Goal: Task Accomplishment & Management: Use online tool/utility

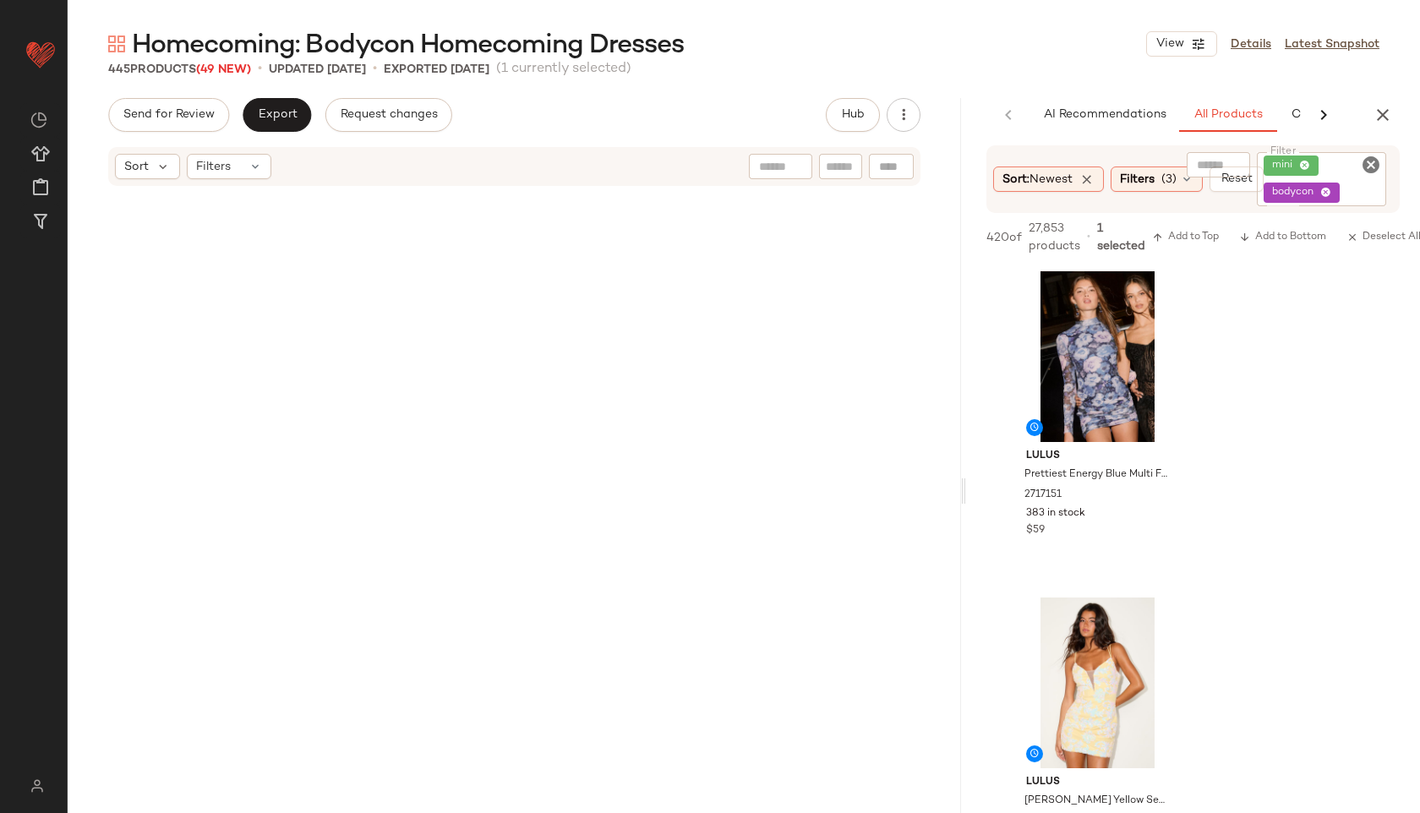
scroll to position [4690, 0]
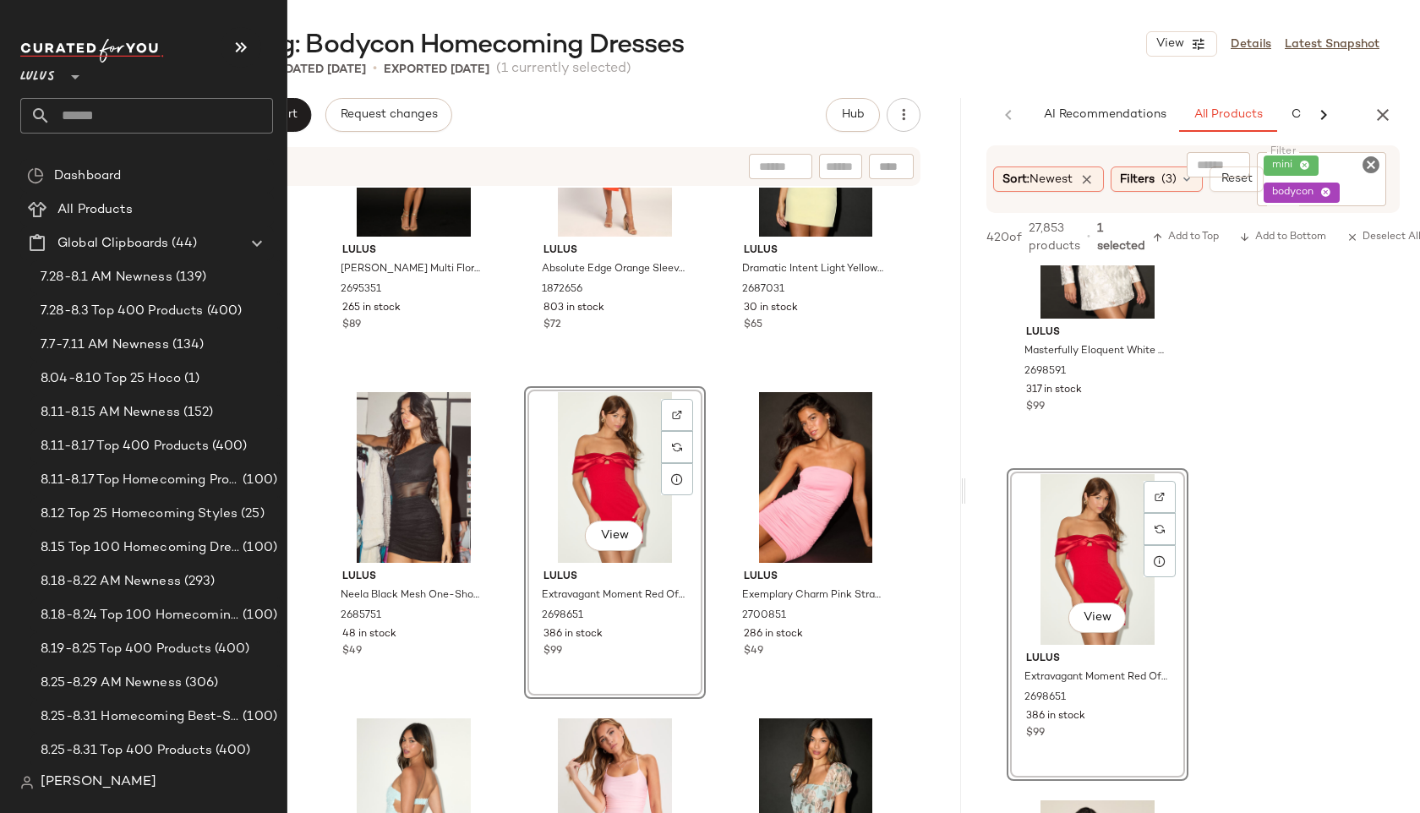
click at [77, 123] on input "text" at bounding box center [162, 115] width 222 height 35
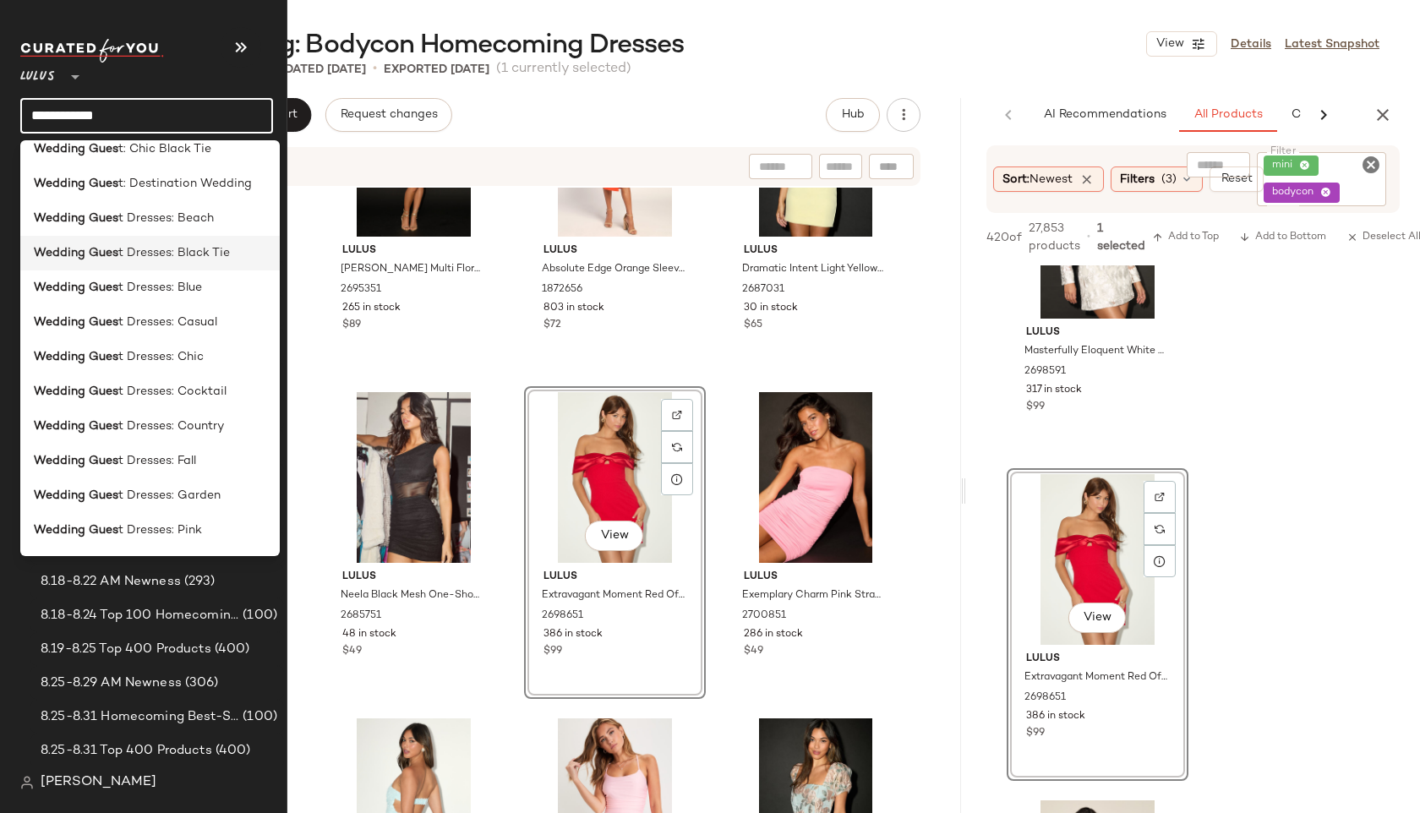
scroll to position [194, 0]
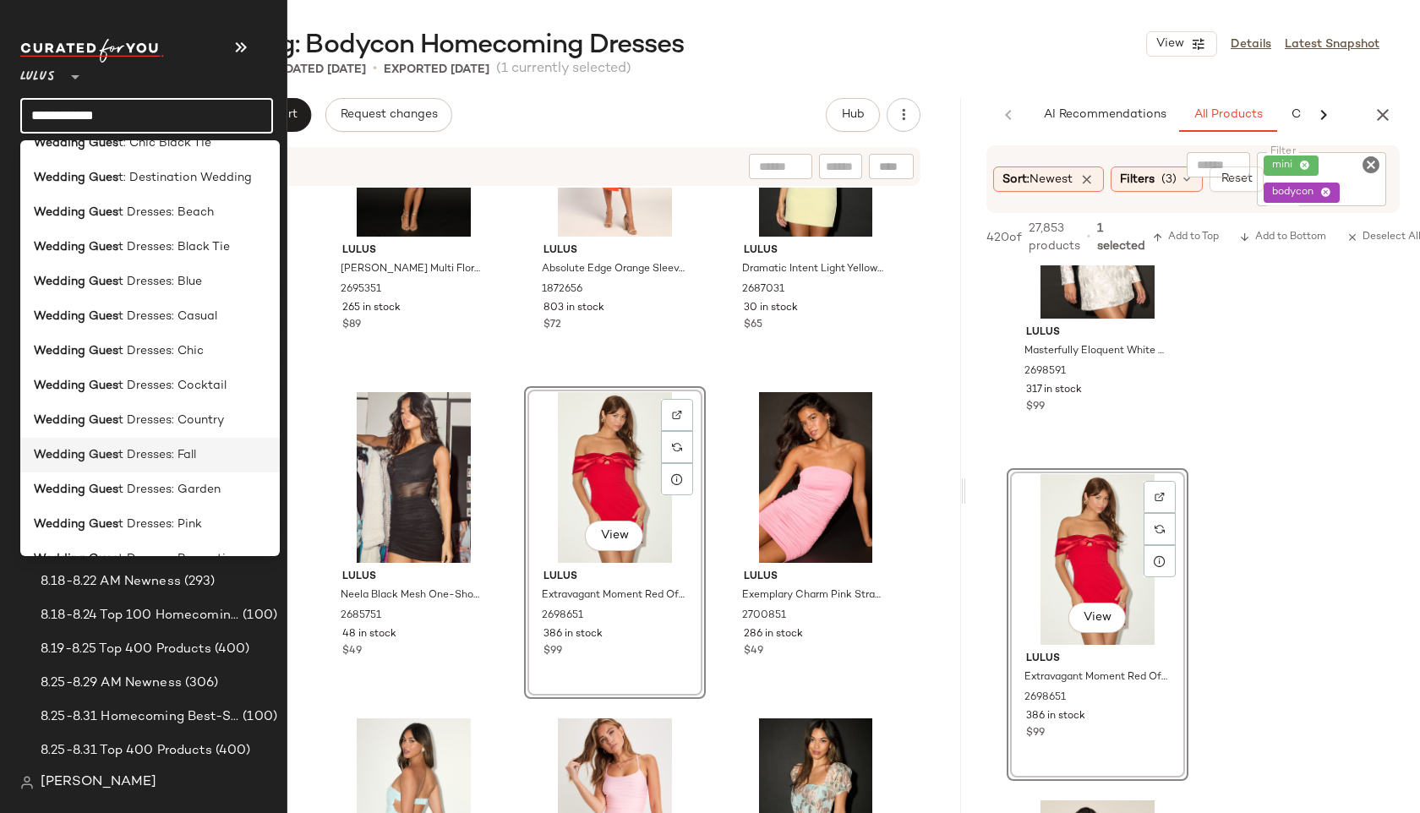
type input "**********"
click at [112, 455] on b "Wedding Gues" at bounding box center [76, 455] width 84 height 18
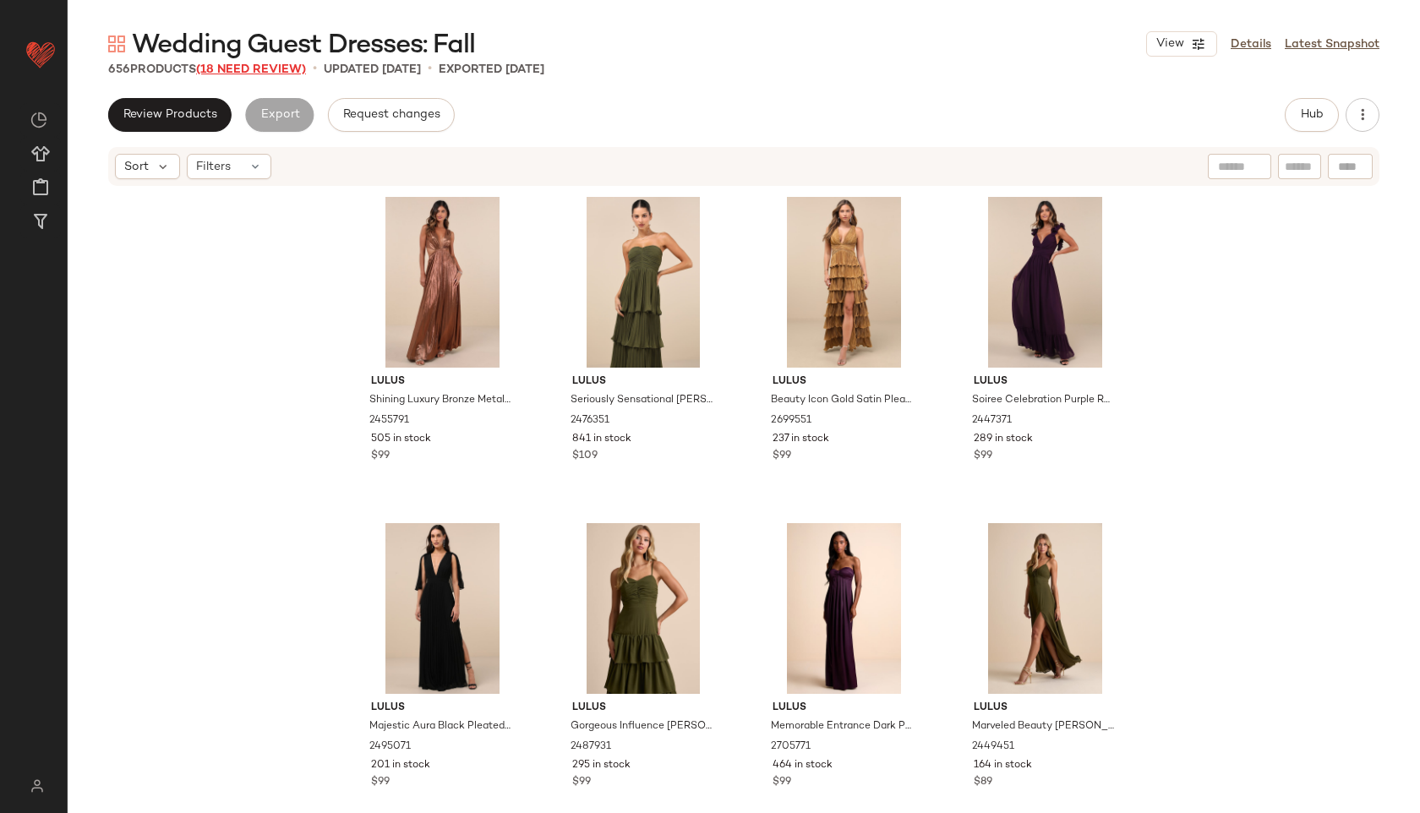
click at [281, 65] on span "(18 Need Review)" at bounding box center [251, 69] width 110 height 13
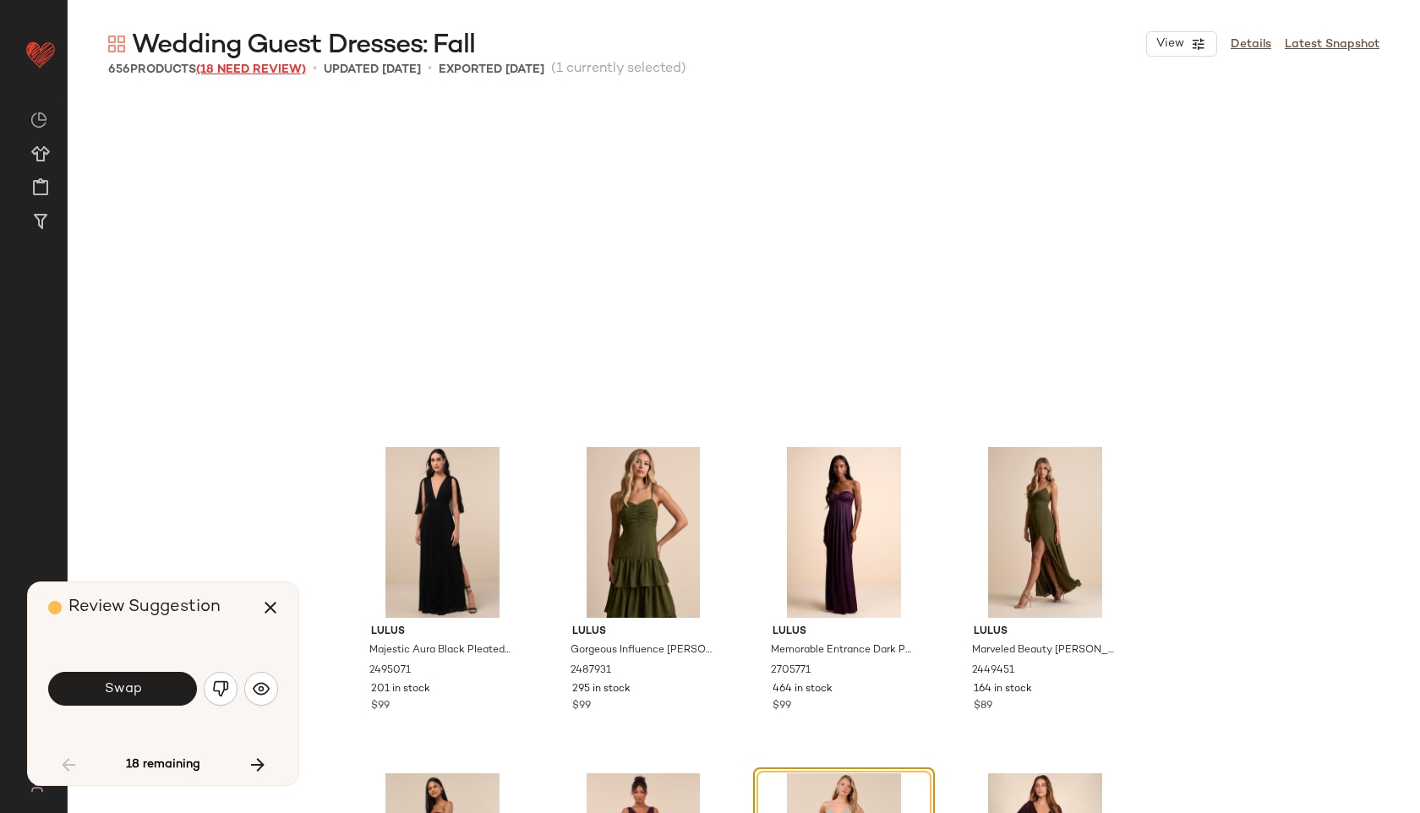
scroll to position [340, 0]
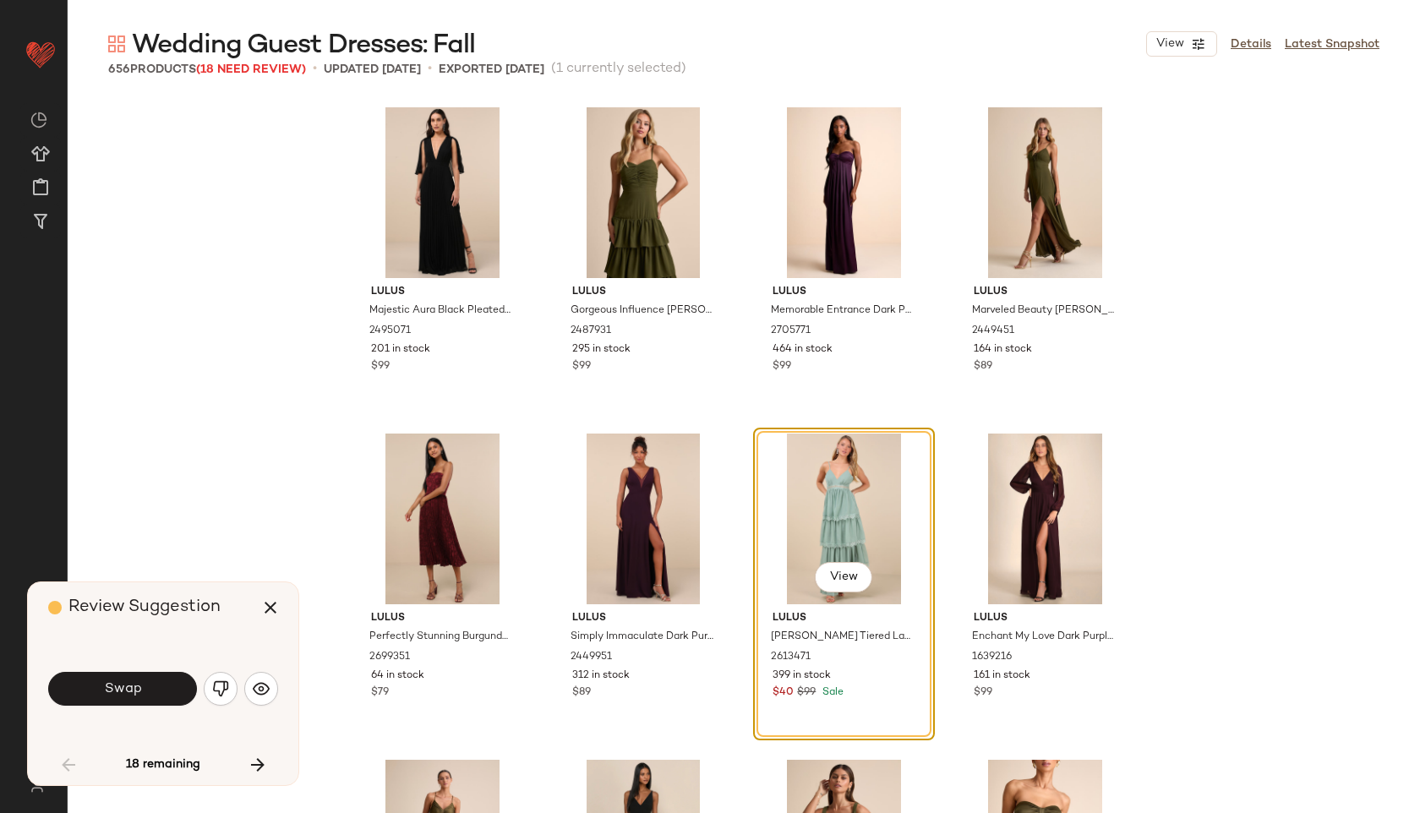
click at [161, 711] on div "Swap" at bounding box center [163, 688] width 230 height 91
click at [134, 687] on span "Swap" at bounding box center [122, 689] width 38 height 16
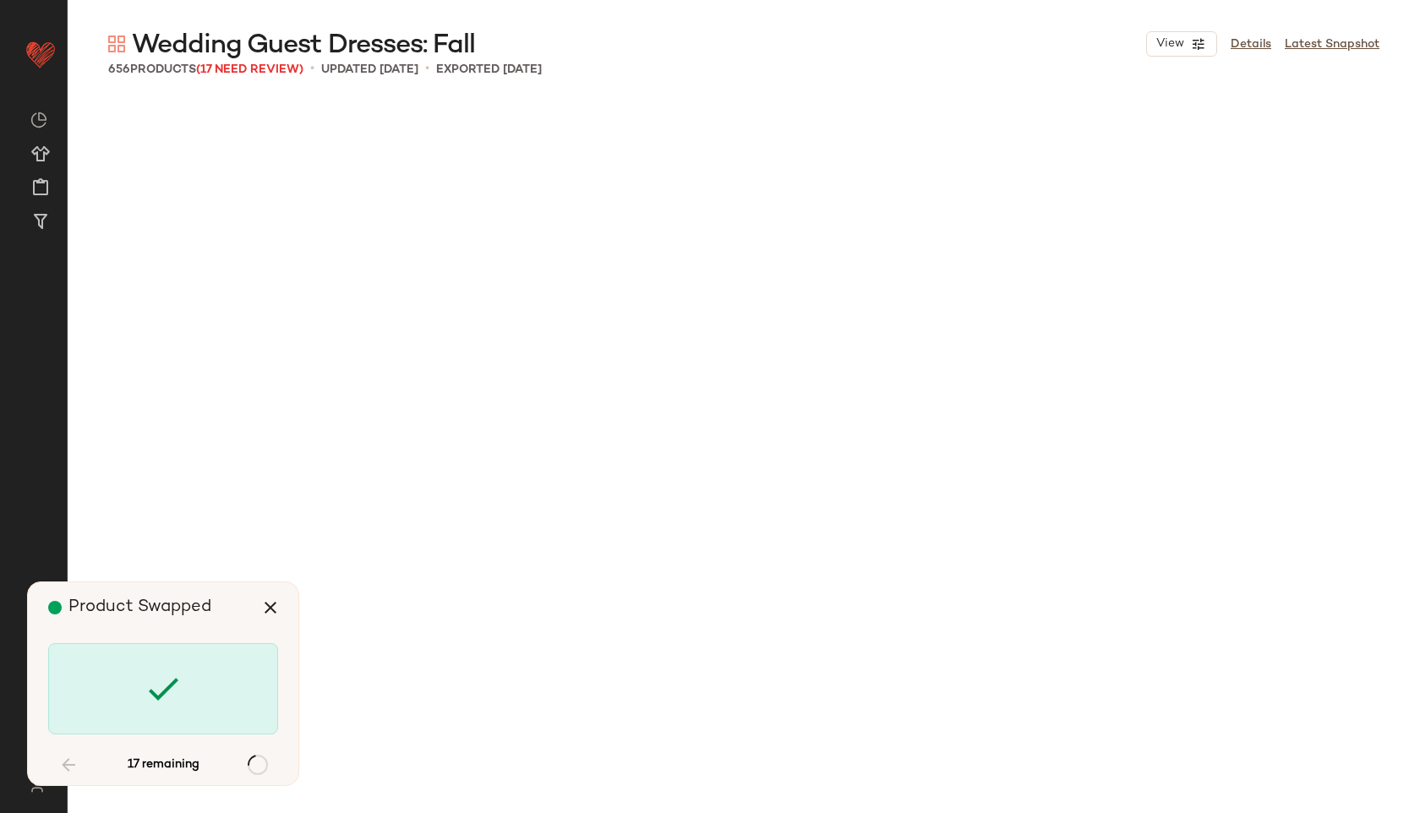
scroll to position [2609, 0]
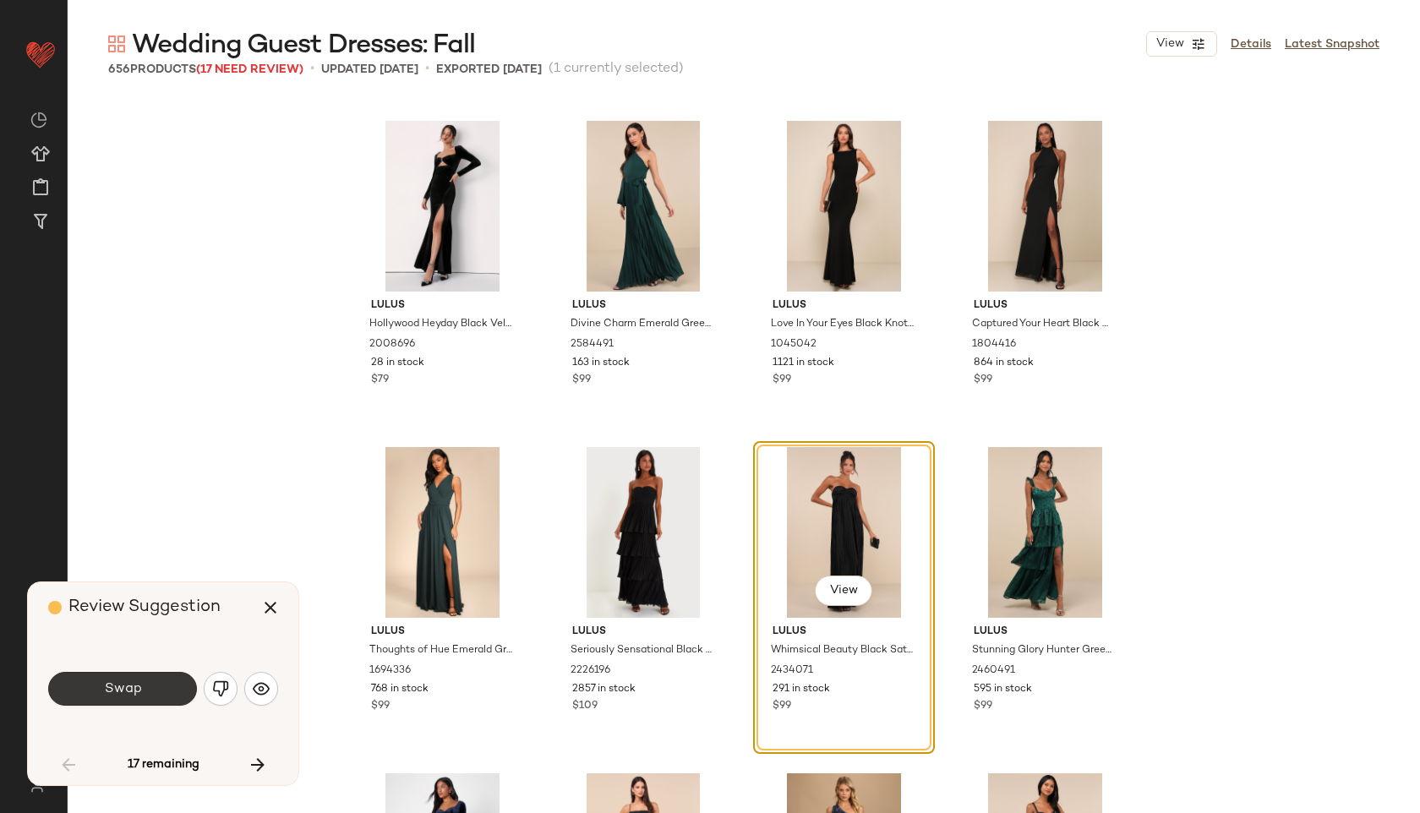
click at [164, 687] on button "Swap" at bounding box center [122, 689] width 149 height 34
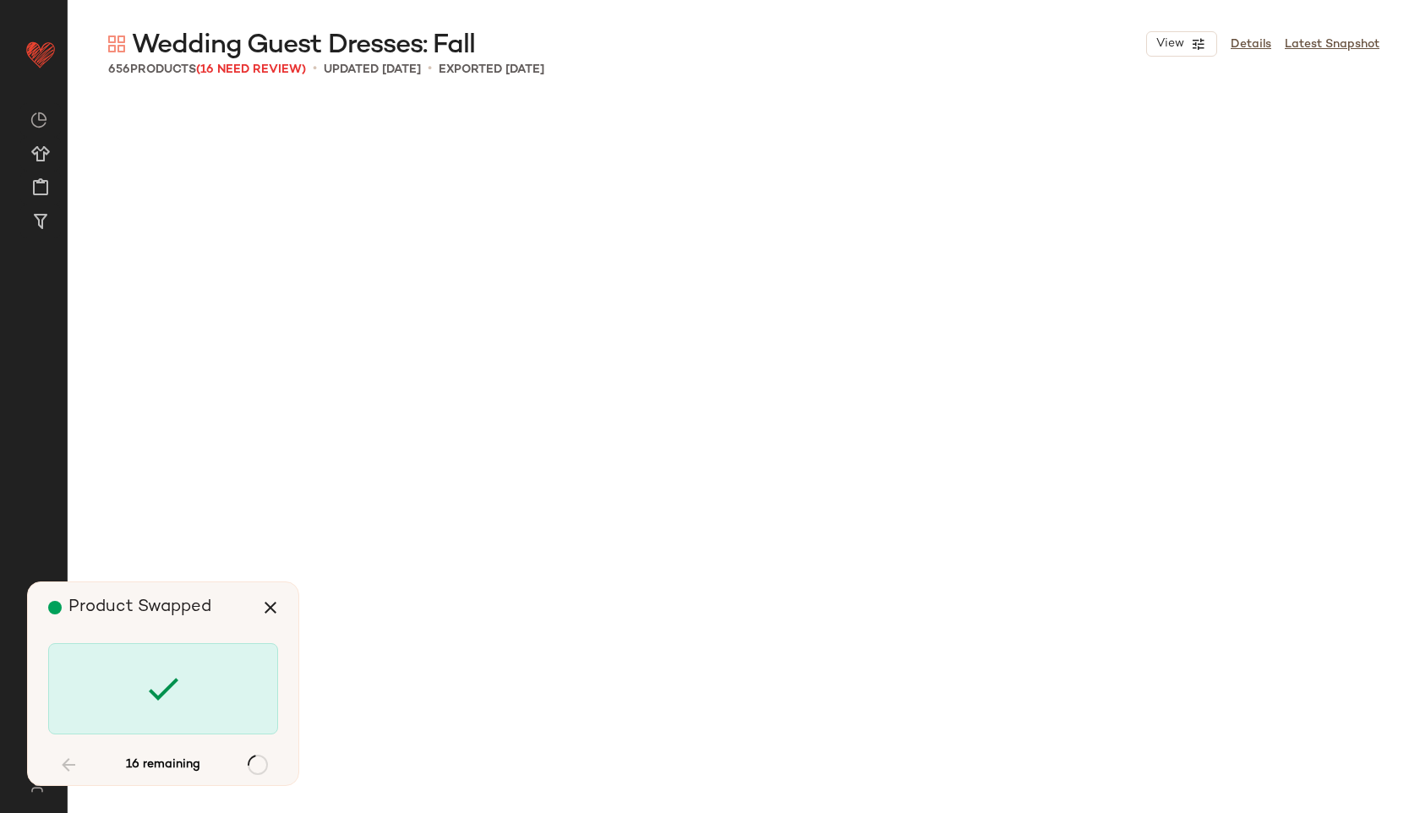
scroll to position [7502, 0]
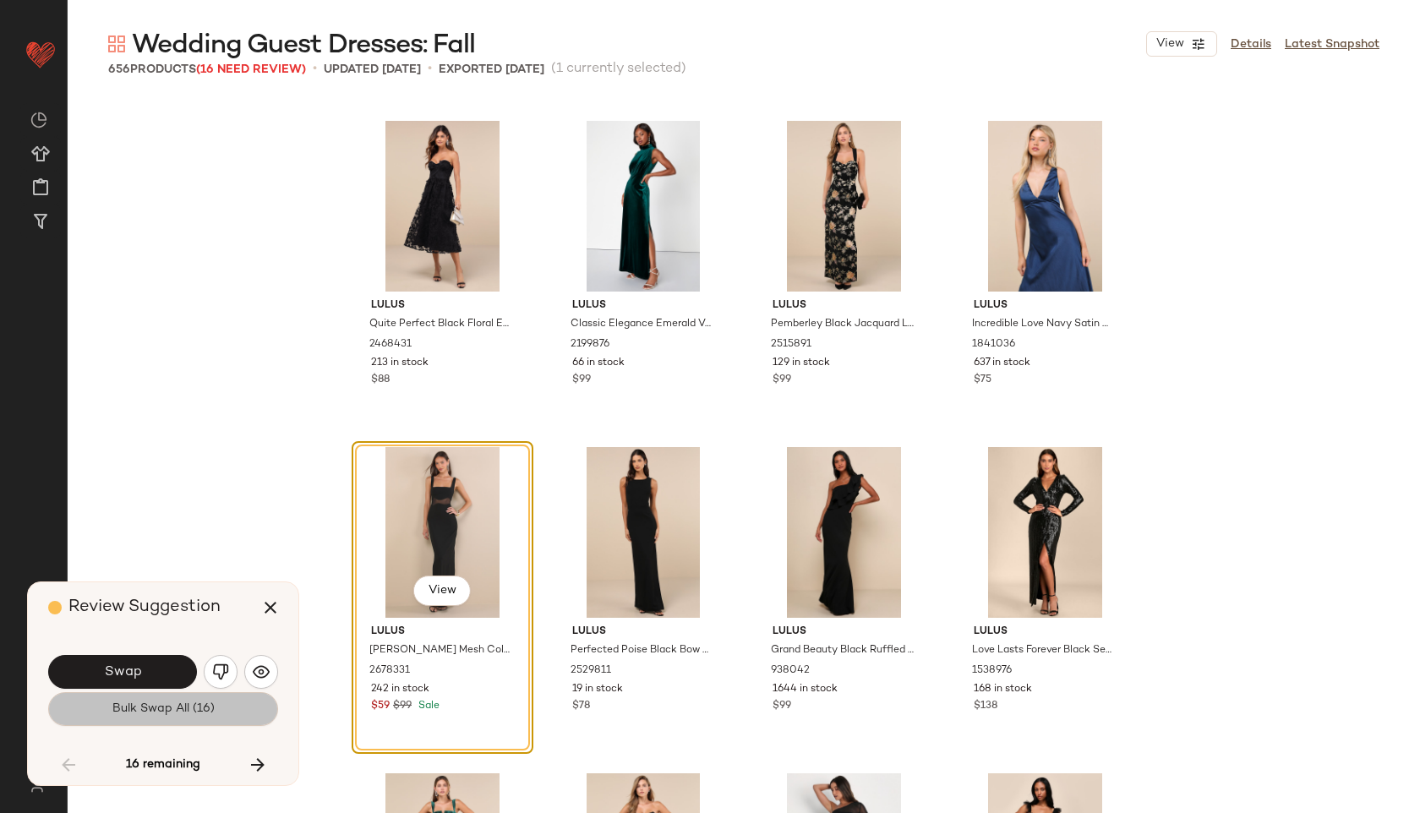
click at [123, 713] on span "Bulk Swap All (16)" at bounding box center [163, 709] width 103 height 14
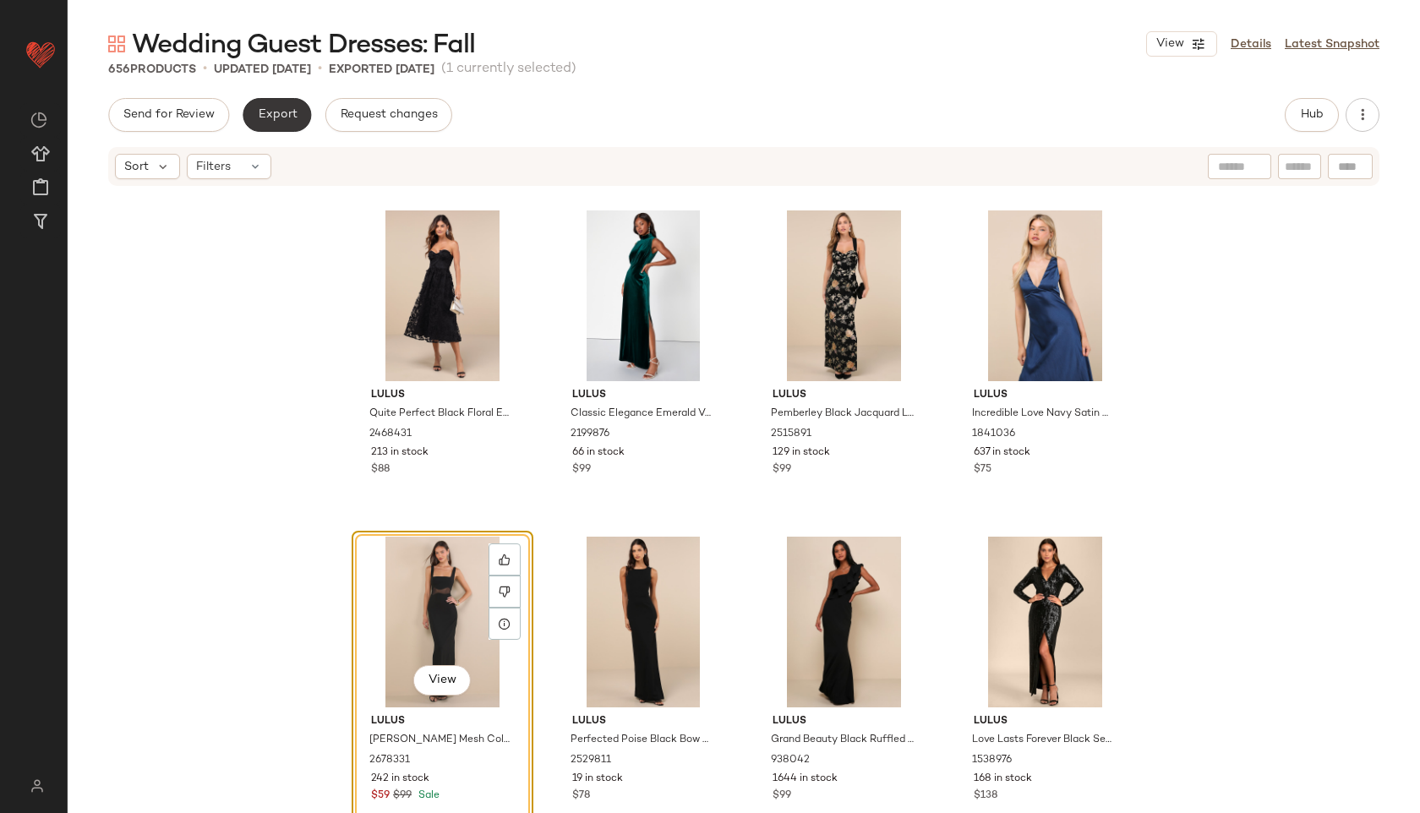
click at [286, 102] on button "Export" at bounding box center [277, 115] width 68 height 34
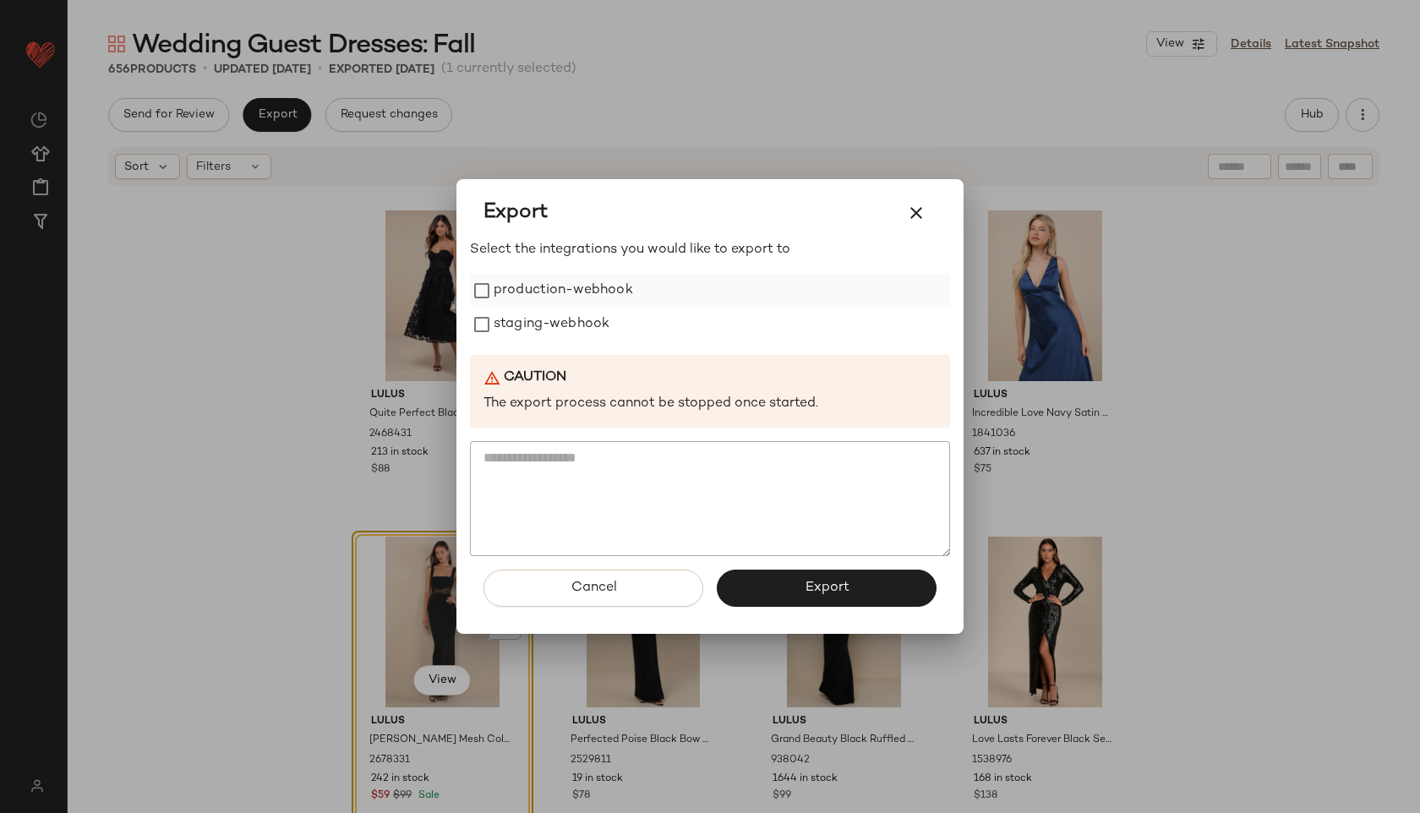
click at [570, 292] on label "production-webhook" at bounding box center [562, 291] width 139 height 34
click at [572, 320] on label "staging-webhook" at bounding box center [551, 325] width 116 height 34
click at [815, 598] on button "Export" at bounding box center [827, 588] width 220 height 37
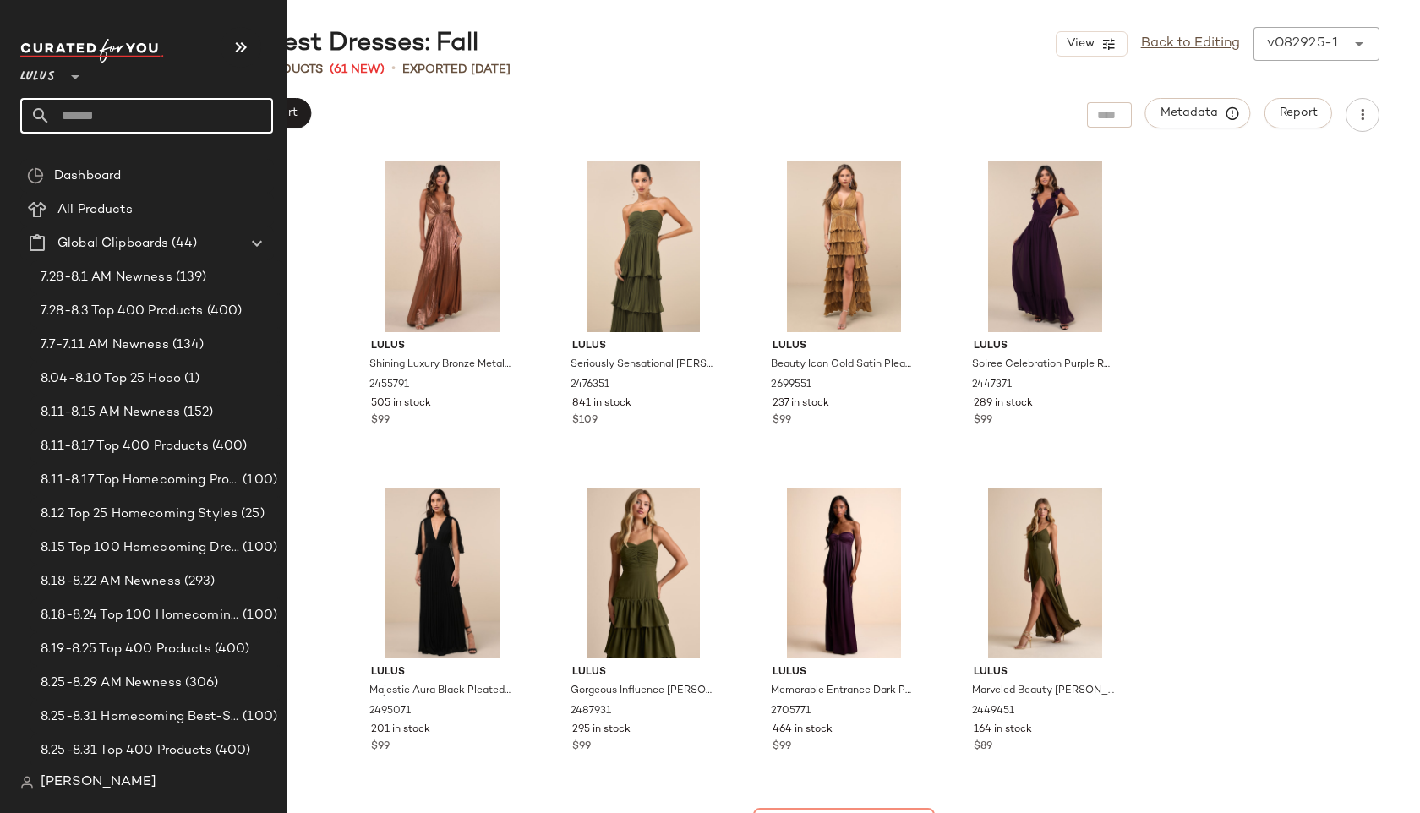
click at [101, 118] on input "text" at bounding box center [162, 115] width 222 height 35
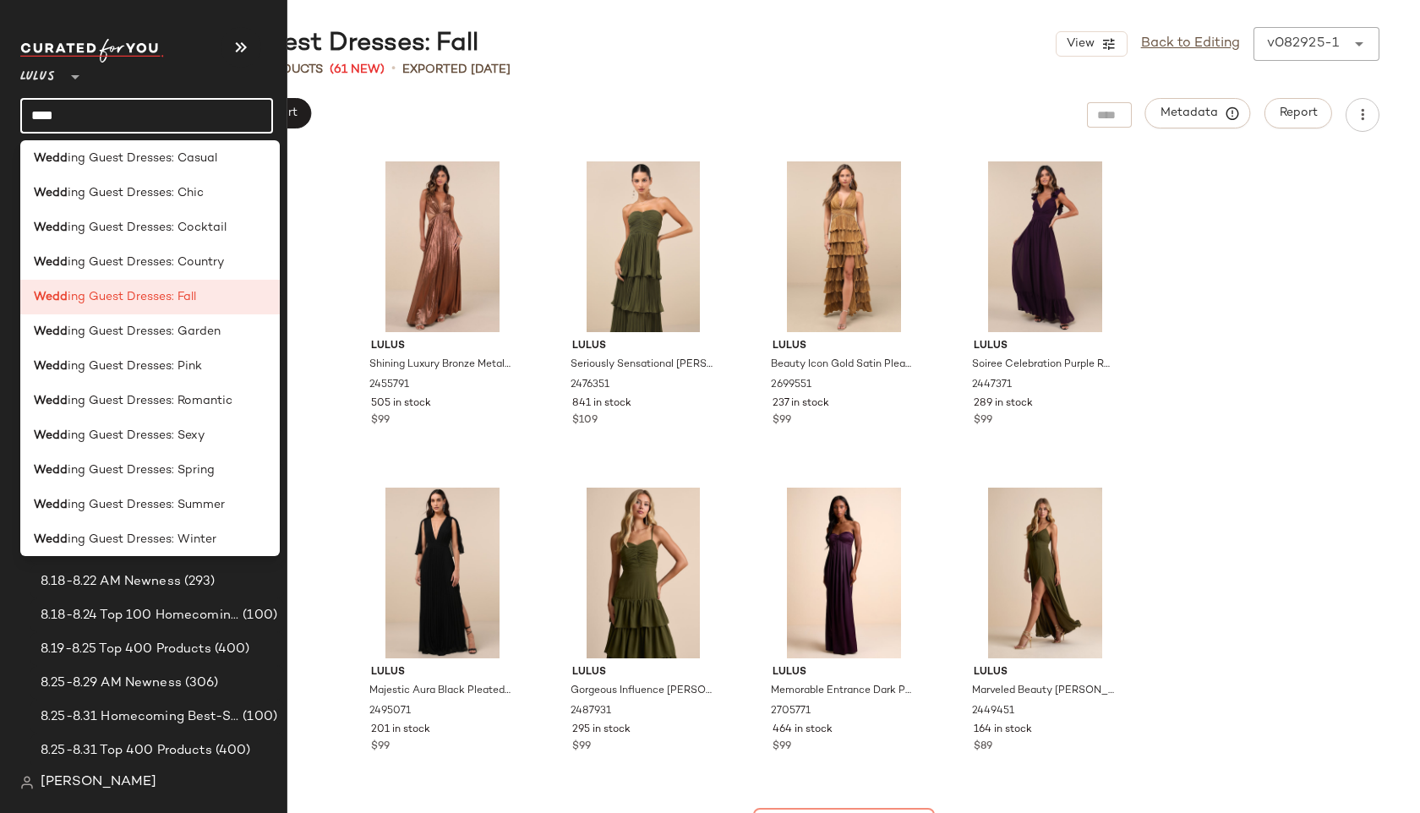
scroll to position [845, 0]
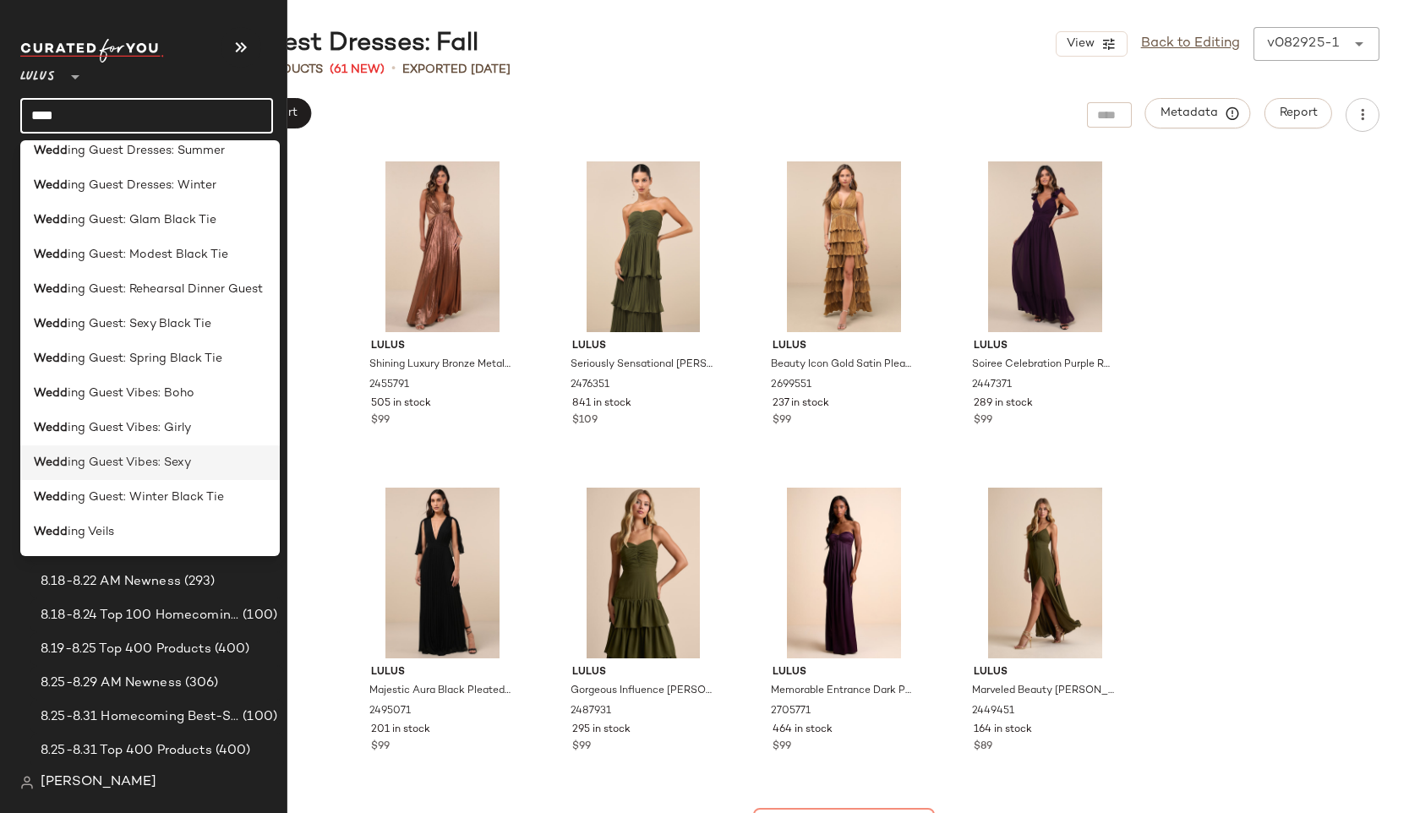
type input "****"
click at [97, 456] on span "ing Guest Vibes: Sexy" at bounding box center [129, 463] width 123 height 18
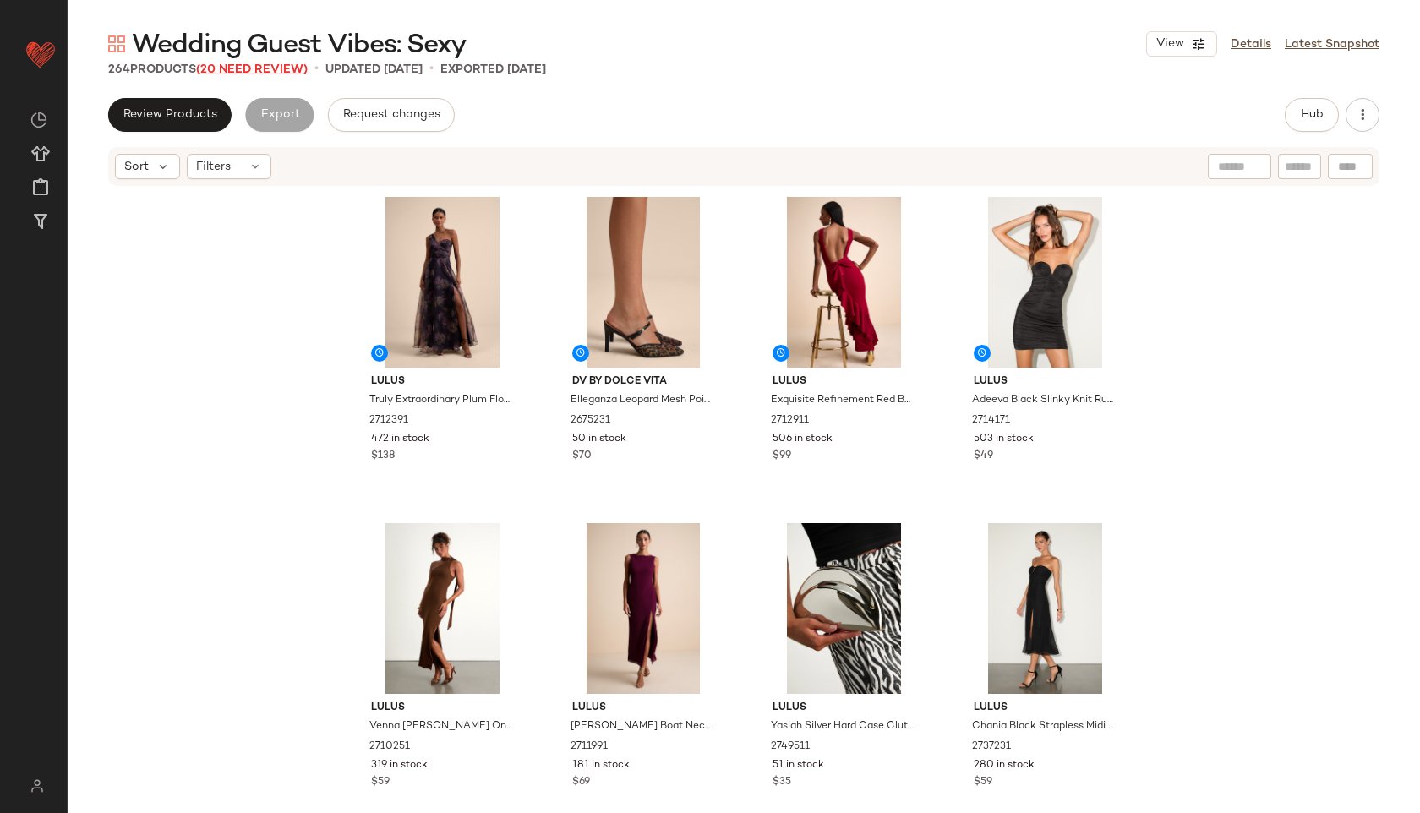
click at [241, 64] on span "(20 Need Review)" at bounding box center [252, 69] width 112 height 13
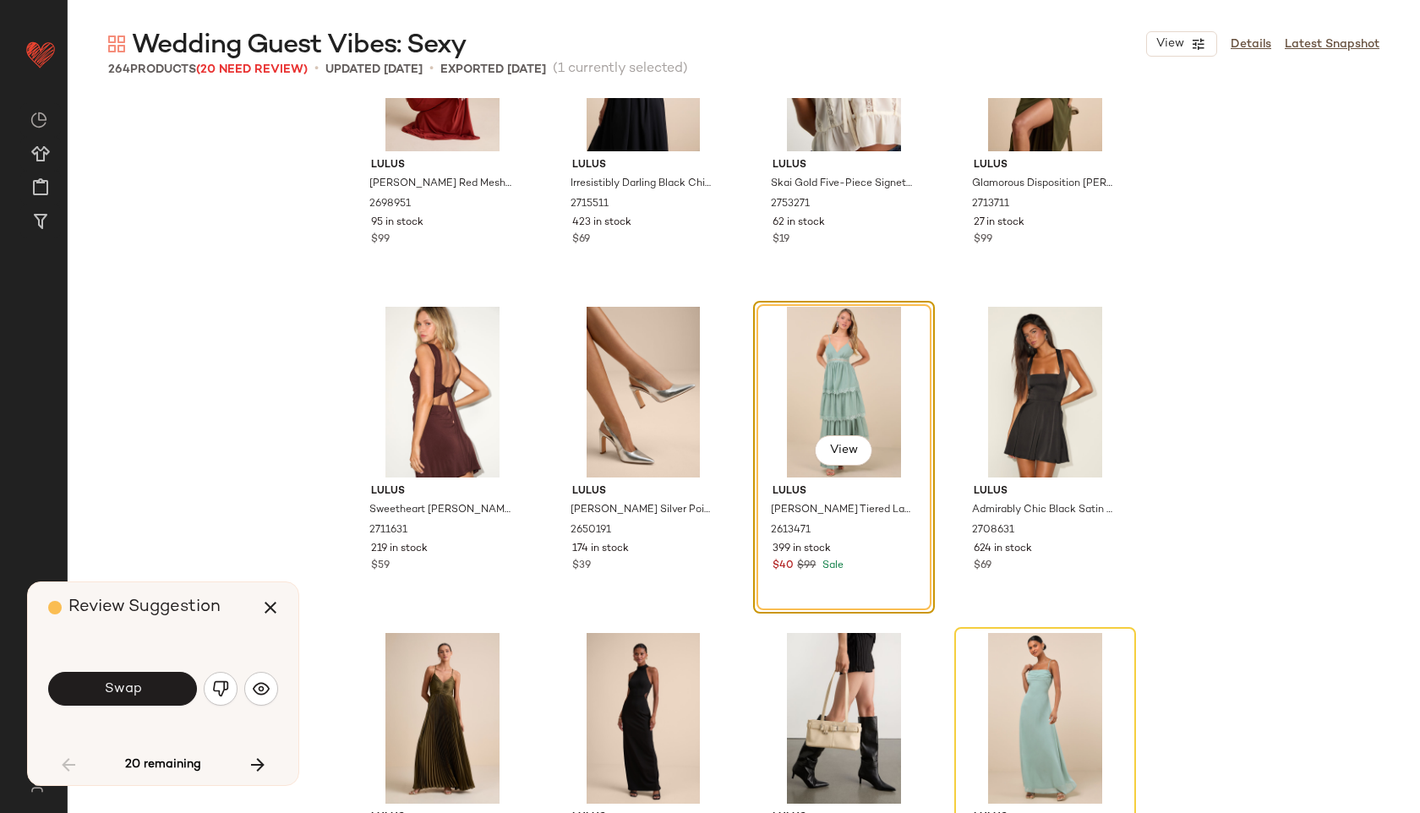
scroll to position [1782, 0]
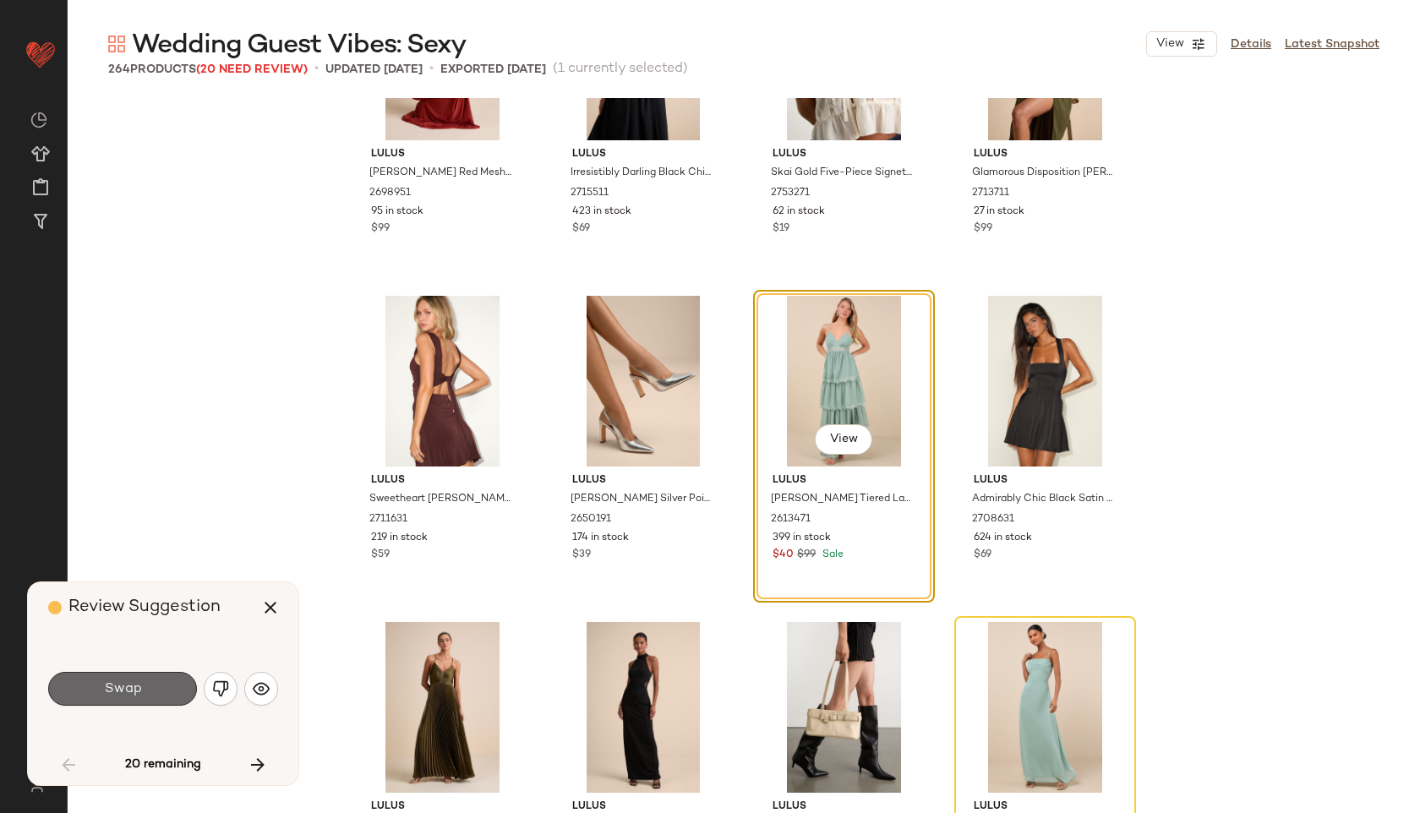
click at [163, 684] on button "Swap" at bounding box center [122, 689] width 149 height 34
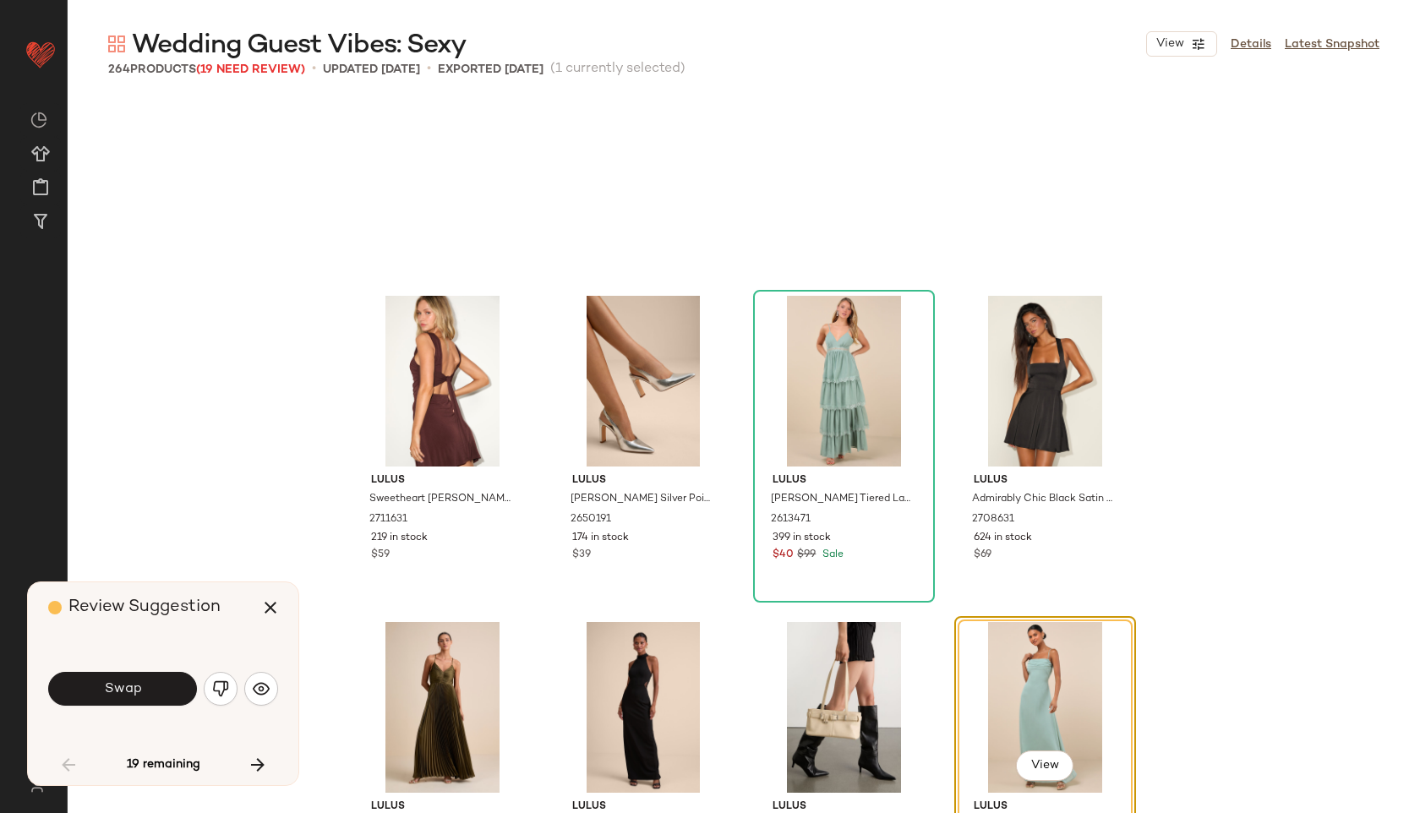
scroll to position [1957, 0]
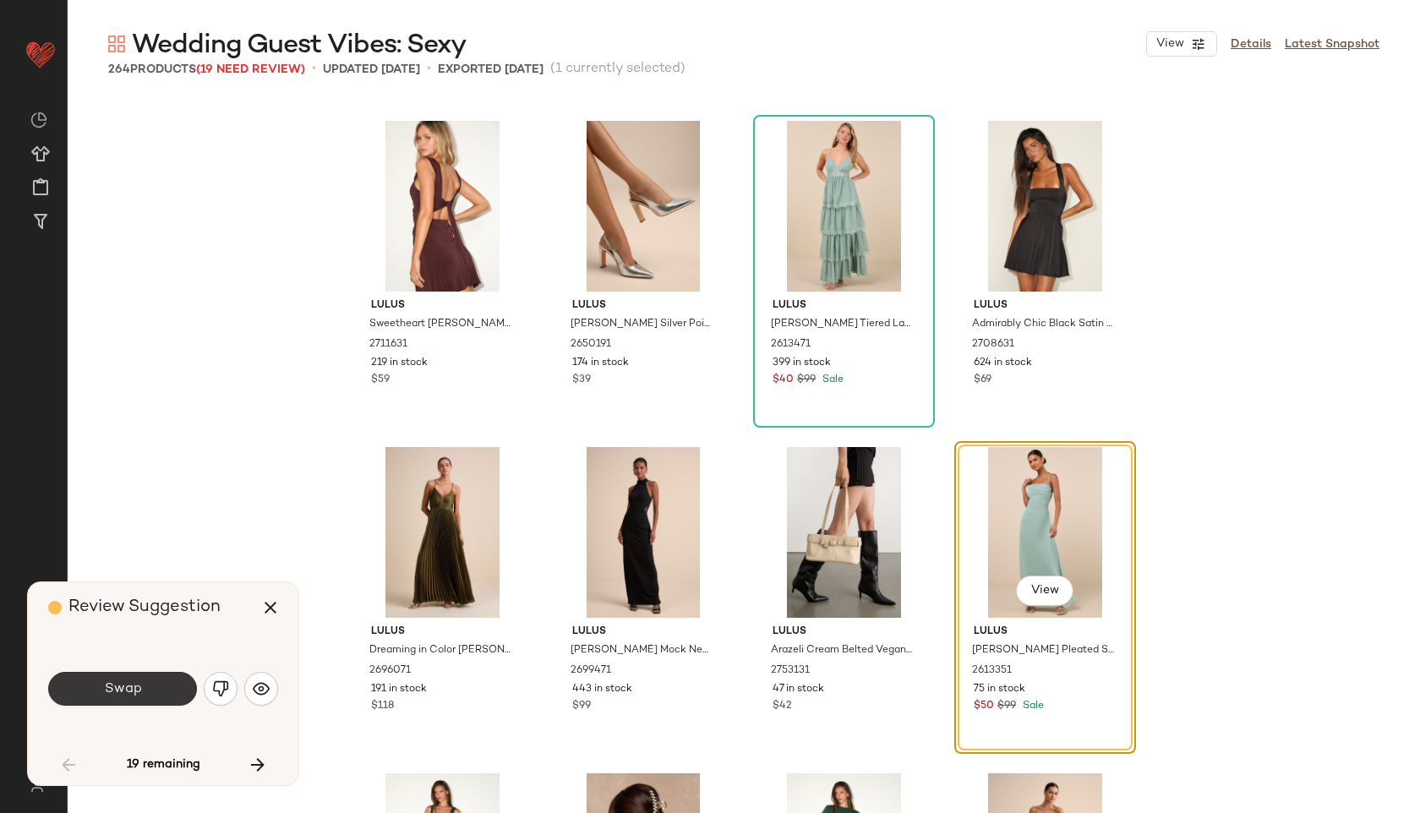
click at [161, 684] on button "Swap" at bounding box center [122, 689] width 149 height 34
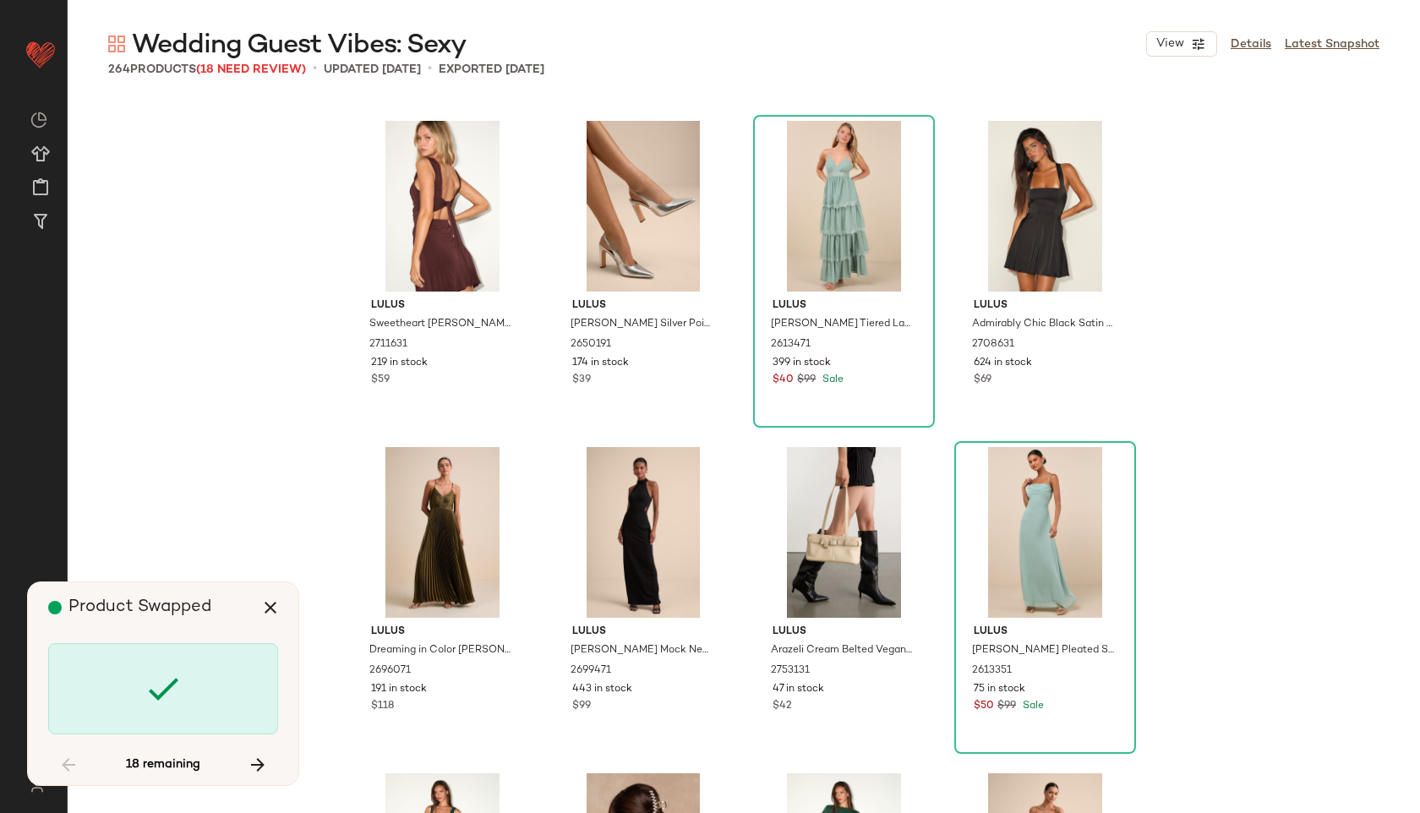
scroll to position [4566, 0]
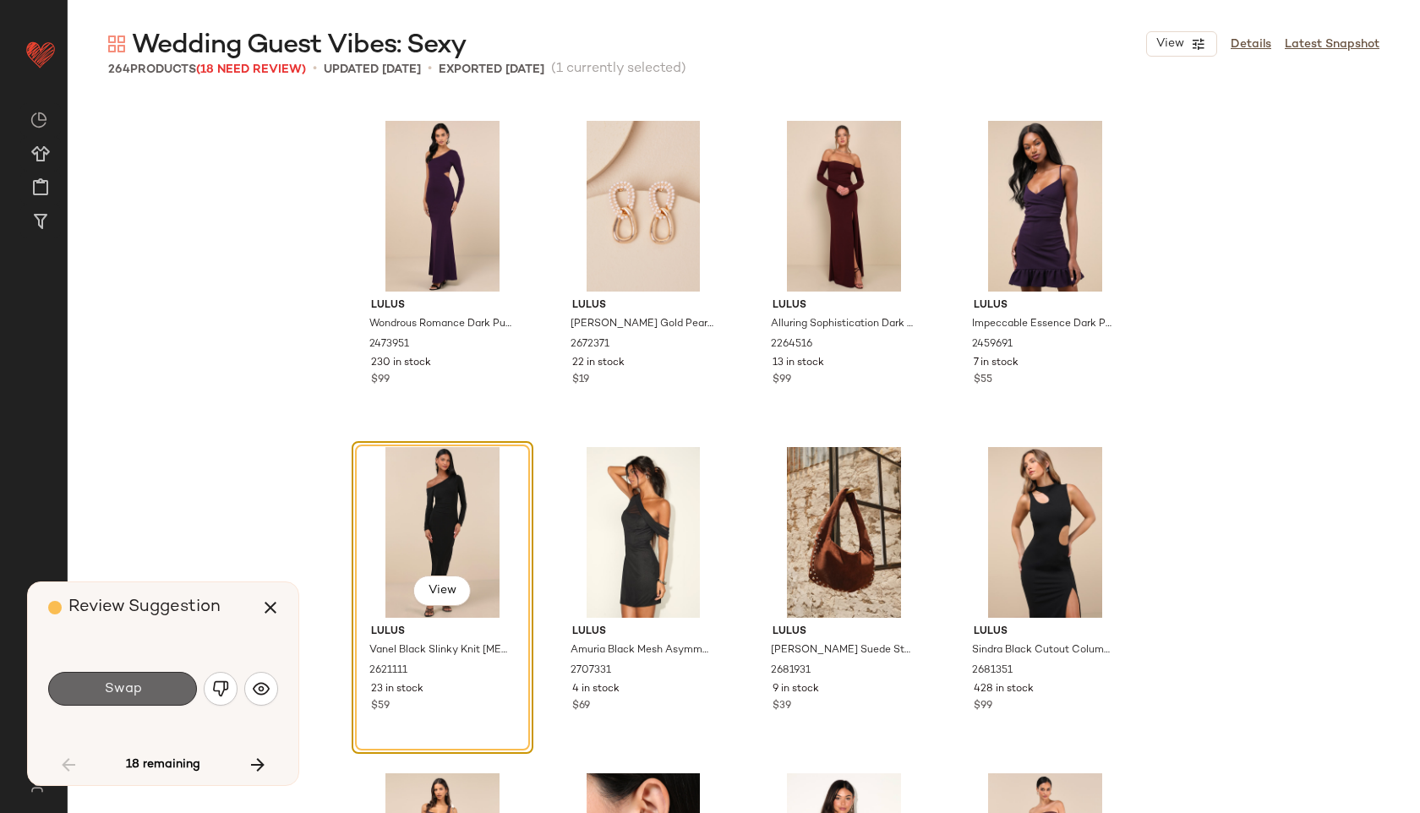
click at [160, 682] on button "Swap" at bounding box center [122, 689] width 149 height 34
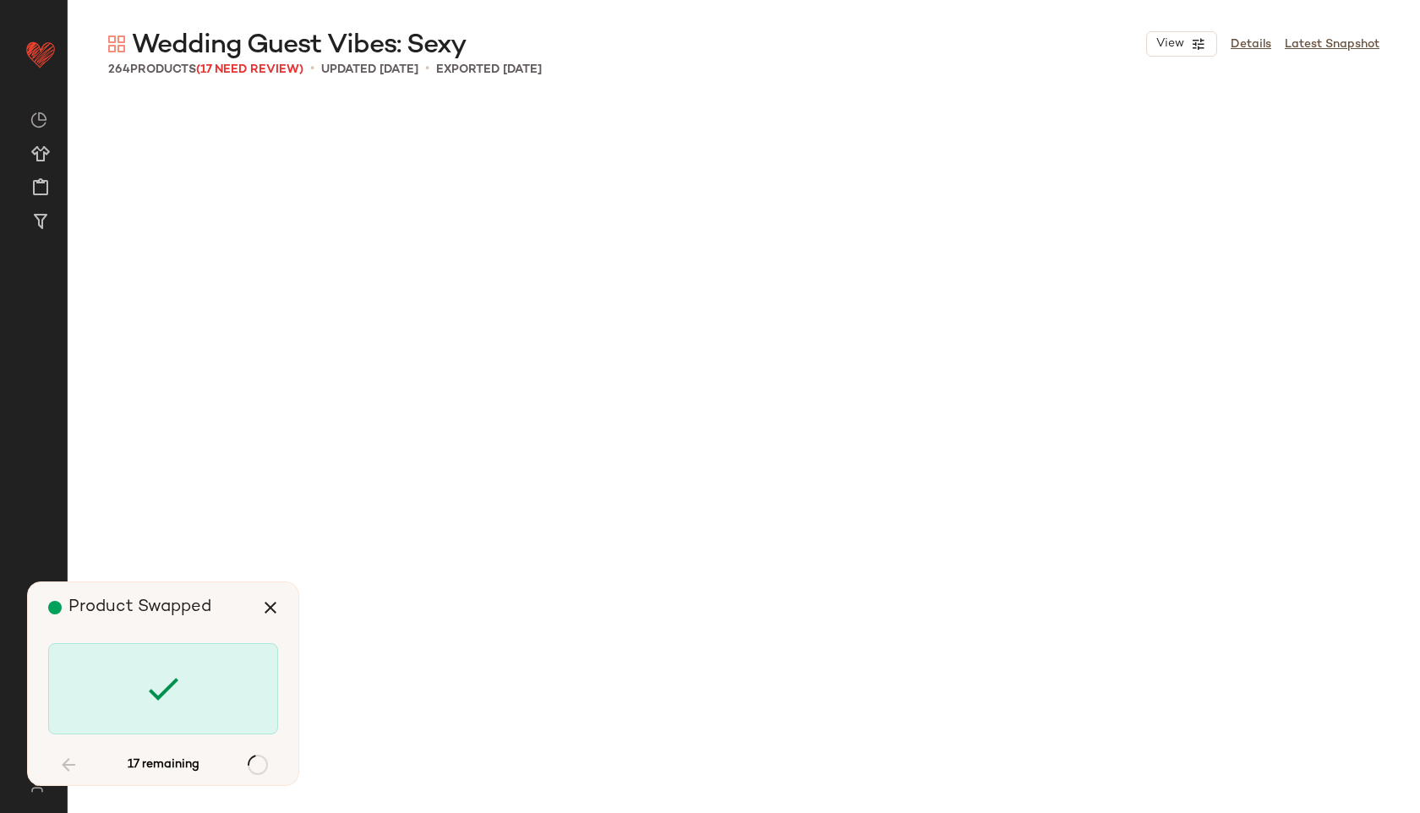
scroll to position [6849, 0]
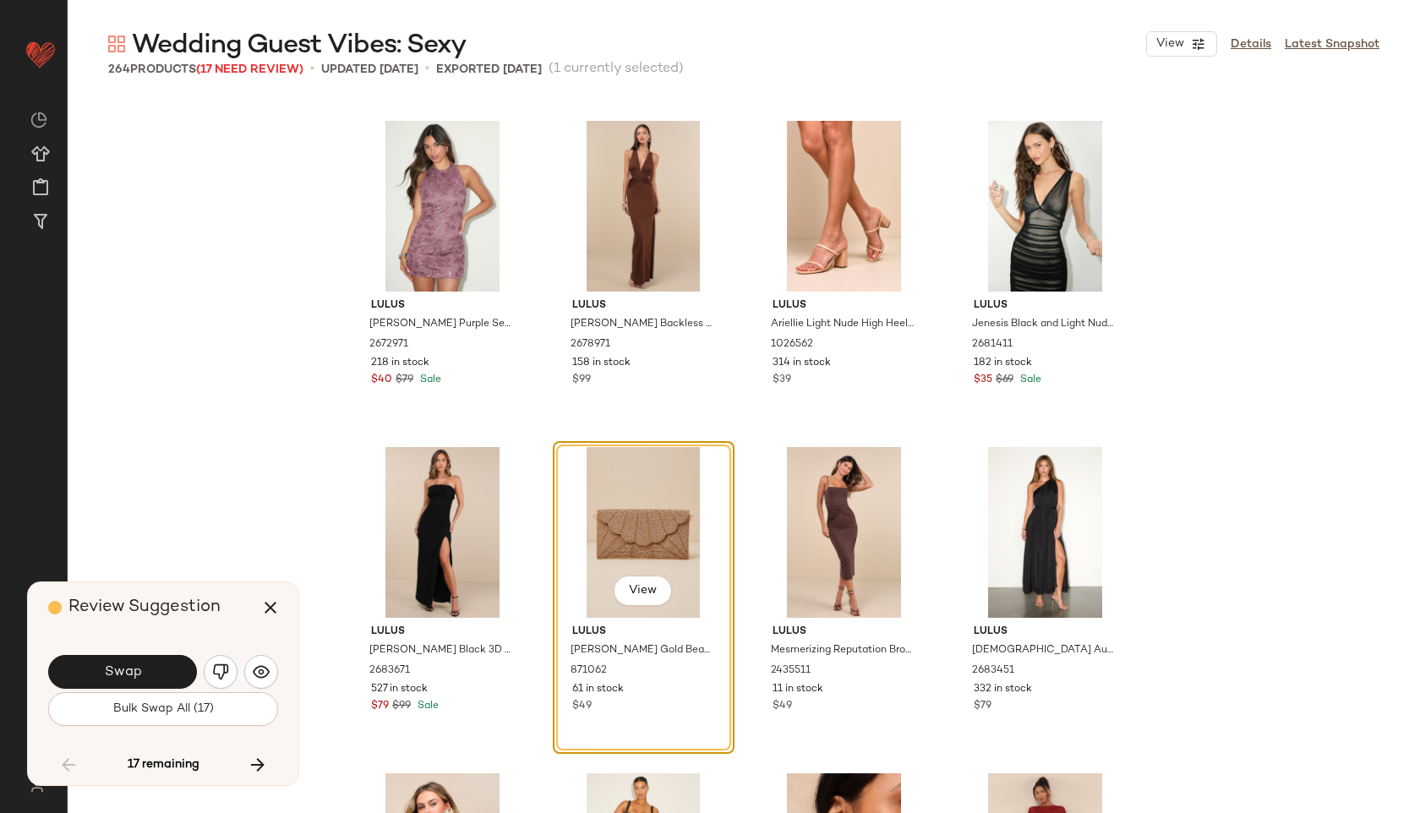
click at [160, 682] on button "Swap" at bounding box center [122, 672] width 149 height 34
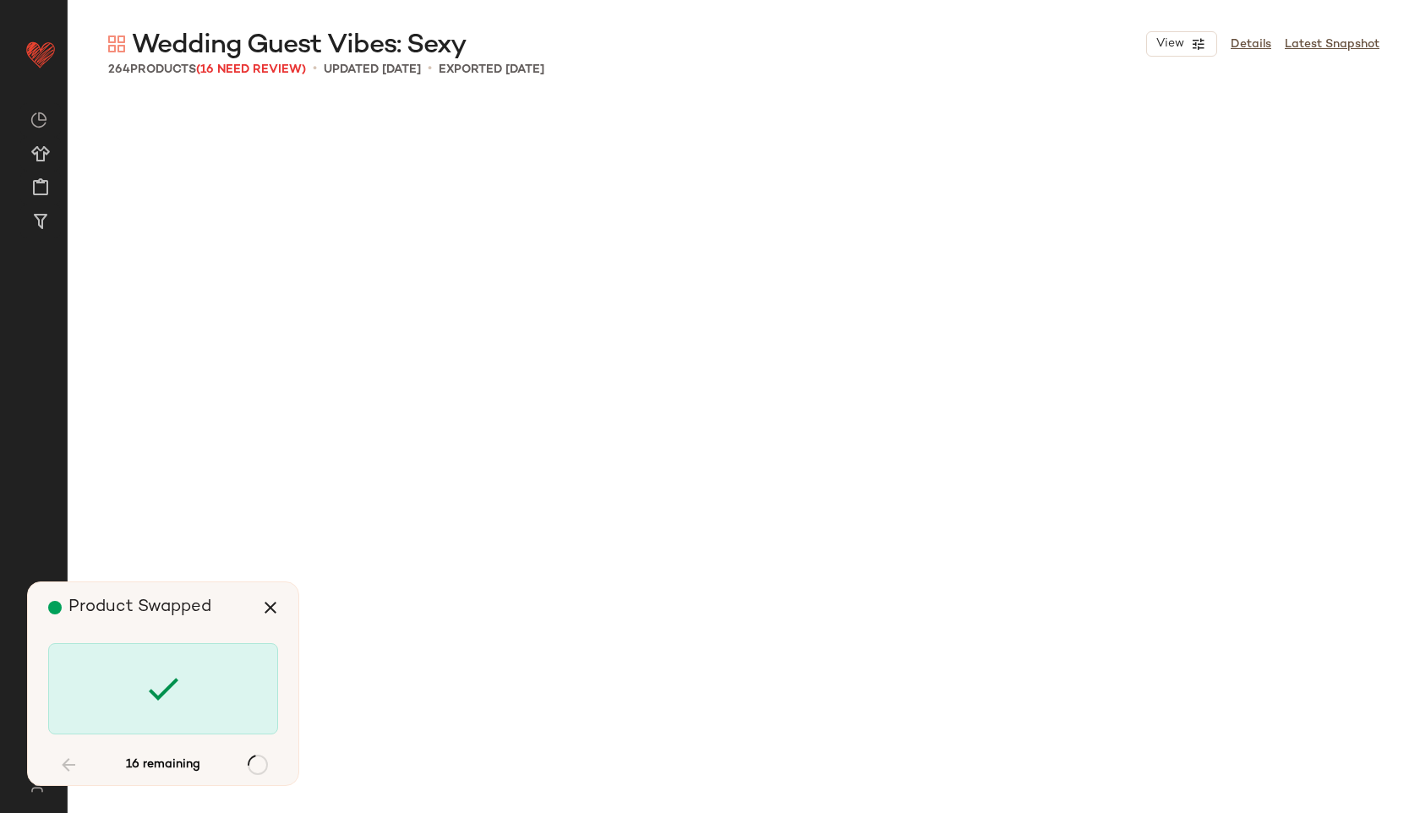
scroll to position [8154, 0]
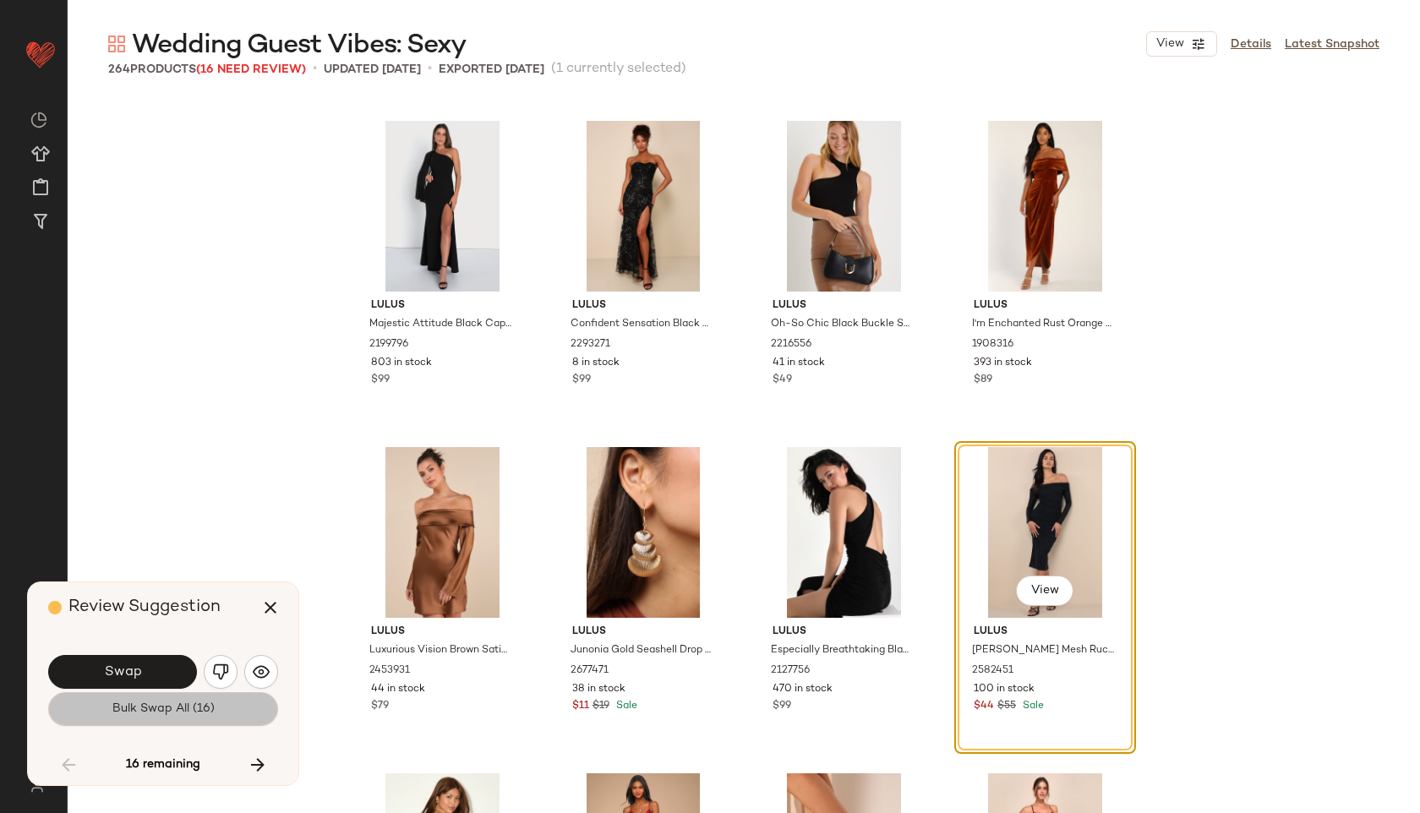
click at [178, 715] on span "Bulk Swap All (16)" at bounding box center [163, 709] width 103 height 14
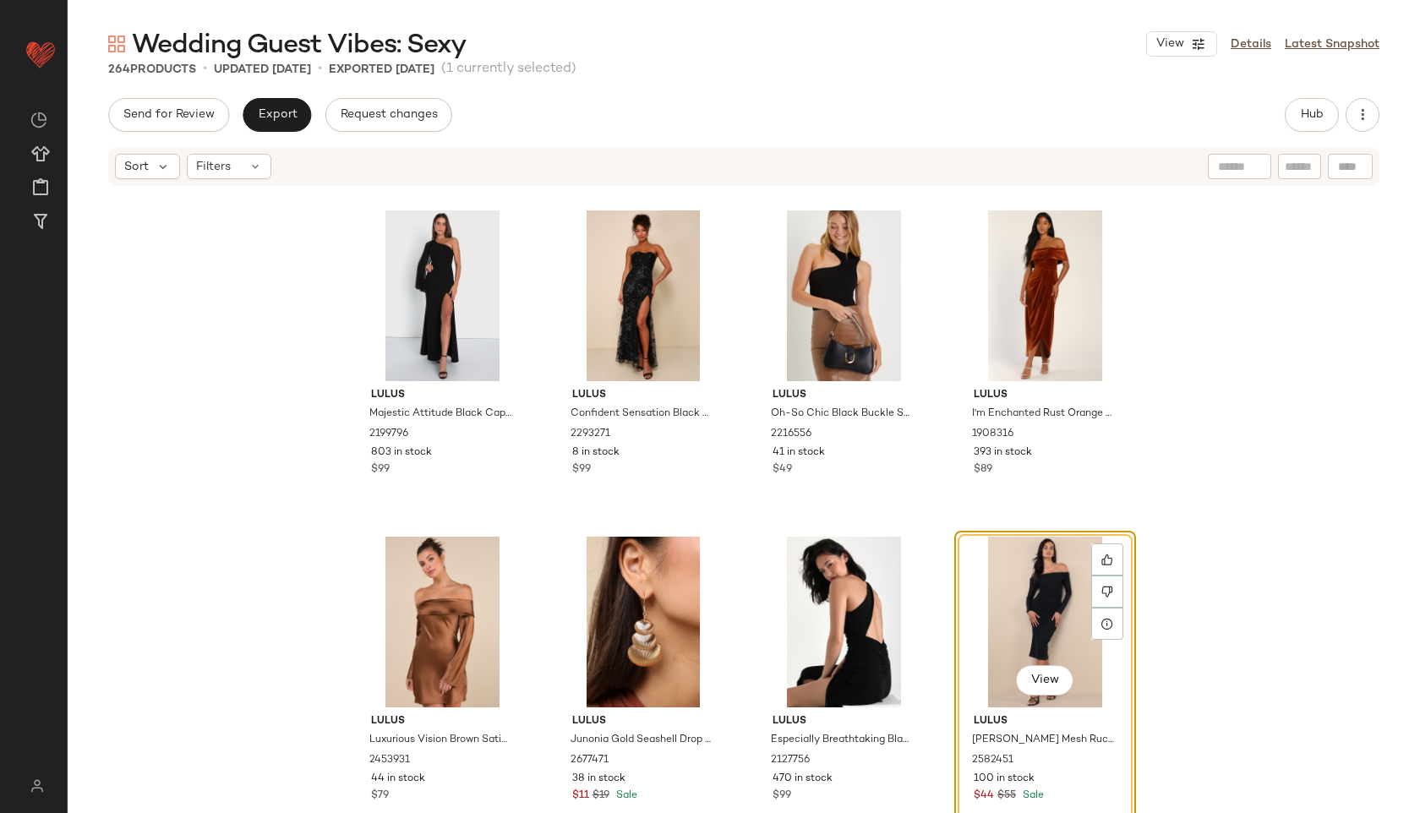
click at [284, 90] on div "Wedding Guest Vibes: Sexy View Details Latest Snapshot 264 Products • updated A…" at bounding box center [744, 420] width 1352 height 786
click at [277, 116] on span "Export" at bounding box center [277, 115] width 40 height 14
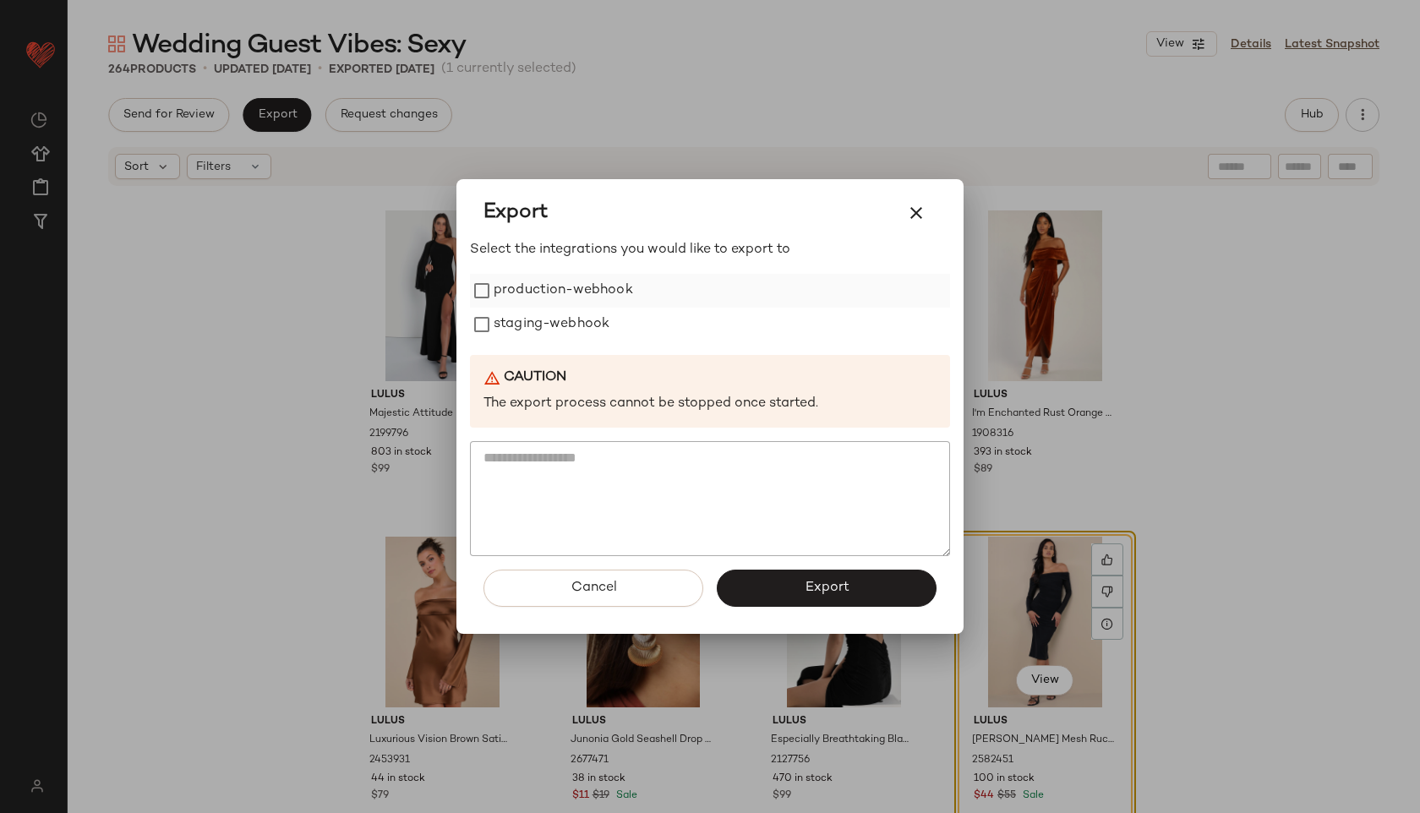
click at [564, 288] on label "production-webhook" at bounding box center [562, 291] width 139 height 34
click at [564, 329] on label "staging-webhook" at bounding box center [551, 325] width 116 height 34
click at [775, 576] on button "Export" at bounding box center [827, 588] width 220 height 37
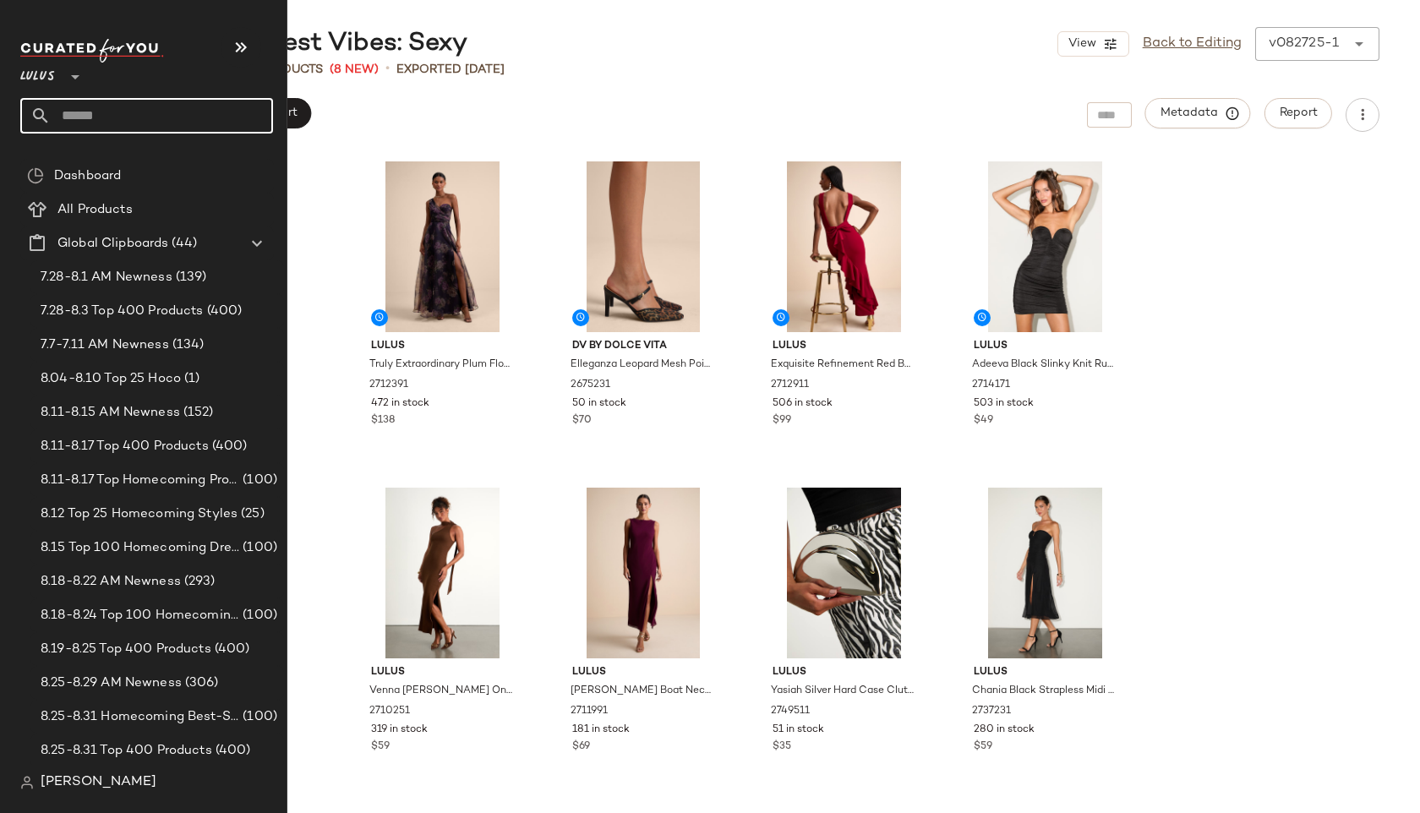
click at [77, 104] on input "text" at bounding box center [162, 115] width 222 height 35
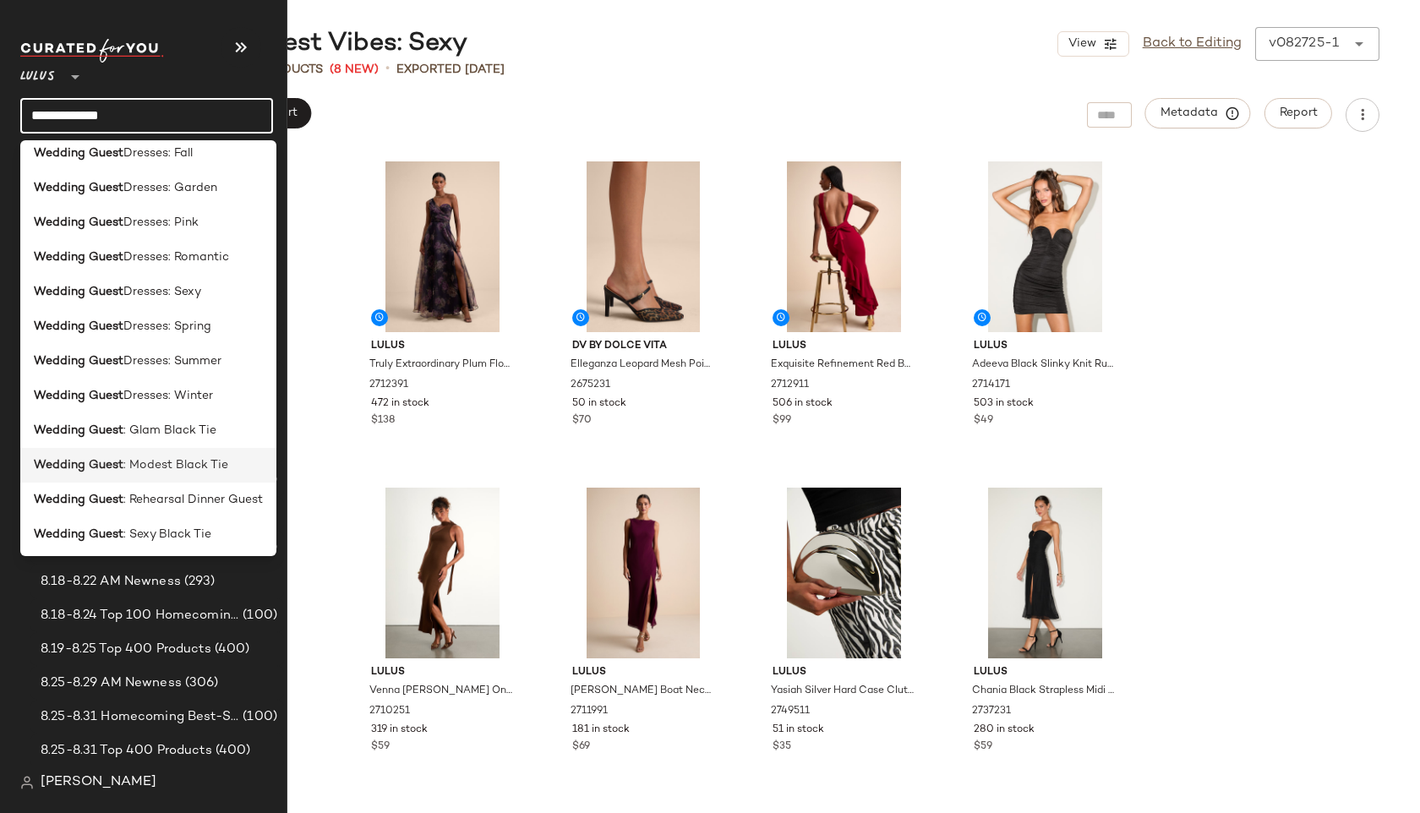
scroll to position [488, 0]
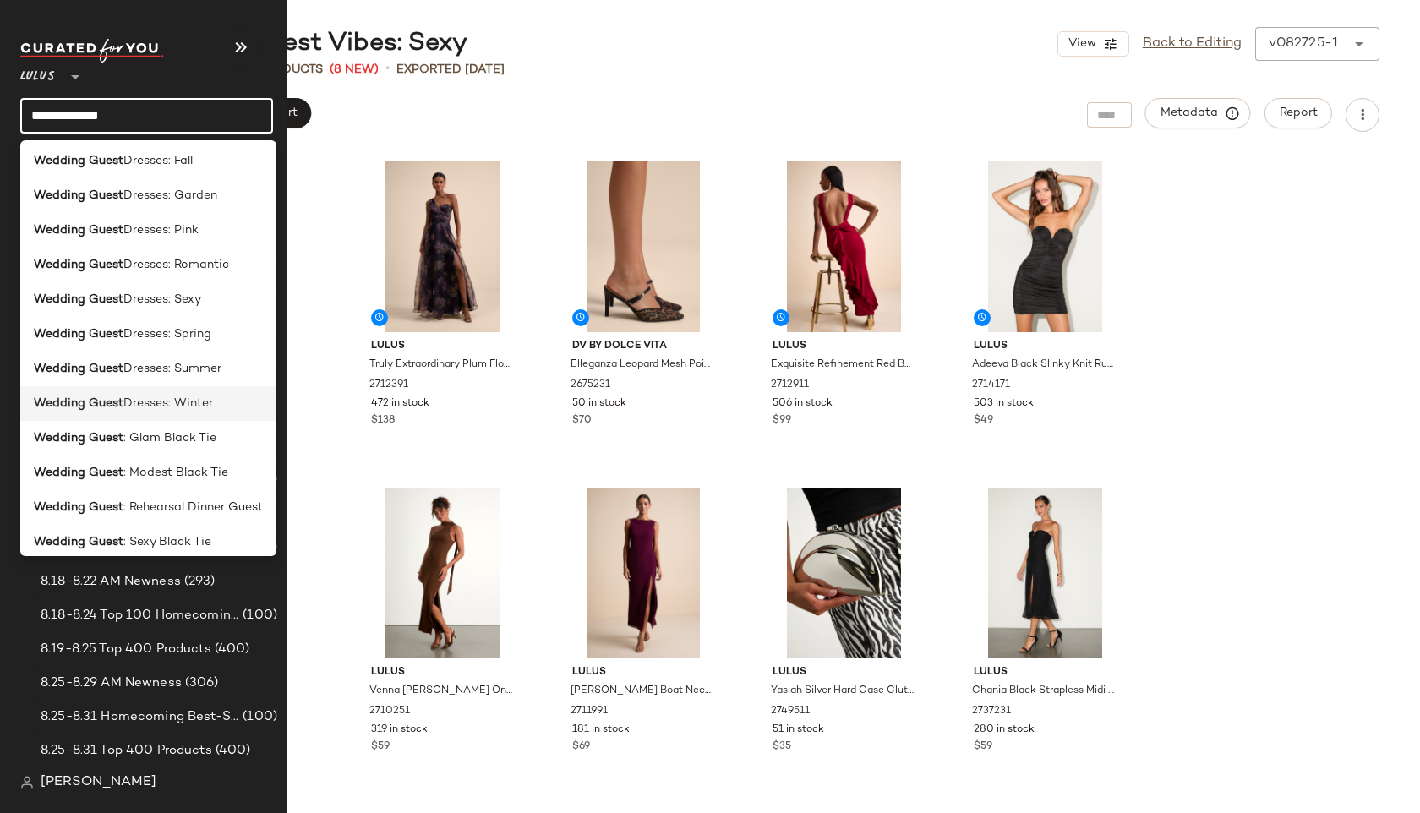
type input "**********"
click at [183, 406] on span "Dresses: Winter" at bounding box center [168, 404] width 90 height 18
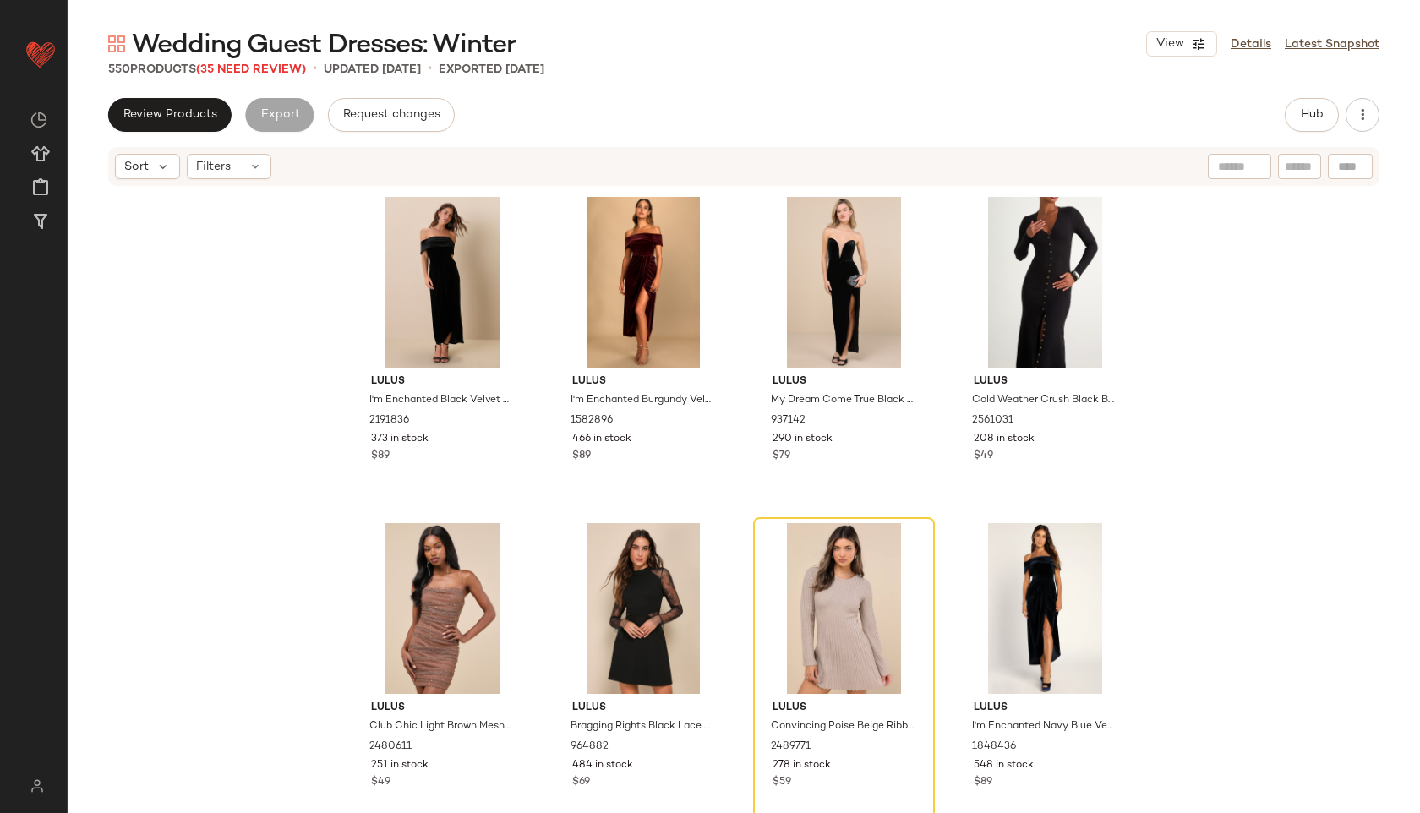
click at [275, 72] on span "(35 Need Review)" at bounding box center [251, 69] width 110 height 13
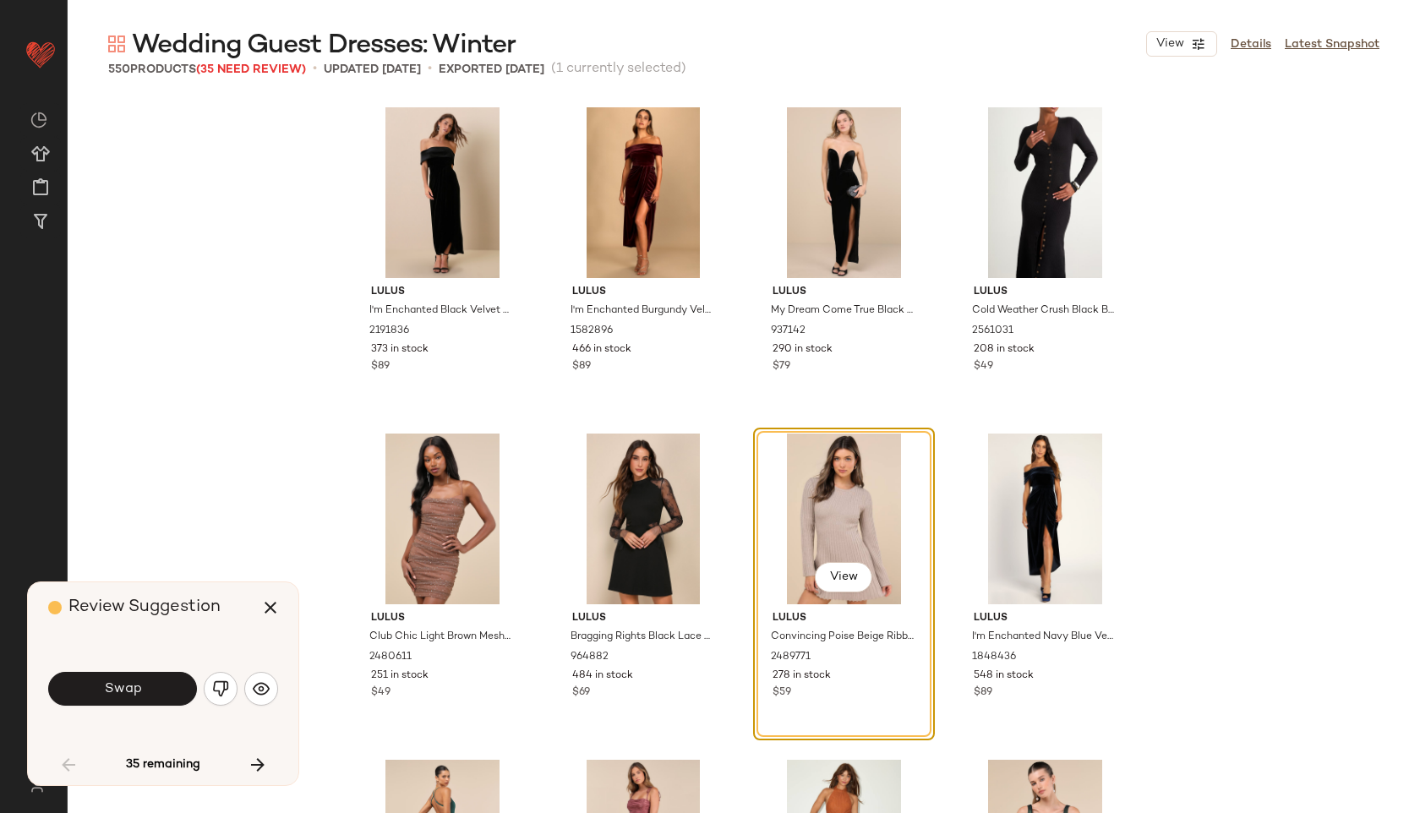
click at [148, 707] on div "Swap" at bounding box center [163, 688] width 230 height 41
click at [133, 692] on span "Swap" at bounding box center [122, 689] width 38 height 16
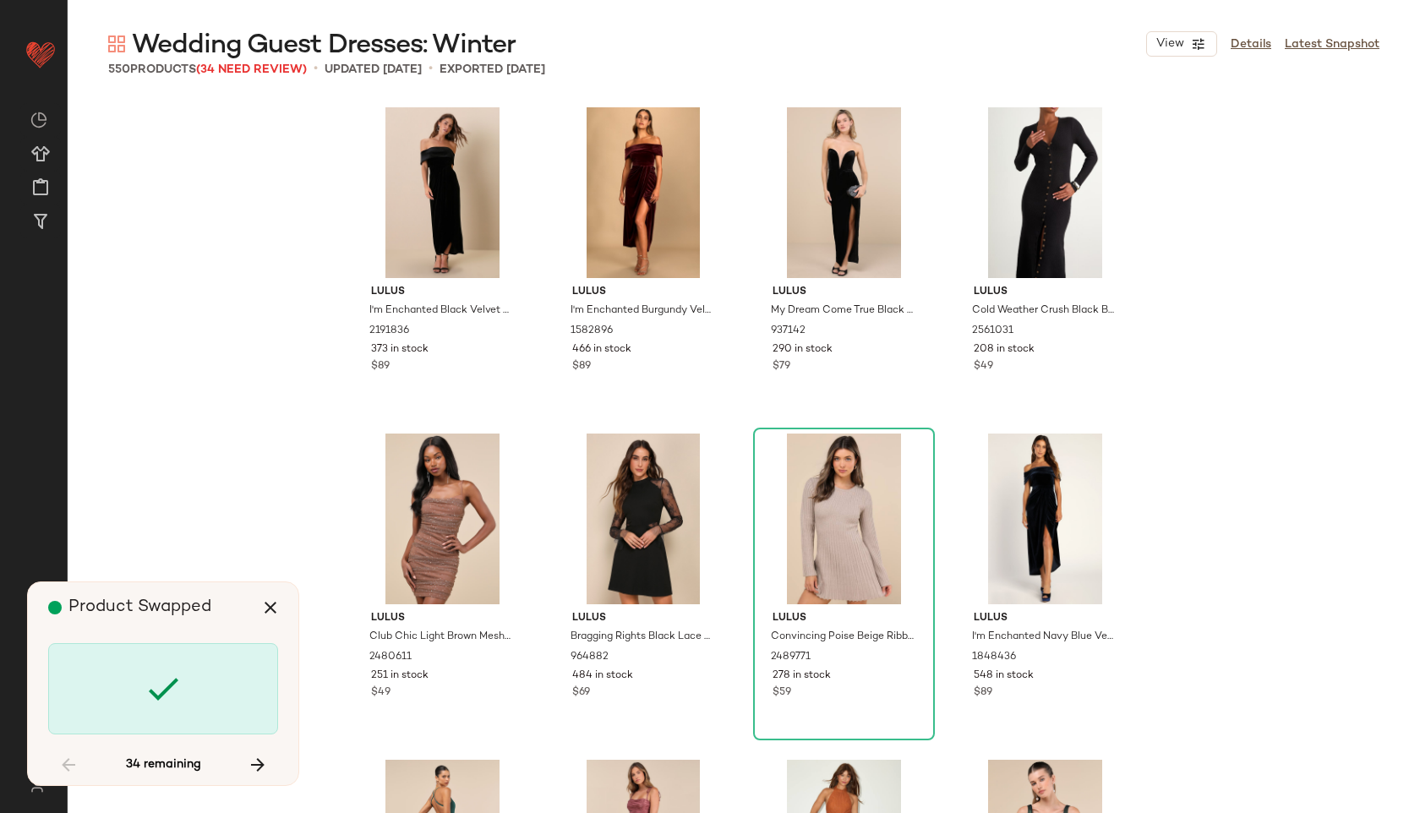
scroll to position [1631, 0]
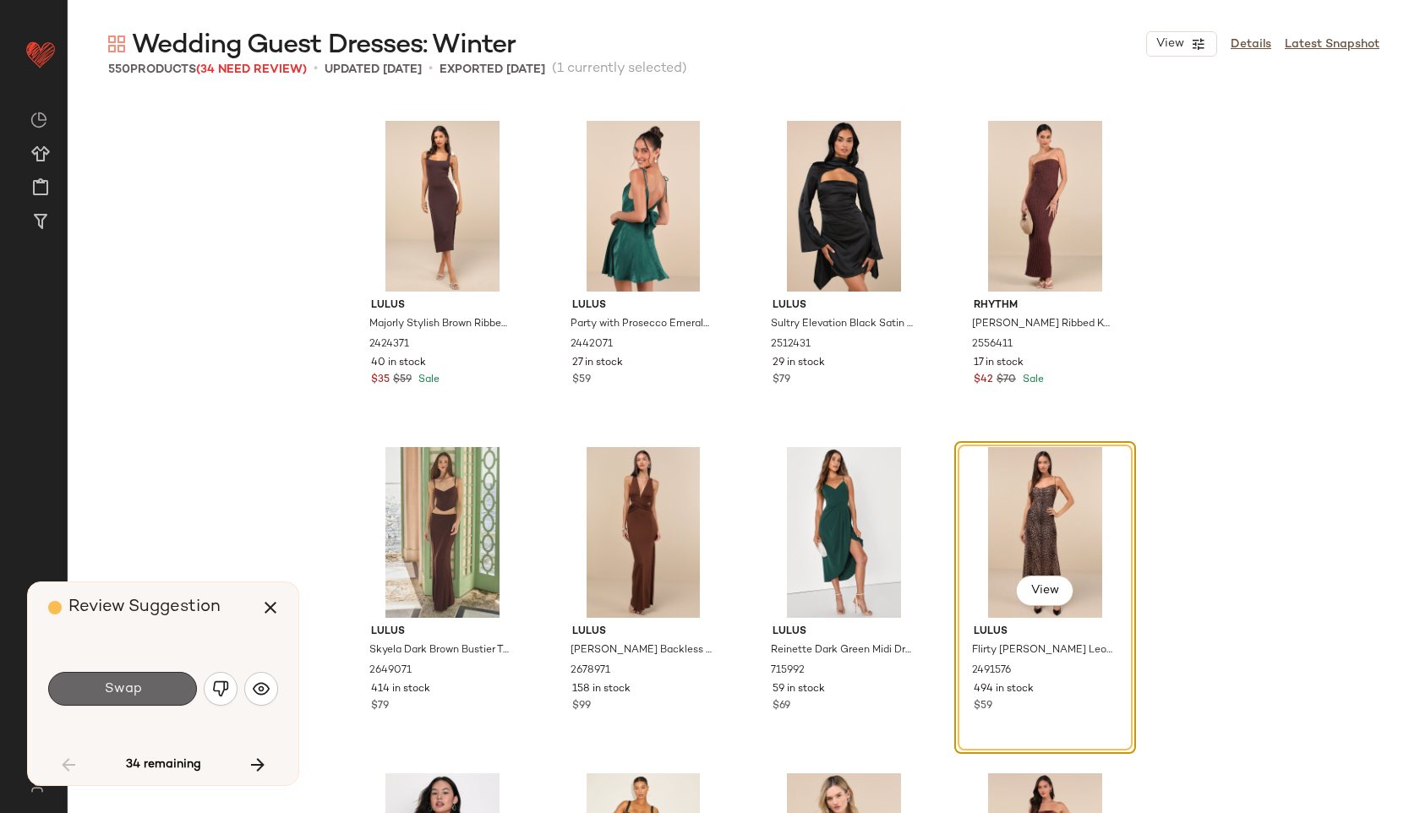
click at [158, 689] on button "Swap" at bounding box center [122, 689] width 149 height 34
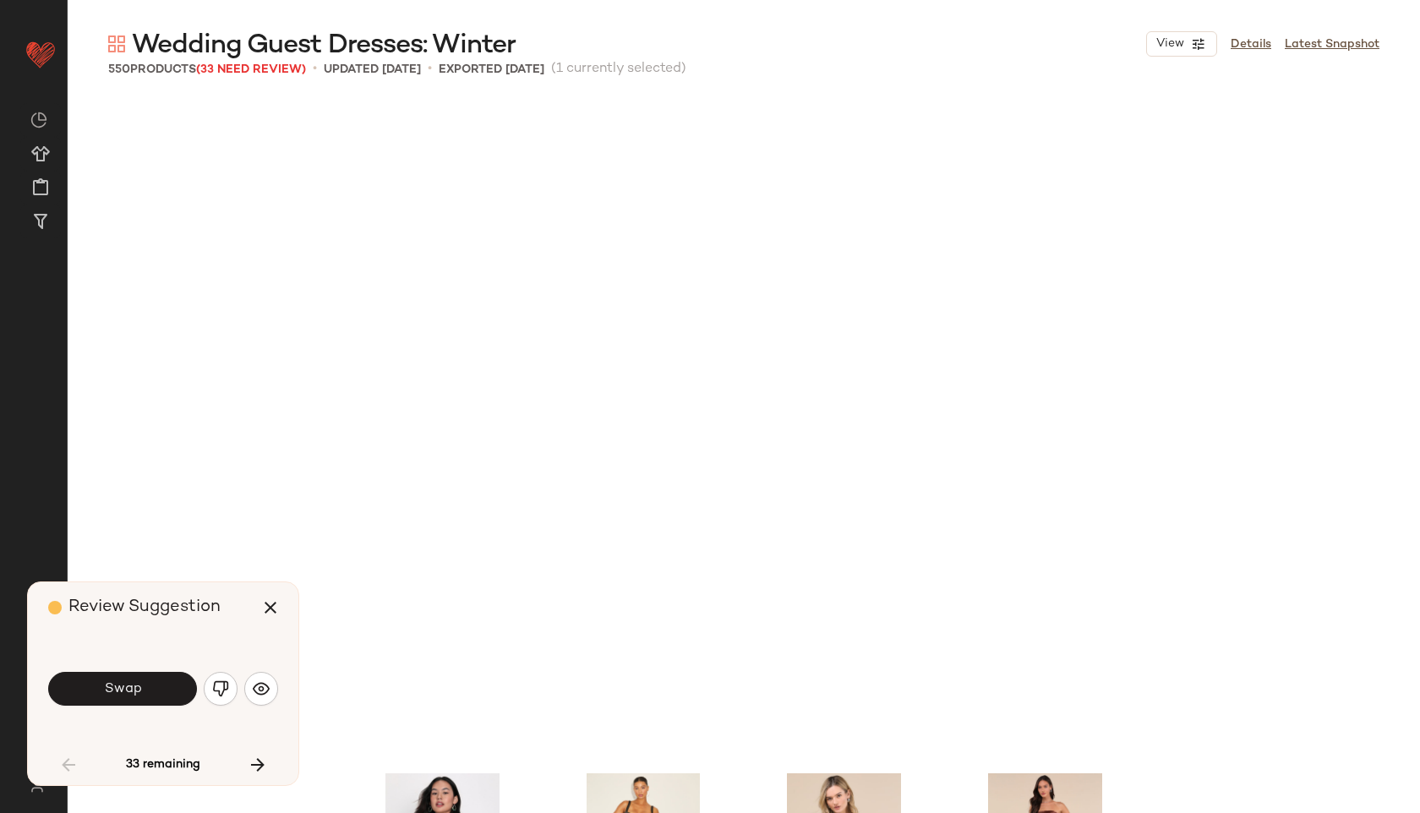
scroll to position [2283, 0]
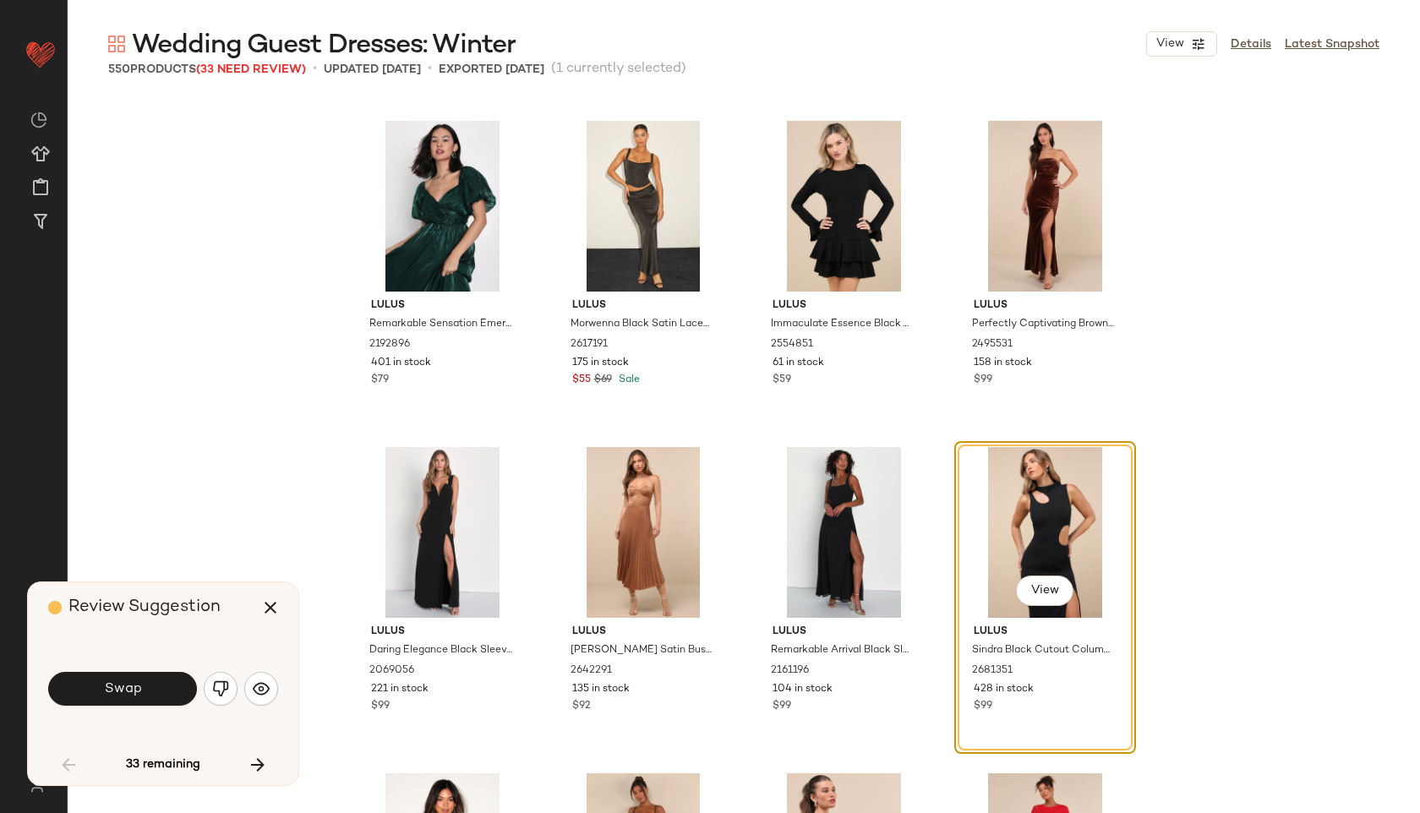
click at [158, 689] on button "Swap" at bounding box center [122, 689] width 149 height 34
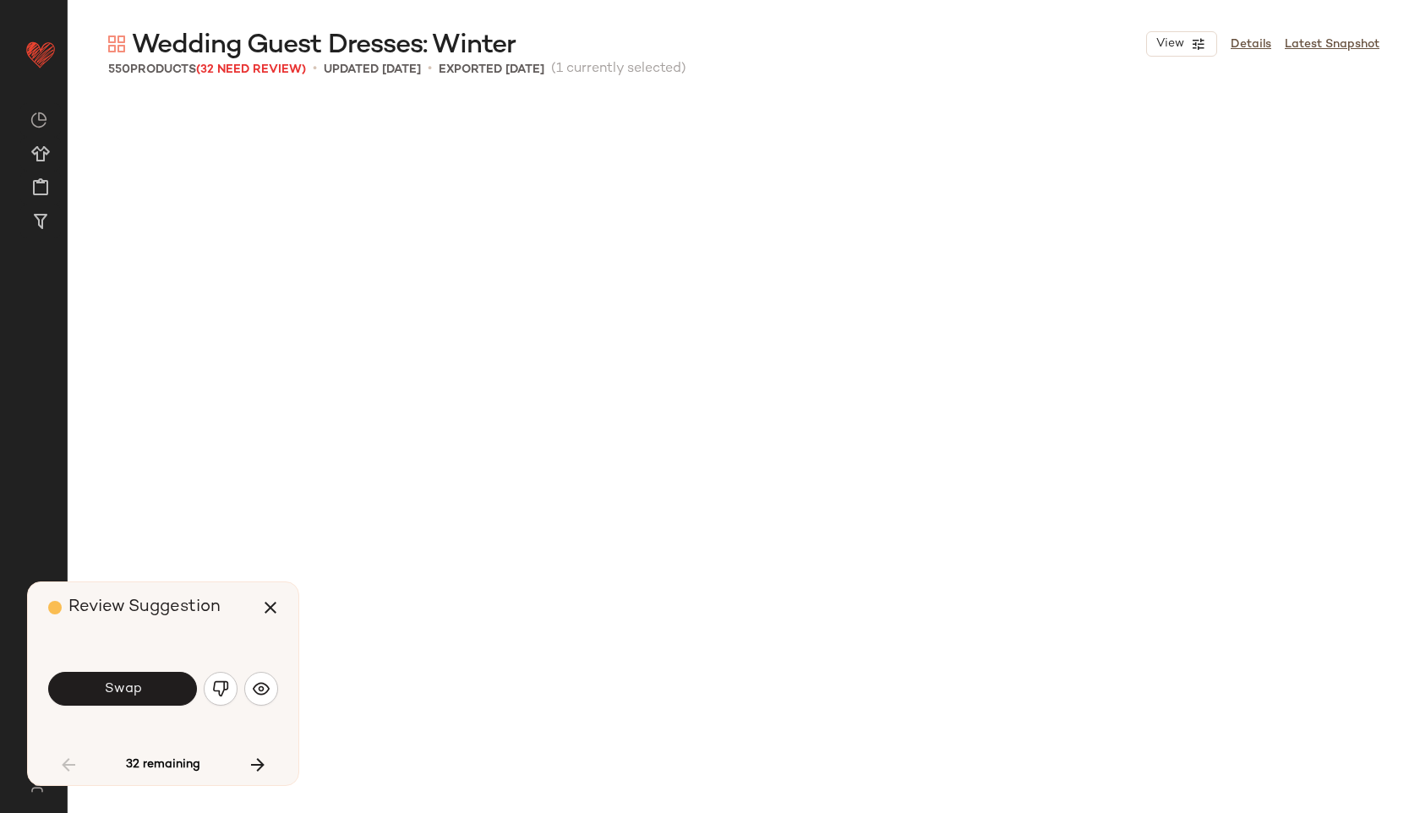
scroll to position [3262, 0]
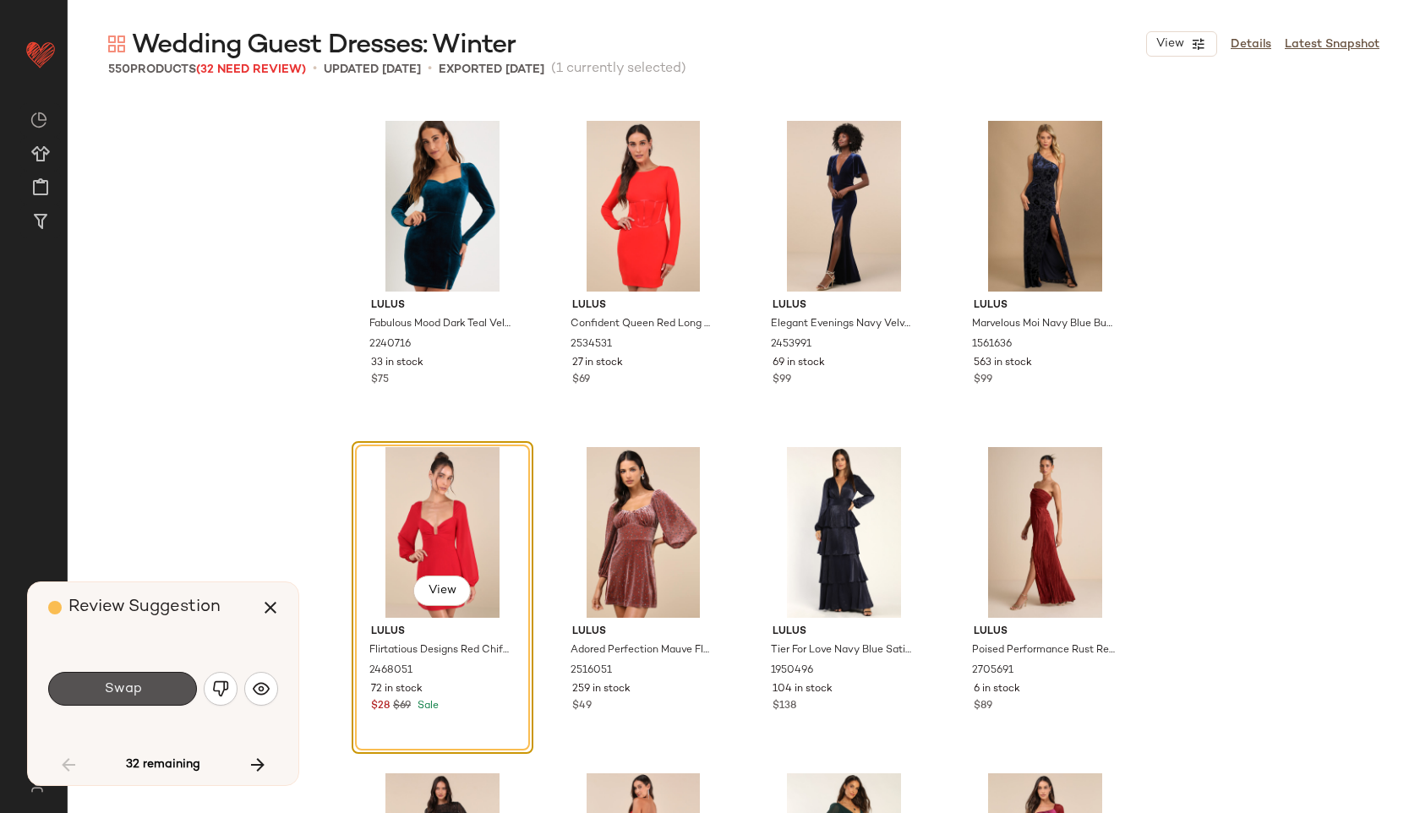
click at [158, 689] on button "Swap" at bounding box center [122, 689] width 149 height 34
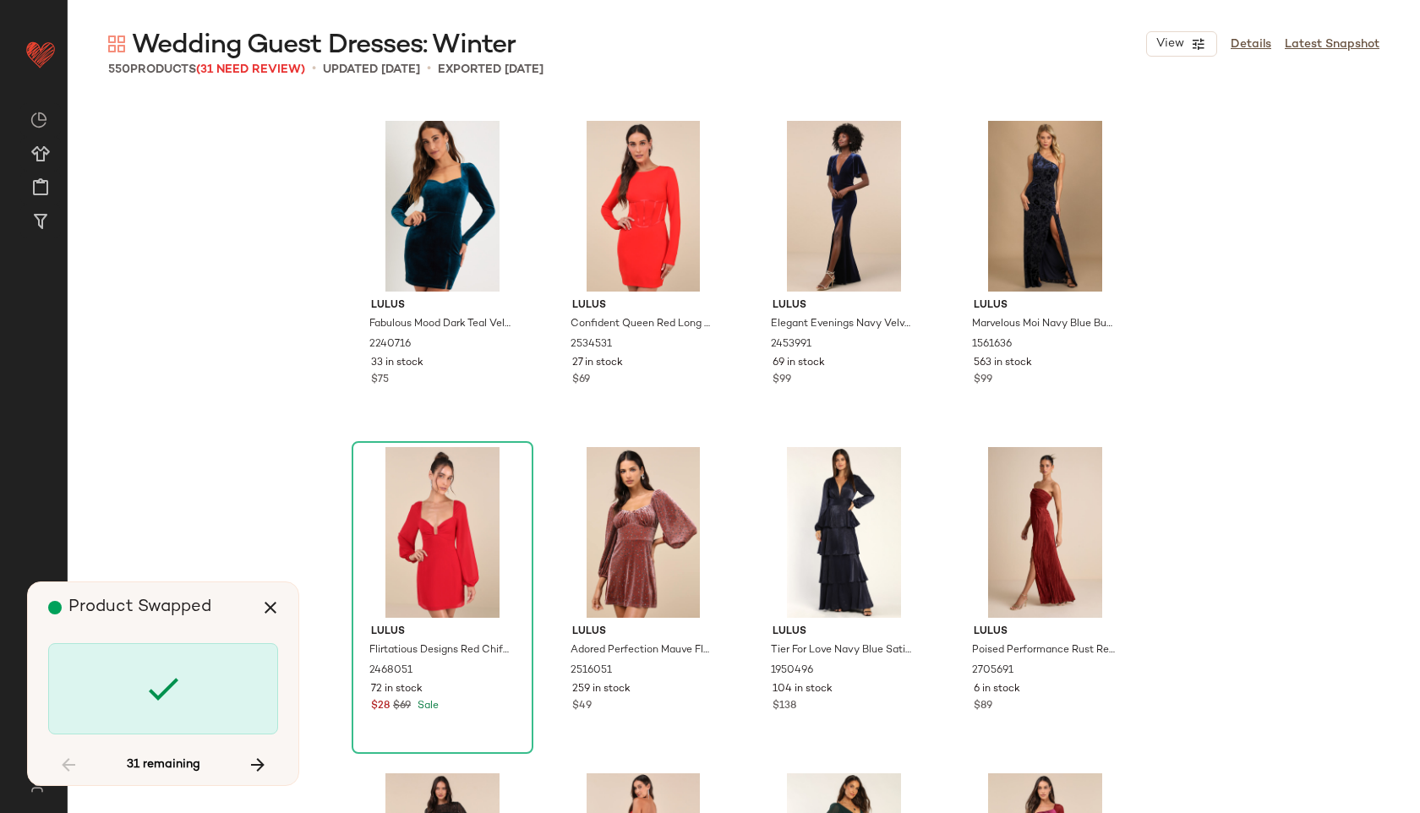
scroll to position [4240, 0]
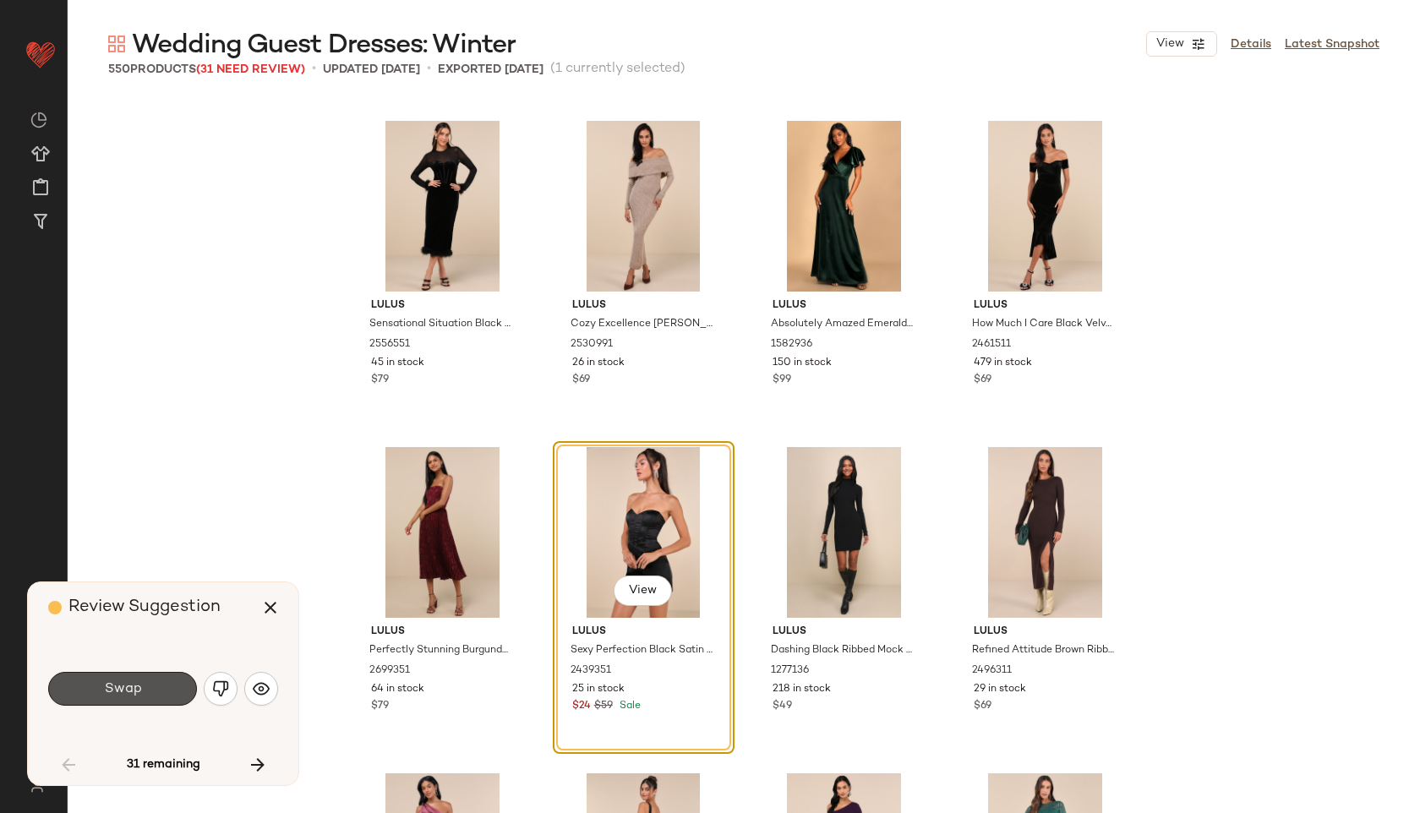
click at [158, 689] on button "Swap" at bounding box center [122, 689] width 149 height 34
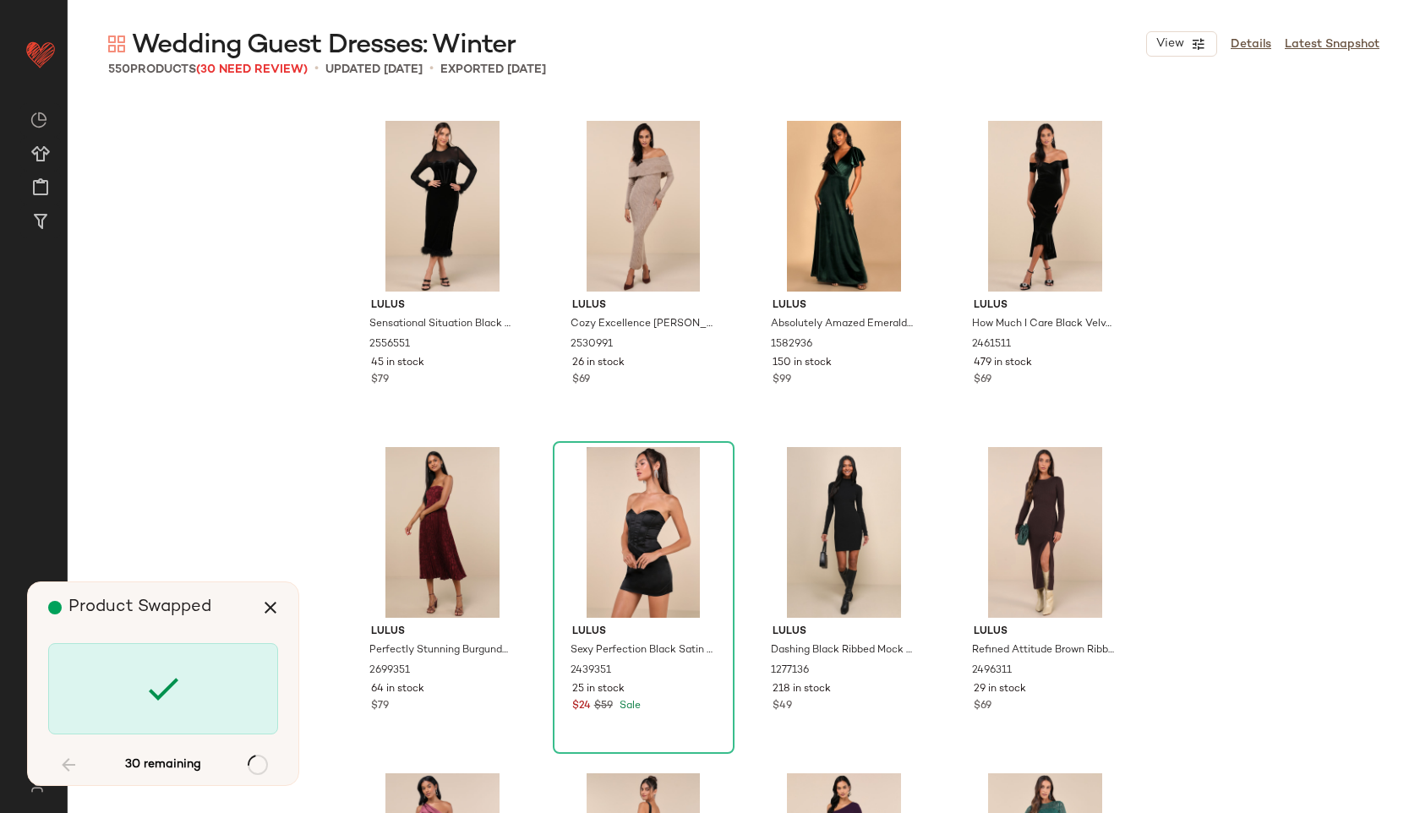
scroll to position [6197, 0]
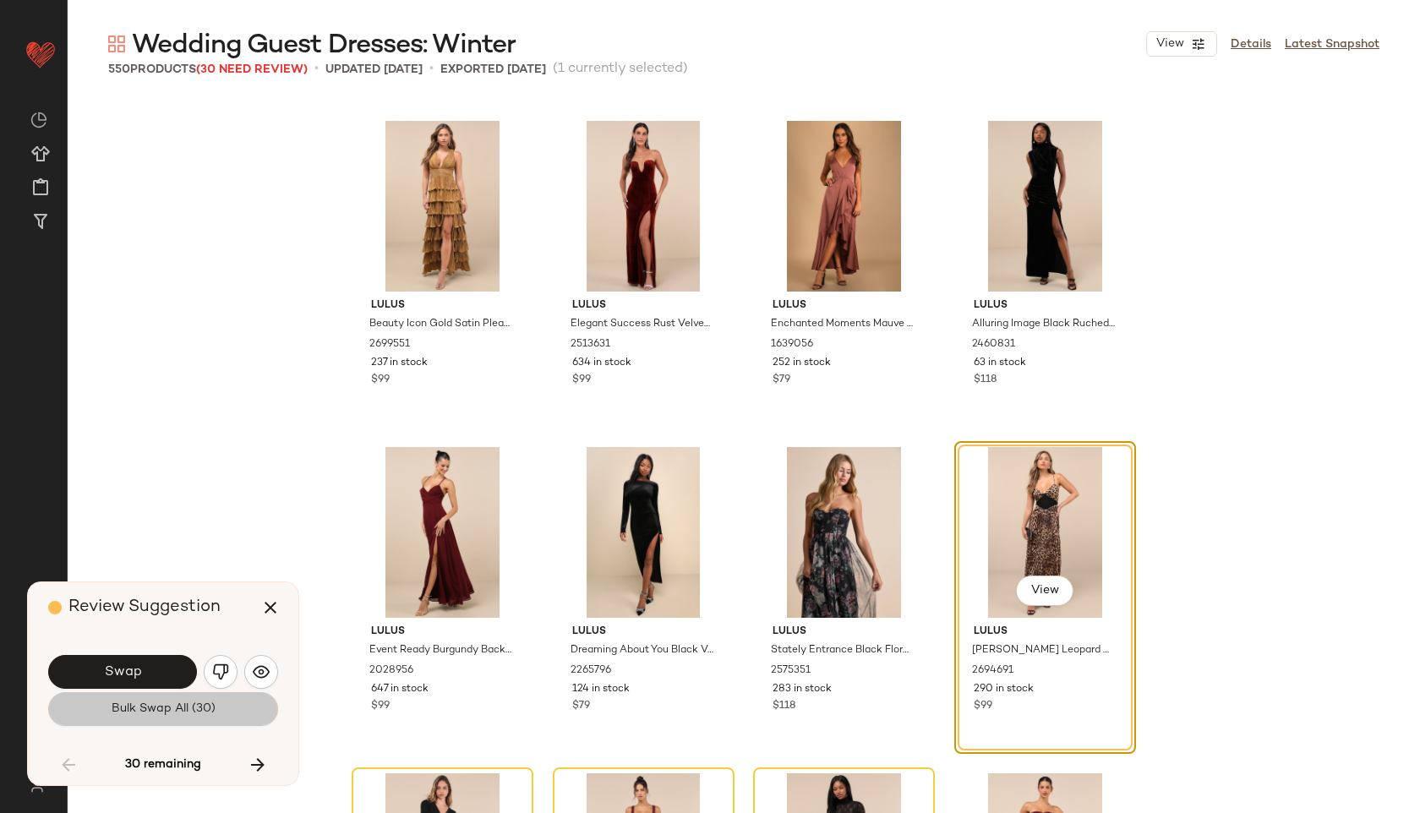
click at [162, 698] on button "Bulk Swap All (30)" at bounding box center [163, 709] width 230 height 34
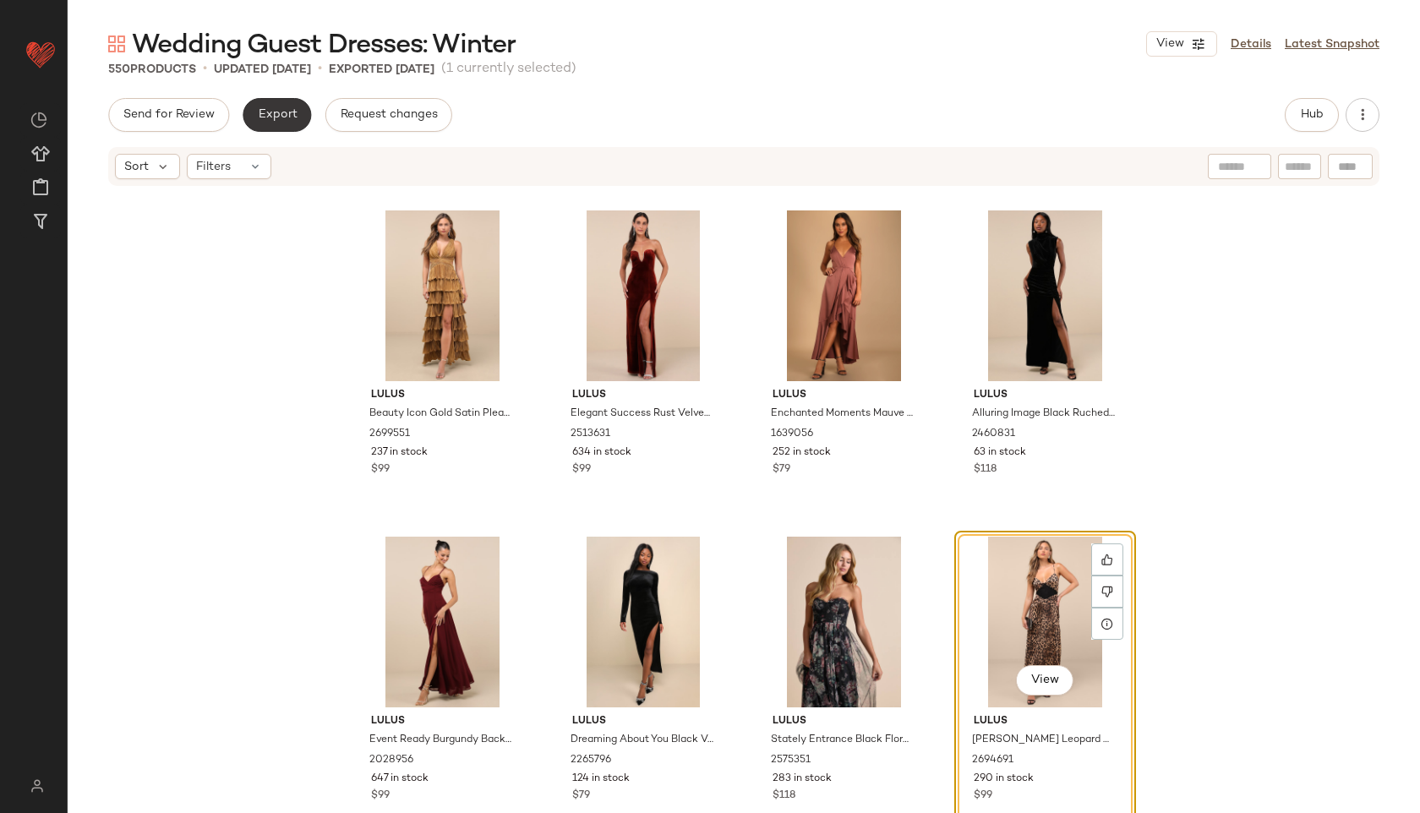
click at [286, 114] on span "Export" at bounding box center [277, 115] width 40 height 14
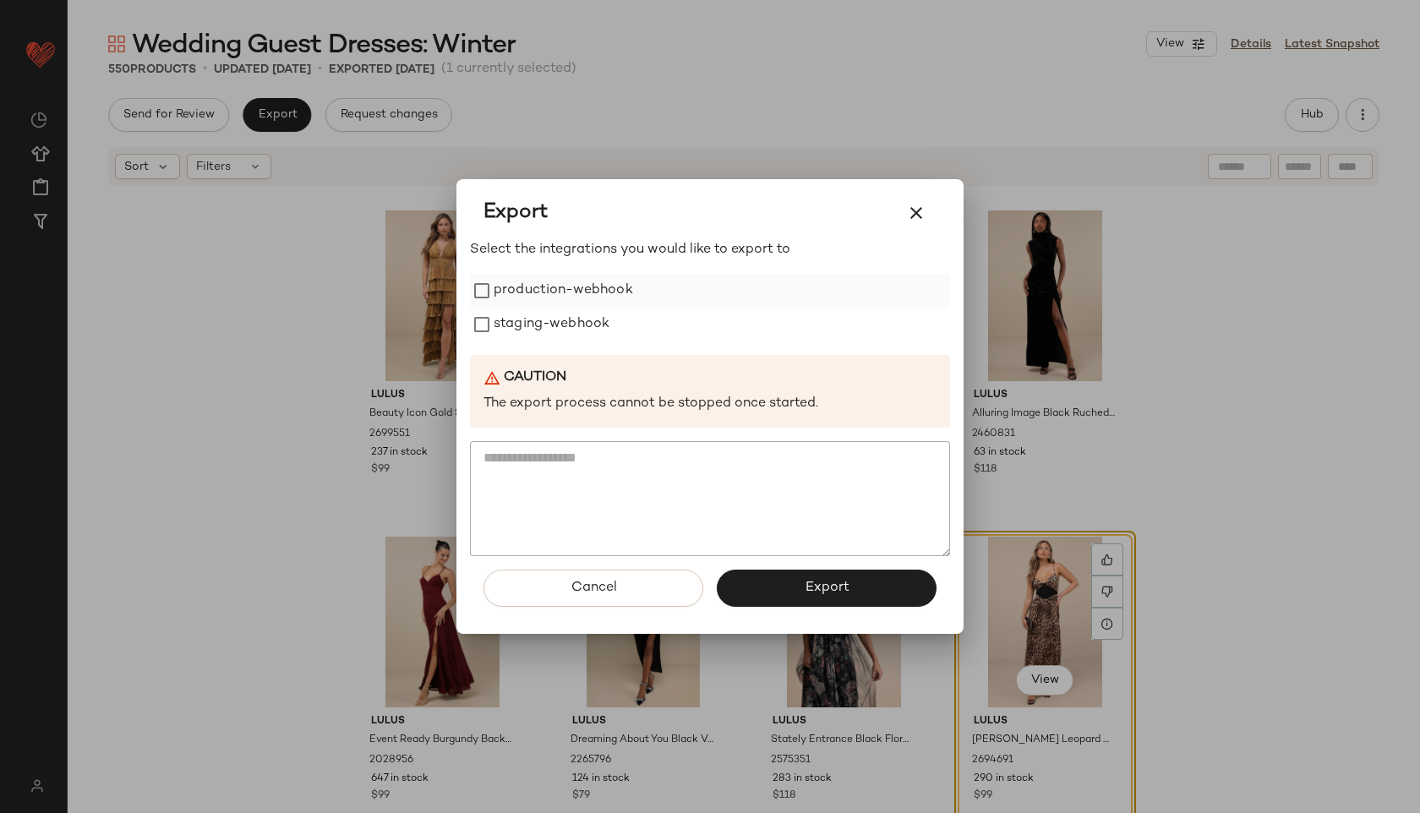
click at [528, 306] on label "production-webhook" at bounding box center [562, 291] width 139 height 34
click at [538, 333] on label "staging-webhook" at bounding box center [551, 325] width 116 height 34
click at [798, 581] on button "Export" at bounding box center [827, 588] width 220 height 37
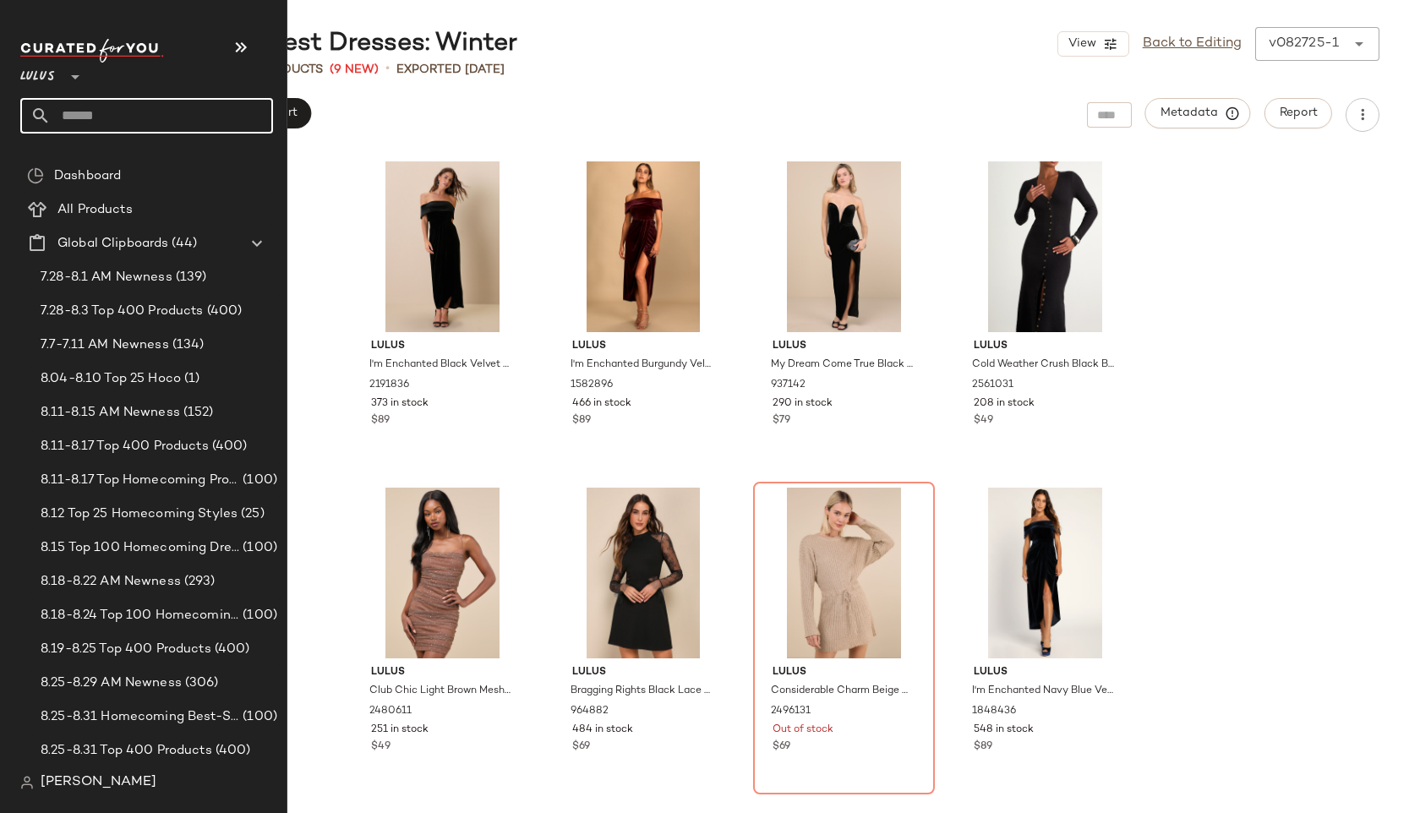
click at [81, 107] on input "text" at bounding box center [162, 115] width 222 height 35
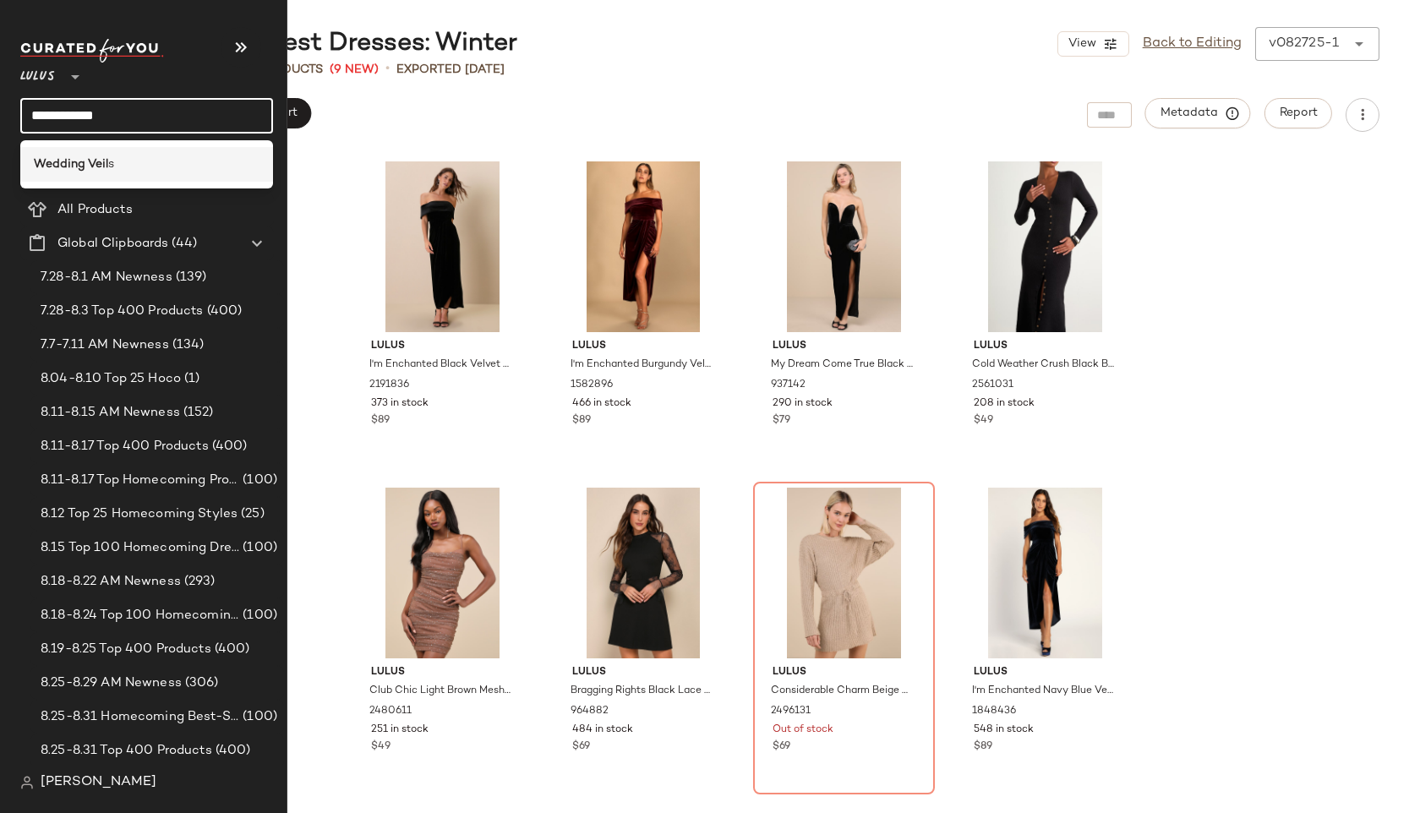
type input "**********"
click at [135, 163] on div "Wedding Veil s" at bounding box center [147, 164] width 226 height 18
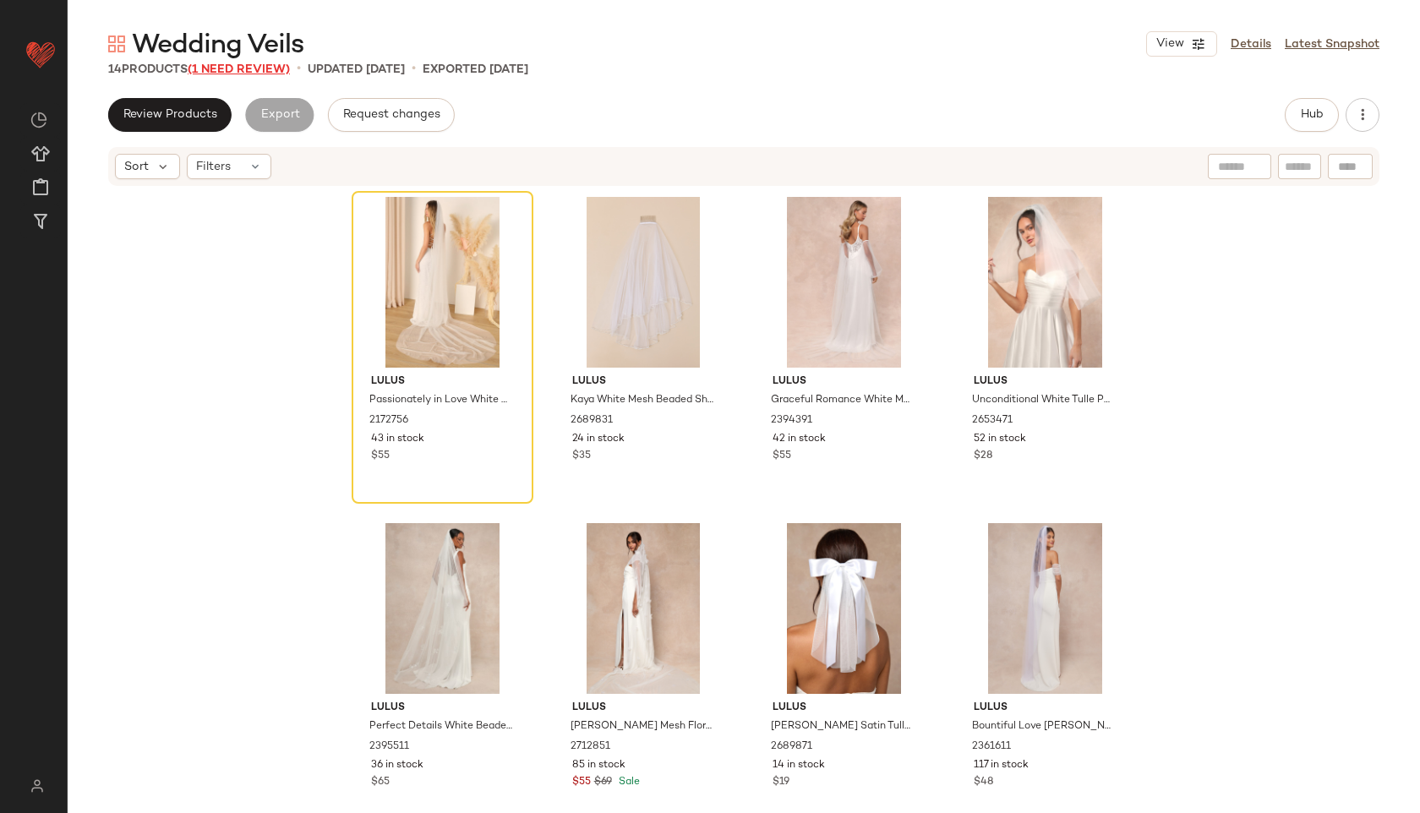
click at [243, 73] on span "(1 Need Review)" at bounding box center [239, 69] width 102 height 13
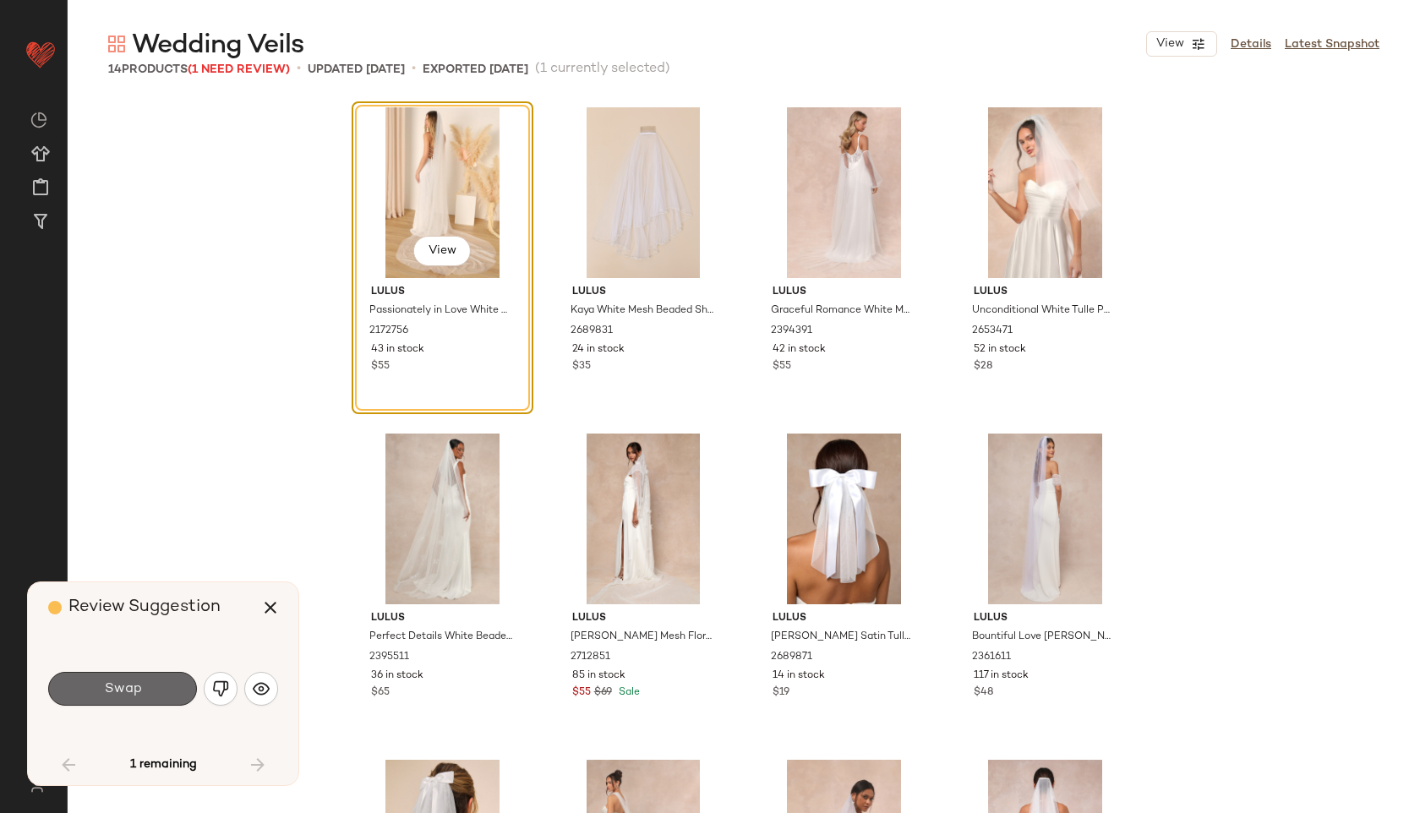
click at [150, 675] on button "Swap" at bounding box center [122, 689] width 149 height 34
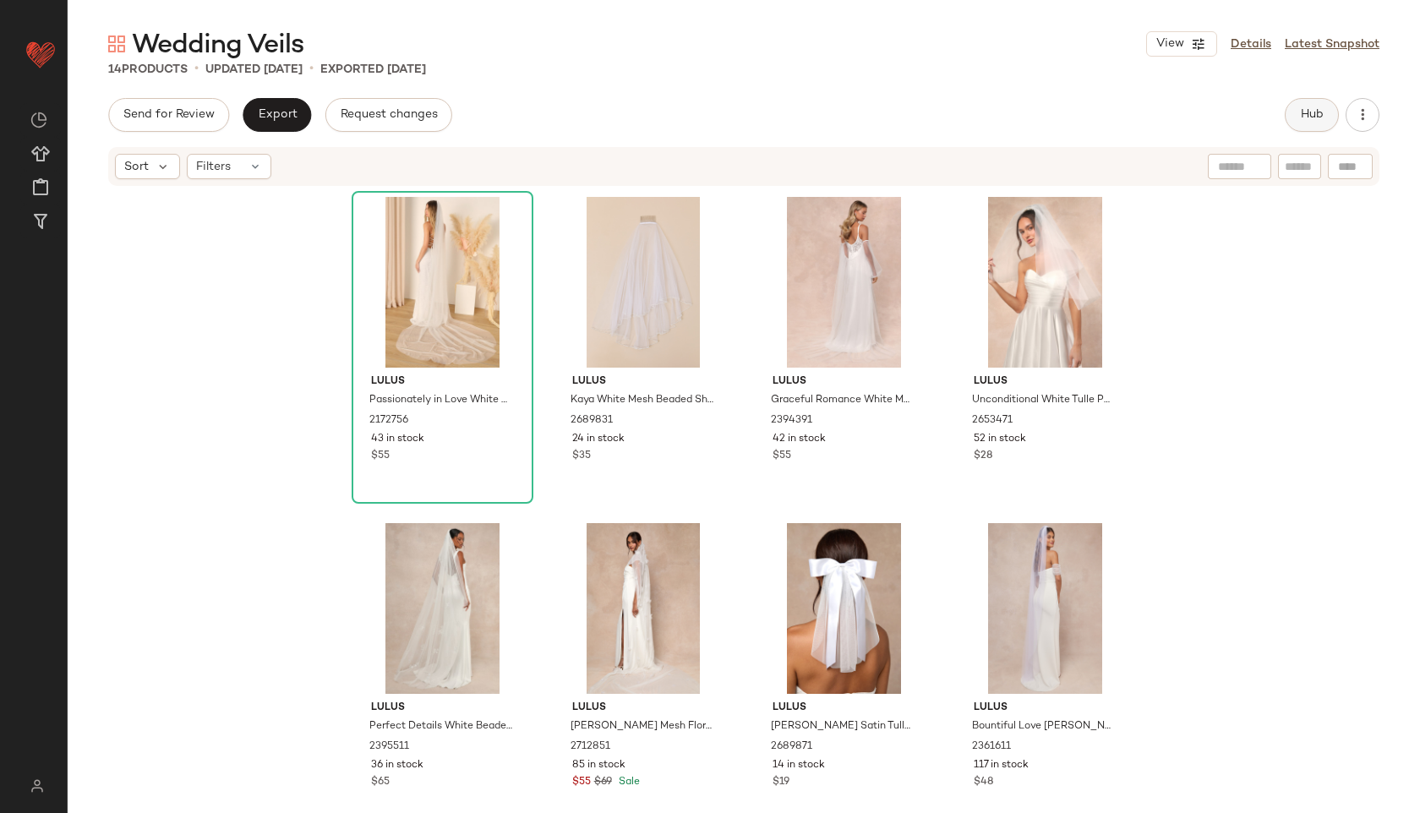
click at [1314, 111] on span "Hub" at bounding box center [1312, 115] width 24 height 14
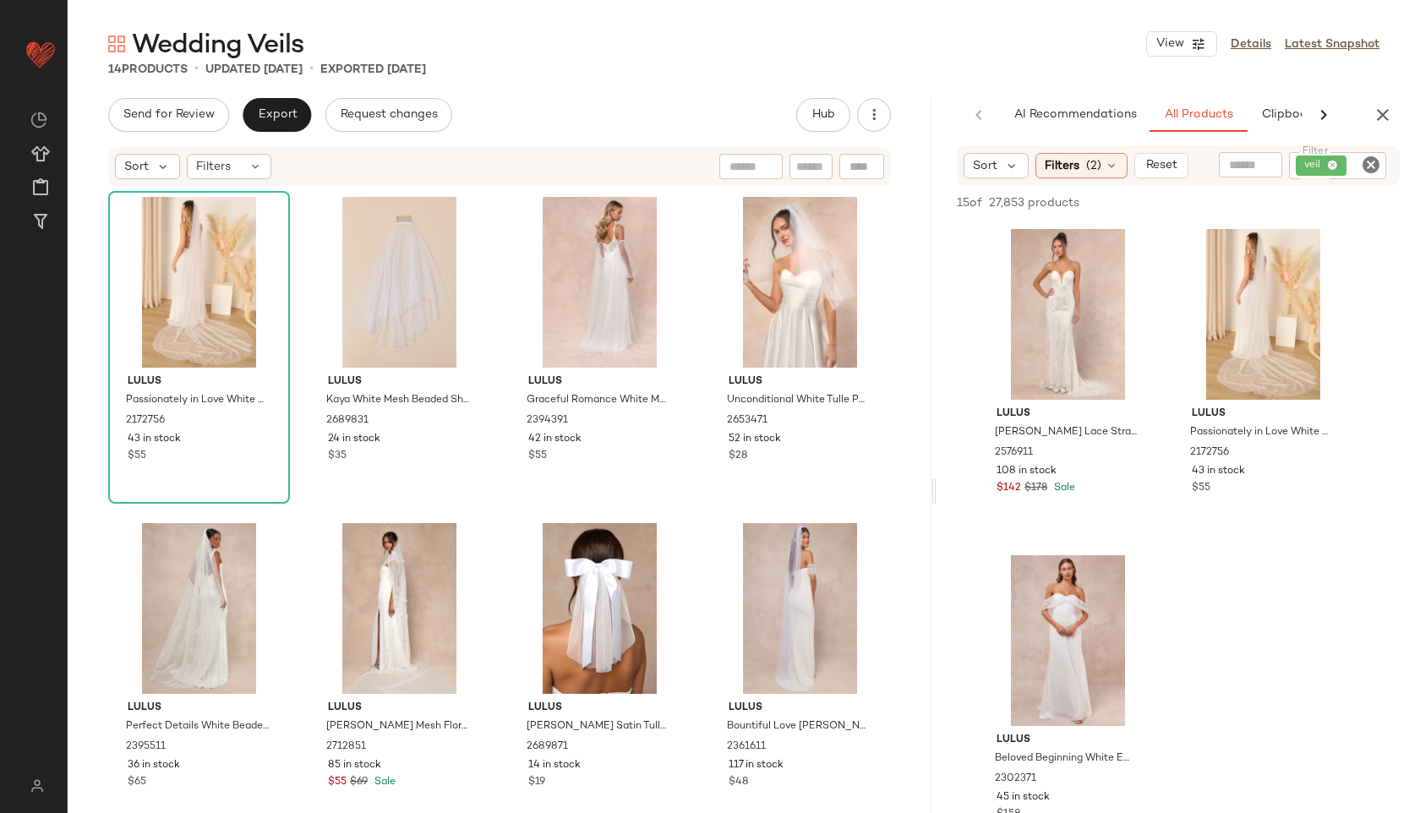
drag, startPoint x: 744, startPoint y: 492, endPoint x: 957, endPoint y: 491, distance: 212.1
click at [957, 491] on div "Wedding Veils View Details Latest Snapshot 14 Products • updated Aug 27th • Exp…" at bounding box center [744, 420] width 1352 height 786
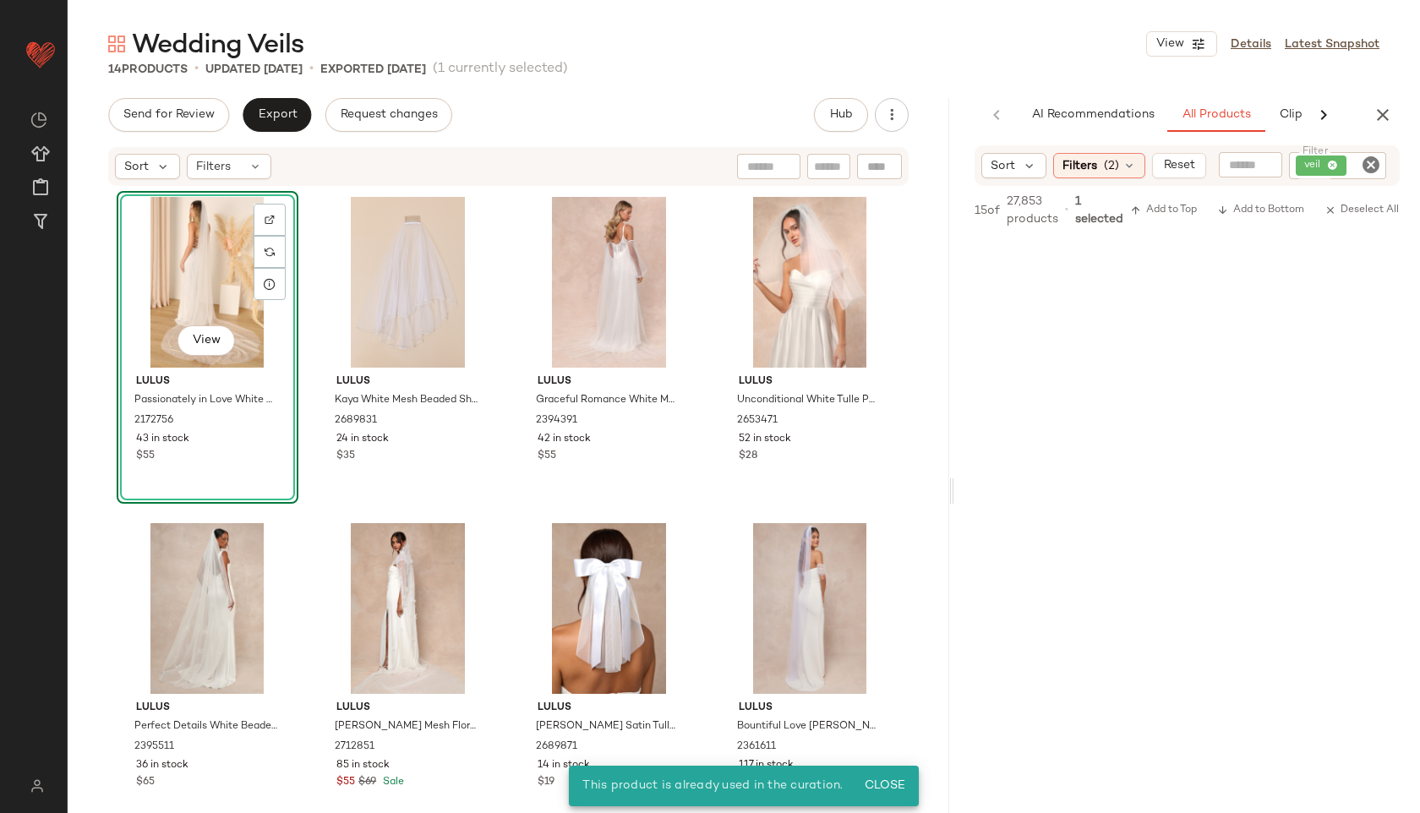
scroll to position [849, 0]
click at [245, 165] on div "Filters" at bounding box center [229, 166] width 84 height 25
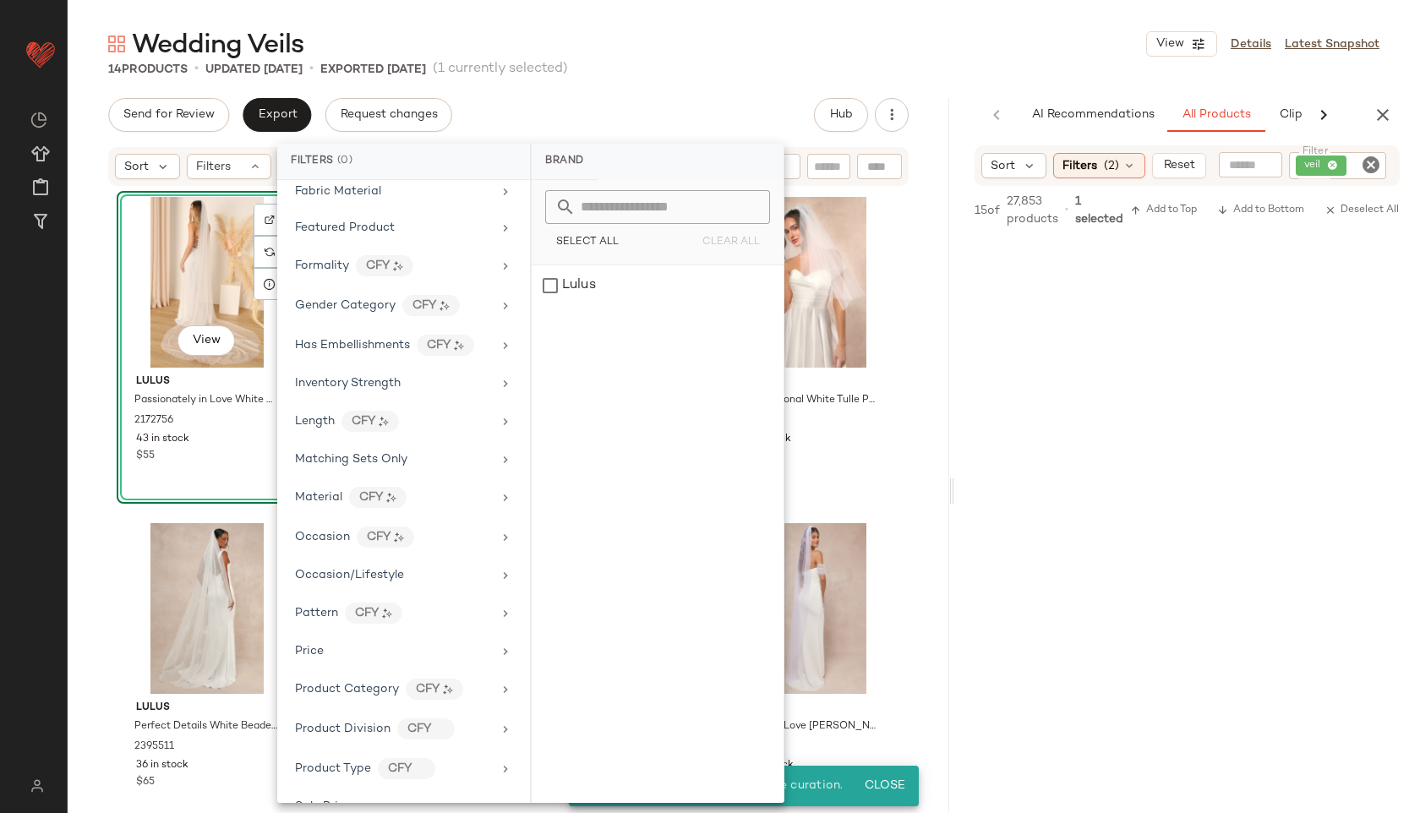
scroll to position [673, 0]
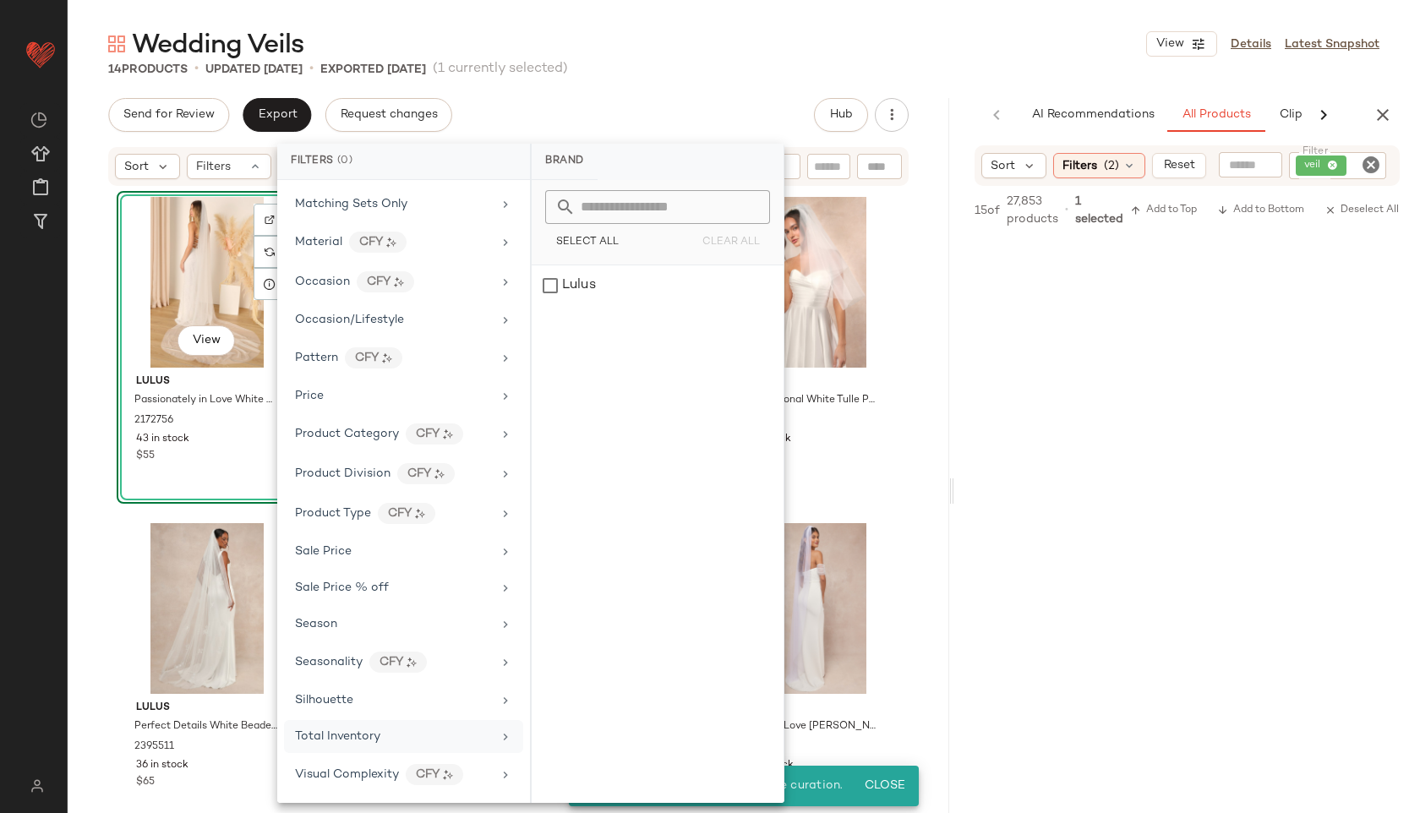
click at [395, 744] on div "Total Inventory" at bounding box center [393, 737] width 197 height 18
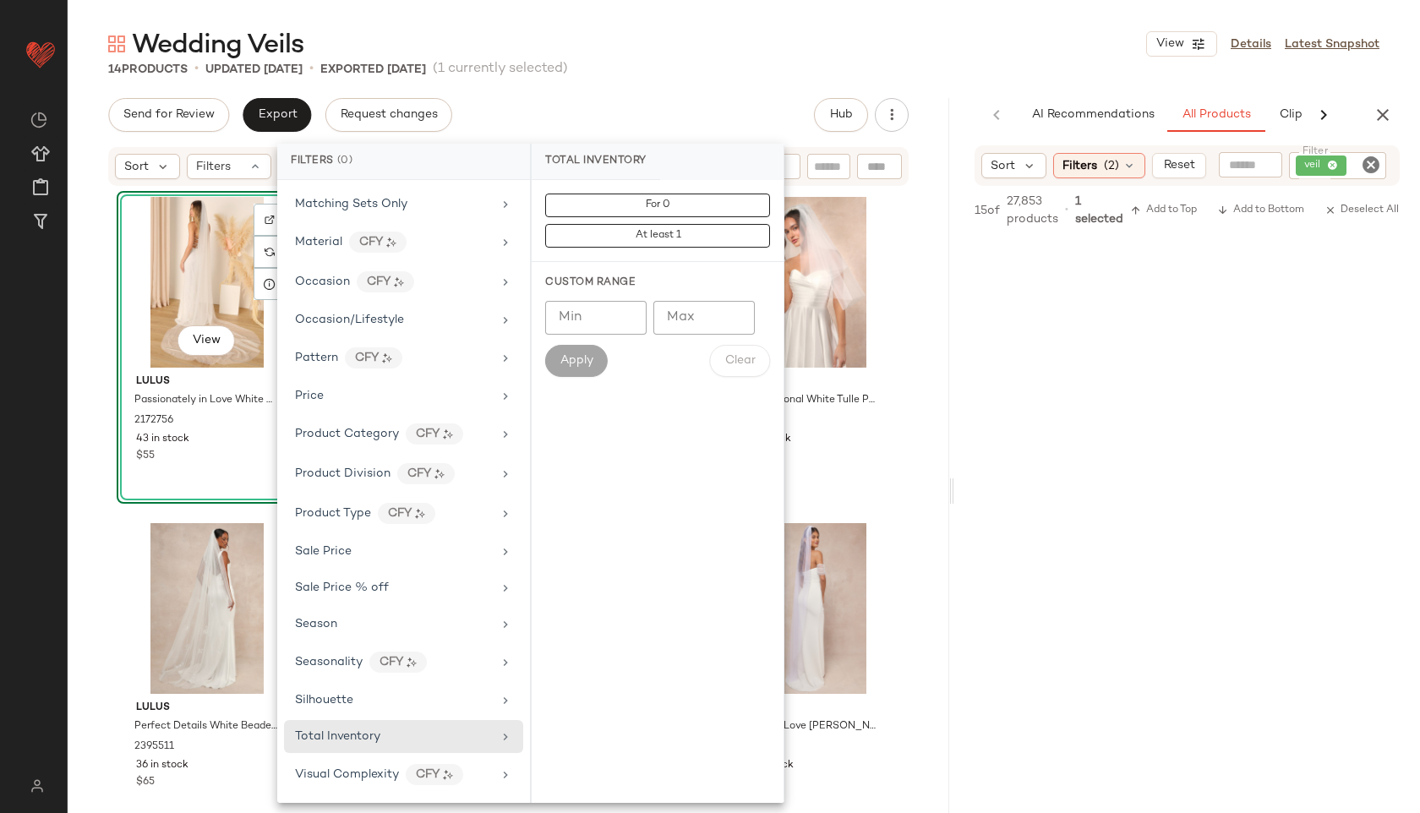
click at [686, 316] on input "Max" at bounding box center [703, 318] width 101 height 34
type input "**"
click at [577, 363] on span "Apply" at bounding box center [576, 361] width 34 height 14
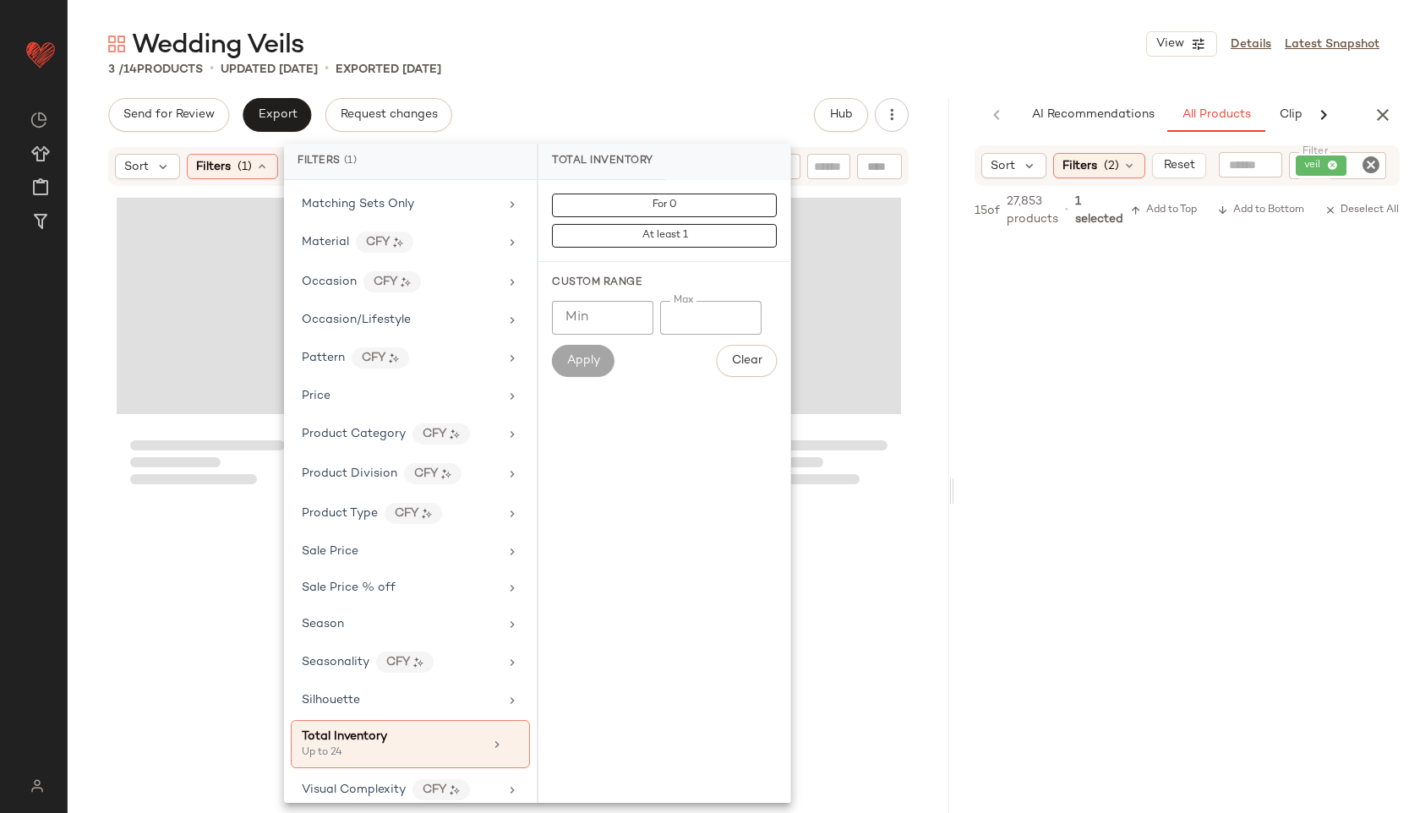
click at [709, 75] on div "3 / 14 Products • updated Aug 27th • Exported Aug 27th" at bounding box center [744, 69] width 1352 height 17
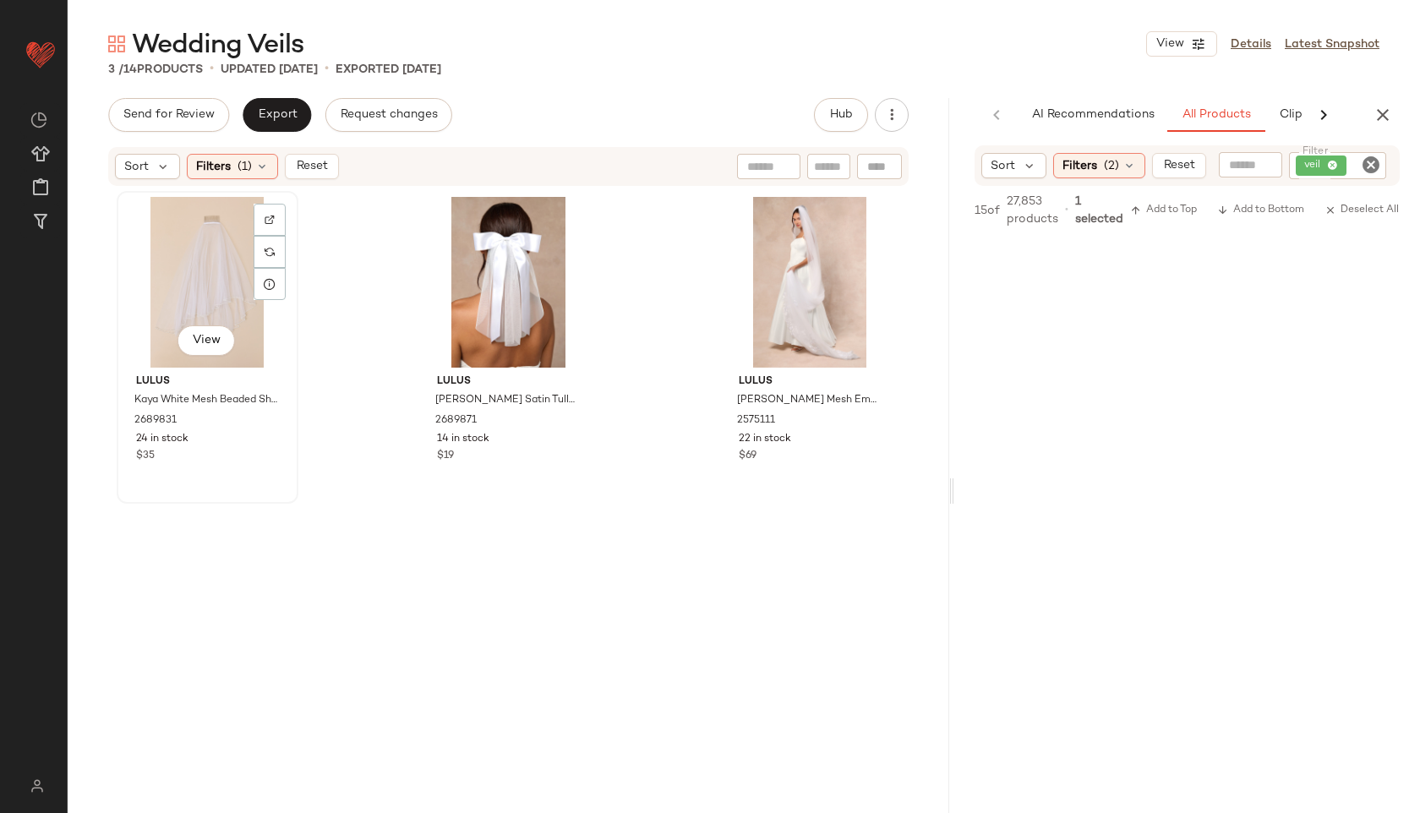
click at [193, 260] on div "View" at bounding box center [208, 282] width 170 height 171
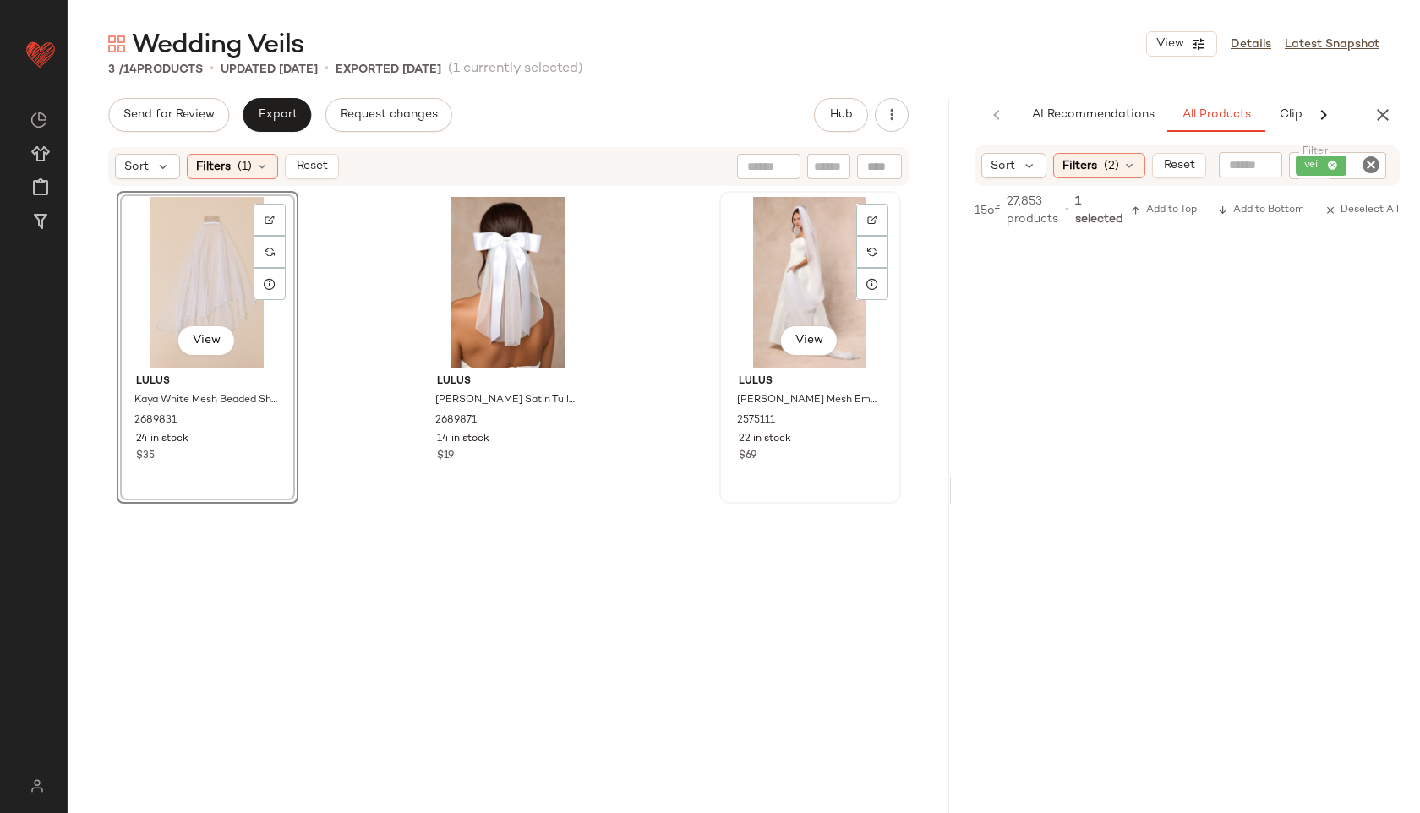
click at [848, 316] on div "View" at bounding box center [810, 282] width 170 height 171
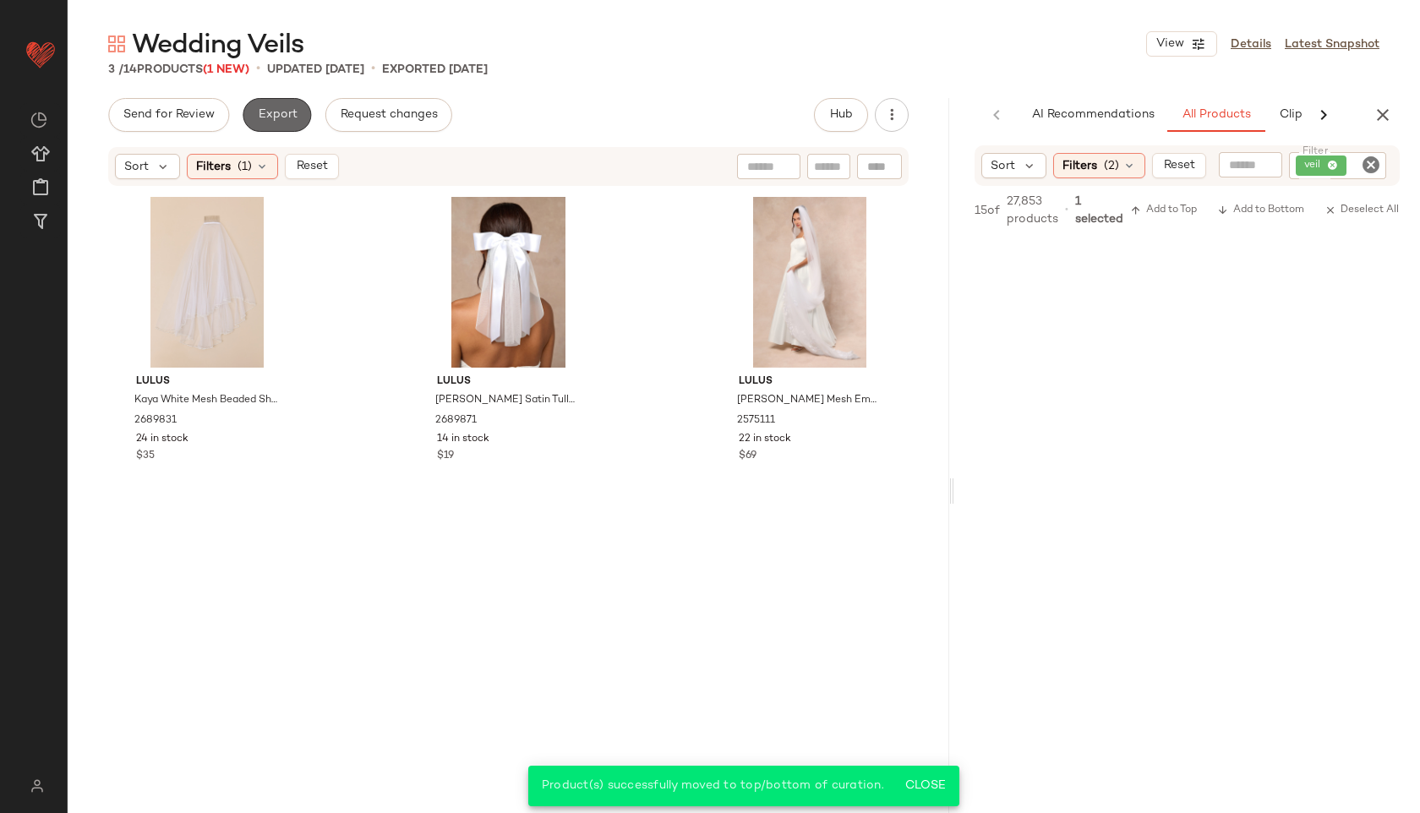
click at [271, 128] on button "Export" at bounding box center [277, 115] width 68 height 34
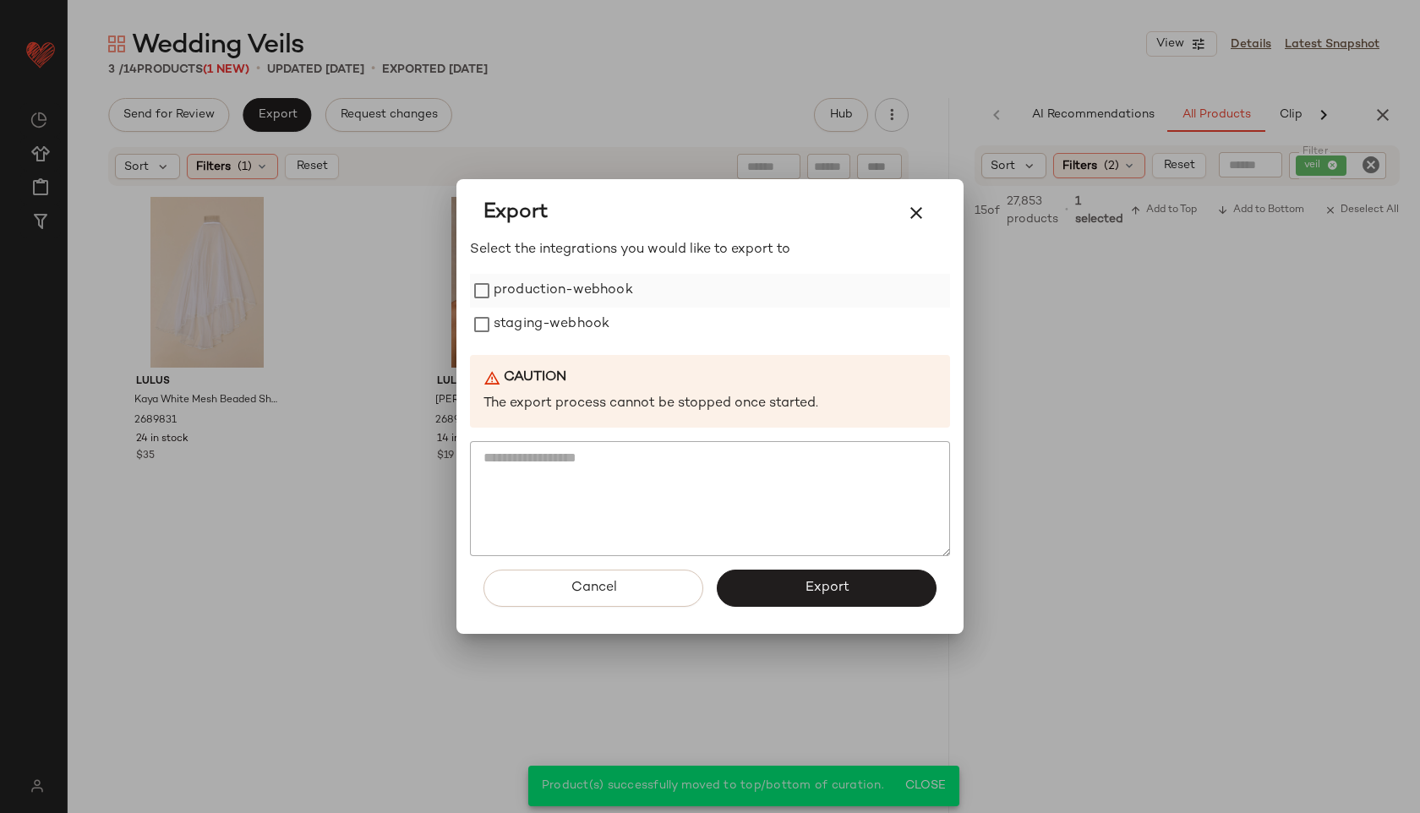
click at [591, 287] on label "production-webhook" at bounding box center [562, 291] width 139 height 34
click at [591, 322] on label "staging-webhook" at bounding box center [551, 325] width 116 height 34
click at [817, 591] on span "Export" at bounding box center [826, 588] width 45 height 16
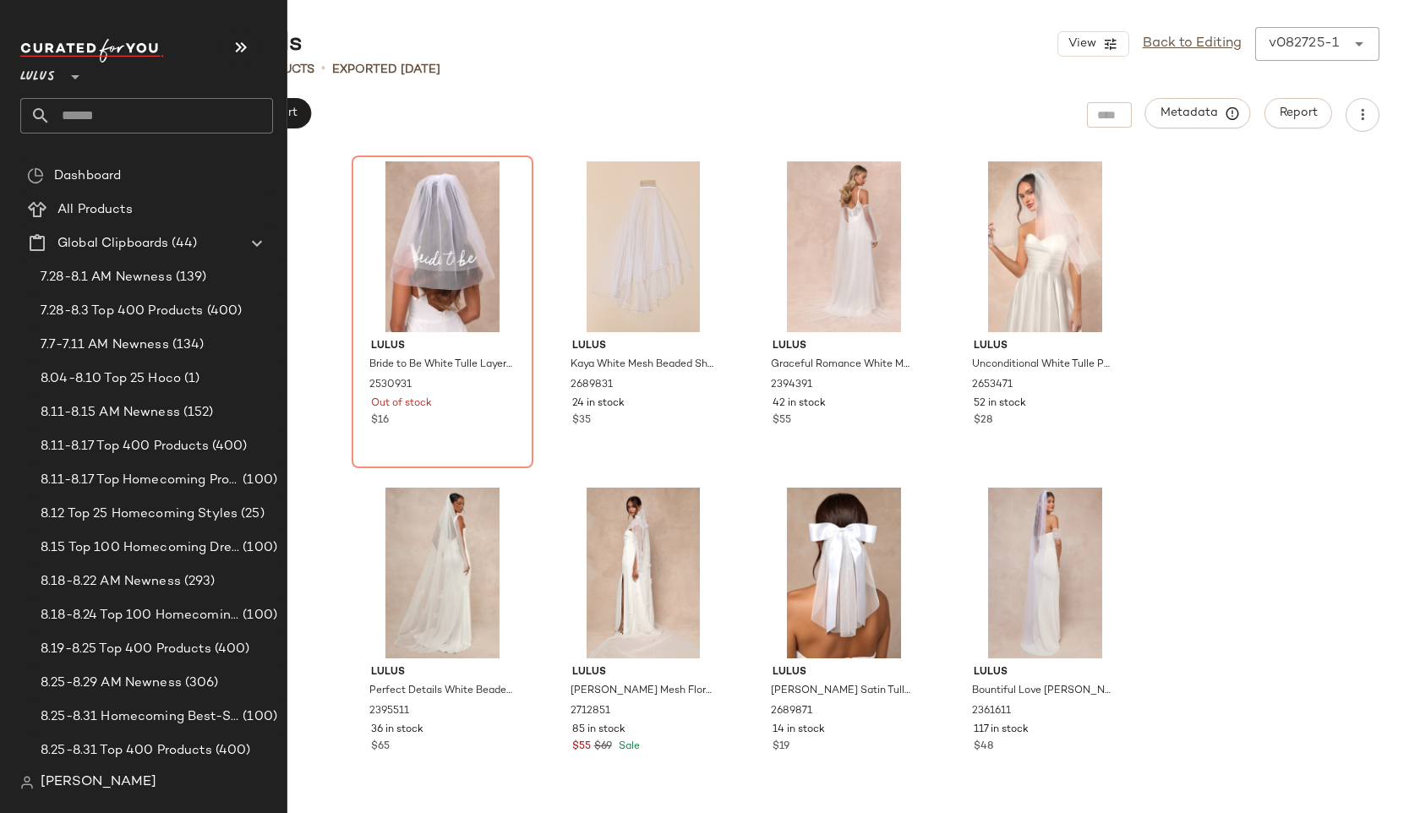
click at [99, 115] on input "text" at bounding box center [162, 115] width 222 height 35
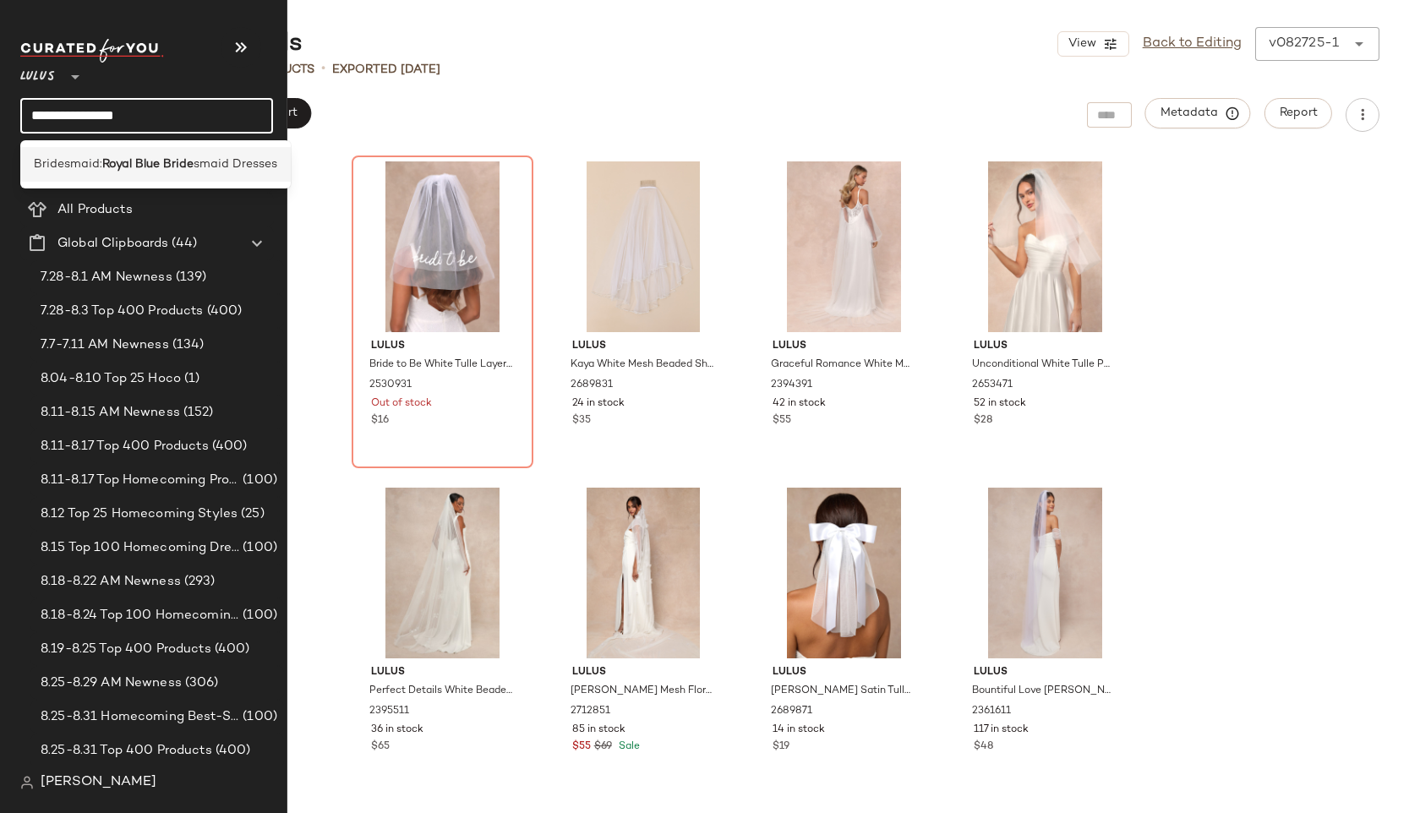
type input "**********"
click at [111, 166] on b "Royal Blue Bride" at bounding box center [147, 164] width 91 height 18
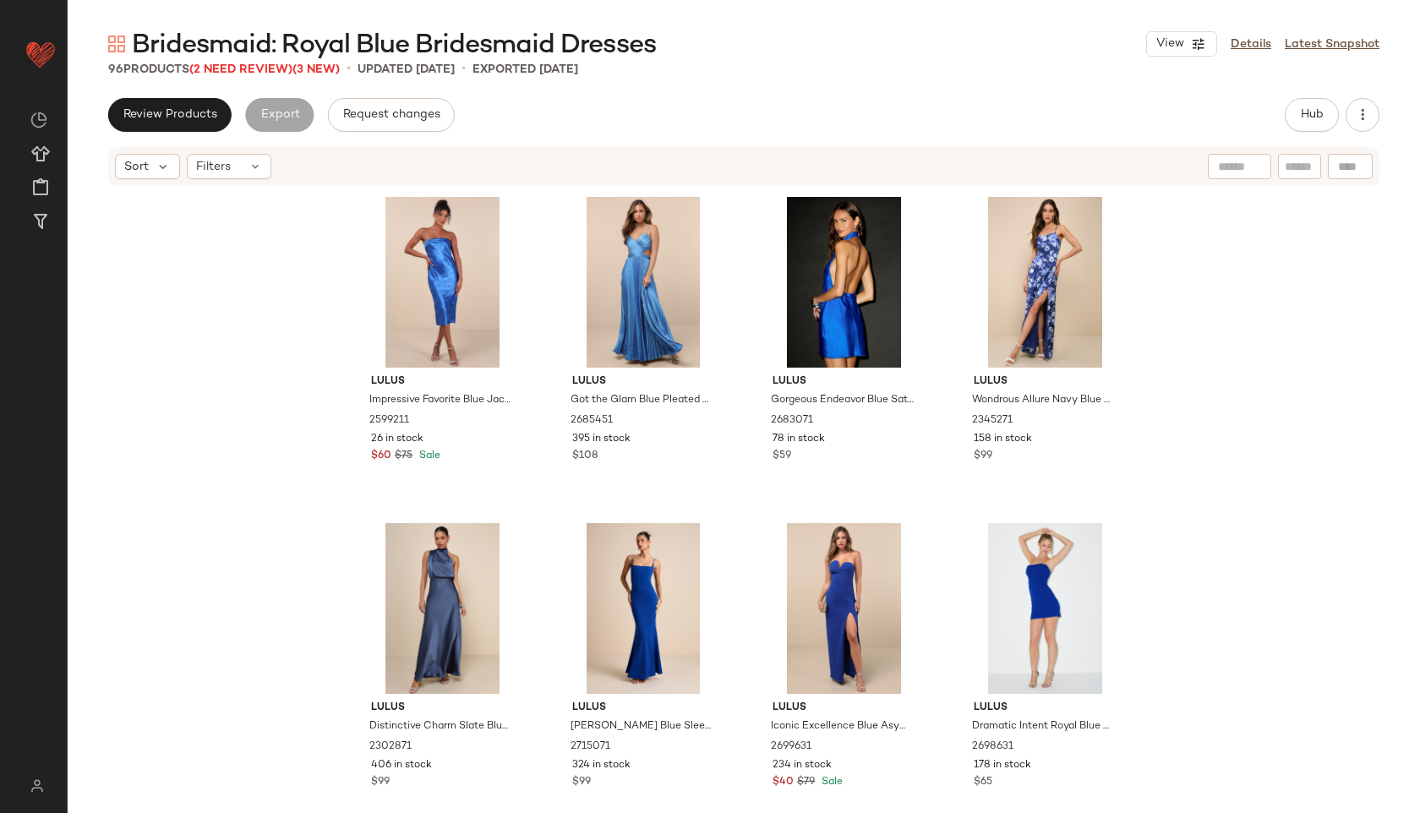
click at [235, 63] on span "Bridesmaid: Royal Blue Bridesmaid Dresses" at bounding box center [394, 46] width 524 height 34
click at [237, 66] on span "(2 Need Review)" at bounding box center [240, 69] width 103 height 13
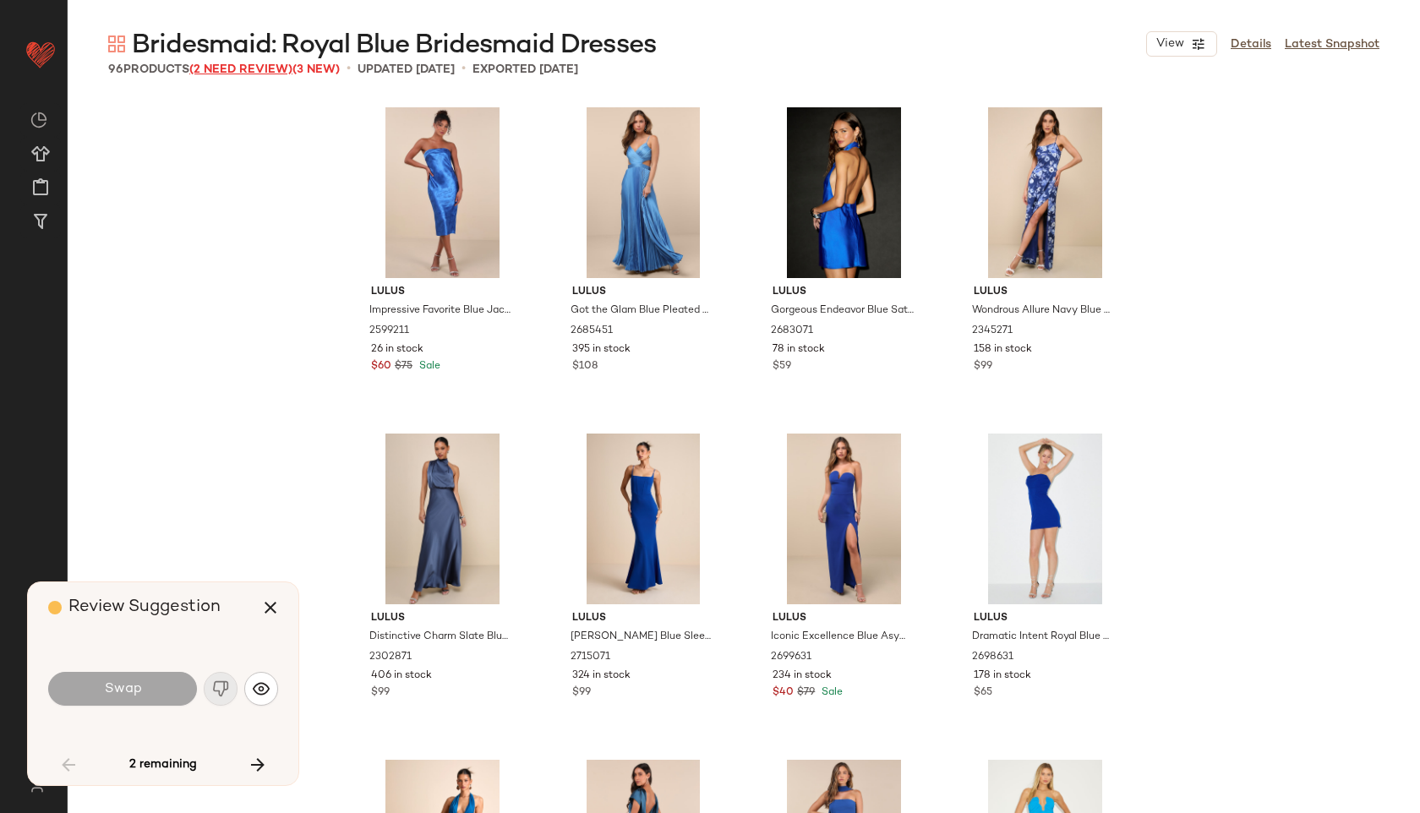
scroll to position [666, 0]
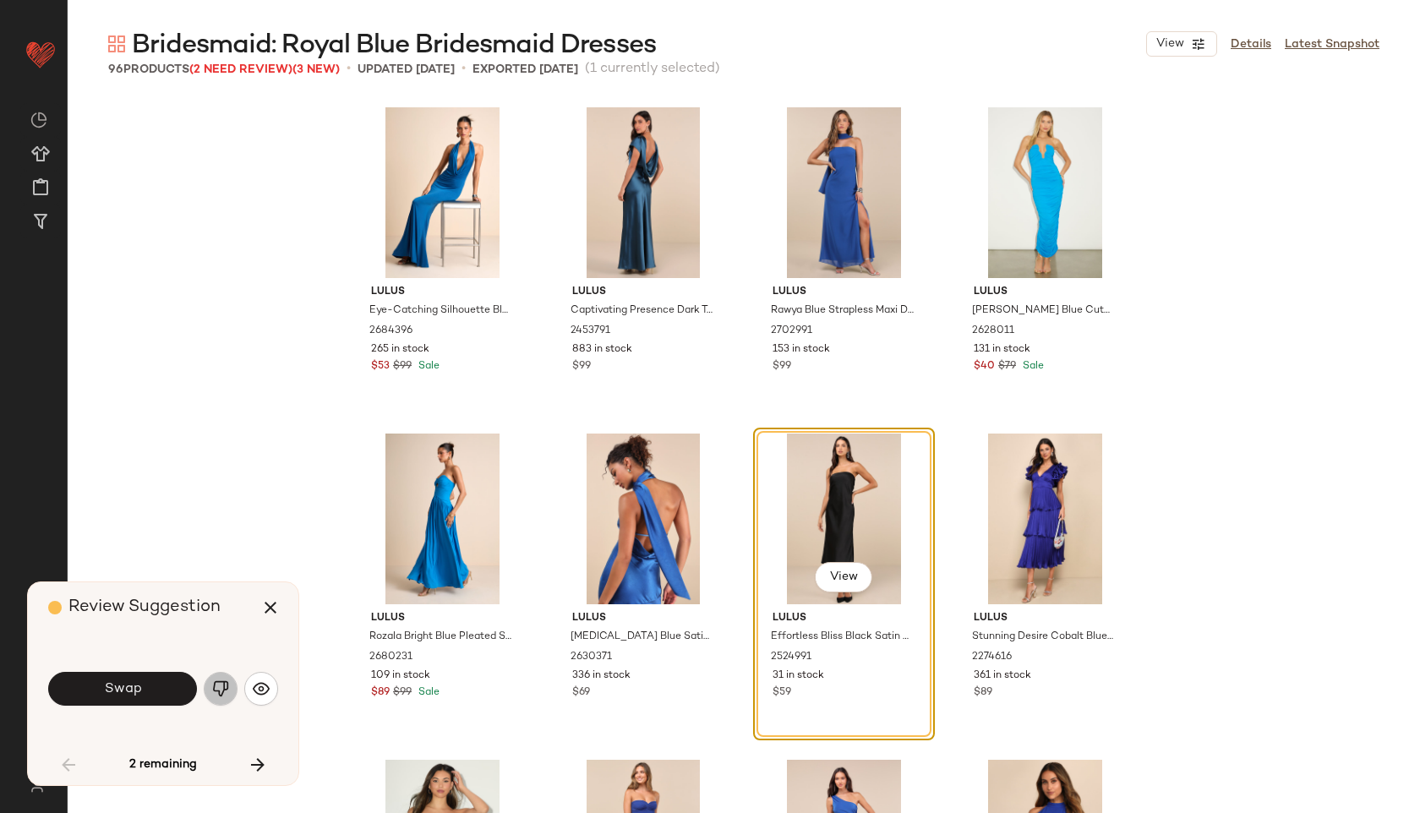
click at [219, 694] on img "button" at bounding box center [220, 688] width 17 height 17
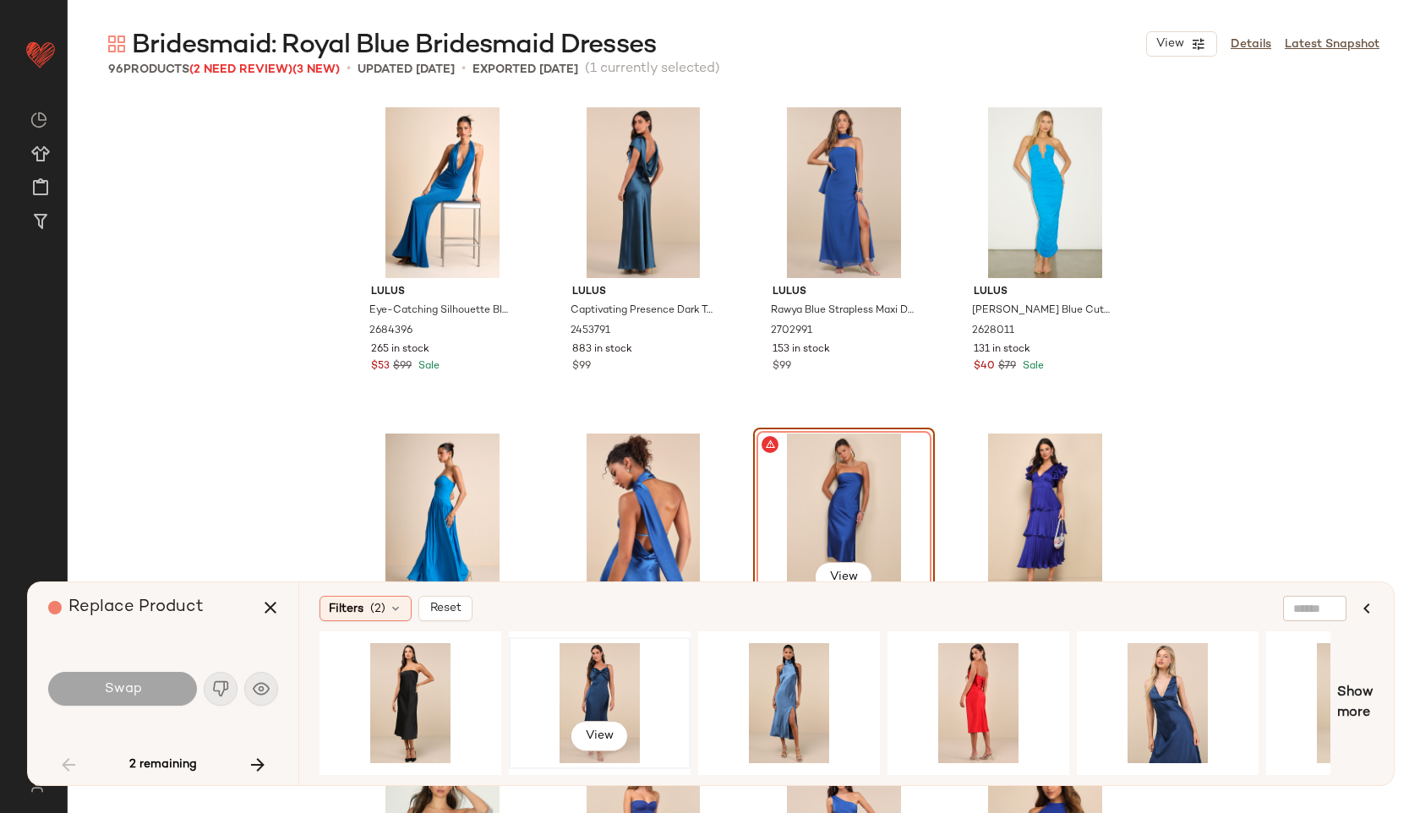
click at [597, 666] on div "View" at bounding box center [600, 703] width 170 height 120
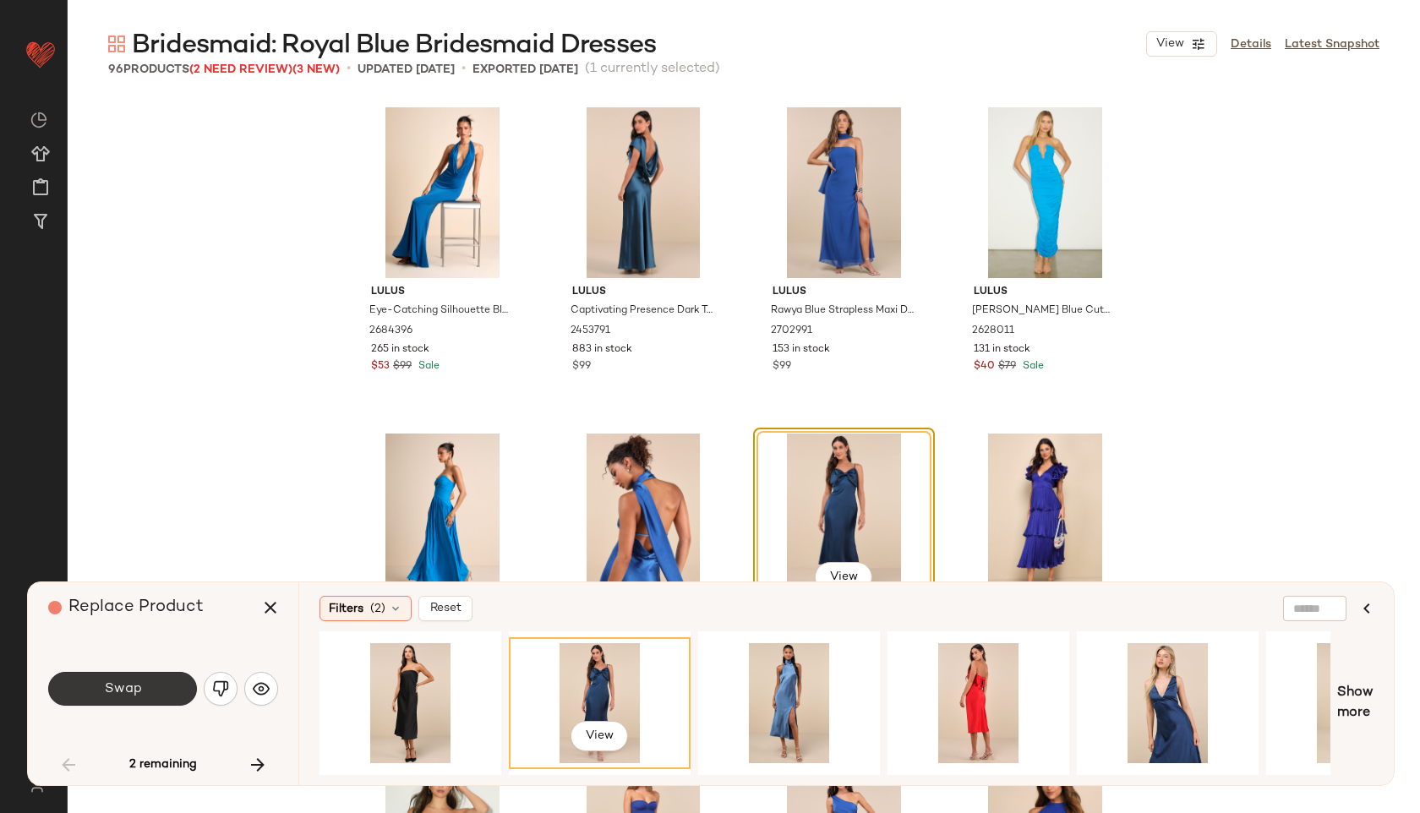
click at [152, 676] on button "Swap" at bounding box center [122, 689] width 149 height 34
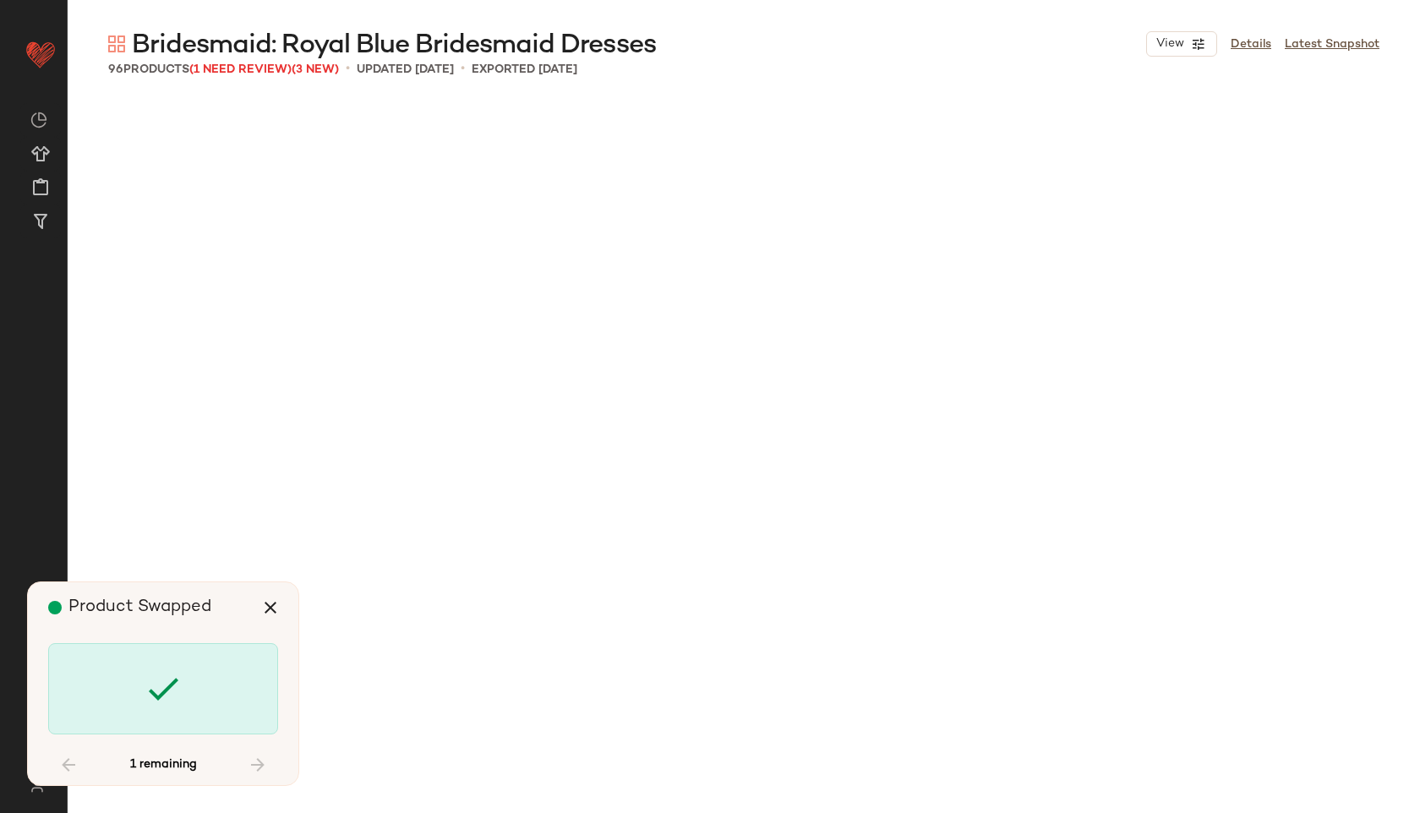
scroll to position [4240, 0]
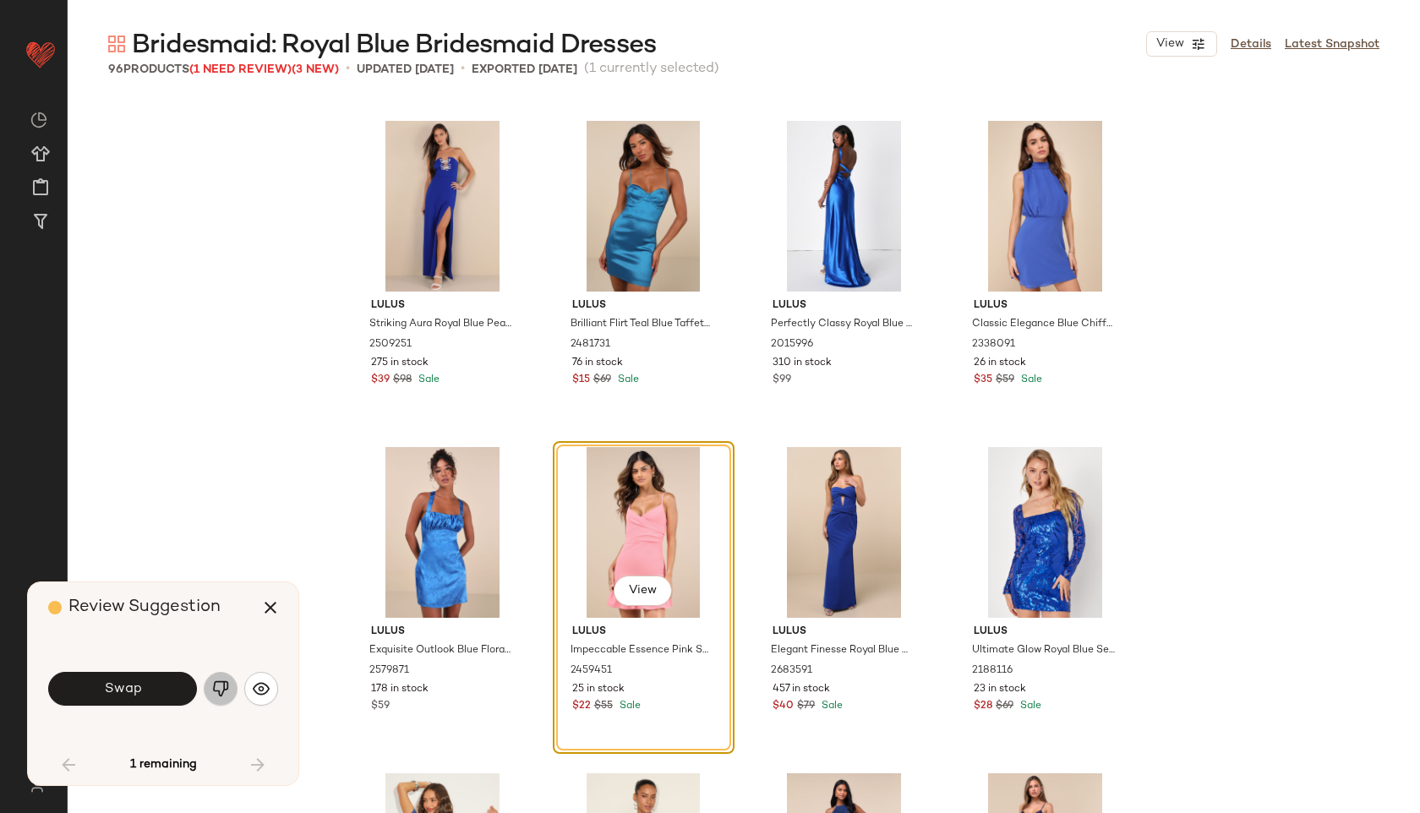
click at [224, 687] on img "button" at bounding box center [220, 688] width 17 height 17
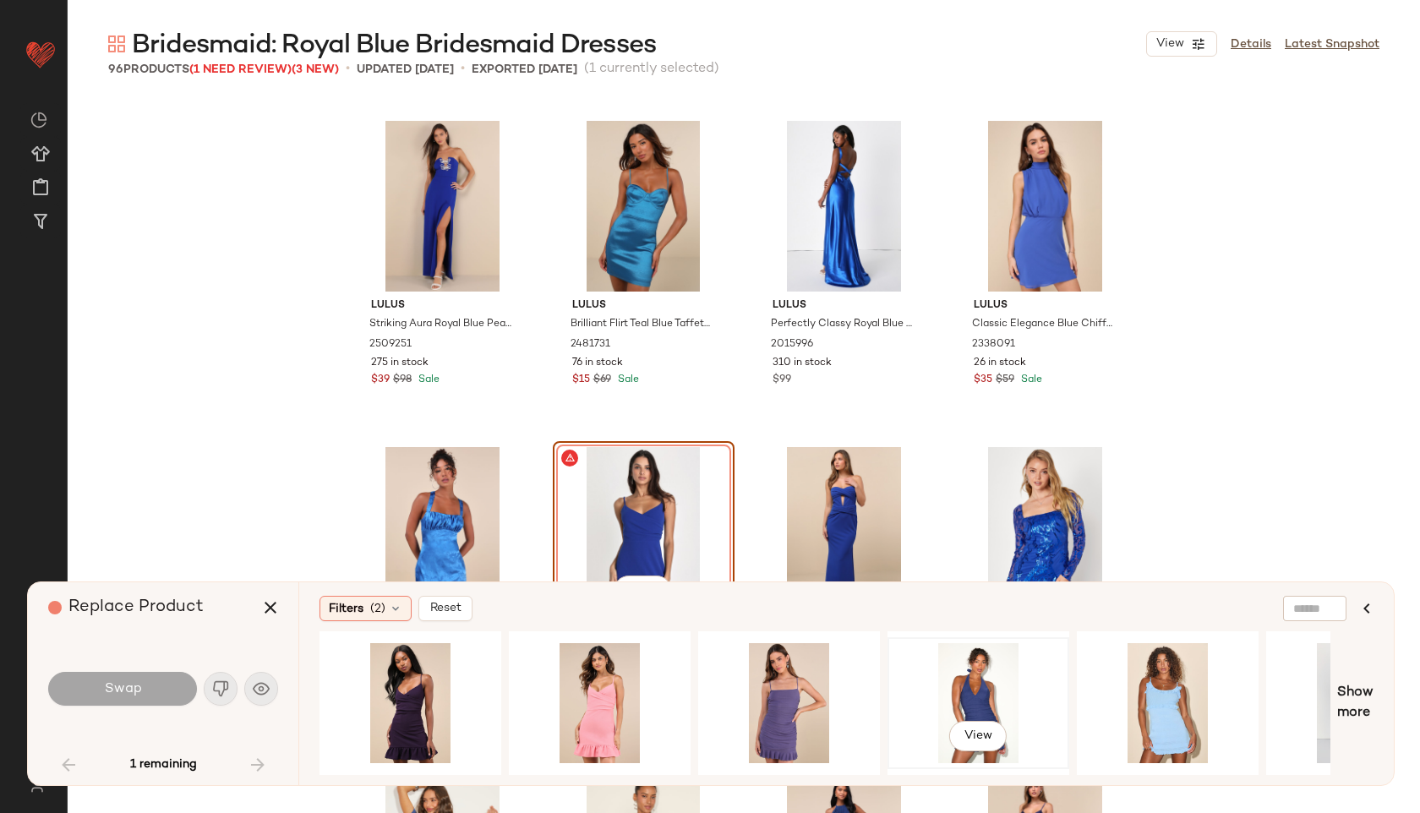
click at [966, 684] on div "View" at bounding box center [978, 703] width 170 height 120
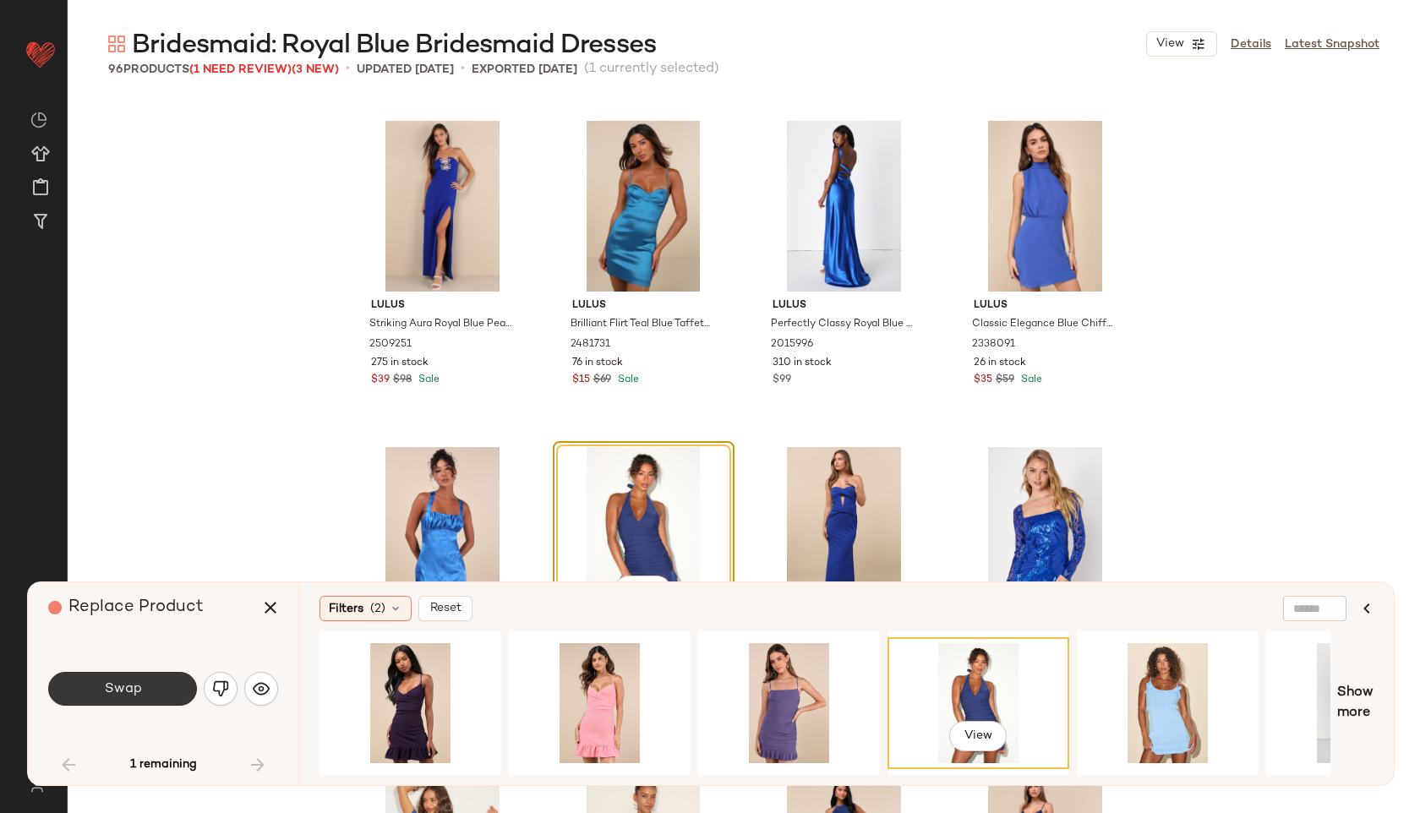
click at [134, 690] on span "Swap" at bounding box center [122, 689] width 38 height 16
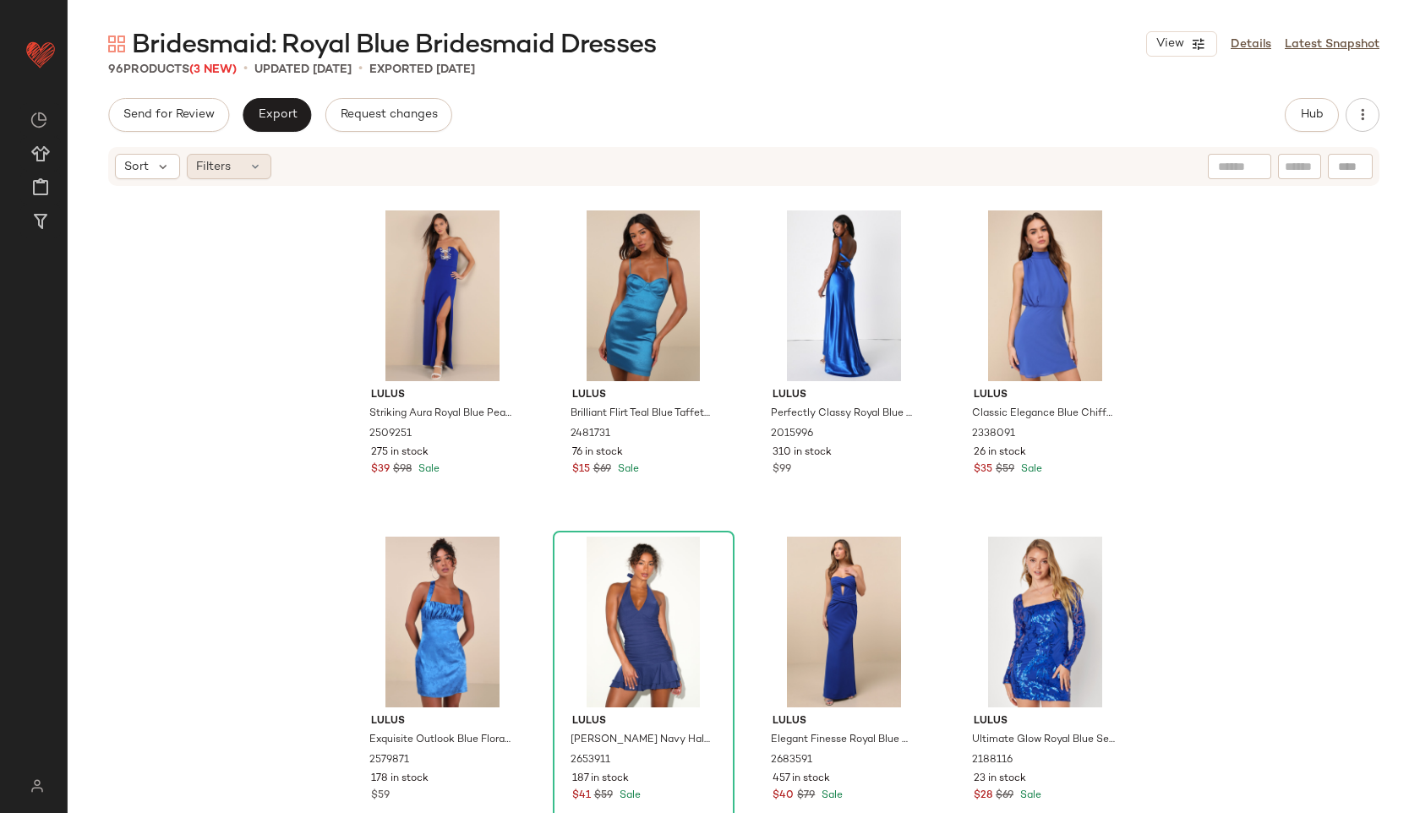
click at [250, 162] on icon at bounding box center [255, 167] width 14 height 14
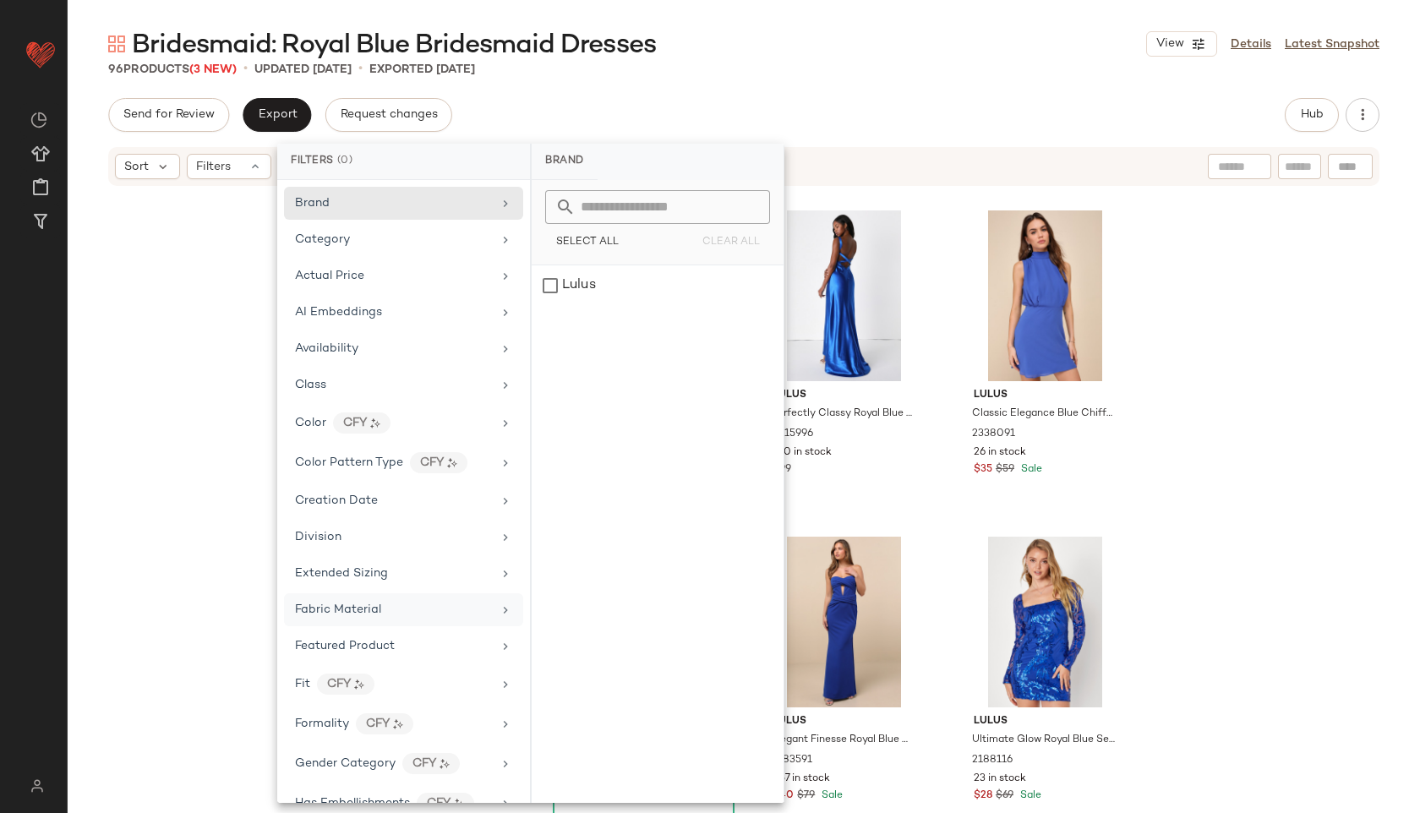
scroll to position [865, 0]
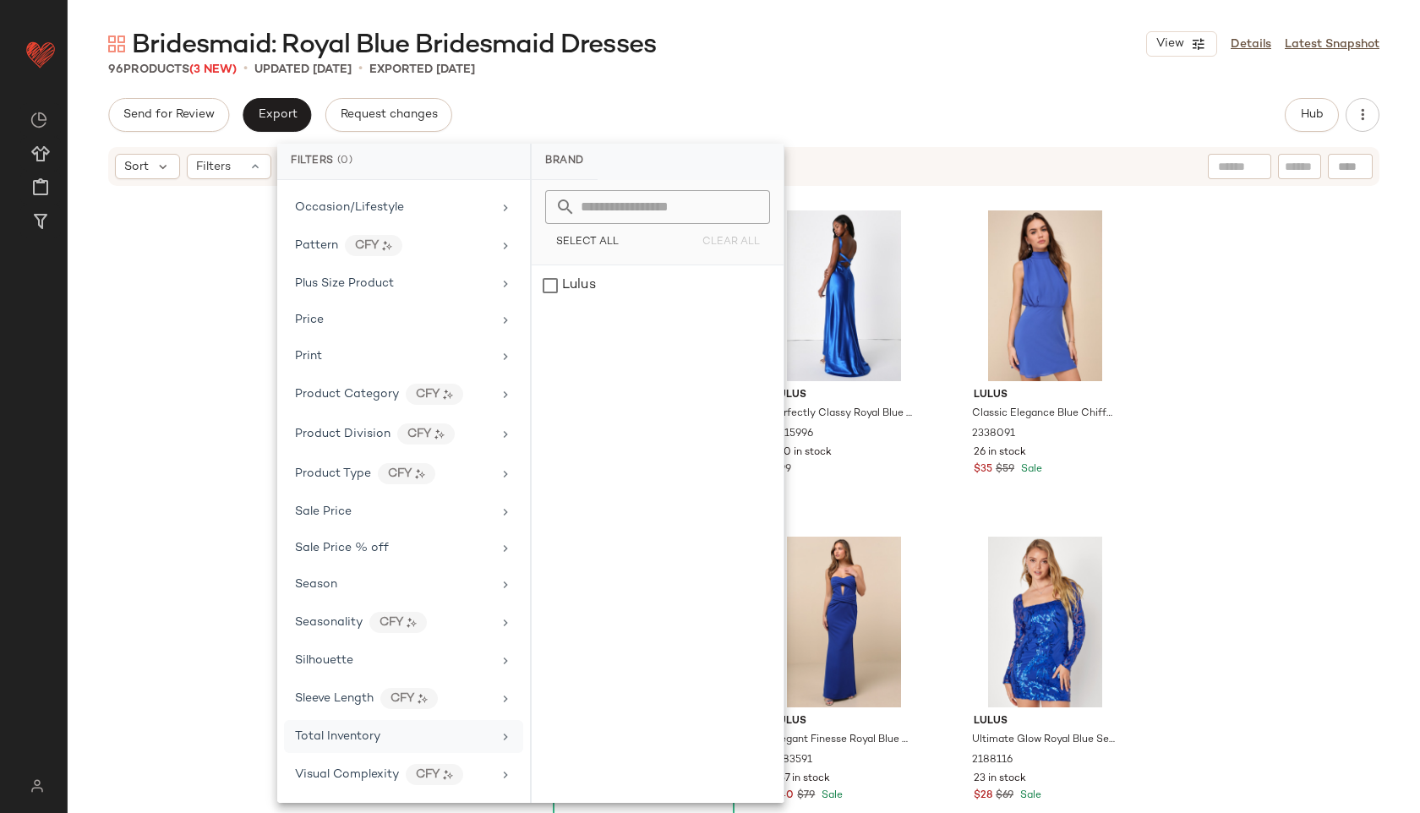
click at [346, 739] on span "Total Inventory" at bounding box center [337, 736] width 85 height 13
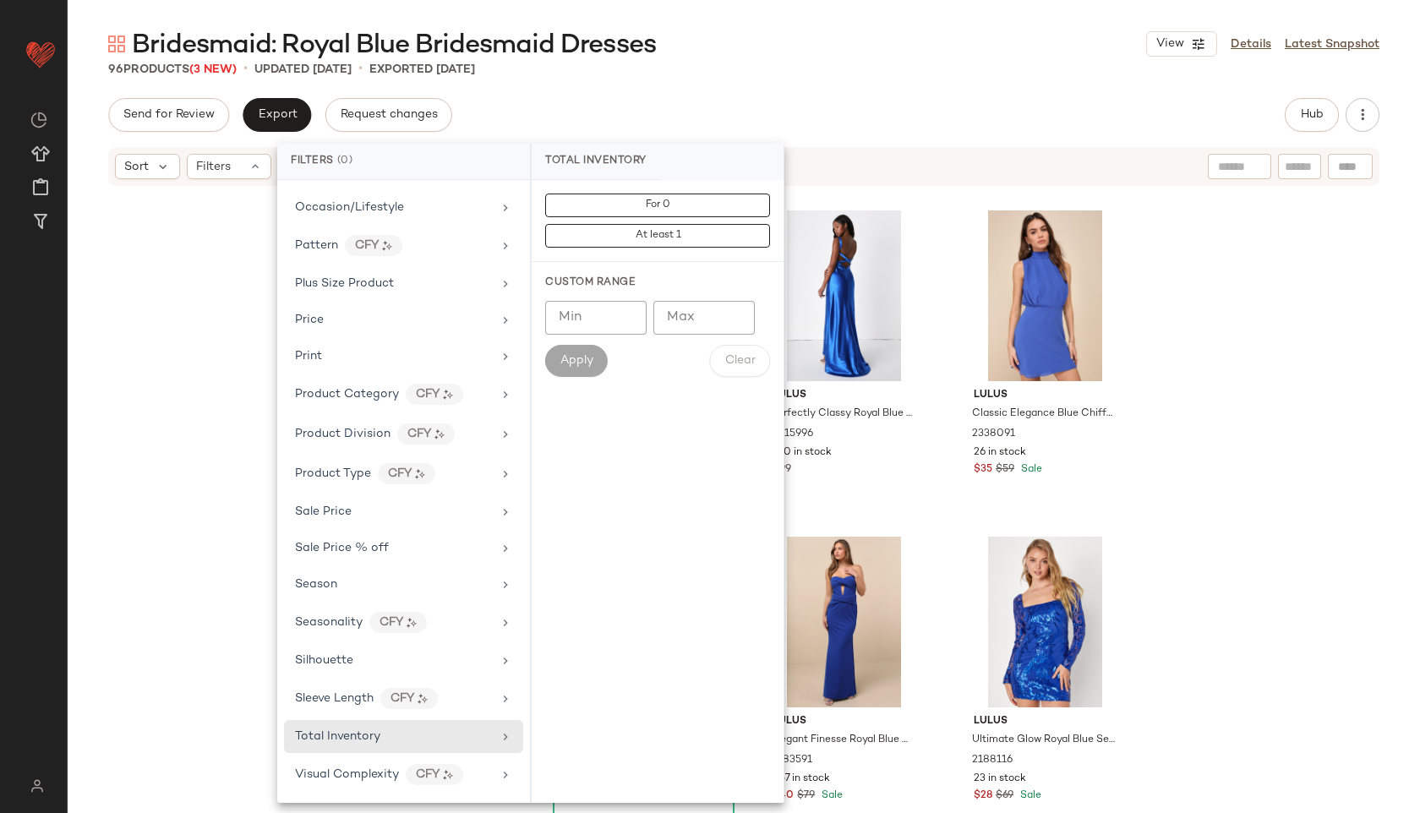
click at [719, 324] on input "Max" at bounding box center [703, 318] width 101 height 34
type input "**"
click at [582, 357] on span "Apply" at bounding box center [576, 361] width 34 height 14
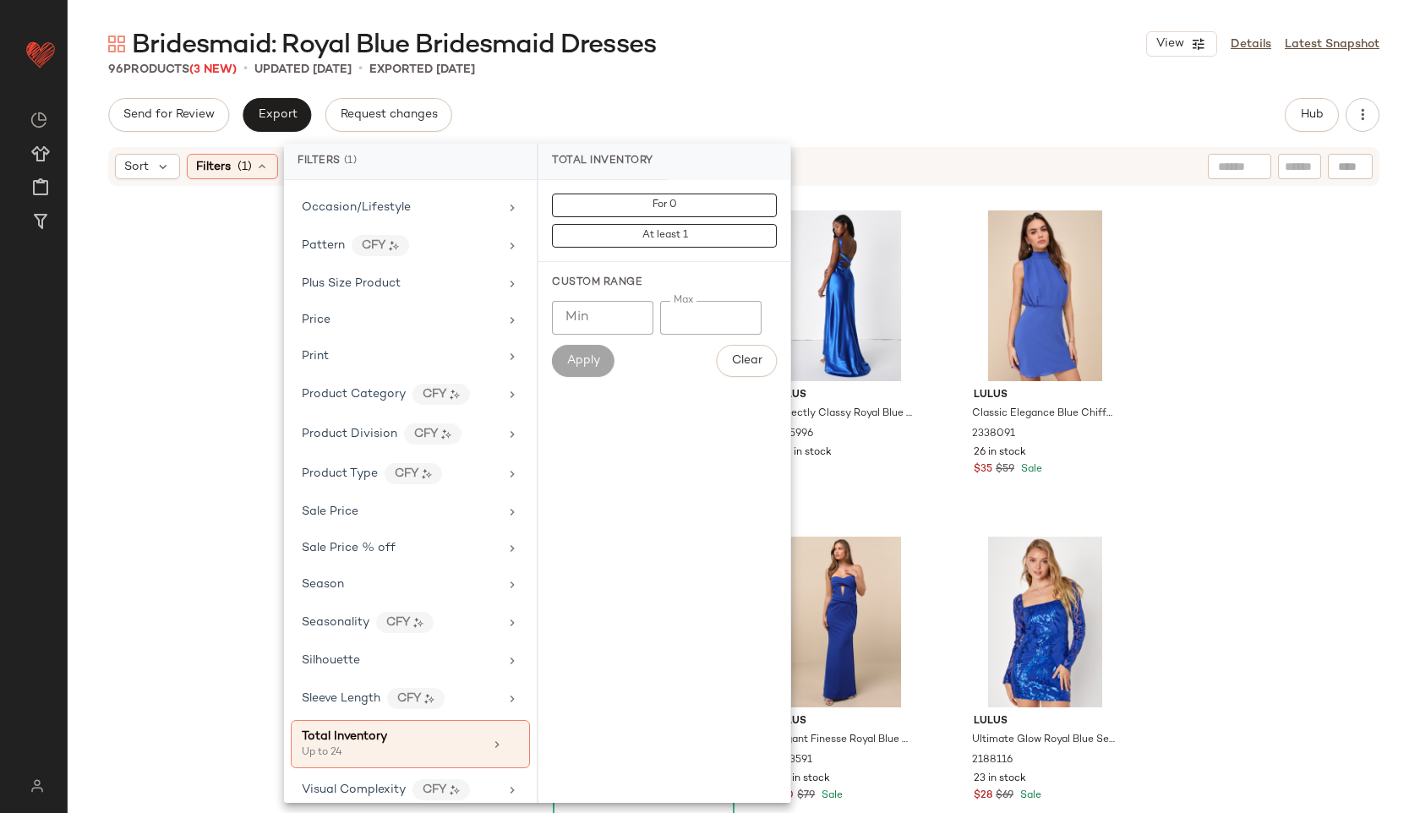
click at [769, 76] on div "96 Products (3 New) • updated Aug 29th • Exported Aug 29th" at bounding box center [744, 69] width 1352 height 17
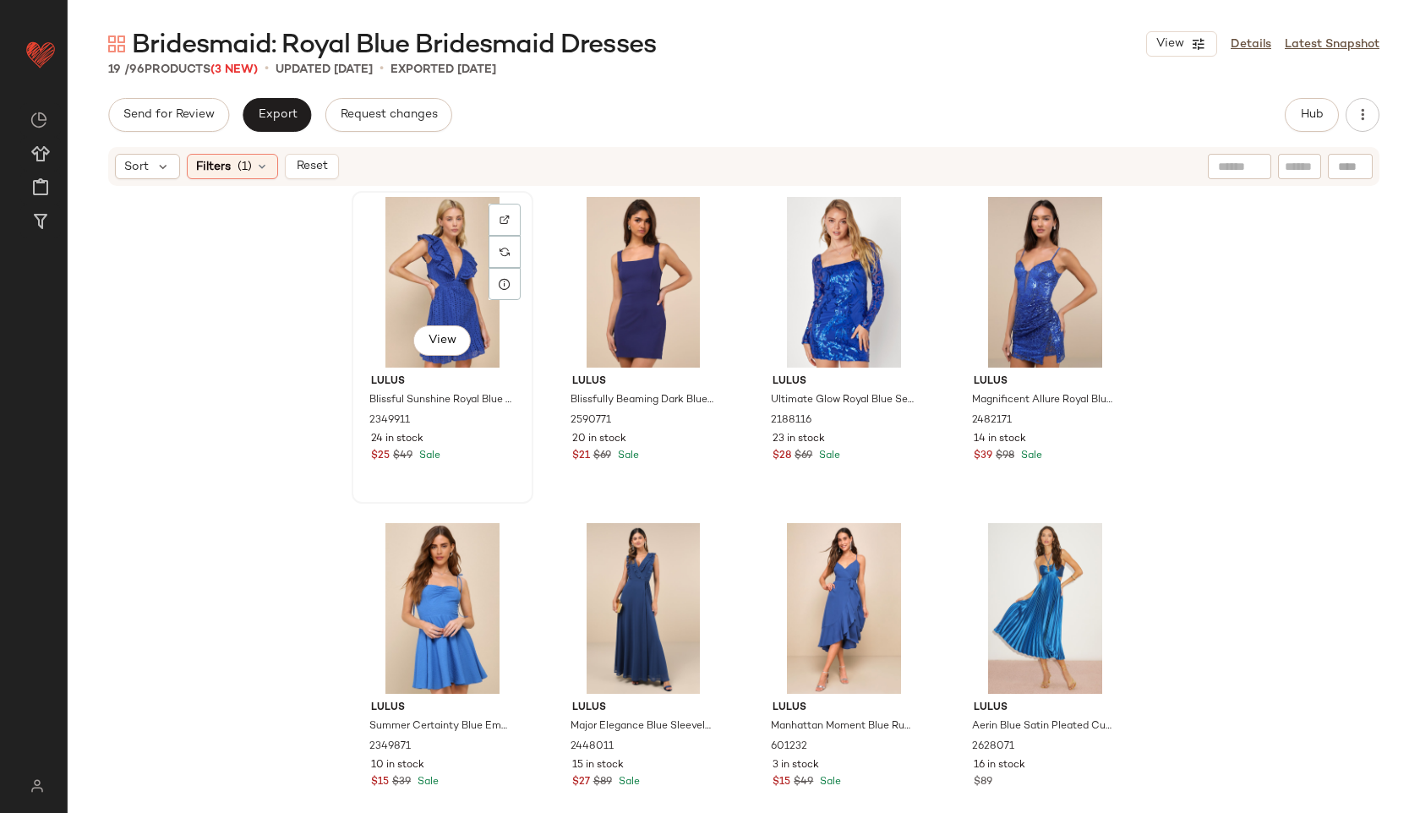
click at [404, 245] on div "View" at bounding box center [442, 282] width 170 height 171
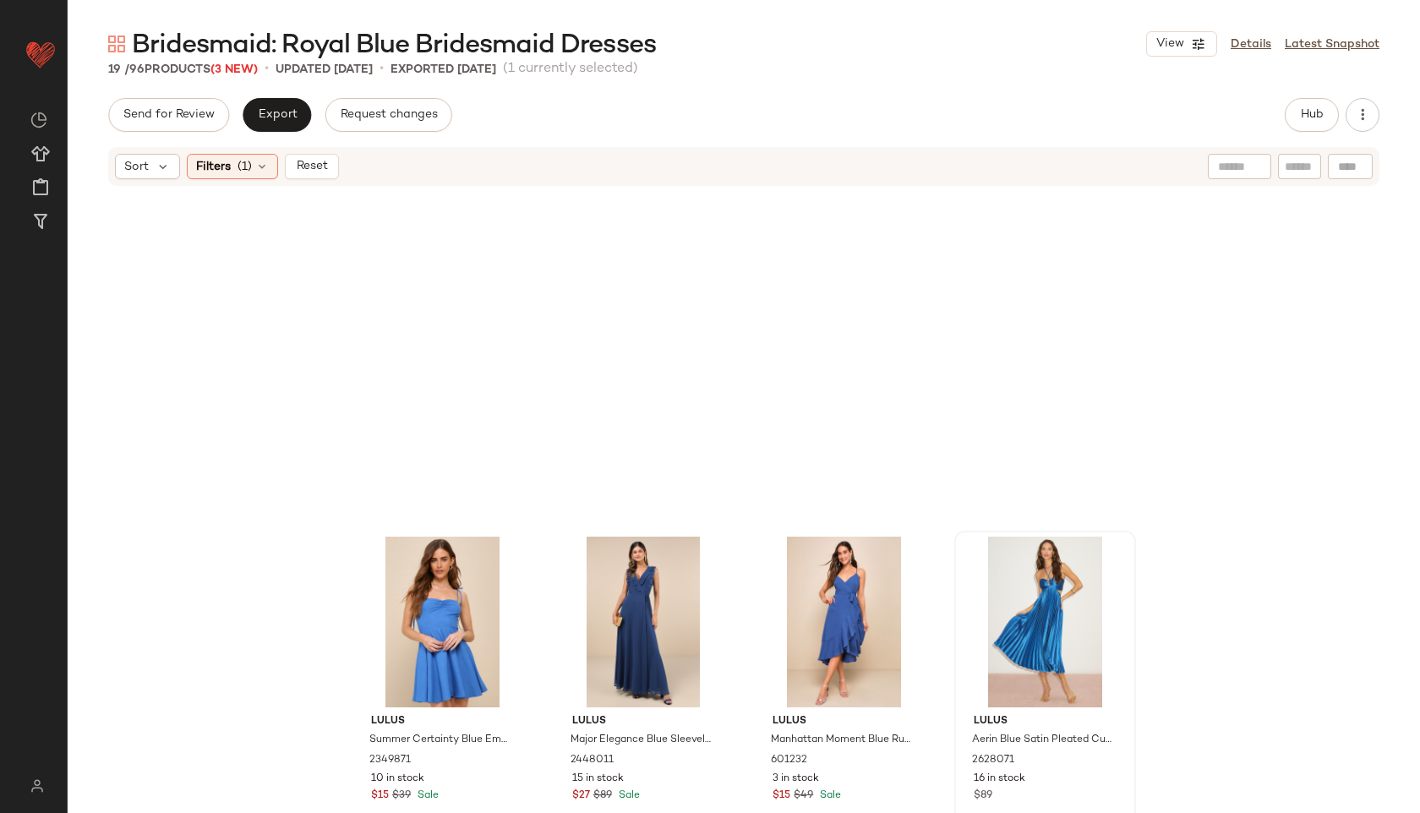
scroll to position [958, 0]
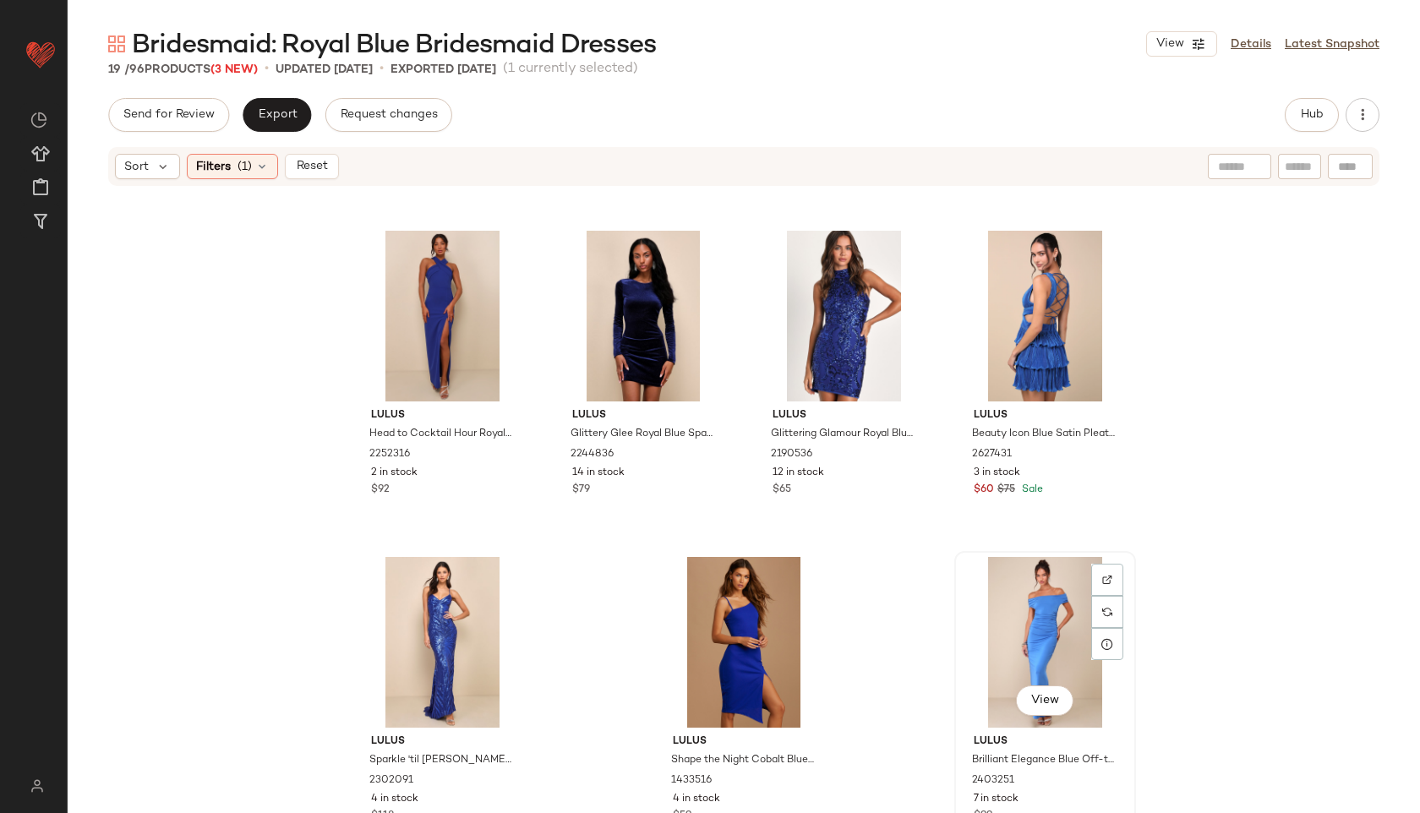
click at [1031, 619] on div "View" at bounding box center [1045, 642] width 170 height 171
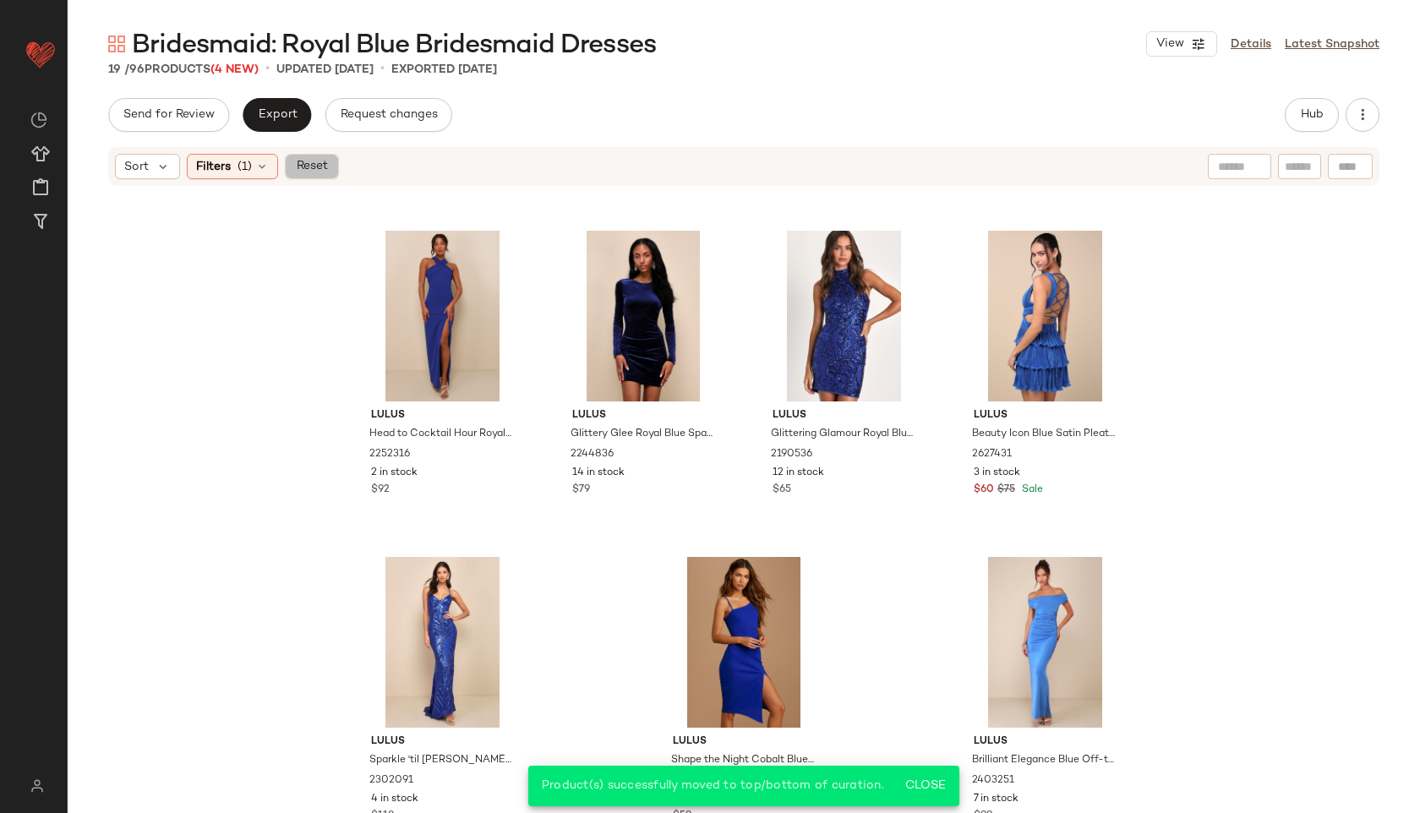
click at [313, 165] on span "Reset" at bounding box center [311, 167] width 32 height 14
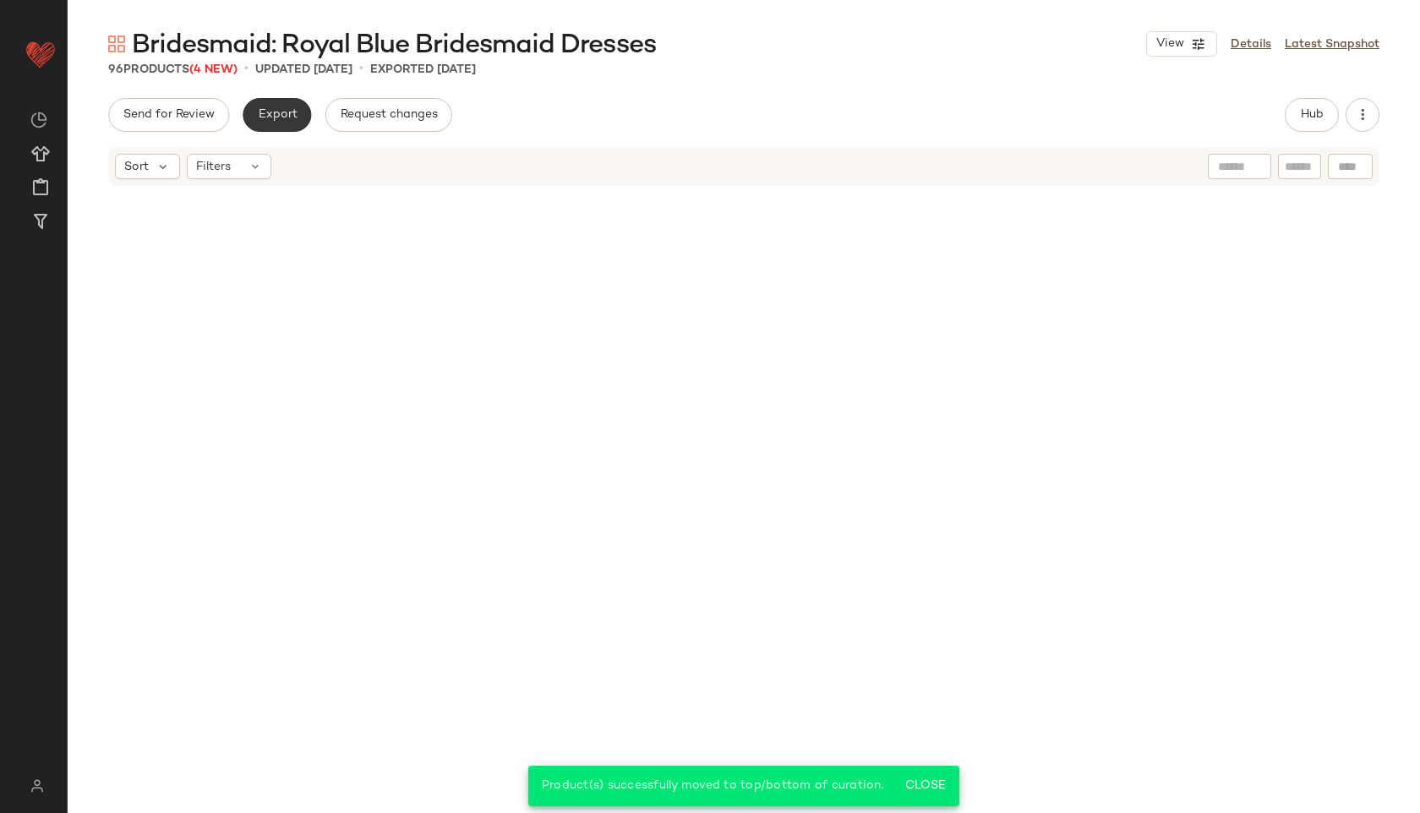
scroll to position [7155, 0]
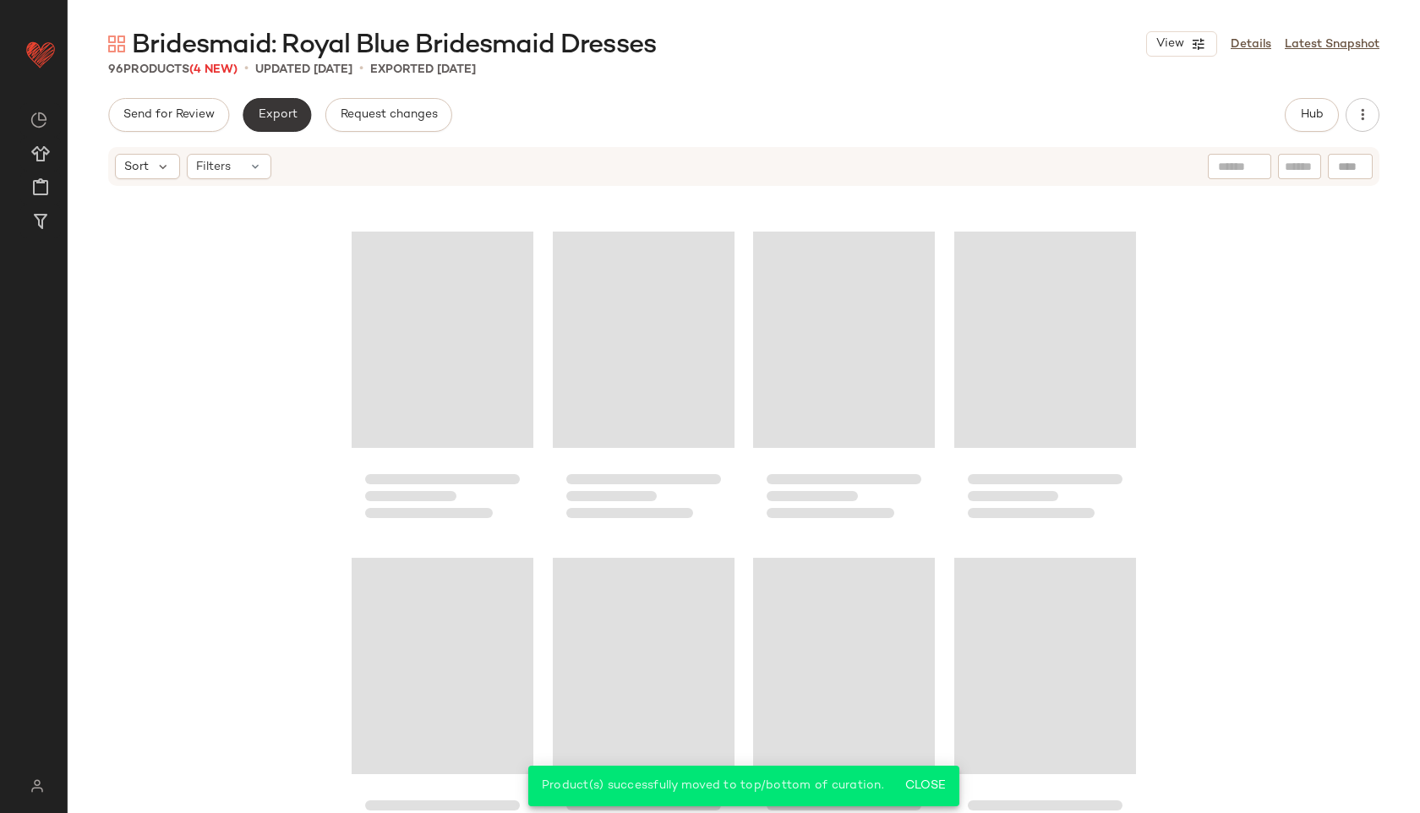
click at [270, 115] on span "Export" at bounding box center [277, 115] width 40 height 14
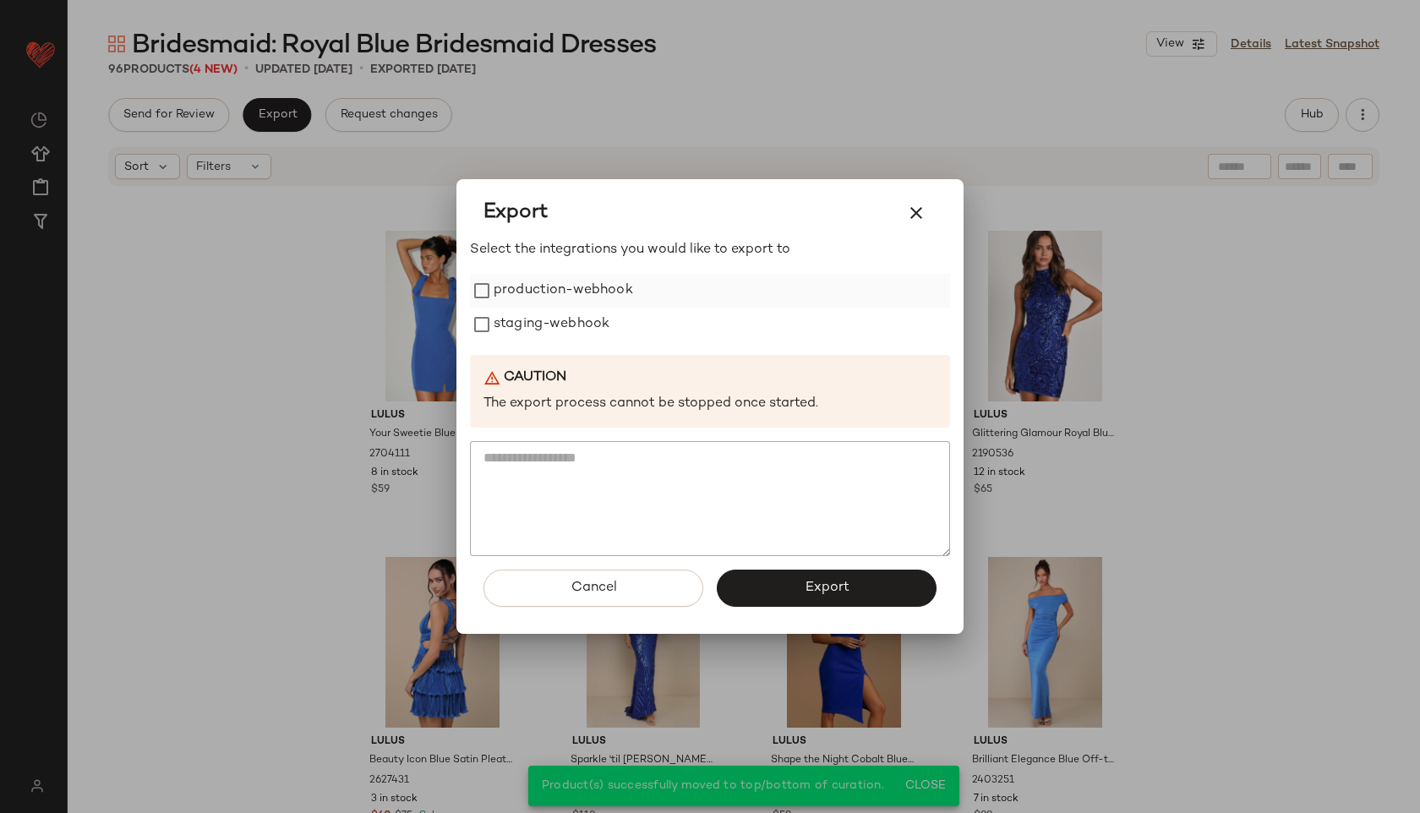
click at [493, 292] on label "production-webhook" at bounding box center [562, 291] width 139 height 34
click at [506, 341] on label "staging-webhook" at bounding box center [551, 325] width 116 height 34
click at [821, 594] on span "Export" at bounding box center [826, 588] width 45 height 16
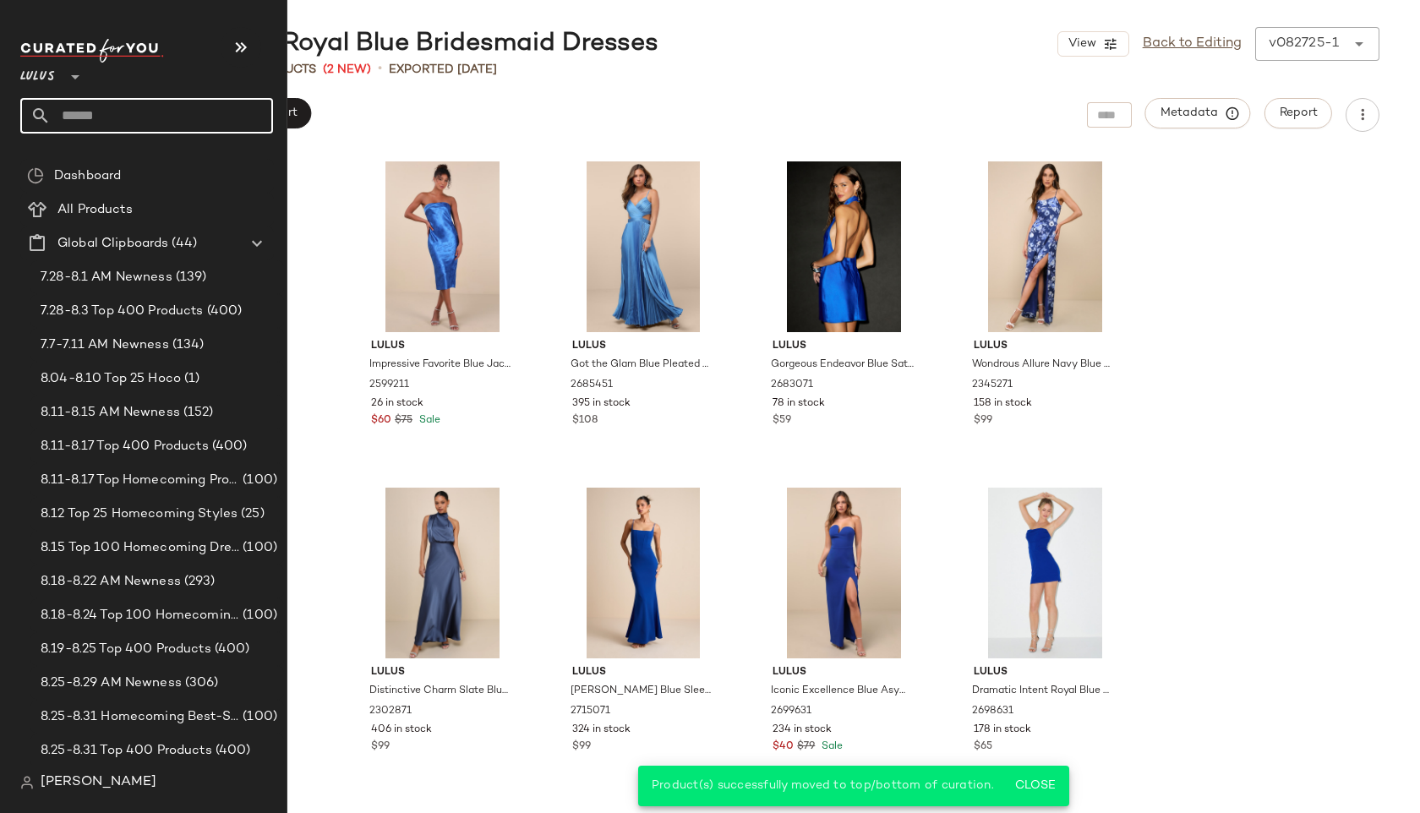
click at [70, 126] on input "text" at bounding box center [162, 115] width 222 height 35
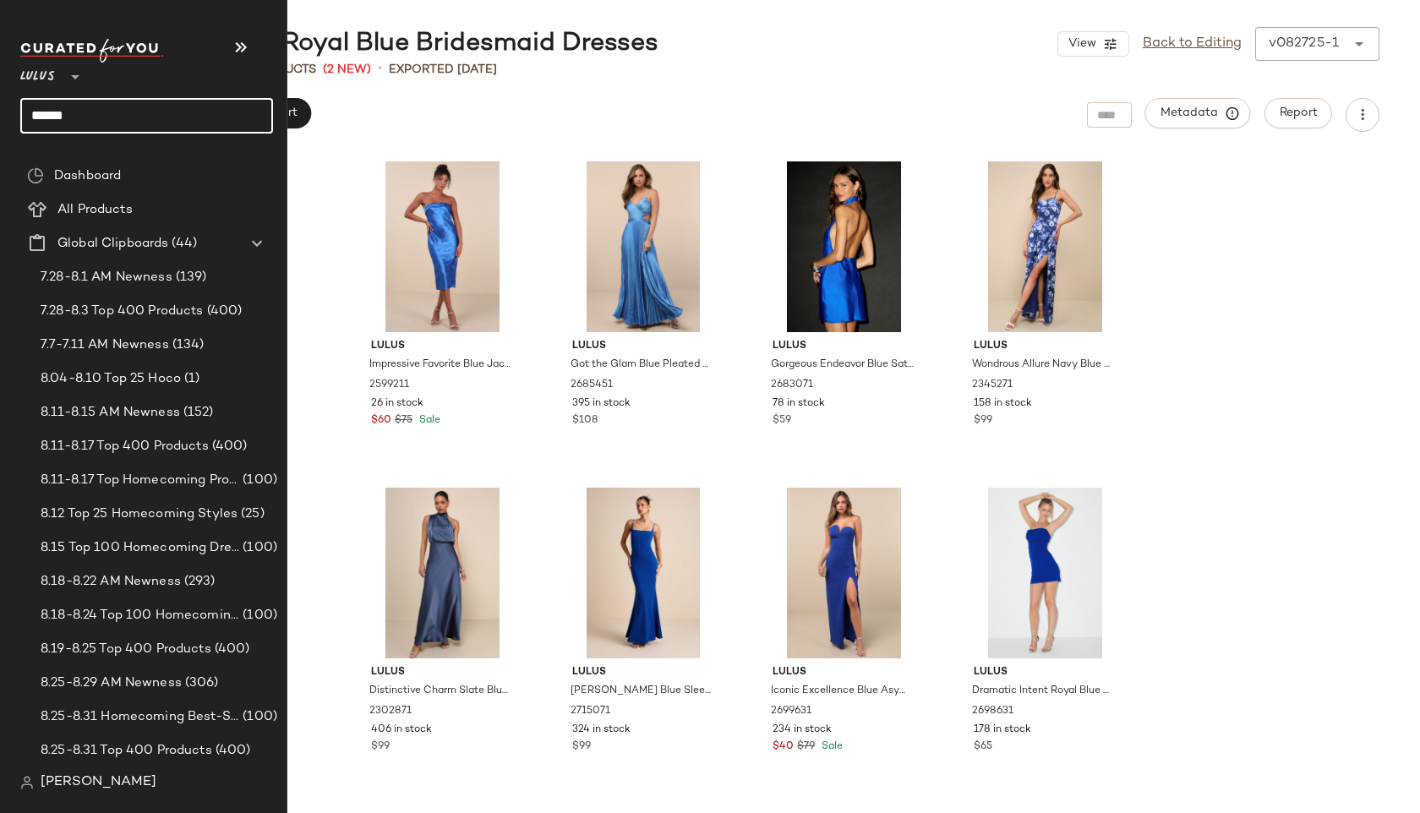
click at [99, 123] on input "******" at bounding box center [146, 115] width 253 height 35
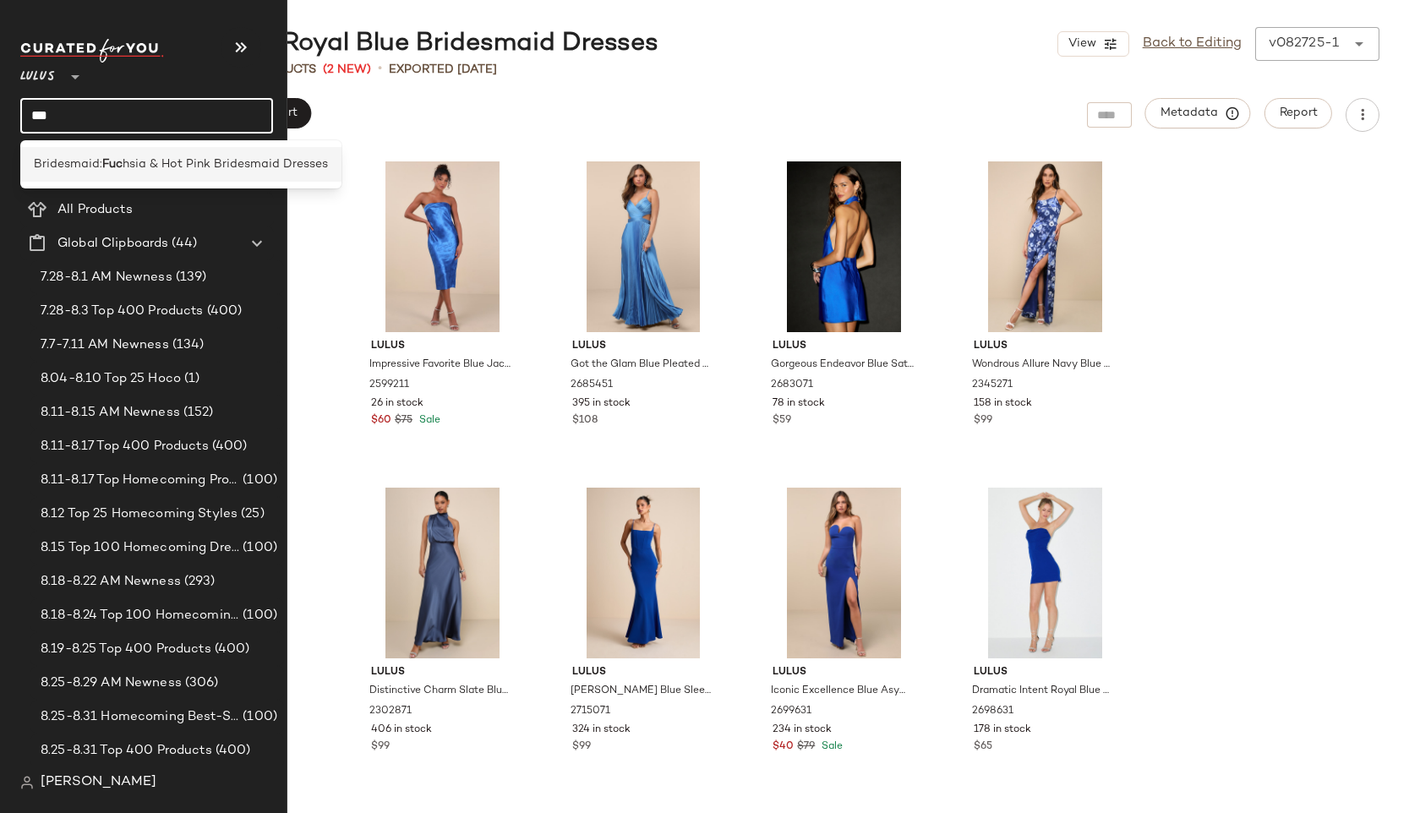
type input "***"
click at [128, 170] on span "hsia & Hot Pink Bridesmaid Dresses" at bounding box center [225, 164] width 205 height 18
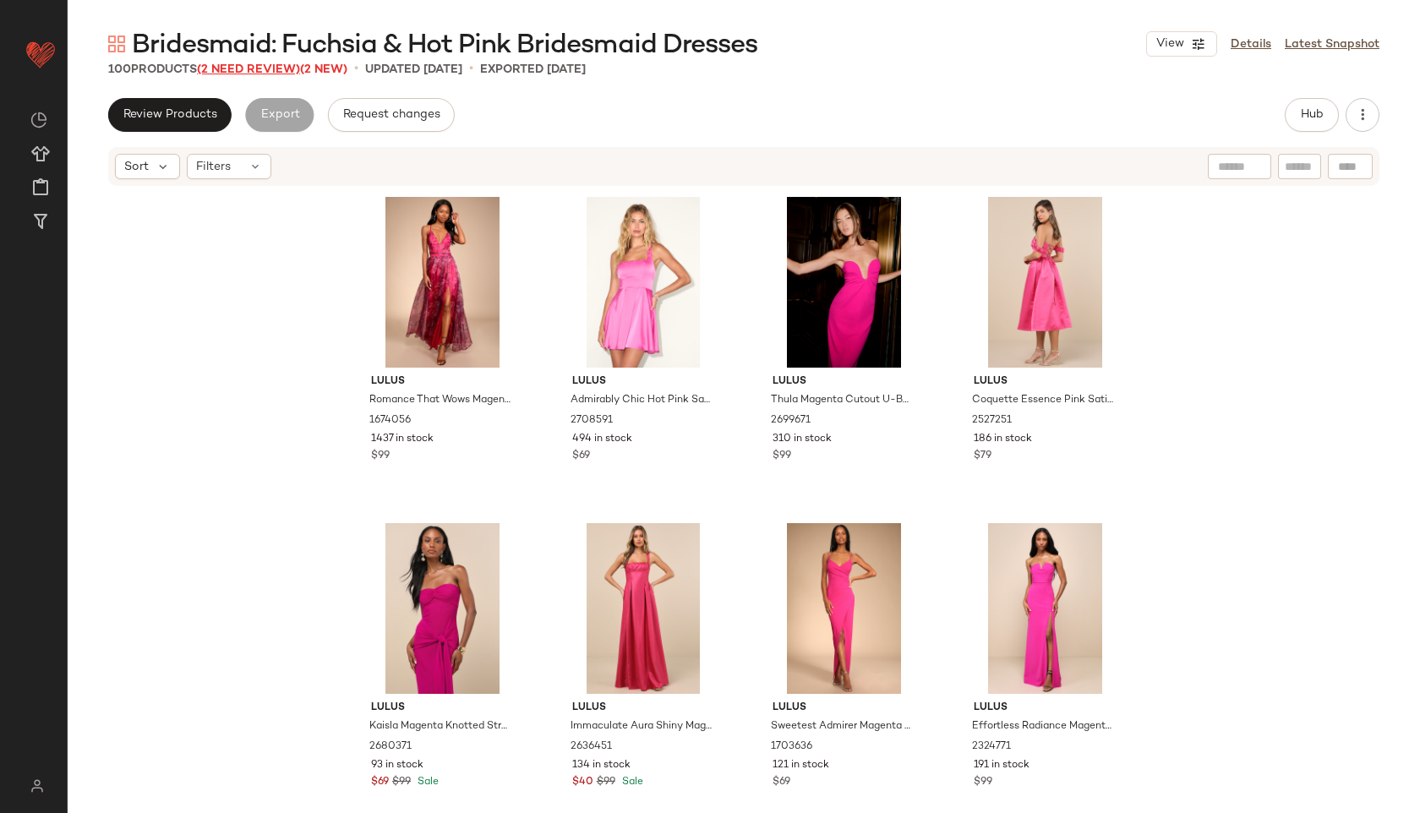
click at [268, 70] on span "(2 Need Review)" at bounding box center [248, 69] width 103 height 13
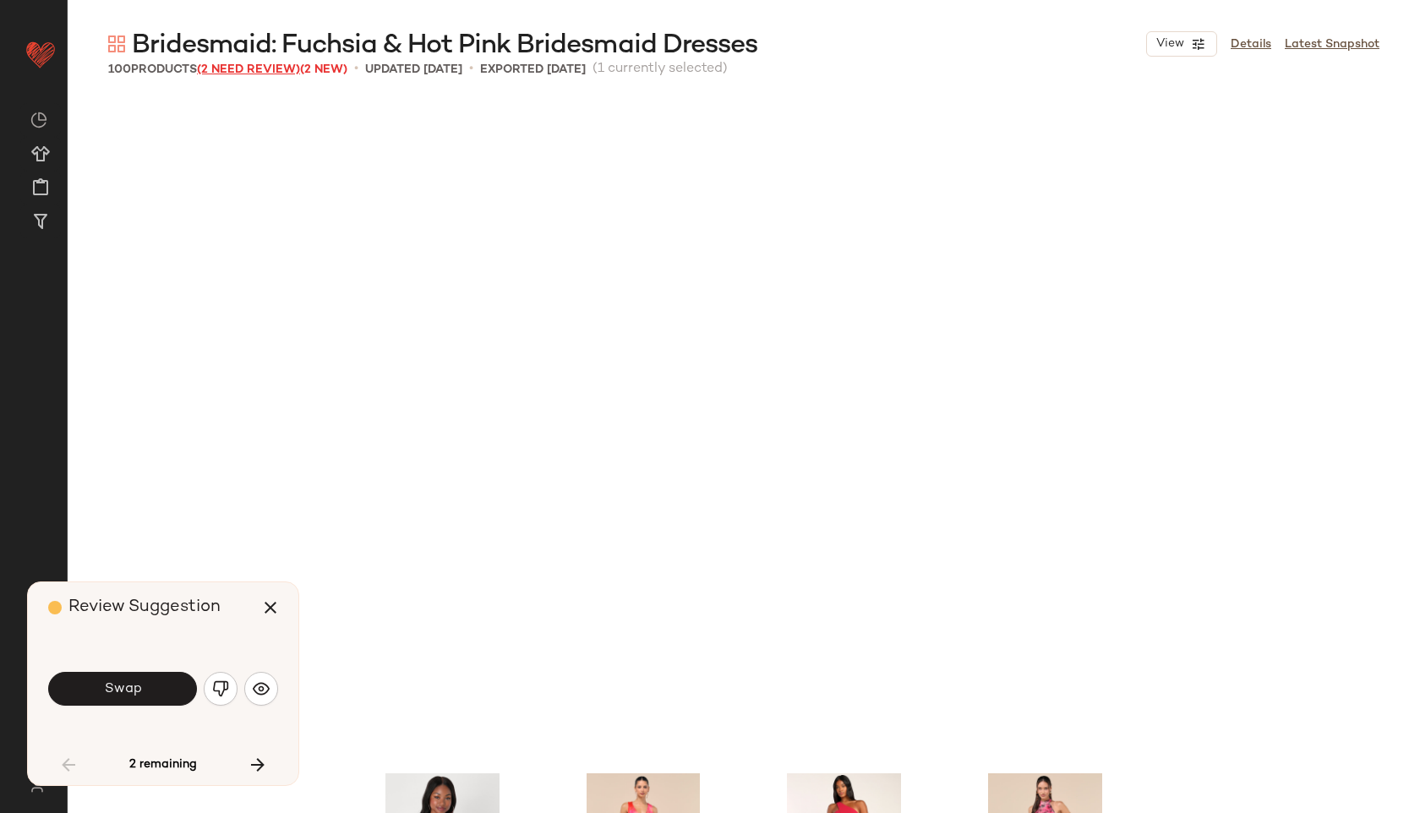
scroll to position [666, 0]
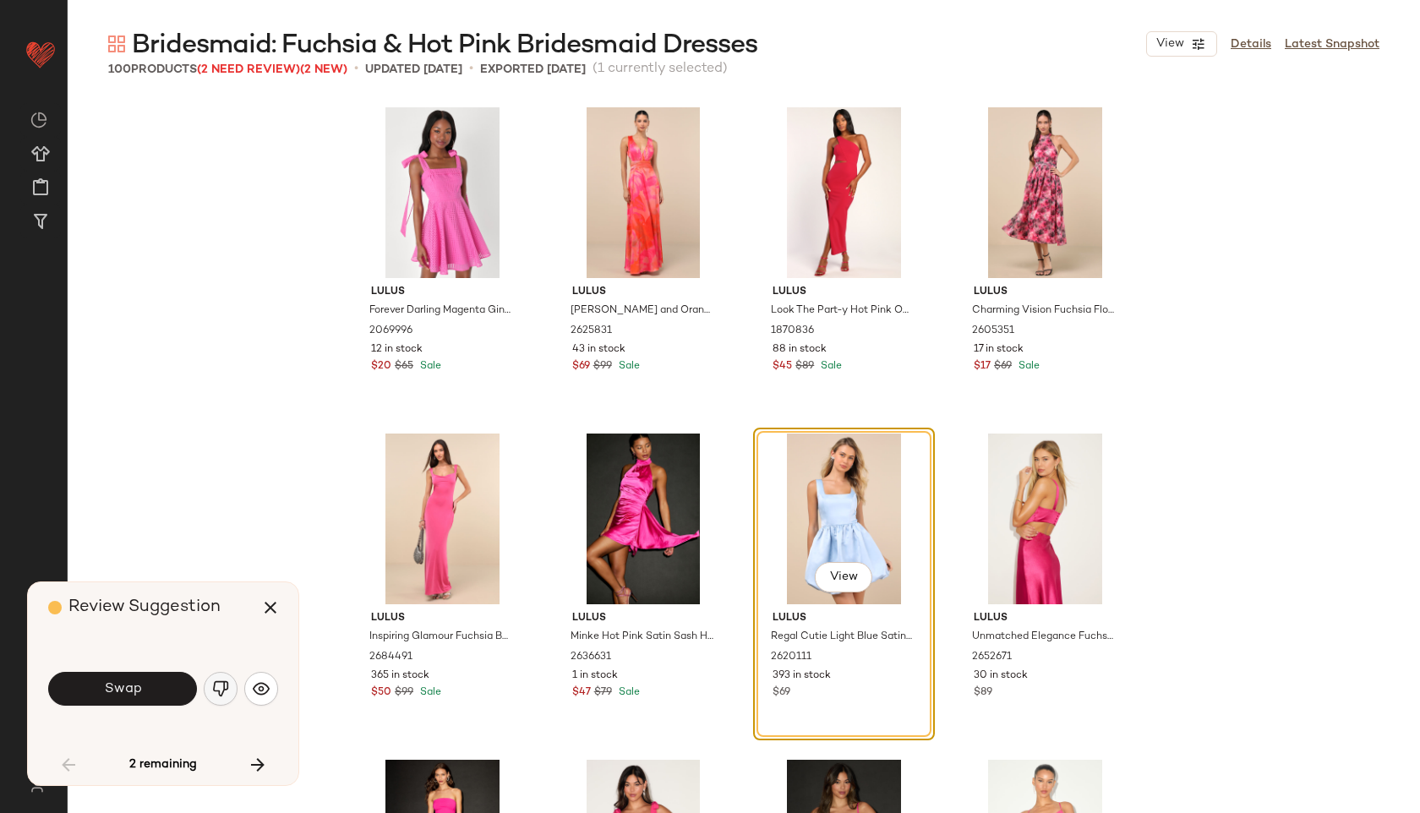
click at [228, 689] on img "button" at bounding box center [220, 688] width 17 height 17
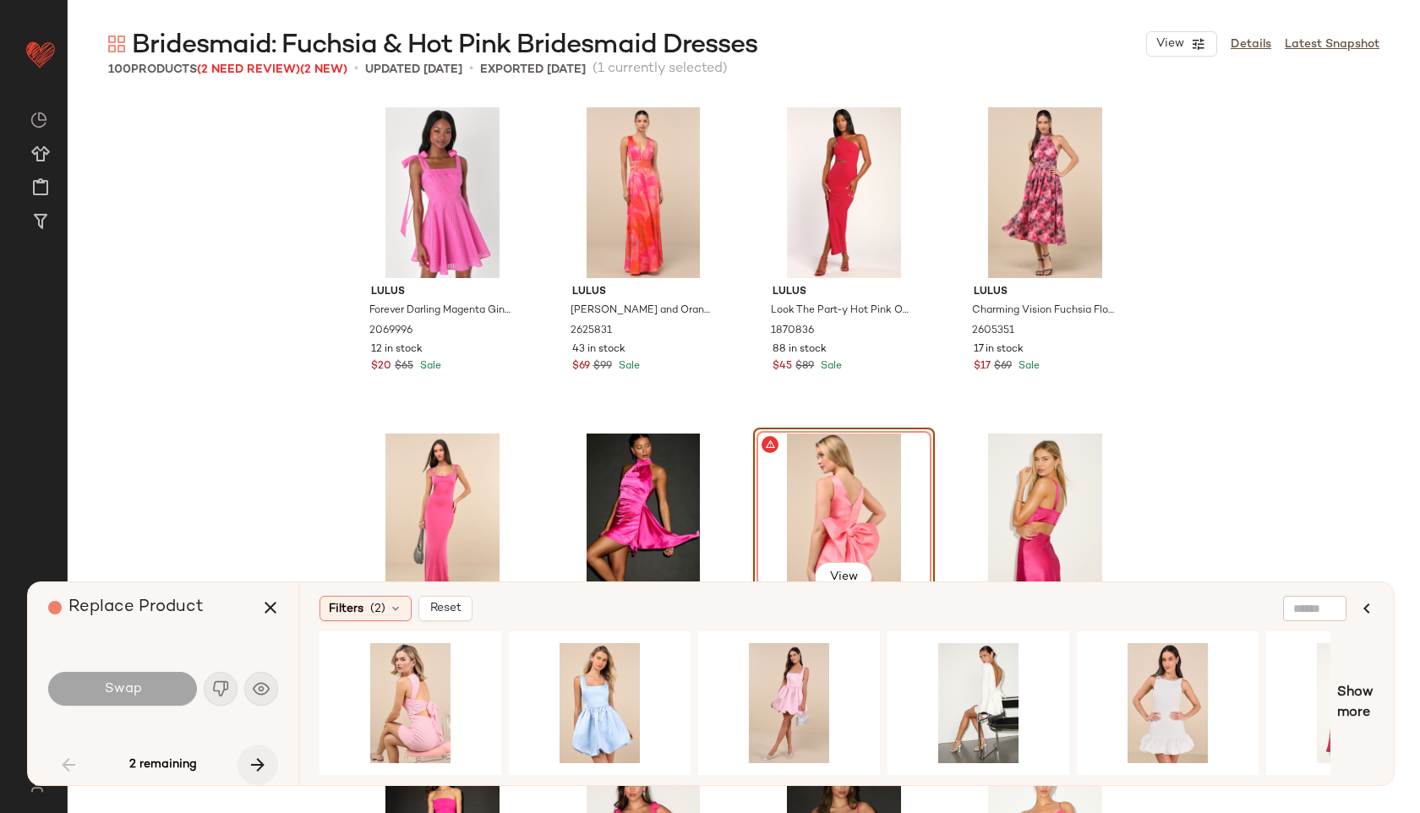
click at [254, 764] on icon "button" at bounding box center [258, 765] width 20 height 20
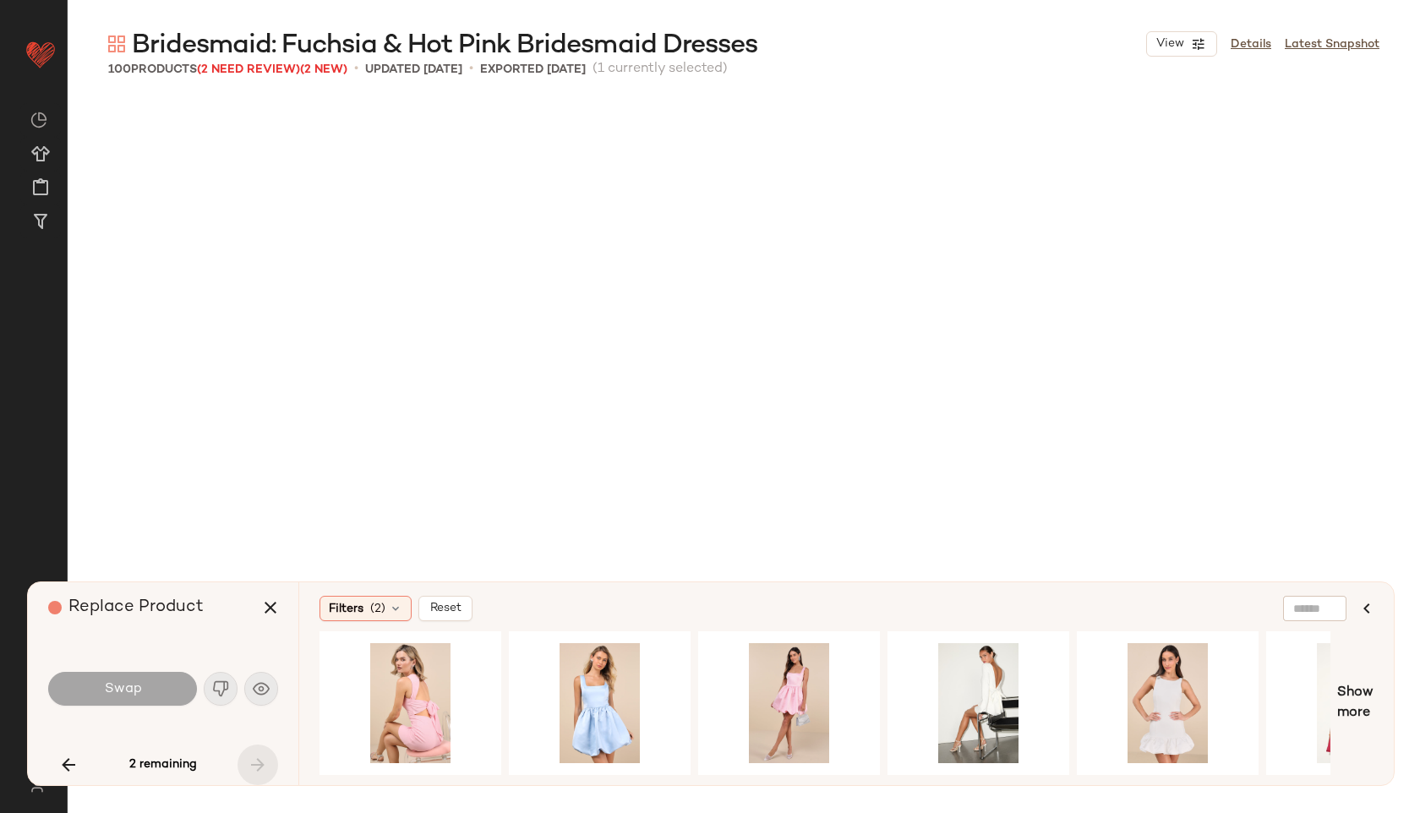
scroll to position [7175, 0]
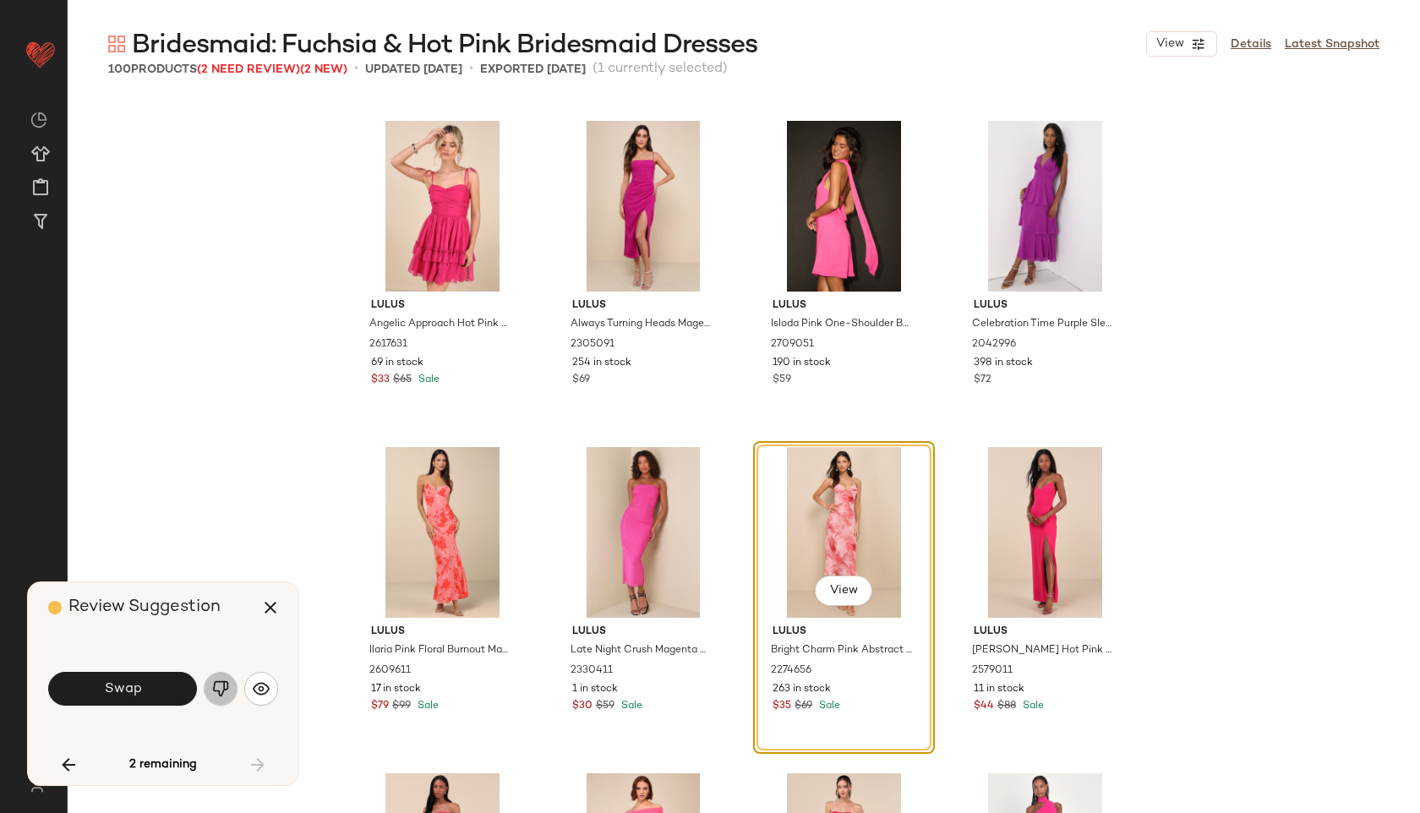
click at [222, 687] on img "button" at bounding box center [220, 688] width 17 height 17
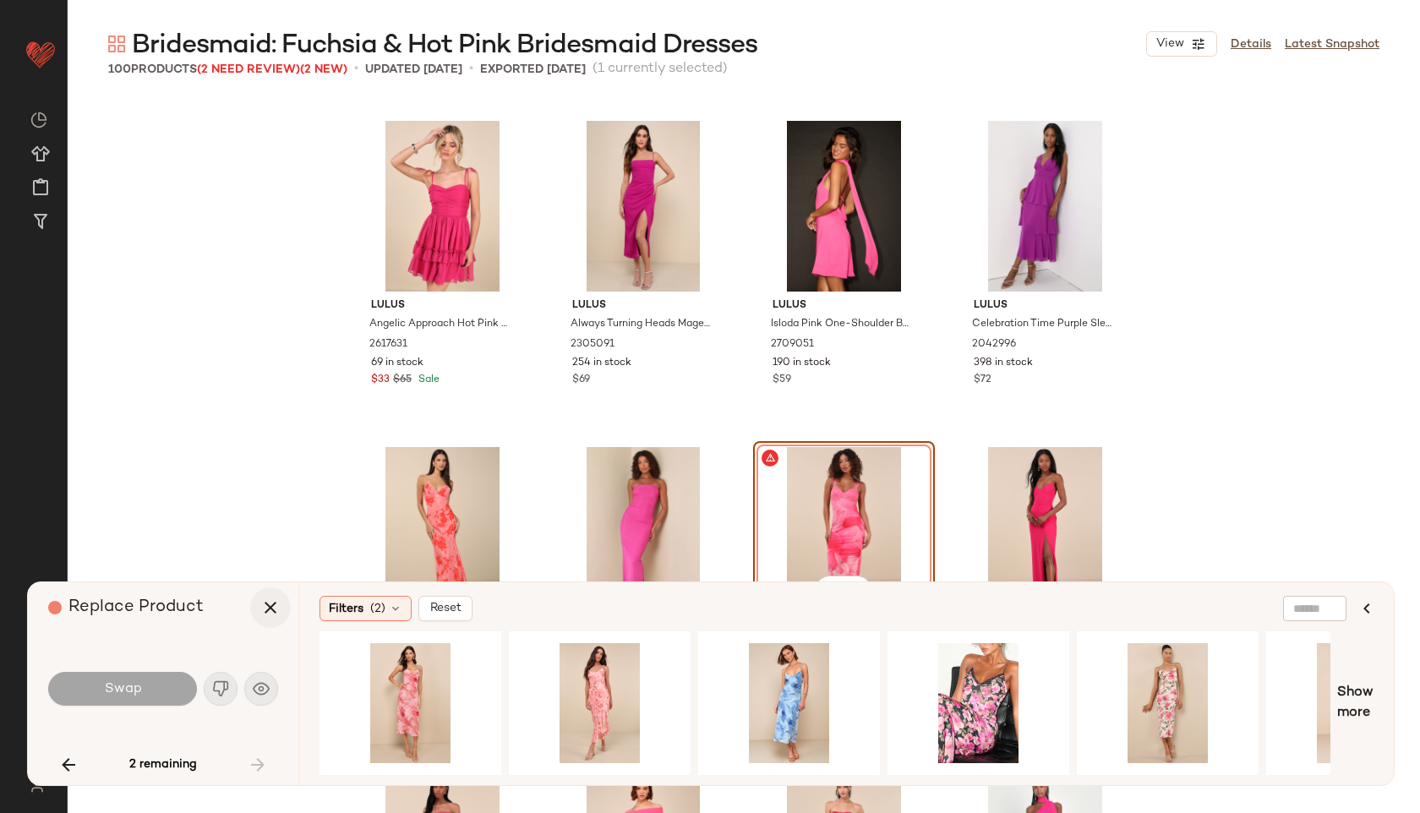
click at [270, 595] on button "button" at bounding box center [270, 607] width 41 height 41
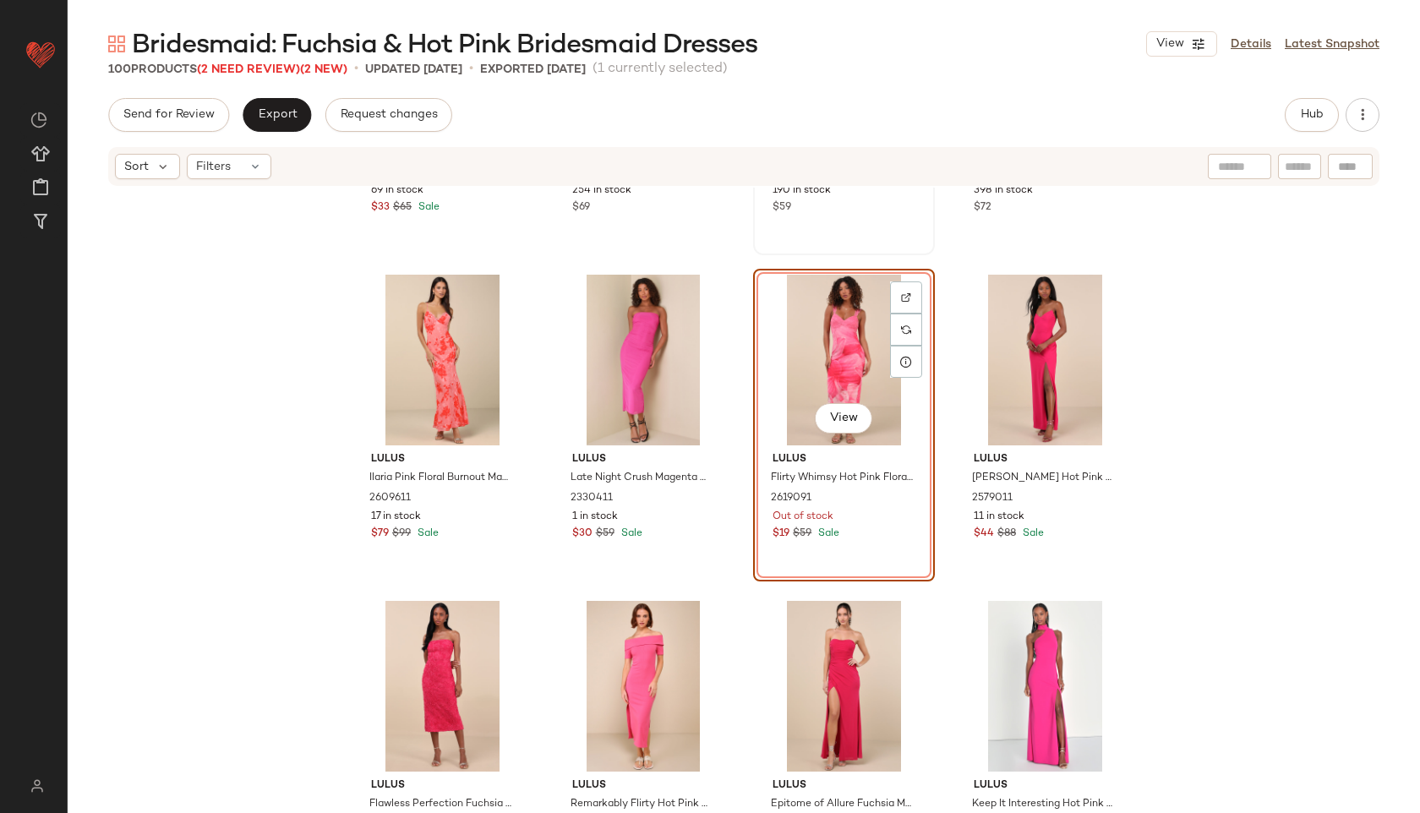
scroll to position [7439, 0]
click at [248, 169] on icon at bounding box center [255, 167] width 14 height 14
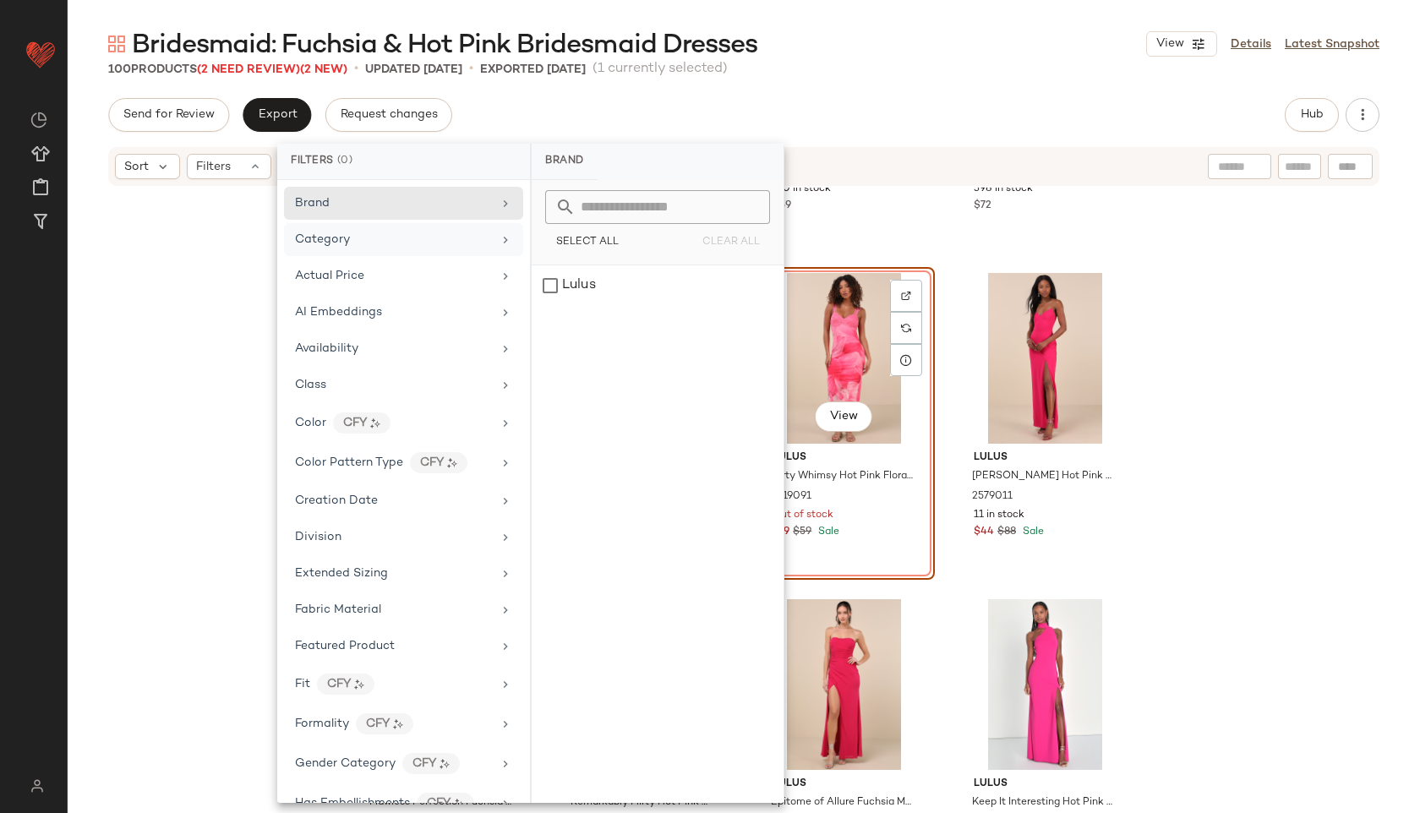
click at [377, 240] on div "Category" at bounding box center [393, 240] width 197 height 18
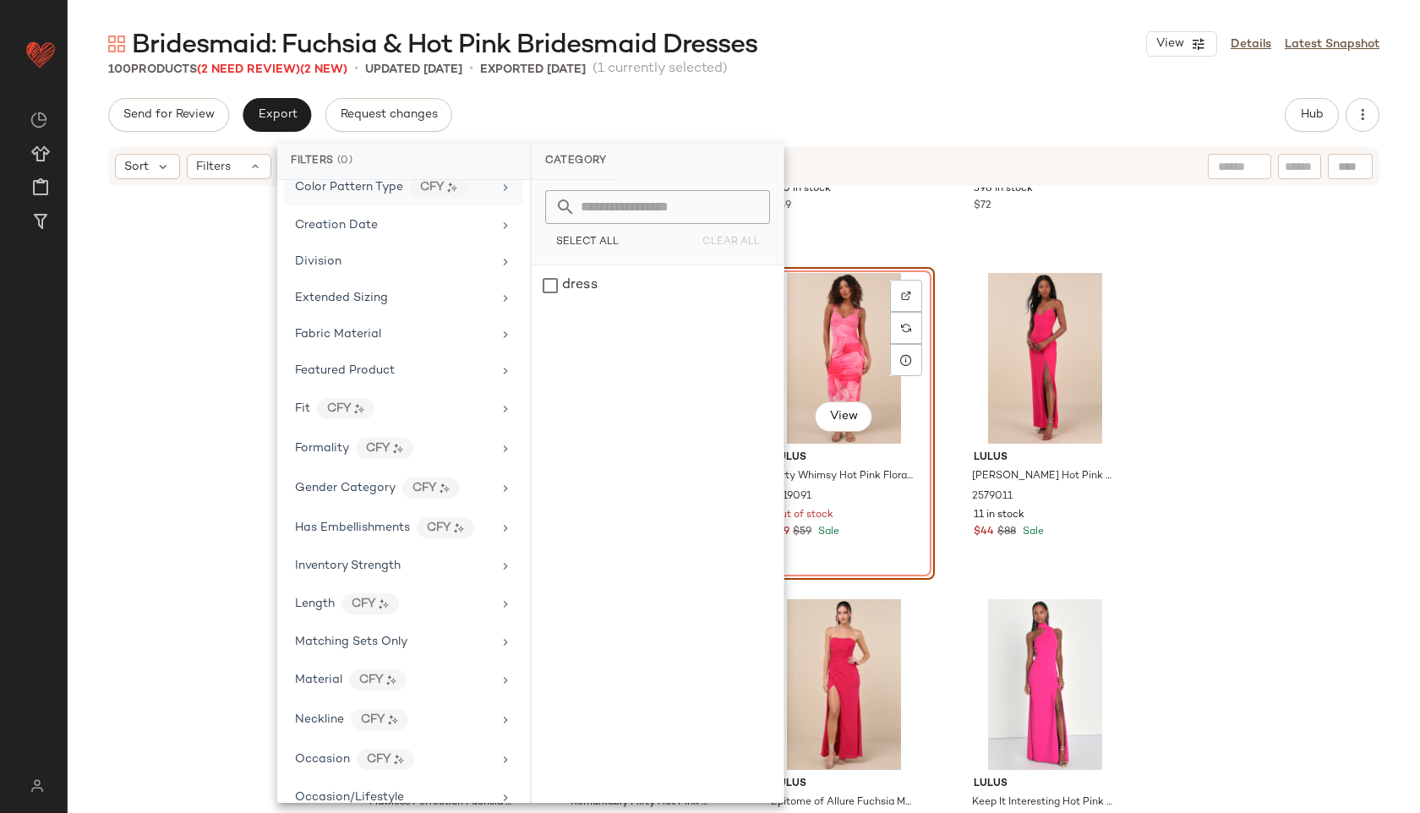
scroll to position [865, 0]
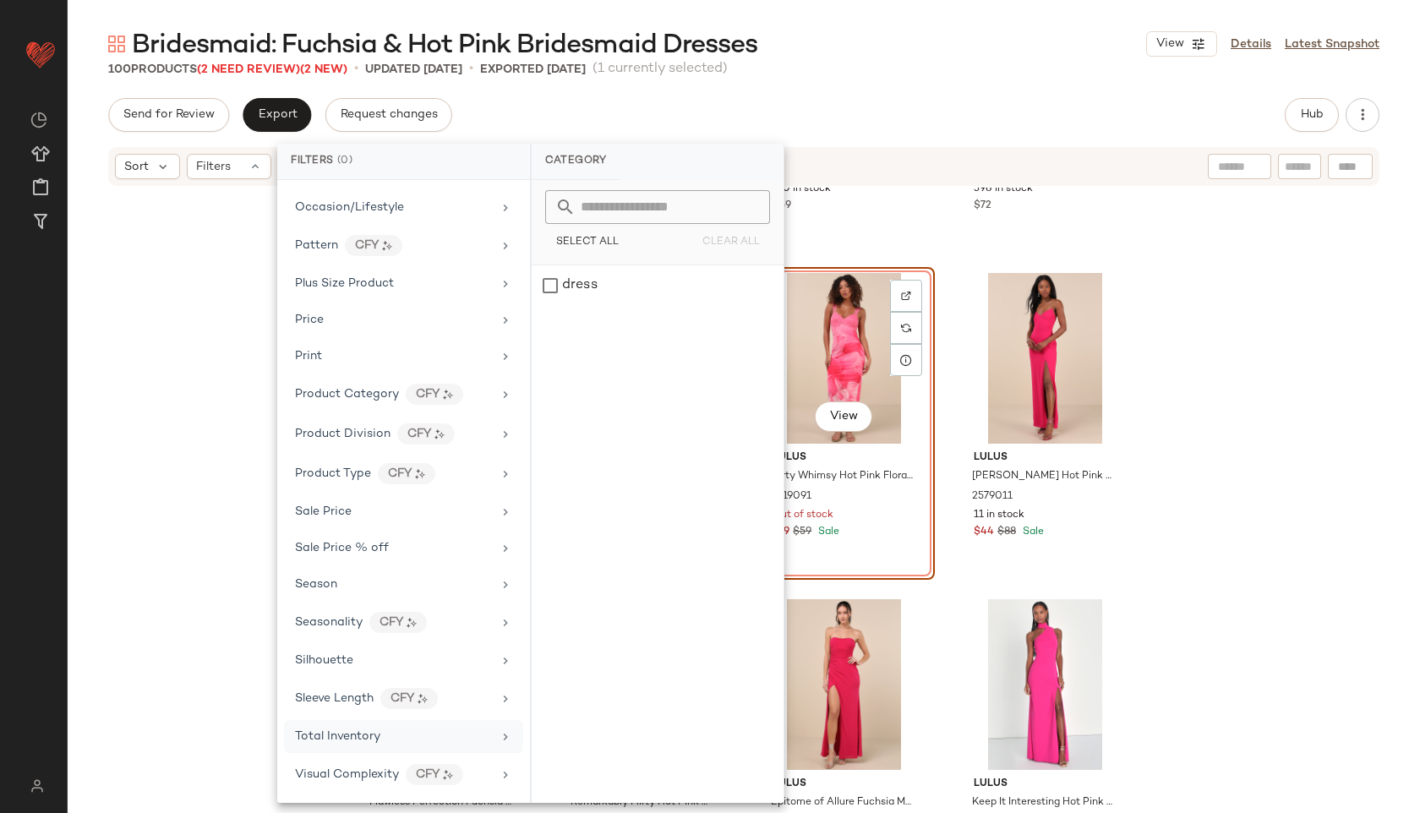
click at [343, 741] on span "Total Inventory" at bounding box center [337, 736] width 85 height 13
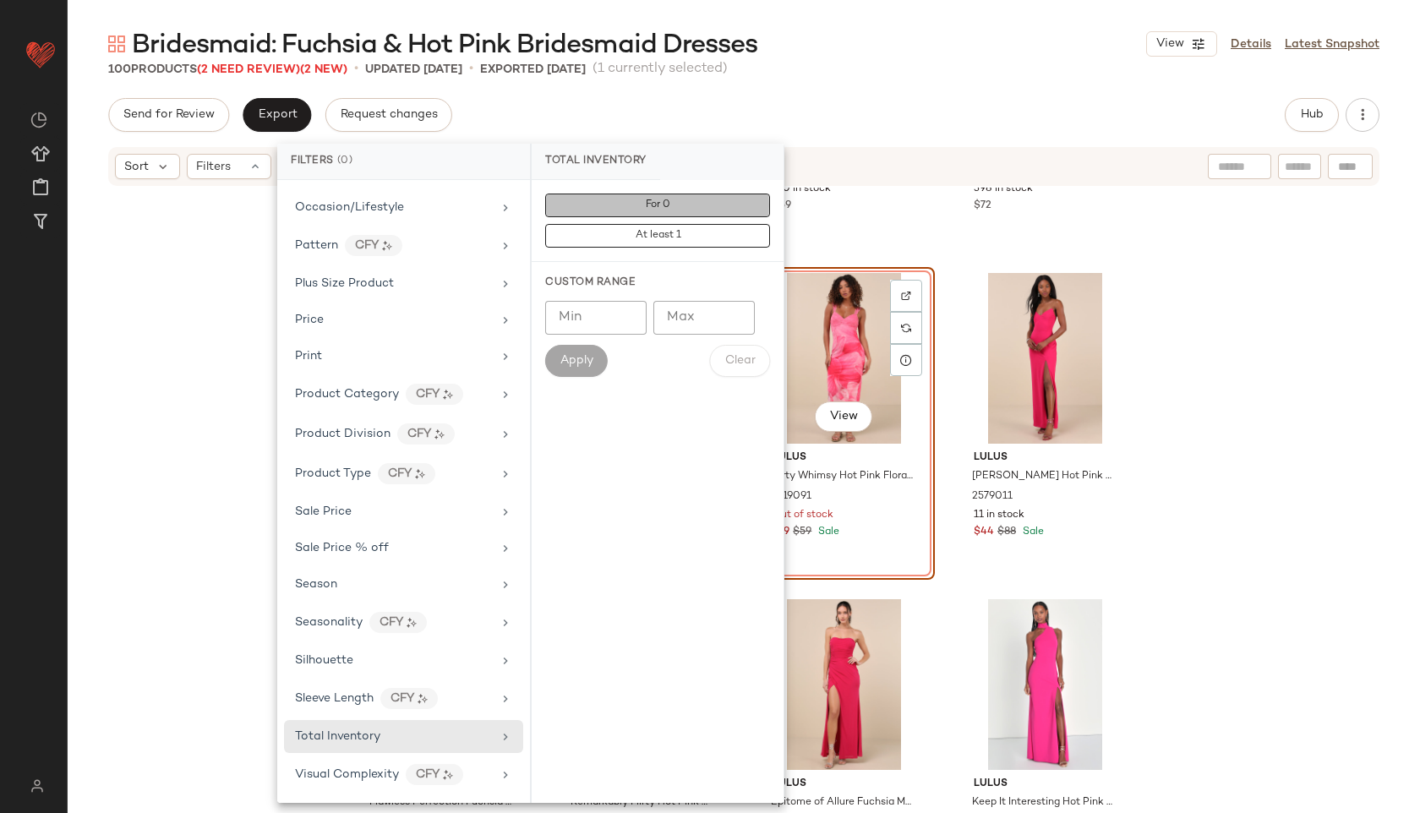
click at [651, 205] on span "For 0" at bounding box center [657, 205] width 25 height 12
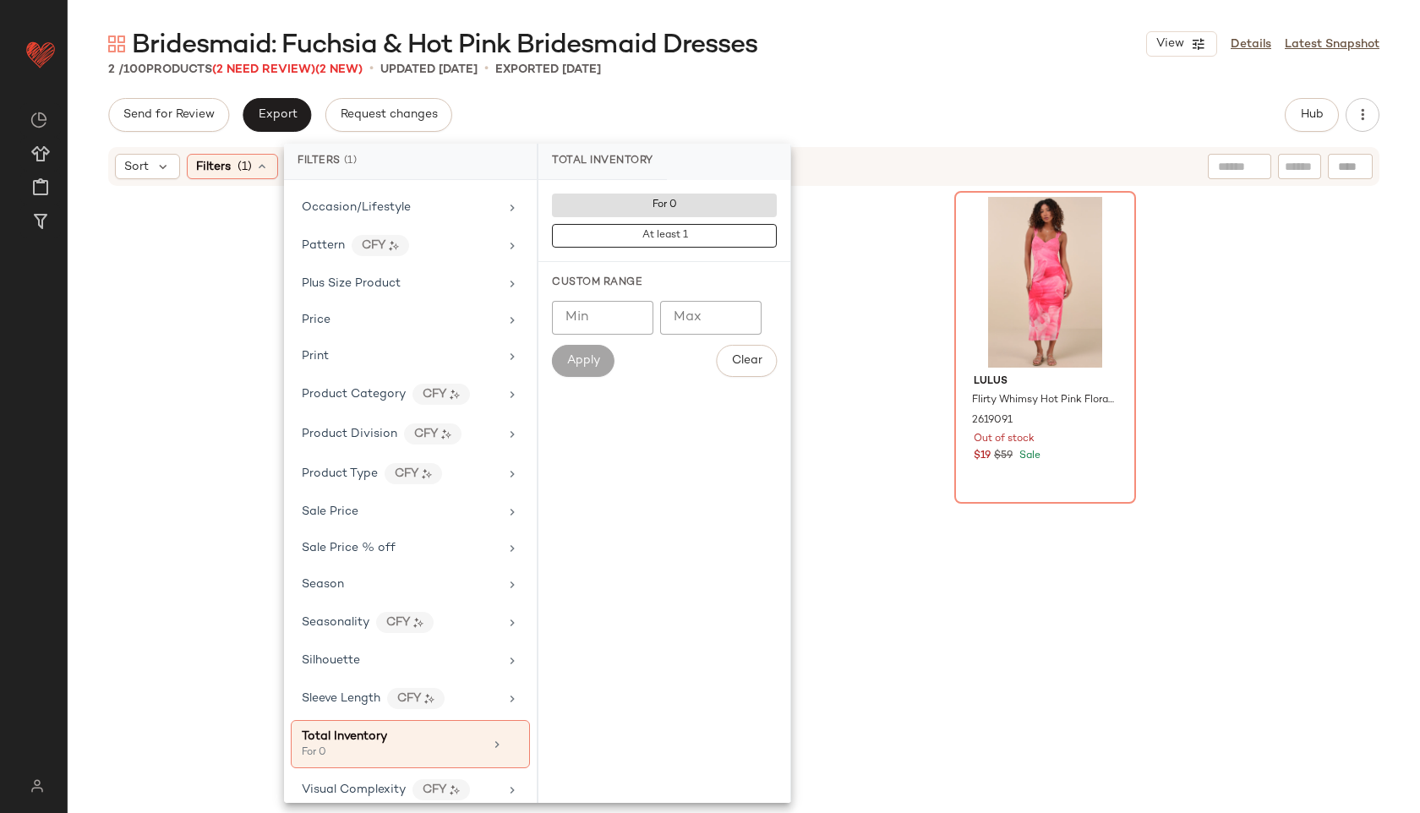
click at [918, 103] on div "Send for Review Export Request changes Hub" at bounding box center [743, 115] width 1271 height 34
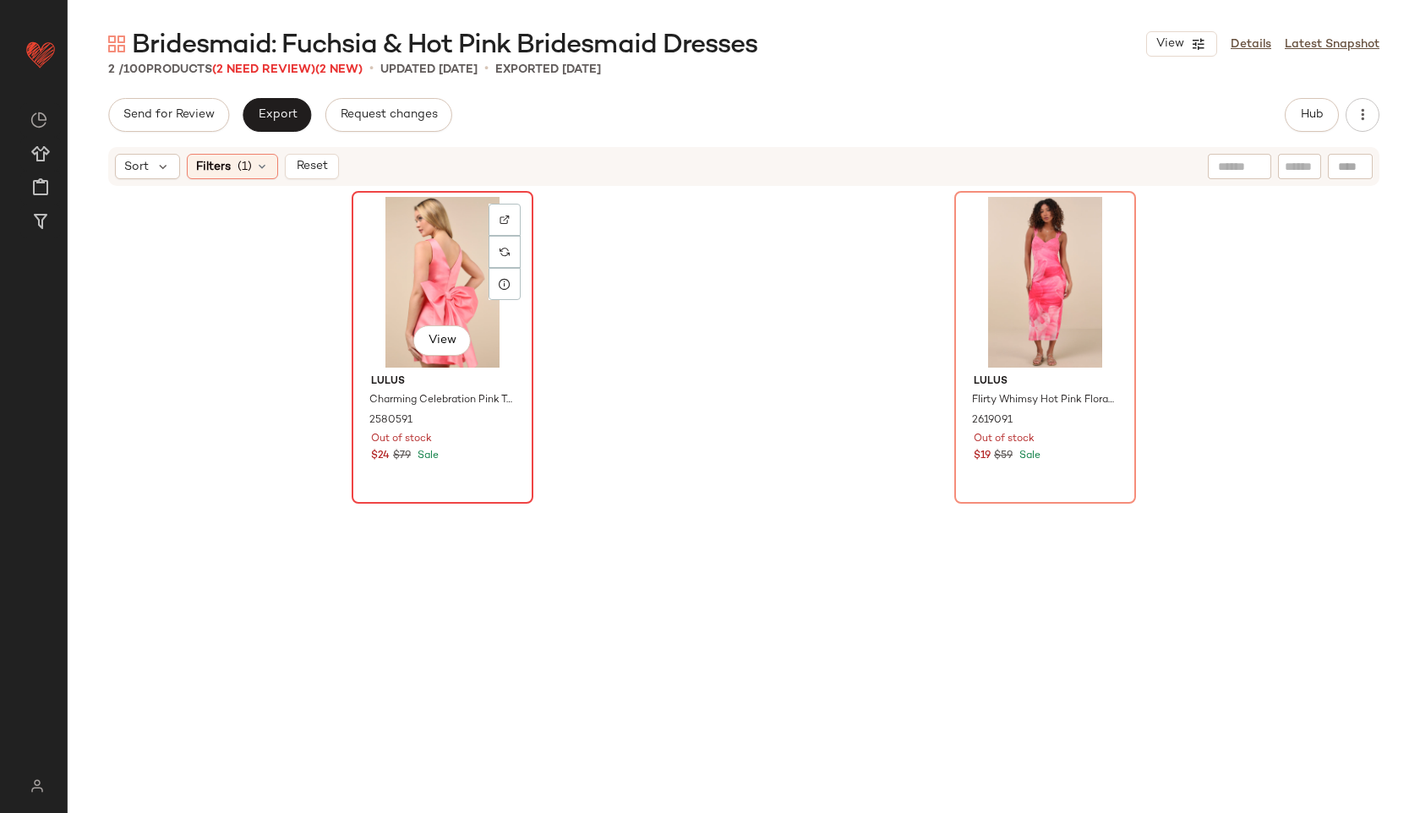
click at [452, 293] on div "View" at bounding box center [442, 282] width 170 height 171
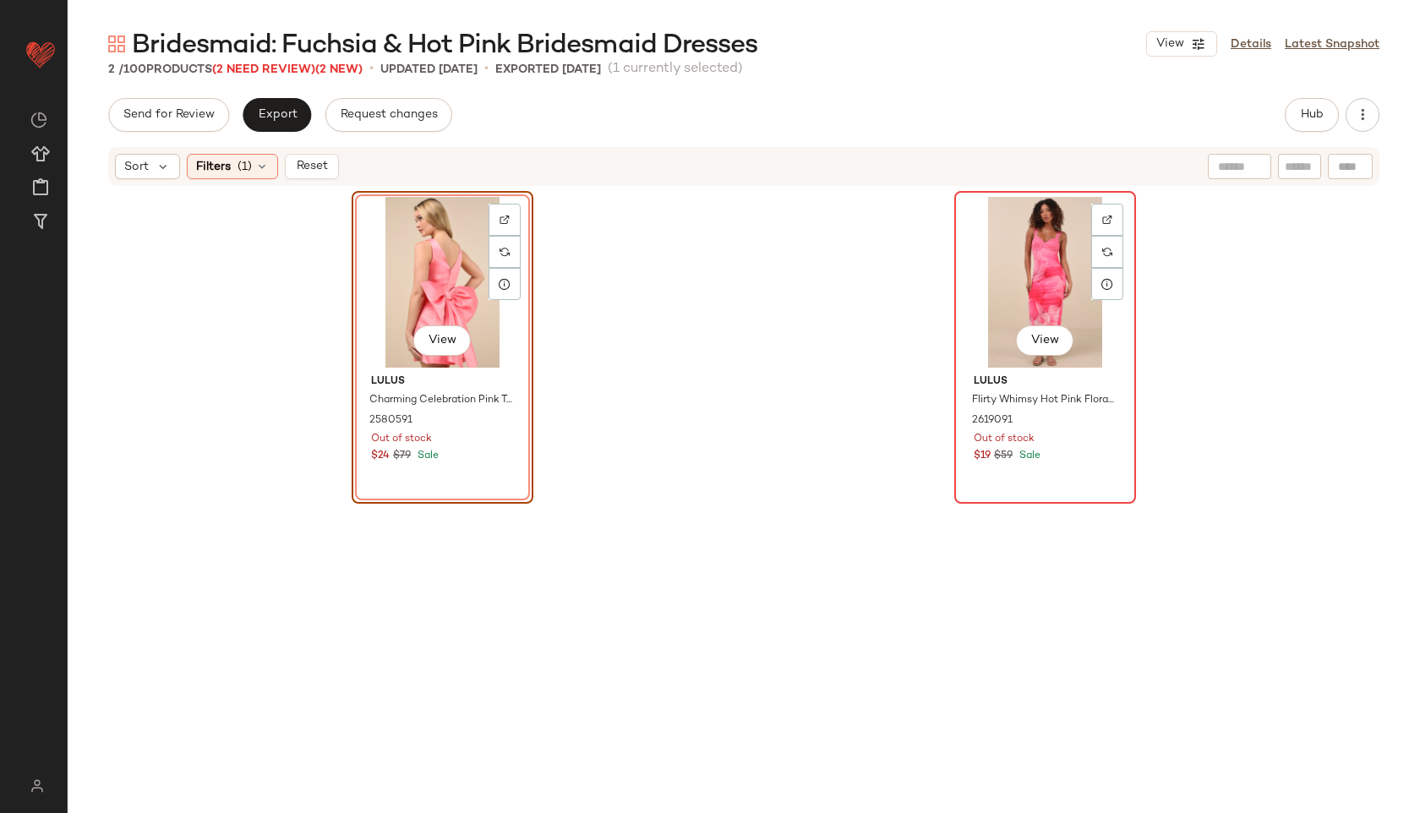
click at [1047, 288] on div "View" at bounding box center [1045, 282] width 170 height 171
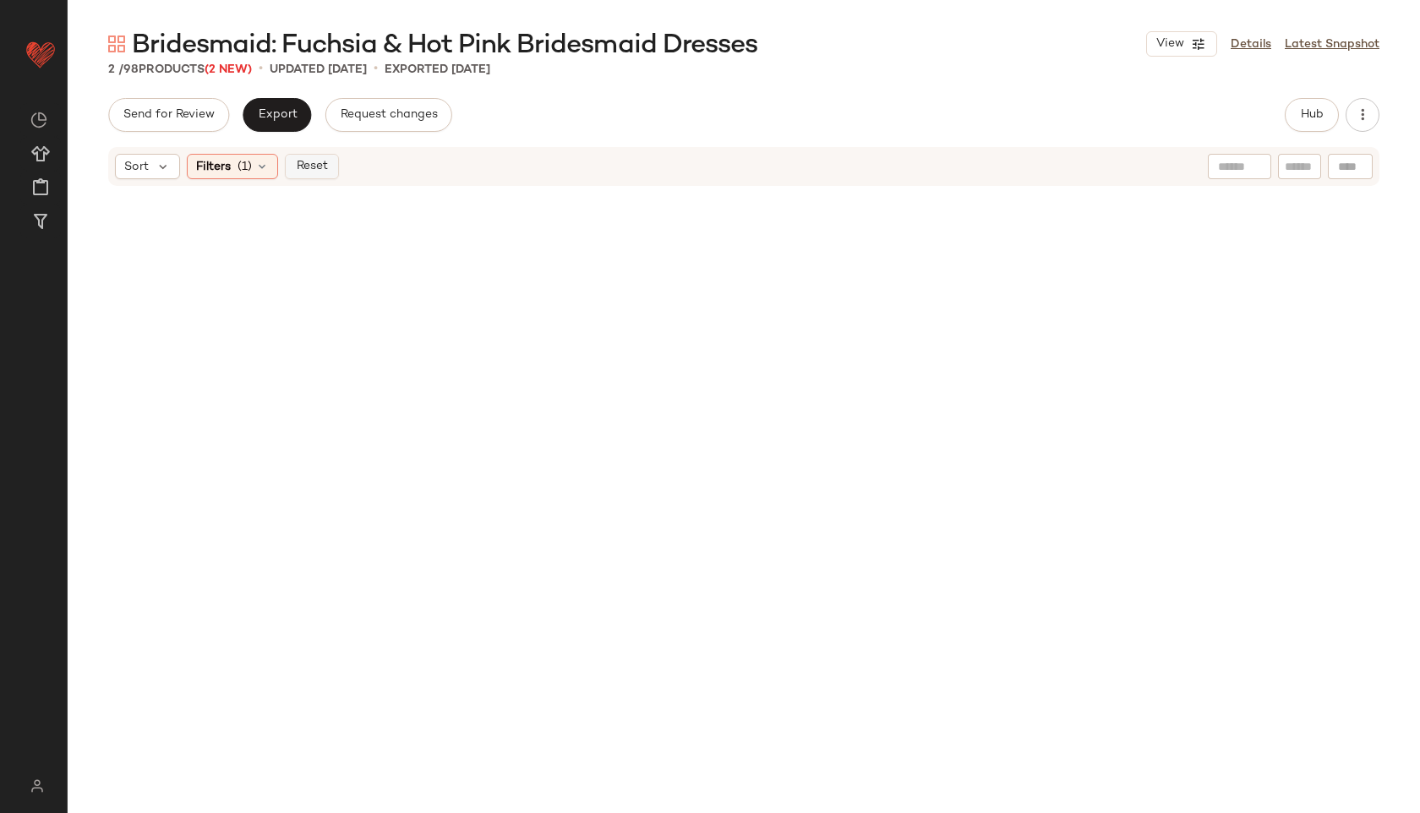
click at [310, 174] on button "Reset" at bounding box center [312, 166] width 54 height 25
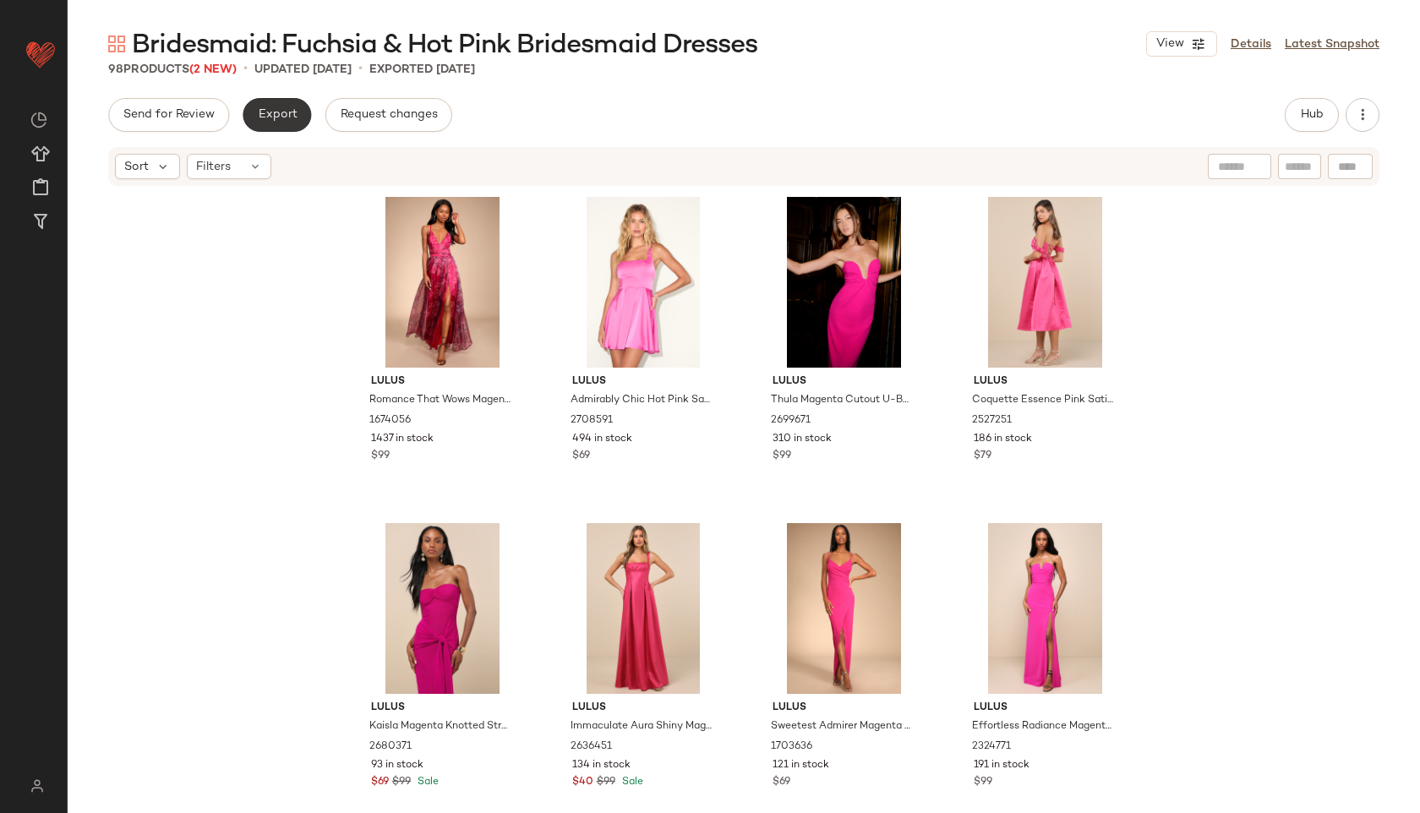
click at [274, 109] on span "Export" at bounding box center [277, 115] width 40 height 14
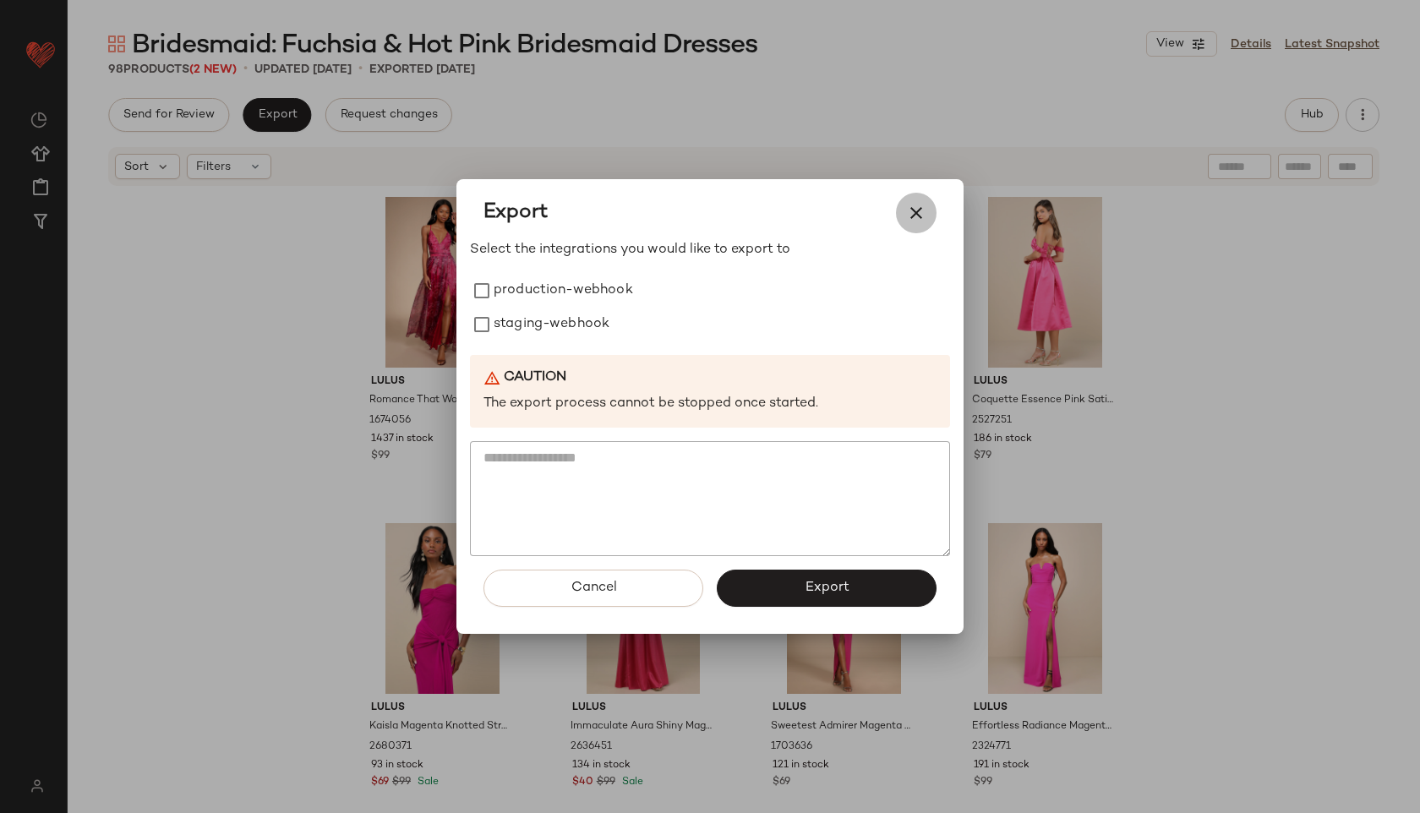
click at [911, 197] on button "button" at bounding box center [916, 213] width 41 height 41
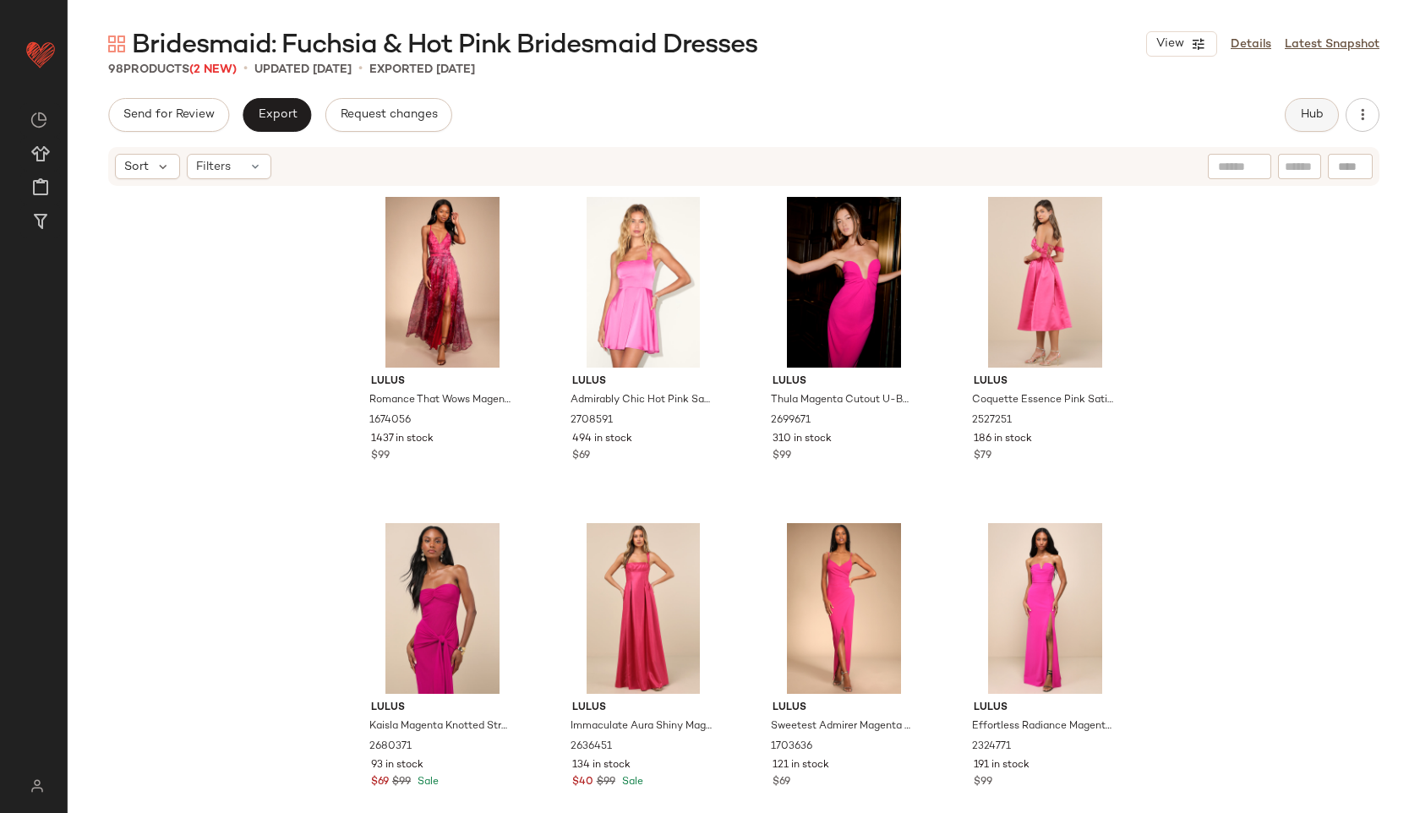
click at [1300, 110] on span "Hub" at bounding box center [1312, 115] width 24 height 14
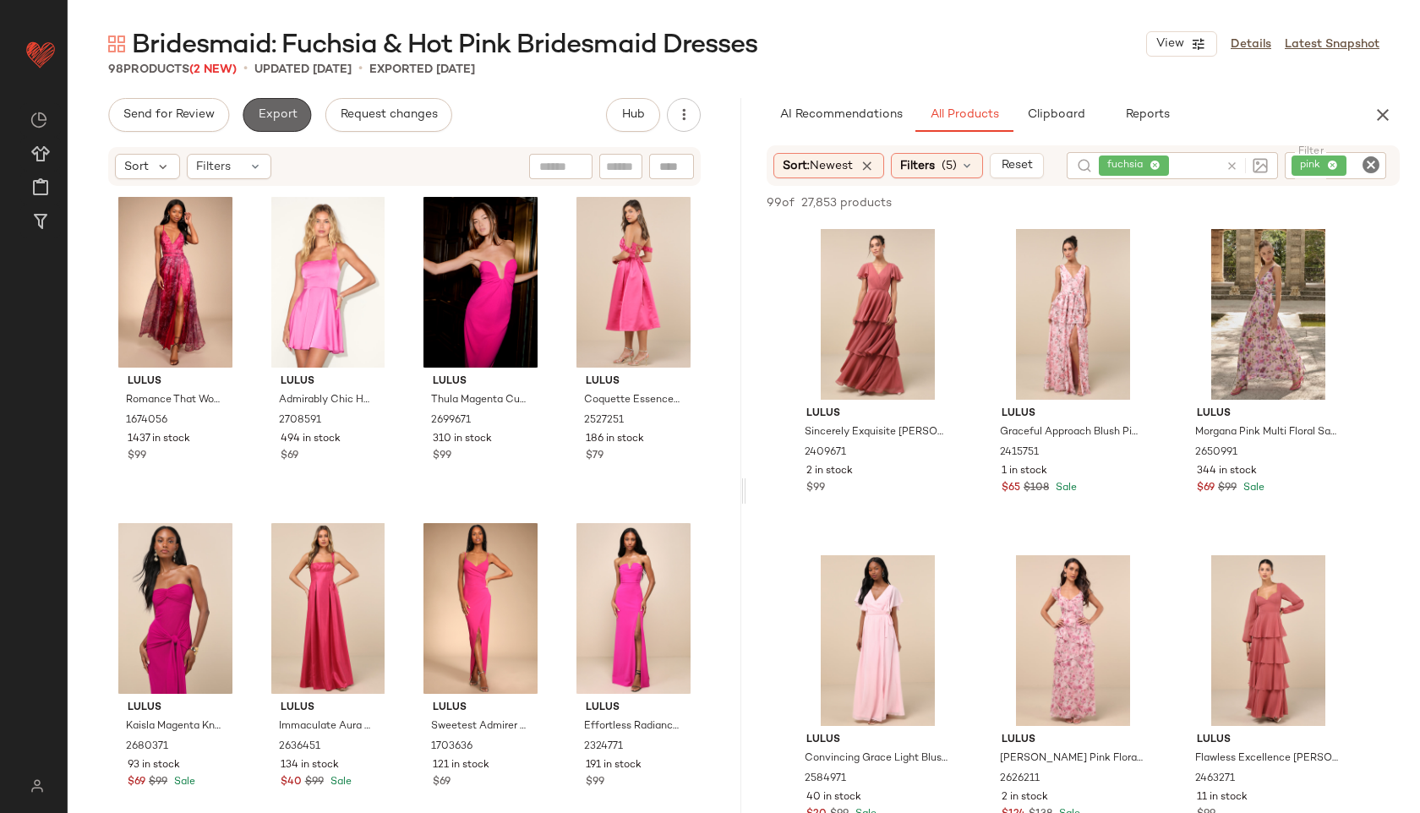
click at [285, 101] on button "Export" at bounding box center [277, 115] width 68 height 34
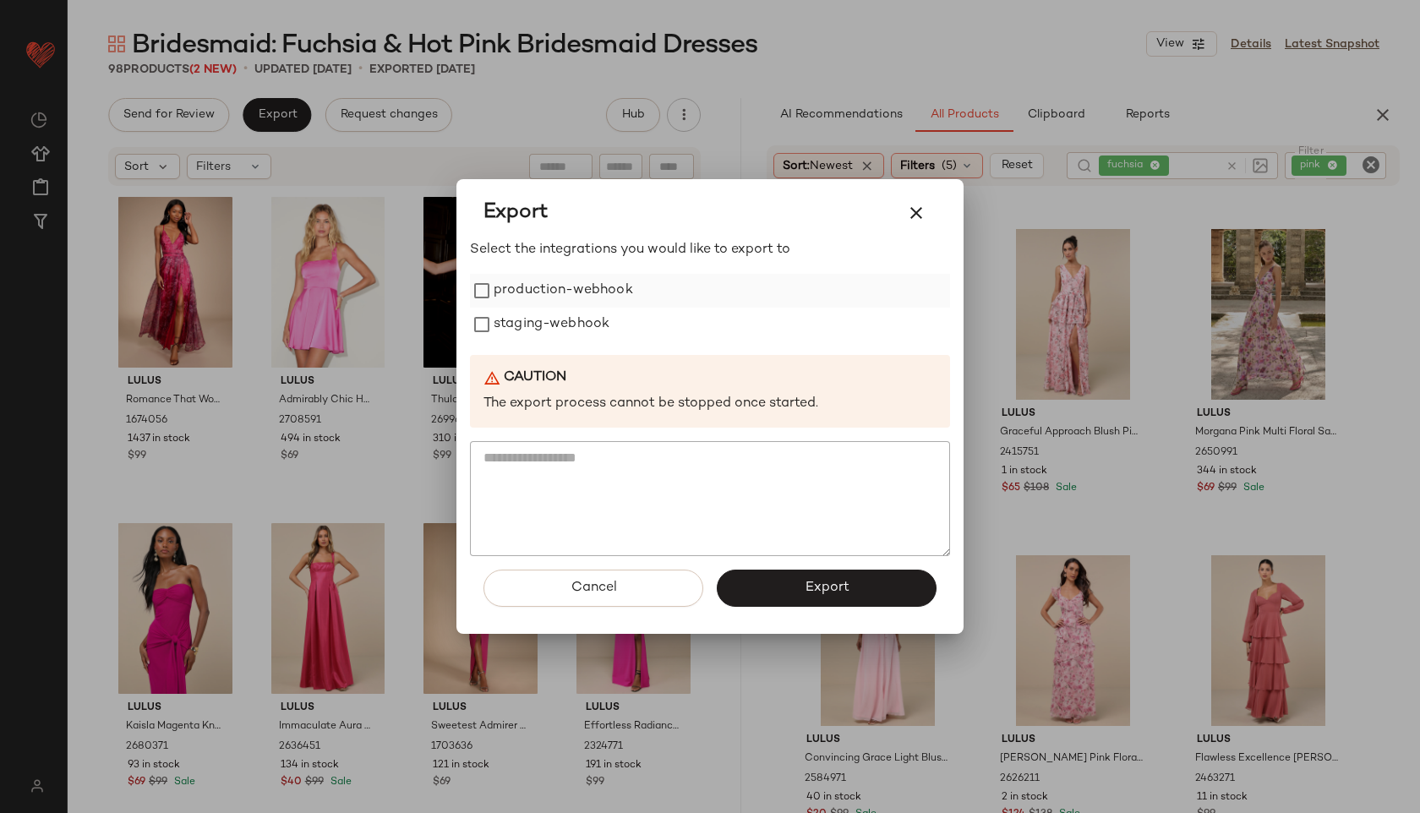
click at [526, 304] on label "production-webhook" at bounding box center [562, 291] width 139 height 34
click at [528, 341] on label "staging-webhook" at bounding box center [551, 325] width 116 height 34
click at [788, 581] on button "Export" at bounding box center [827, 588] width 220 height 37
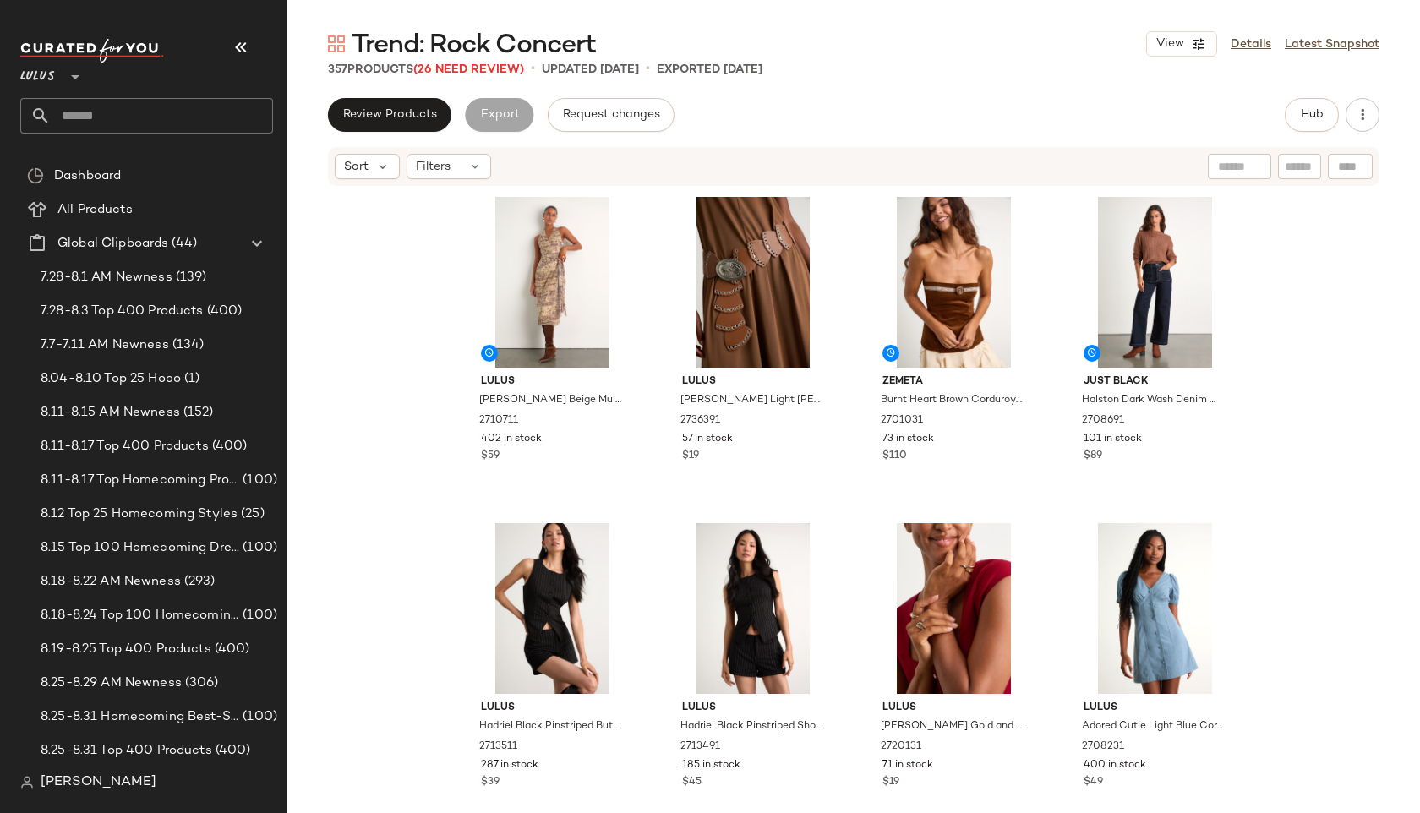
click at [496, 68] on span "(26 Need Review)" at bounding box center [468, 69] width 111 height 13
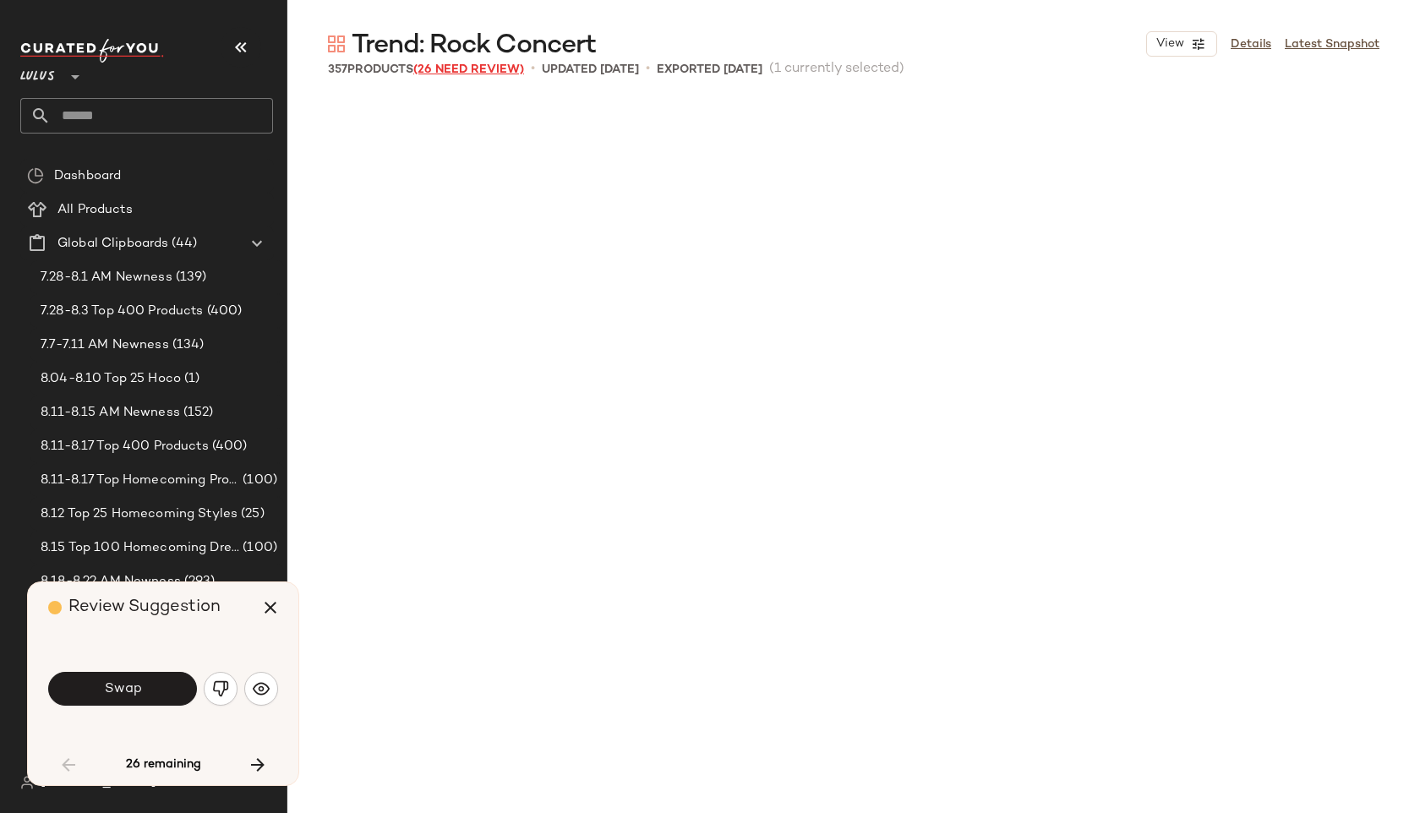
scroll to position [992, 0]
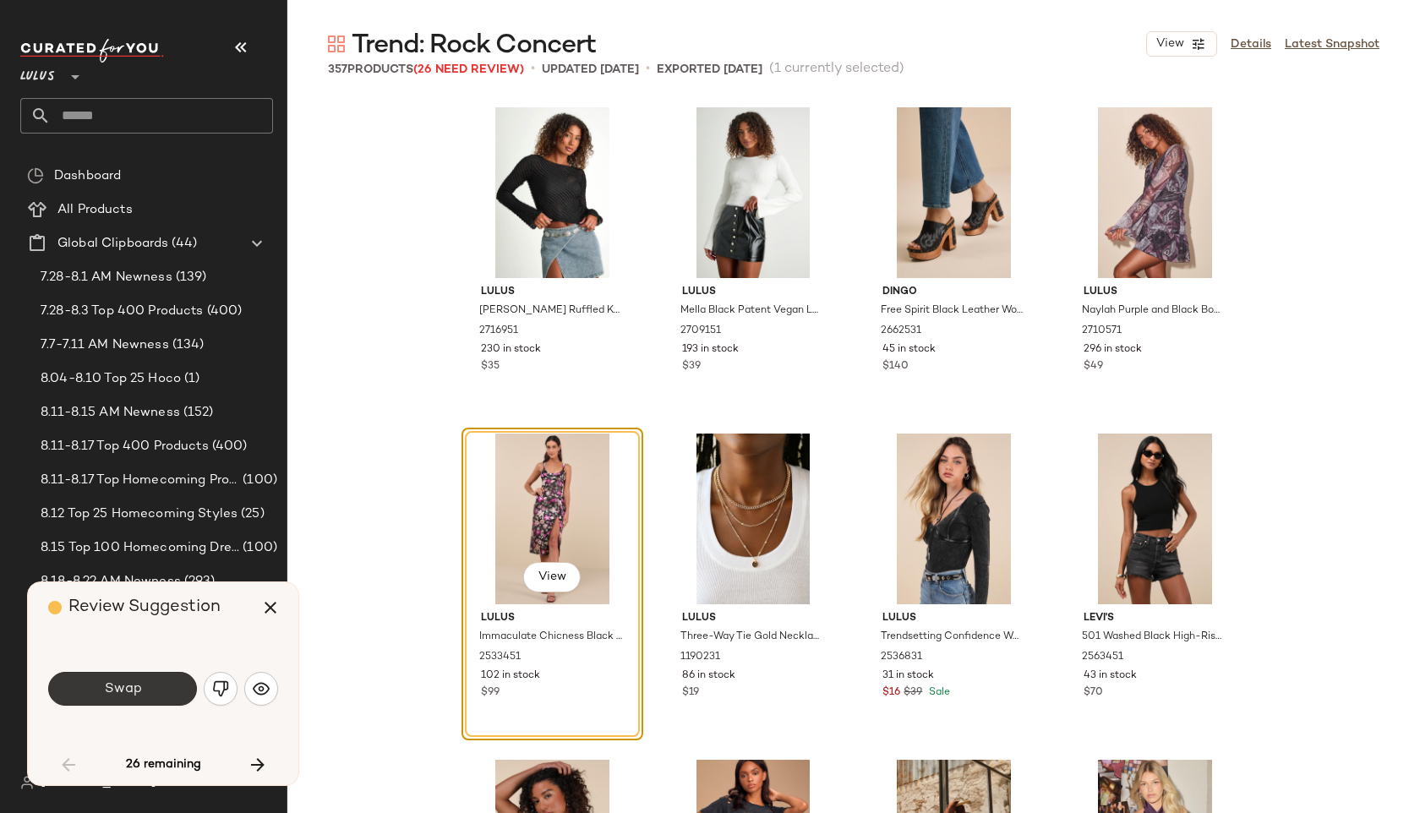
click at [106, 690] on span "Swap" at bounding box center [122, 689] width 38 height 16
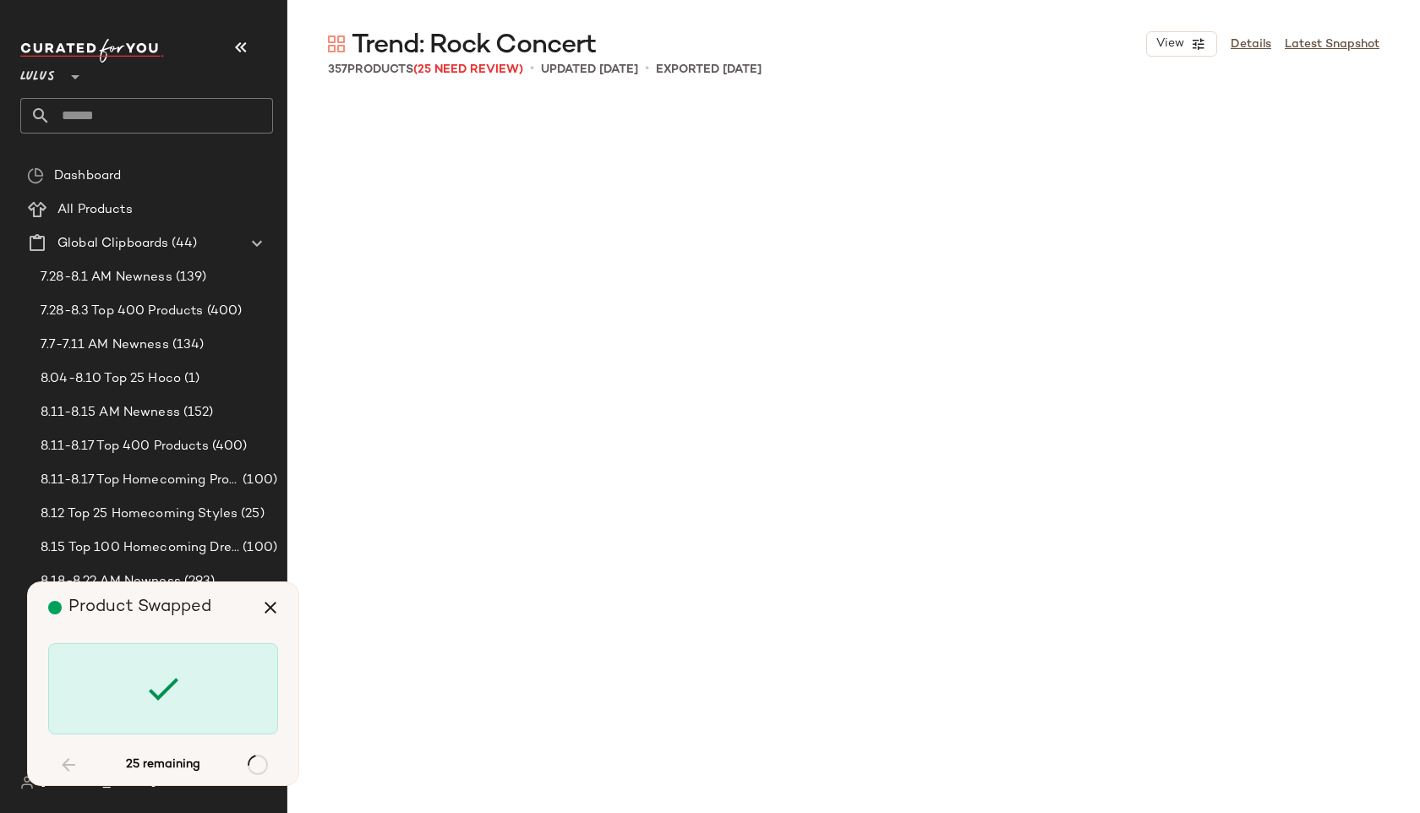
scroll to position [3588, 0]
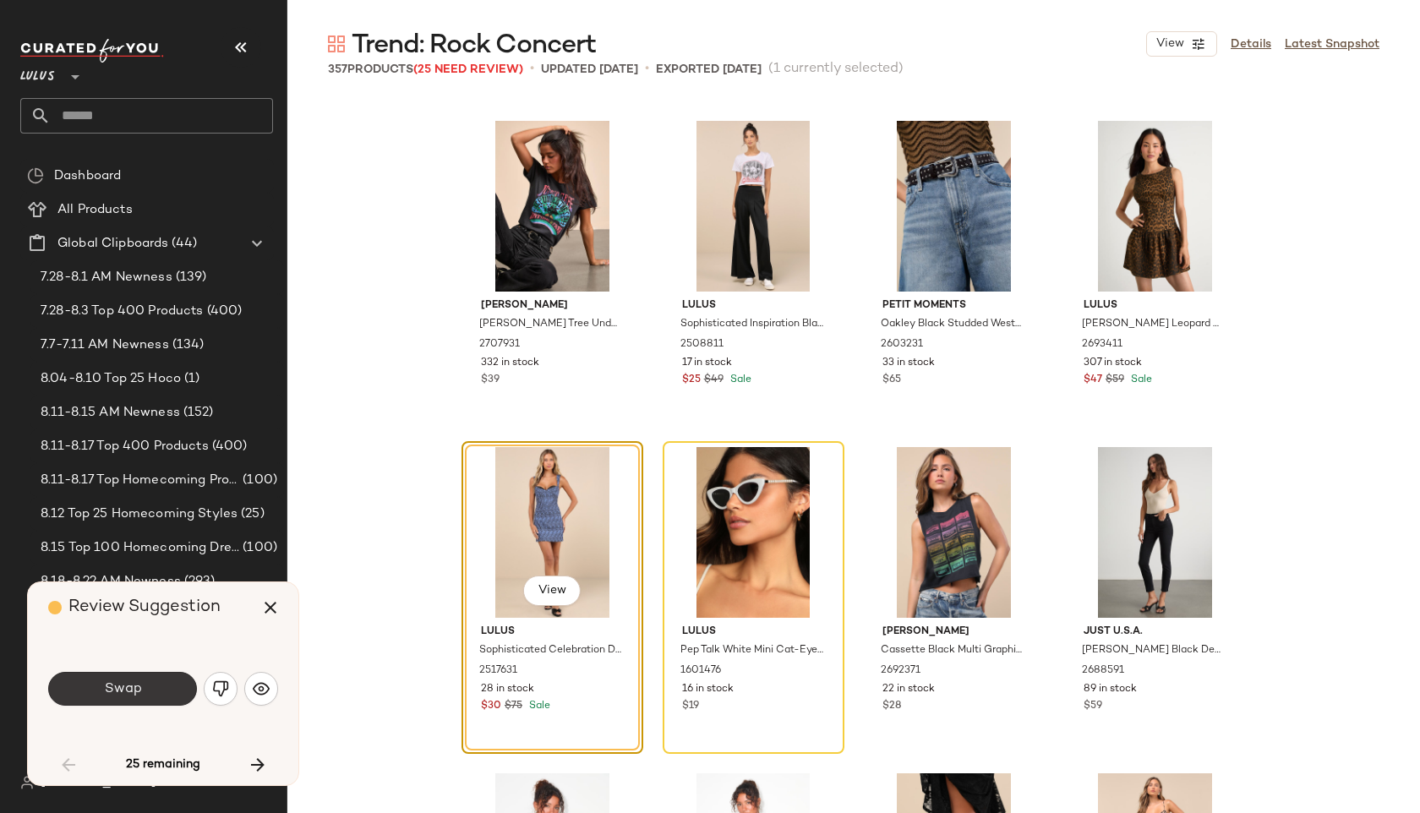
click at [129, 692] on span "Swap" at bounding box center [122, 689] width 38 height 16
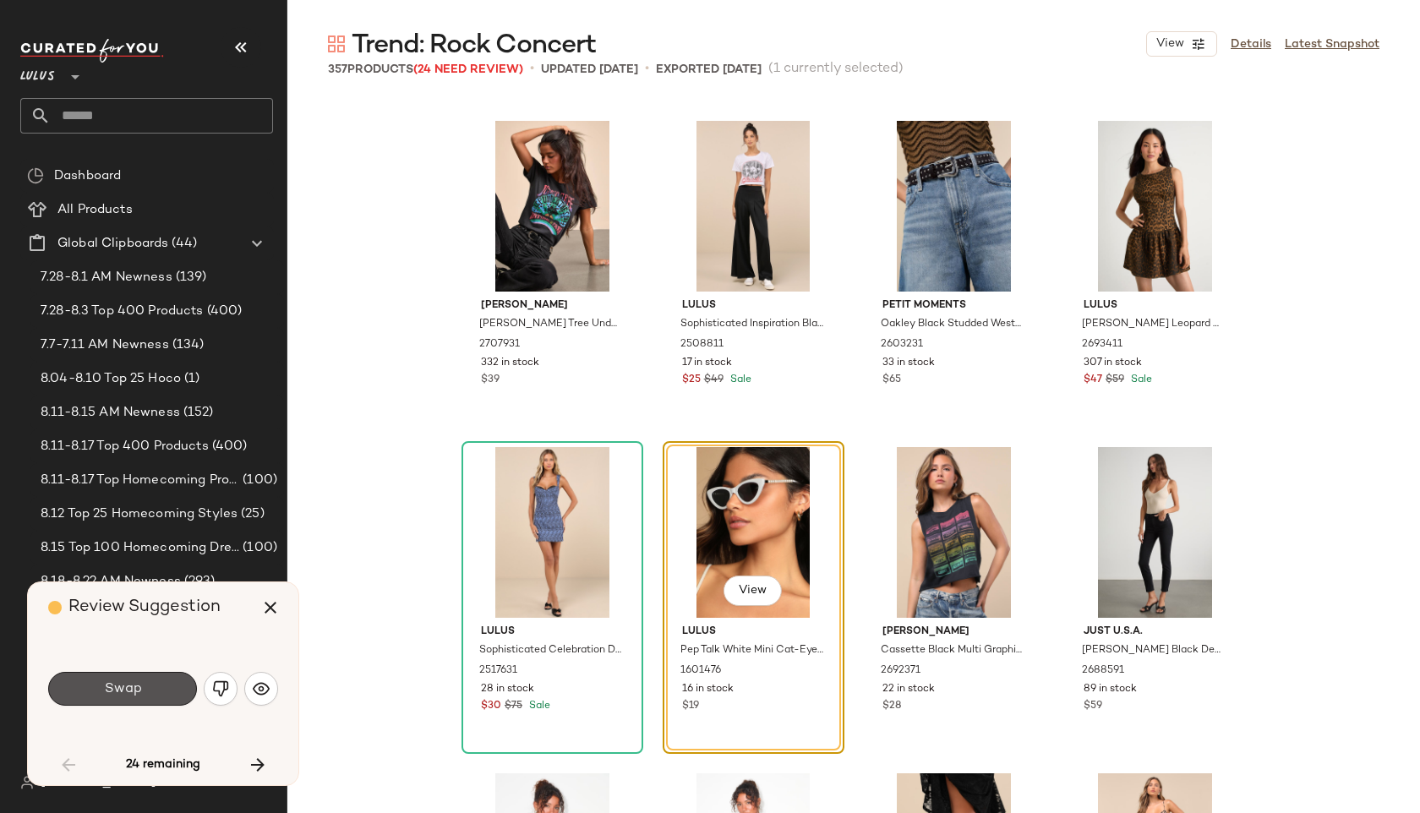
click at [129, 692] on span "Swap" at bounding box center [122, 689] width 38 height 16
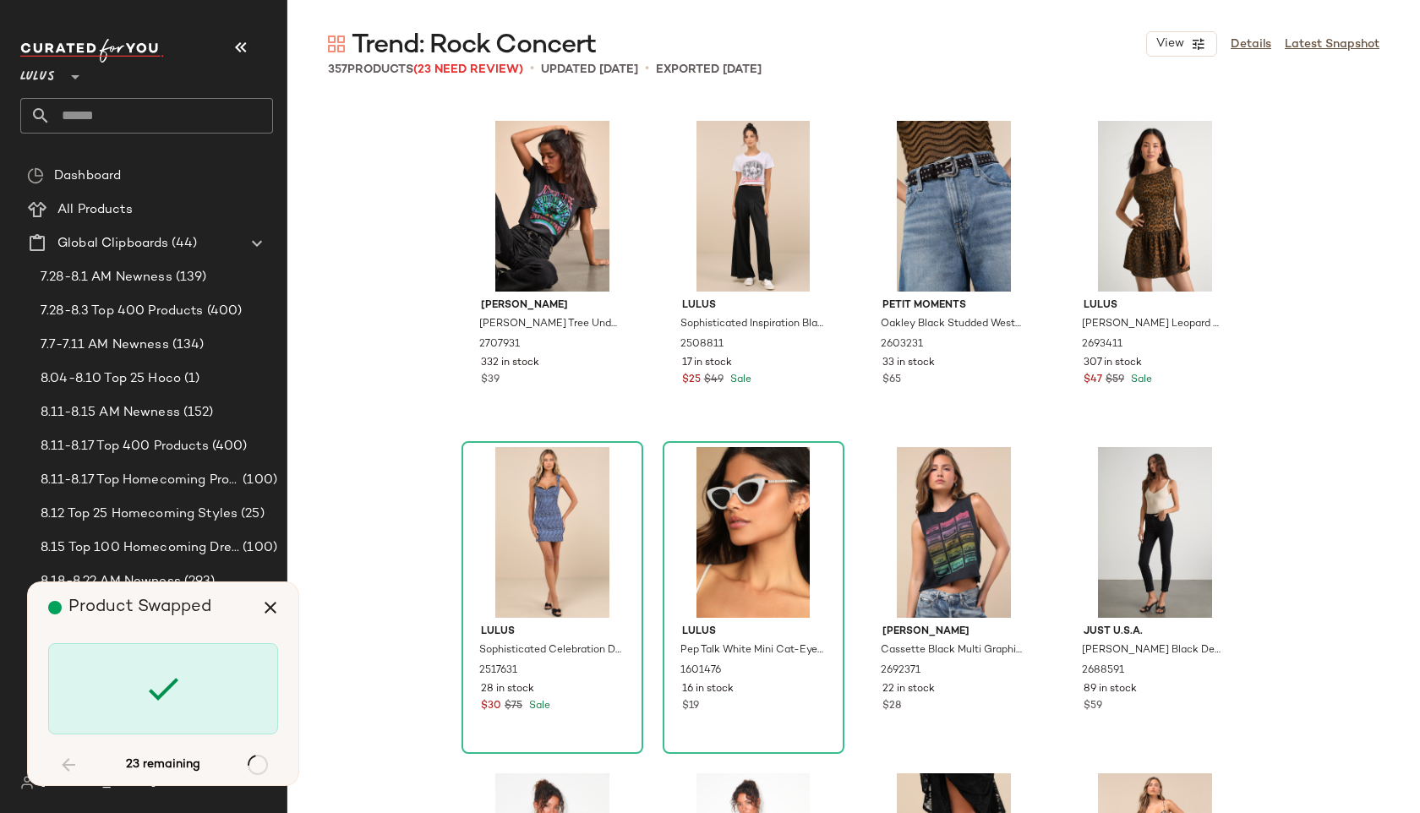
scroll to position [9459, 0]
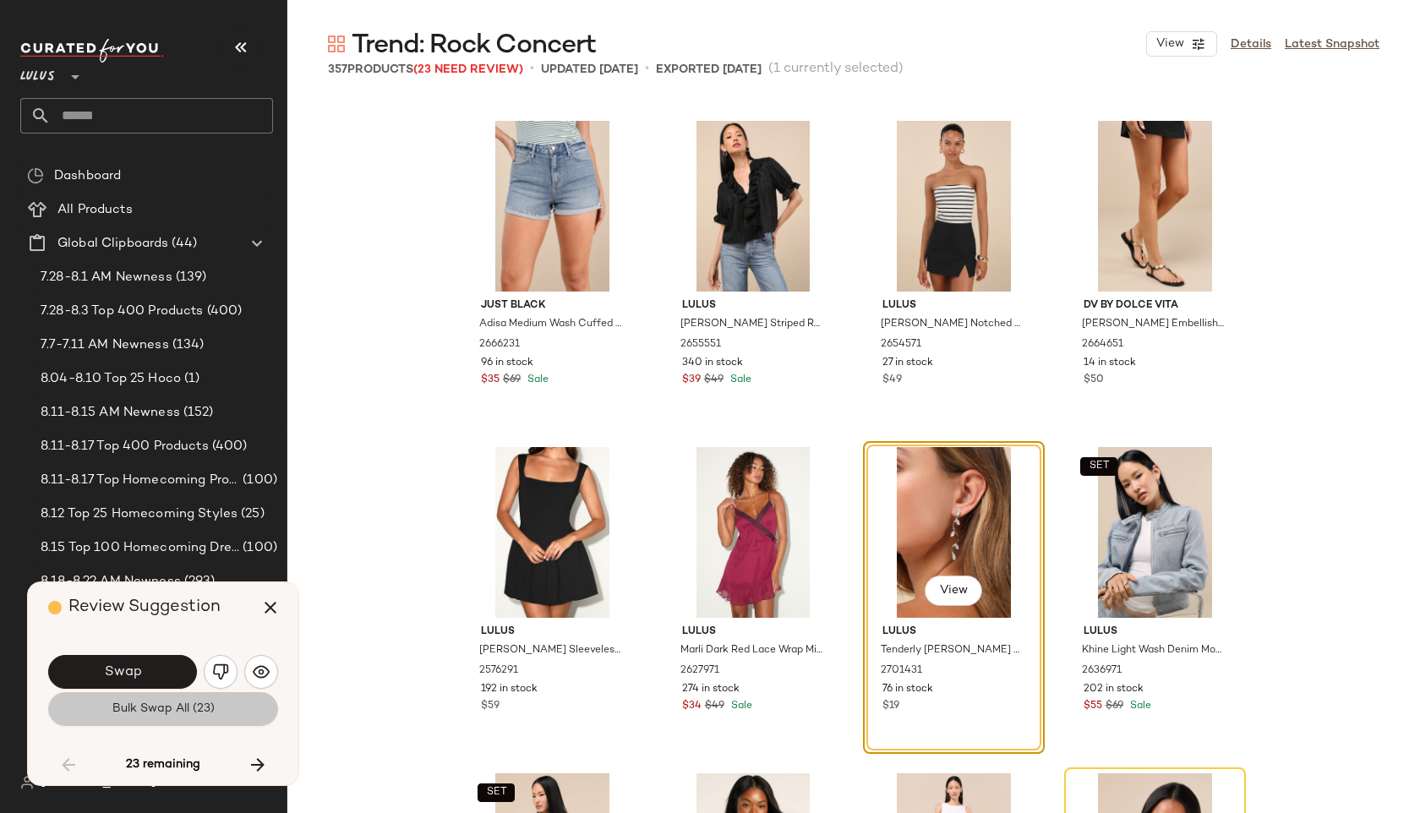
click at [129, 692] on button "Bulk Swap All (23)" at bounding box center [163, 709] width 230 height 34
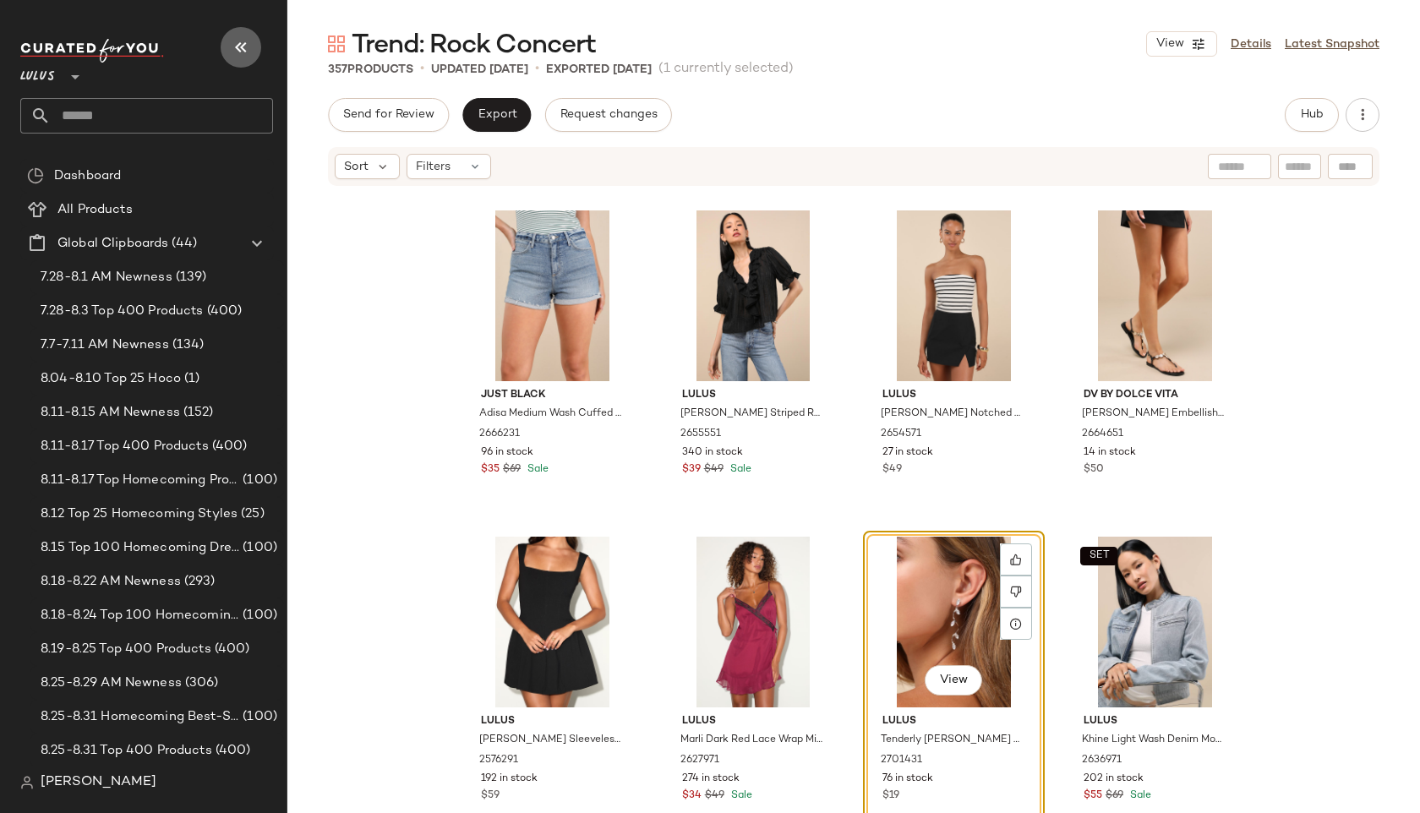
click at [243, 33] on button "button" at bounding box center [241, 47] width 41 height 41
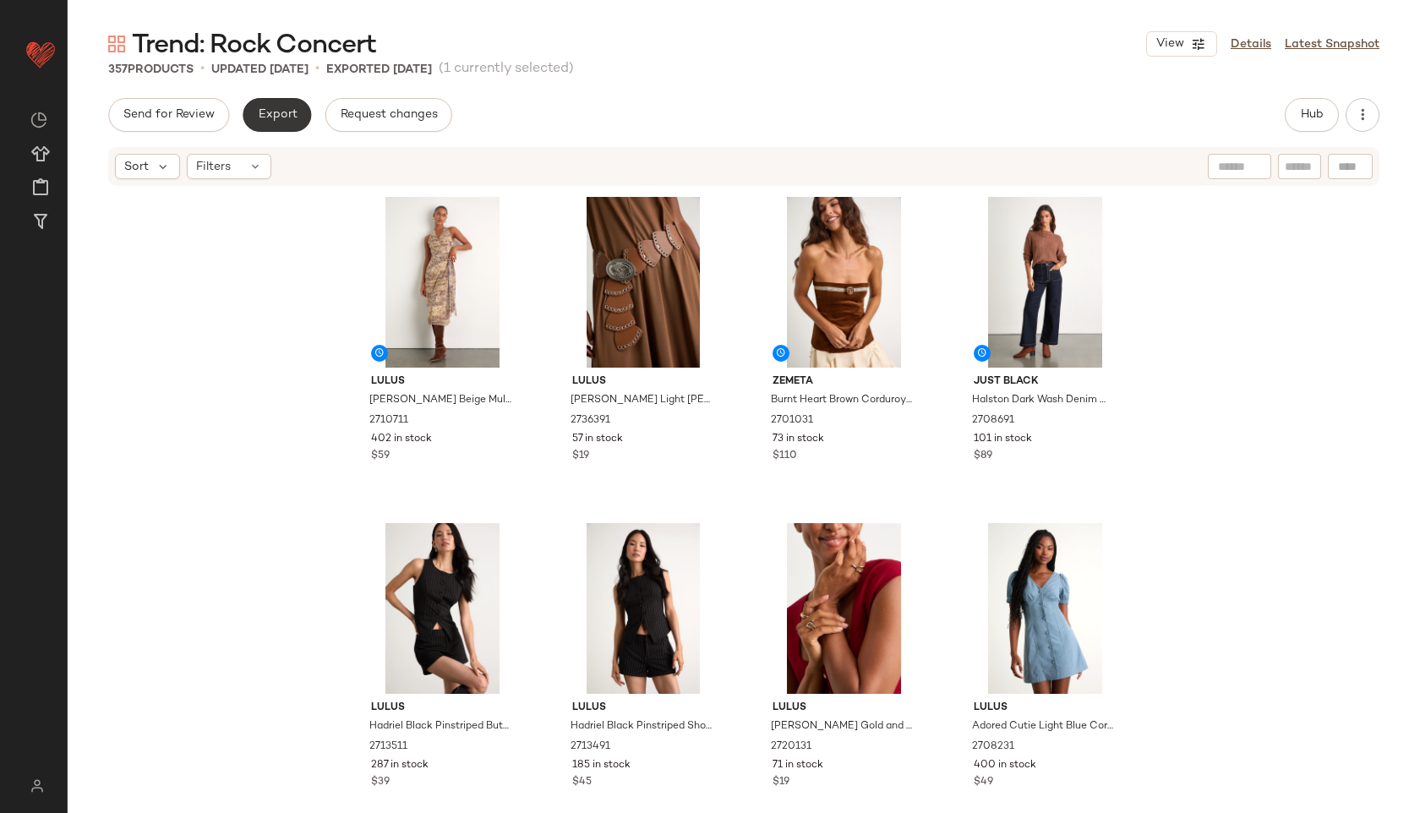
click at [294, 116] on span "Export" at bounding box center [277, 115] width 40 height 14
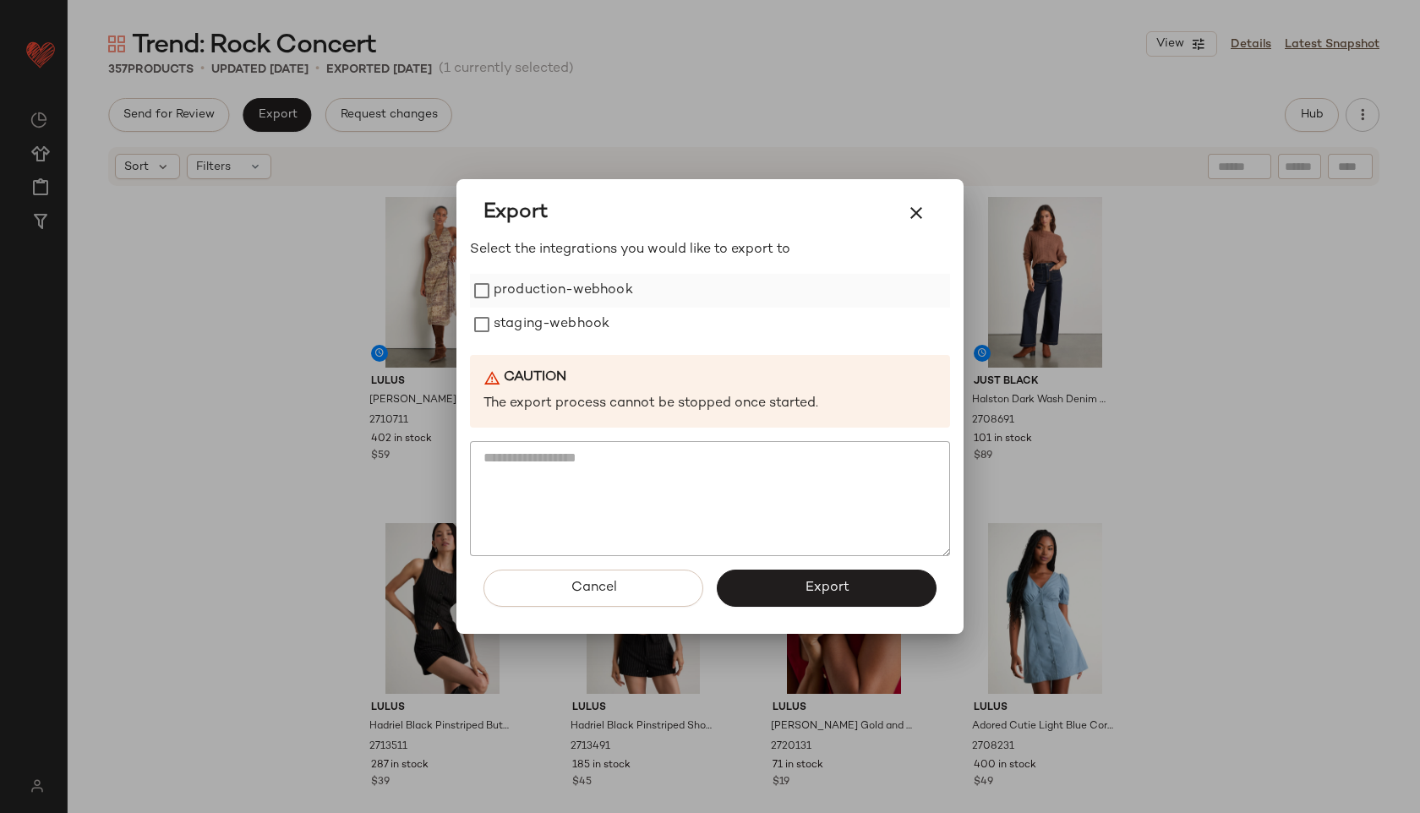
click at [530, 290] on label "production-webhook" at bounding box center [562, 291] width 139 height 34
click at [535, 335] on label "staging-webhook" at bounding box center [551, 325] width 116 height 34
click at [792, 592] on button "Export" at bounding box center [827, 588] width 220 height 37
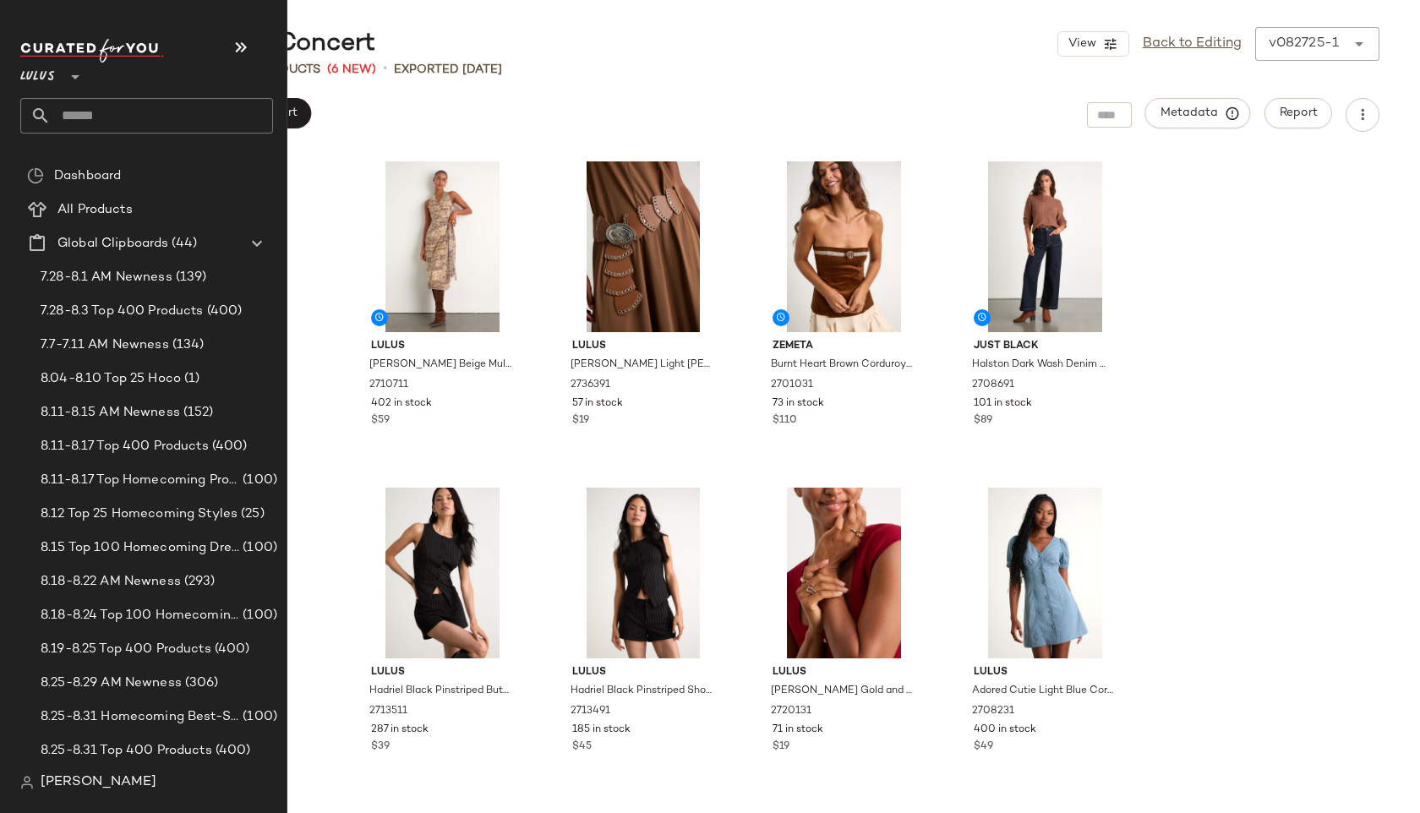
click at [108, 123] on input "text" at bounding box center [162, 115] width 222 height 35
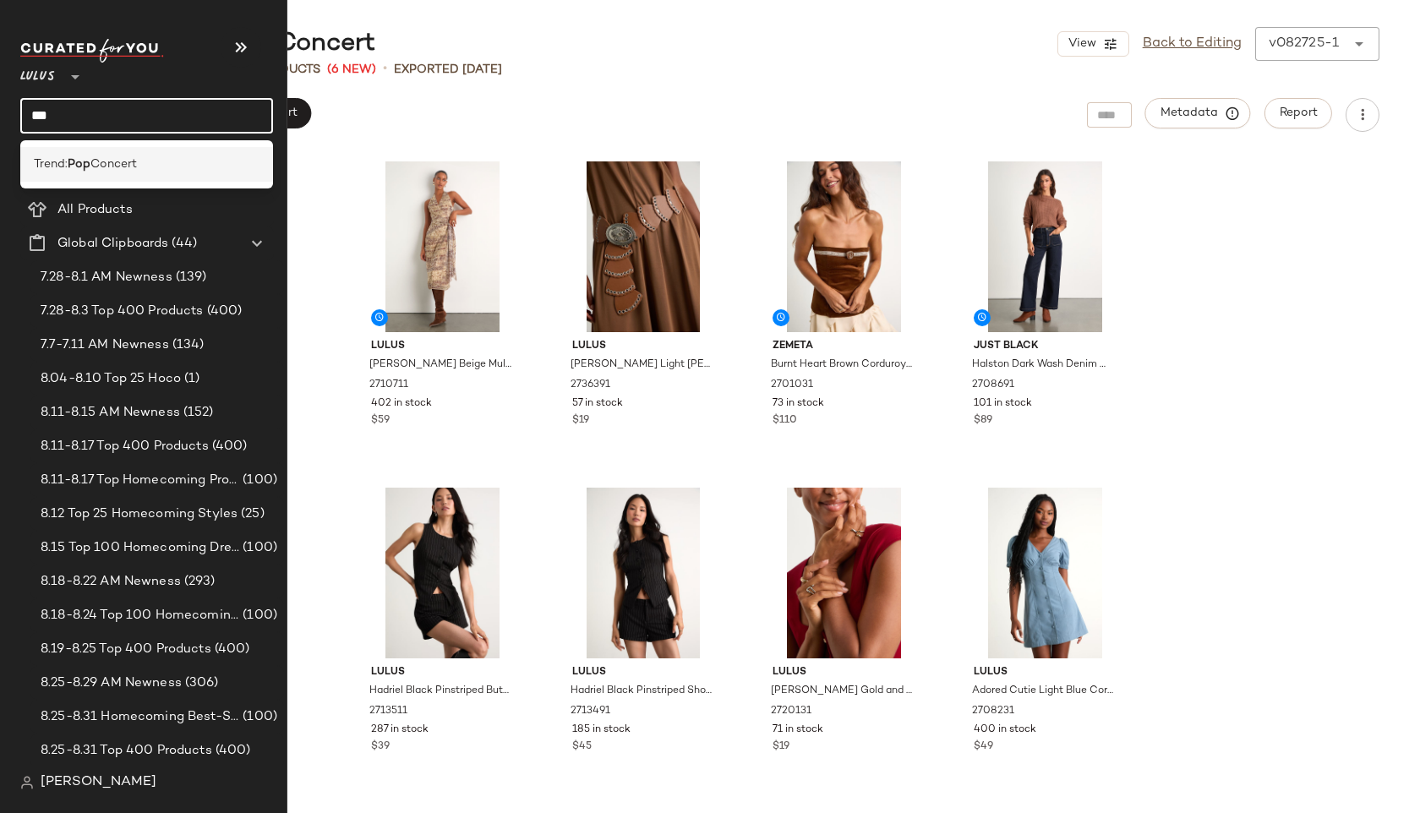
type input "***"
click at [134, 162] on span "Concert" at bounding box center [113, 164] width 46 height 18
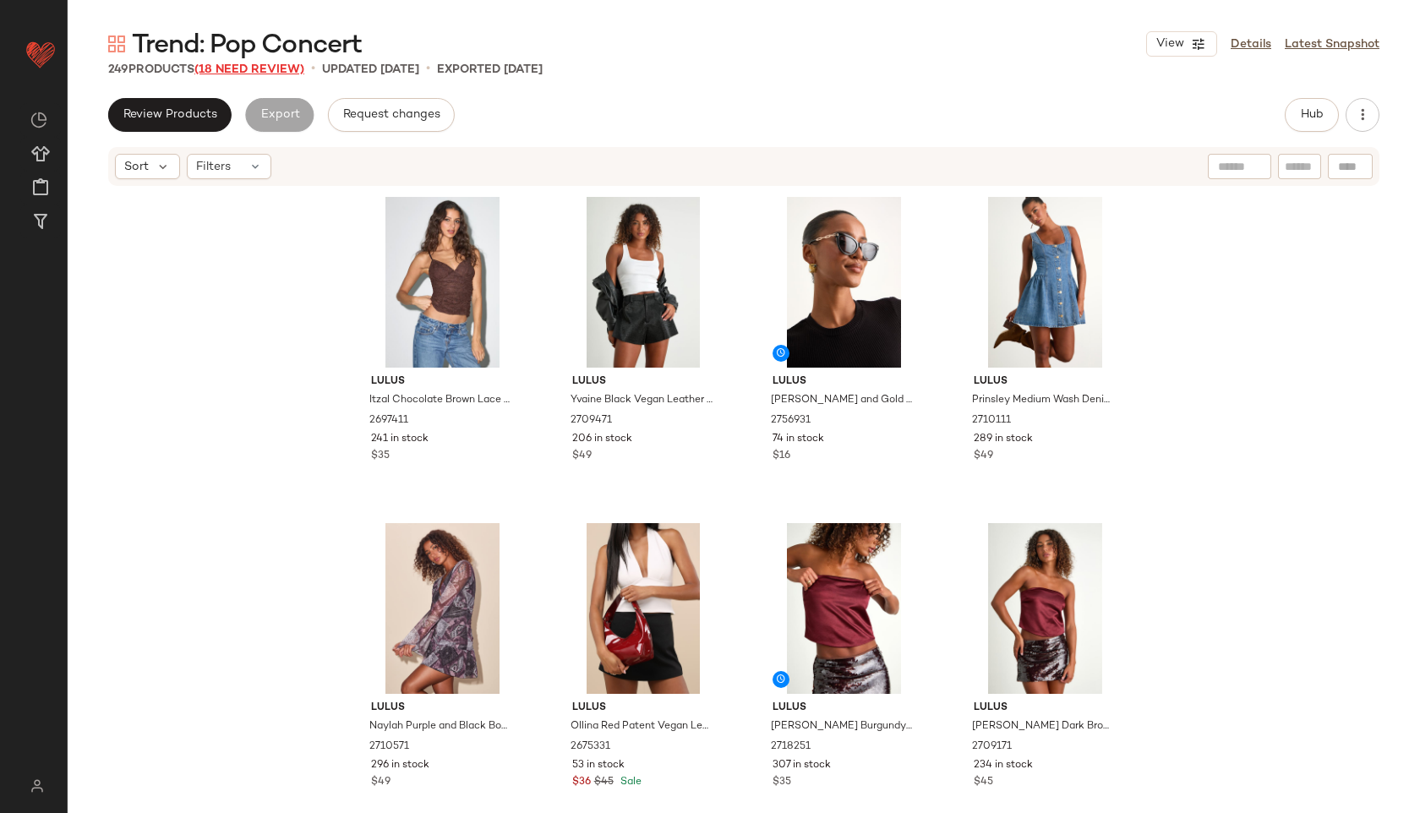
click at [243, 67] on span "(18 Need Review)" at bounding box center [249, 69] width 110 height 13
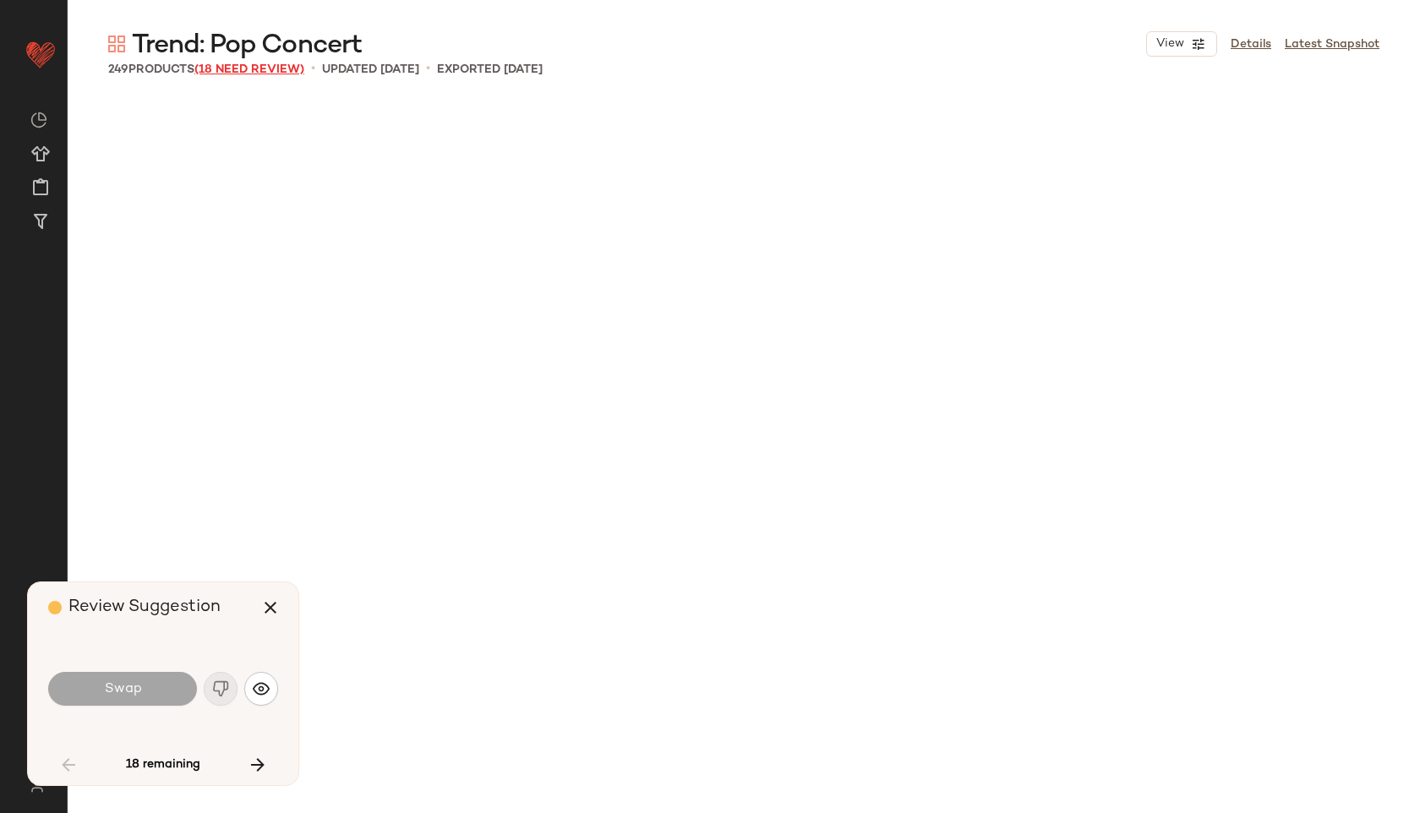
scroll to position [3588, 0]
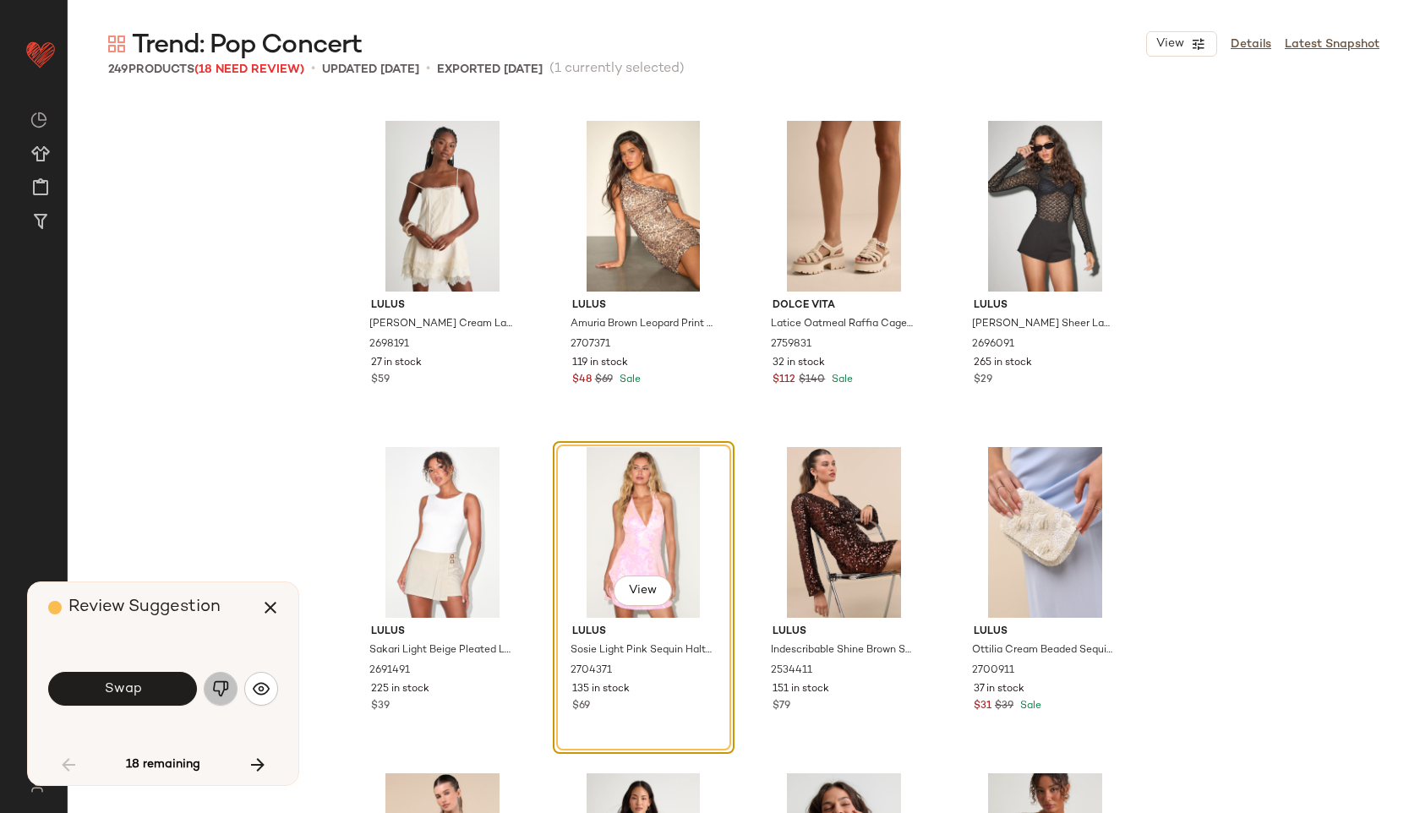
click at [229, 685] on button "button" at bounding box center [221, 689] width 34 height 34
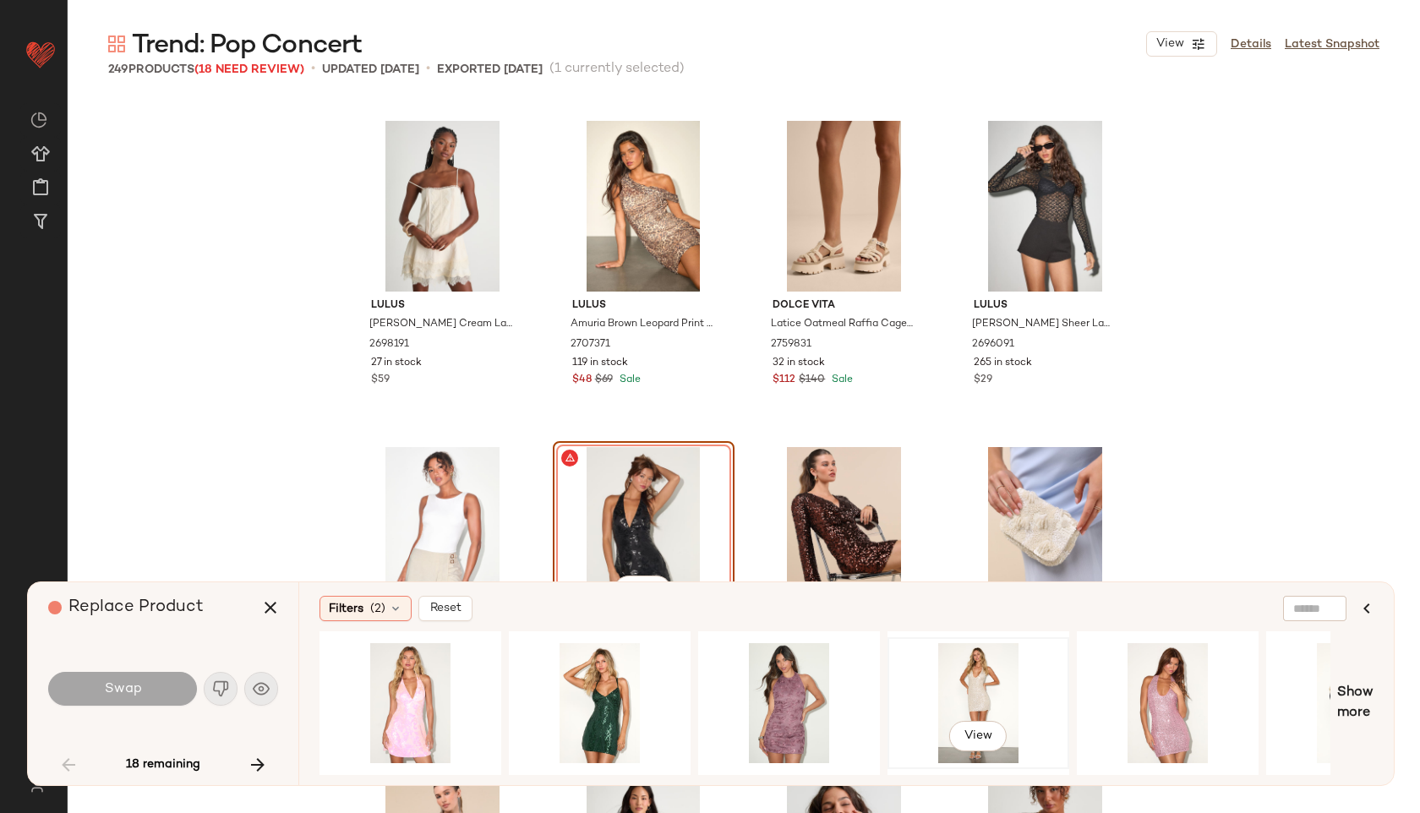
click at [986, 690] on div "View" at bounding box center [978, 703] width 170 height 120
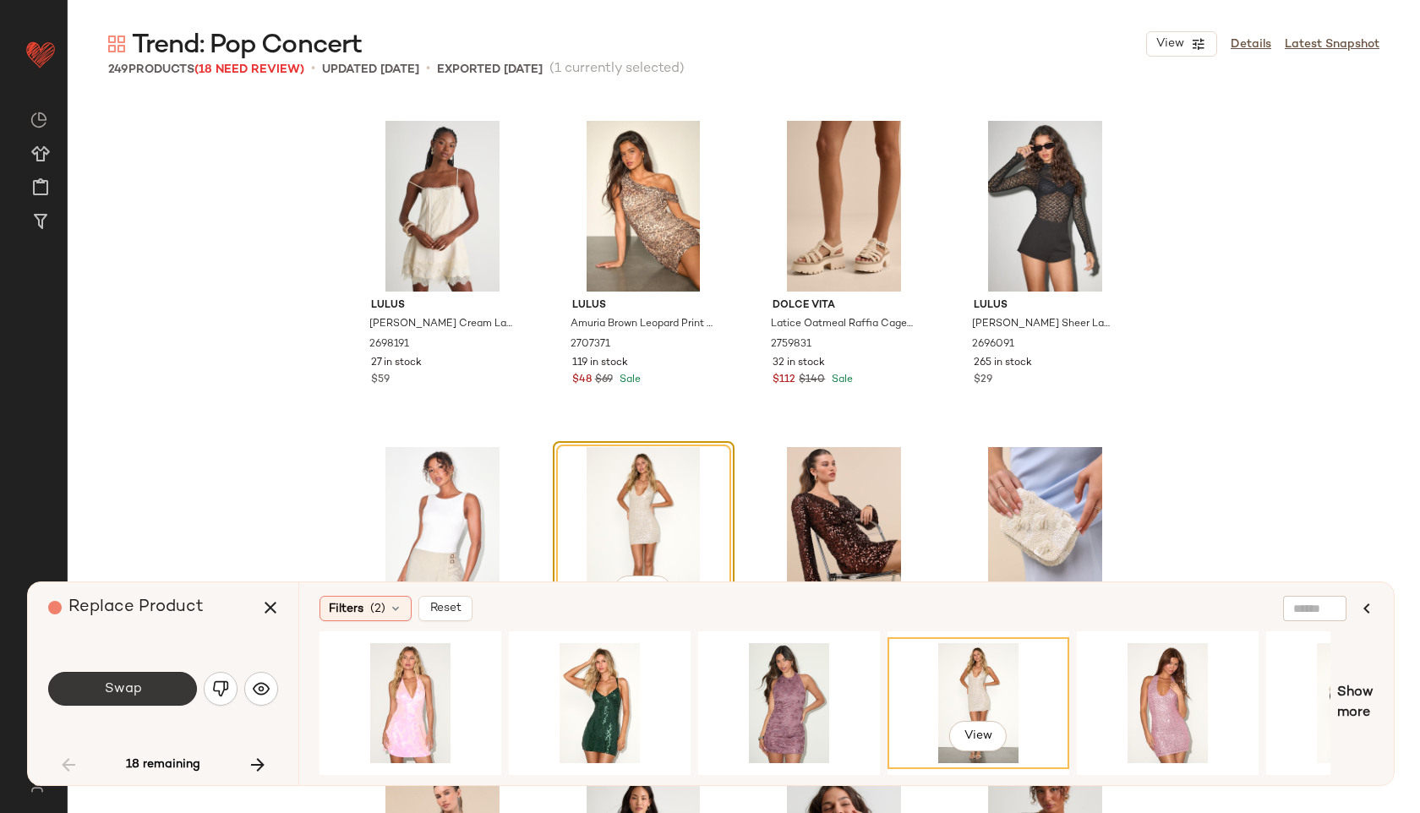
click at [112, 684] on span "Swap" at bounding box center [122, 689] width 38 height 16
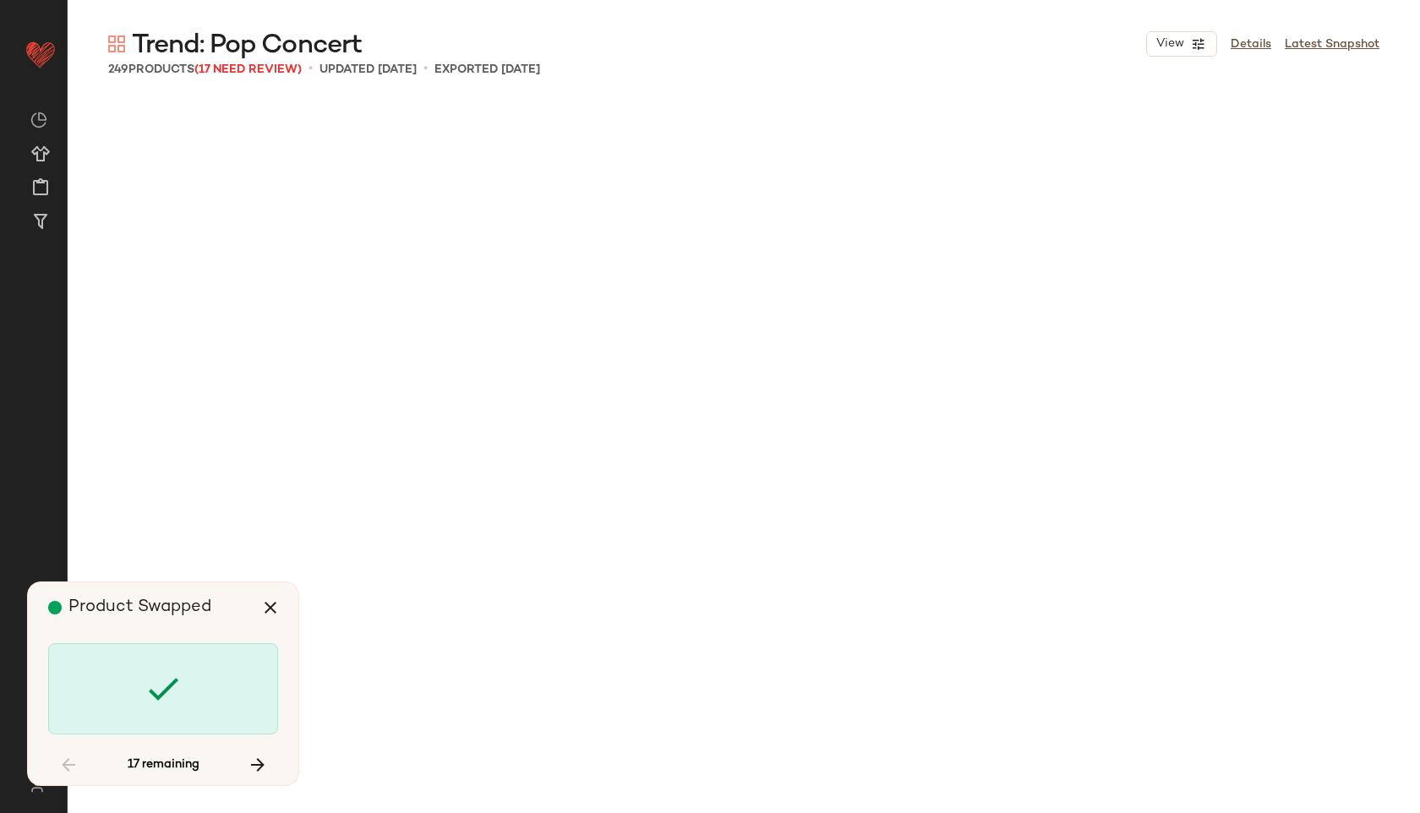
scroll to position [4892, 0]
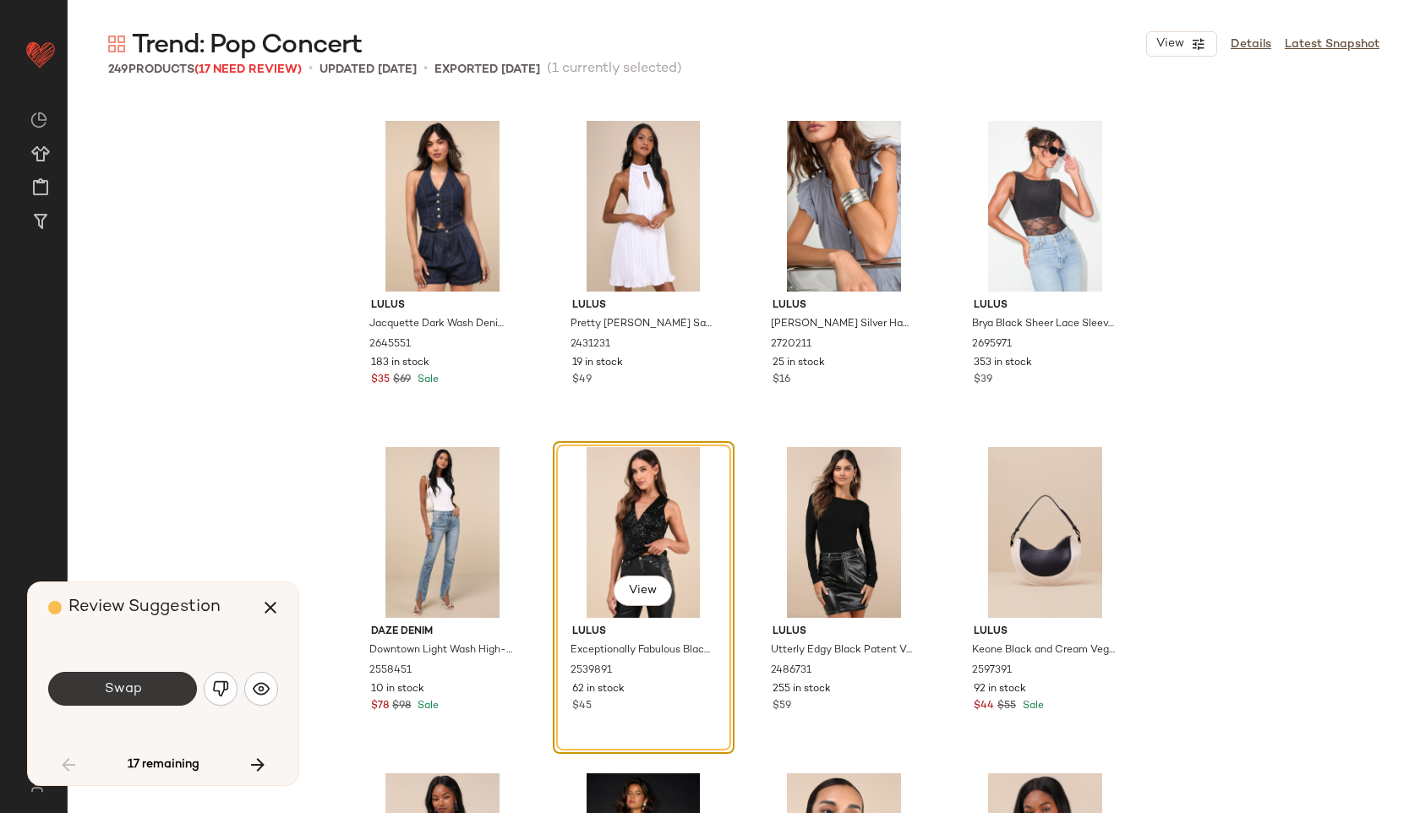
click at [133, 690] on span "Swap" at bounding box center [122, 689] width 38 height 16
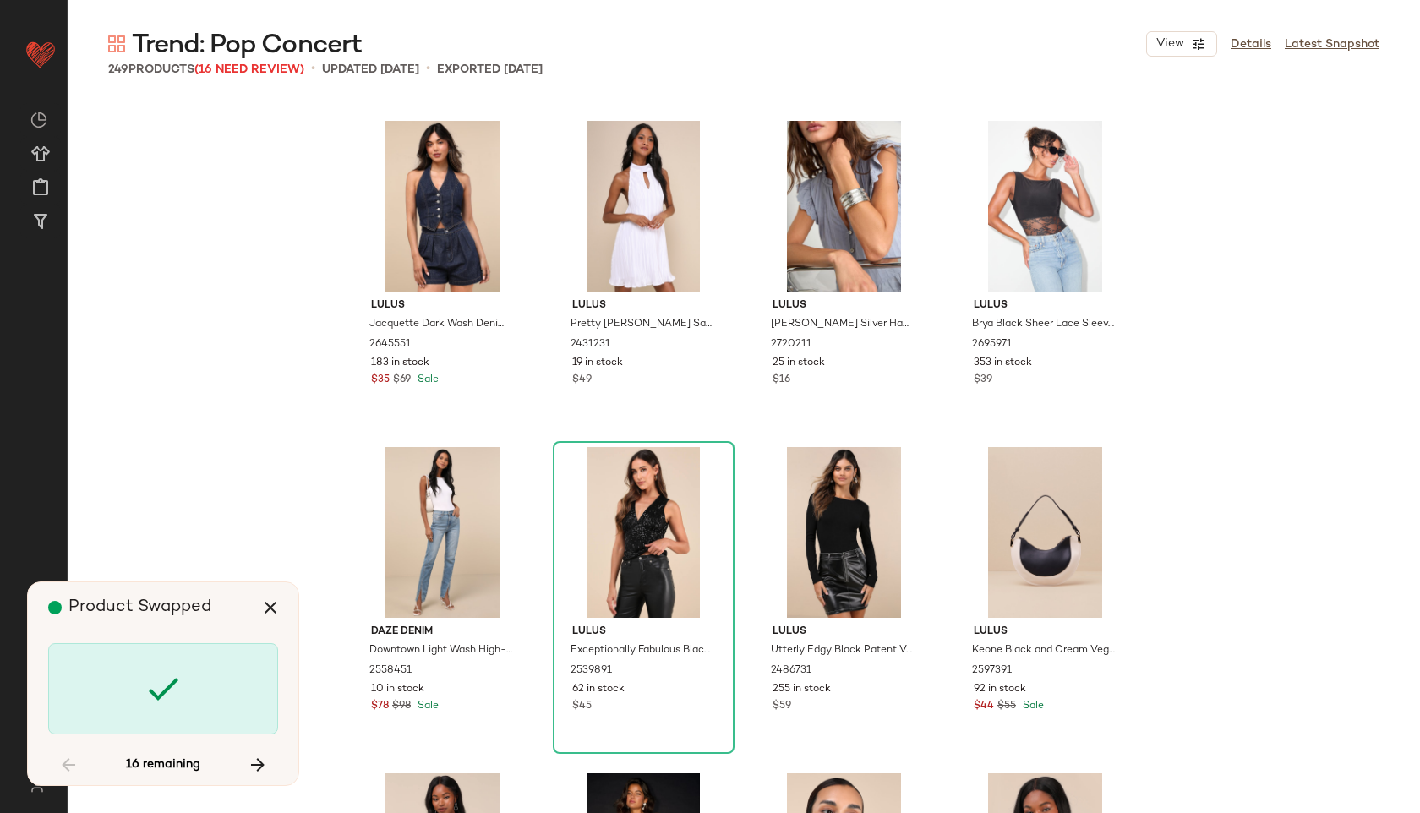
scroll to position [6523, 0]
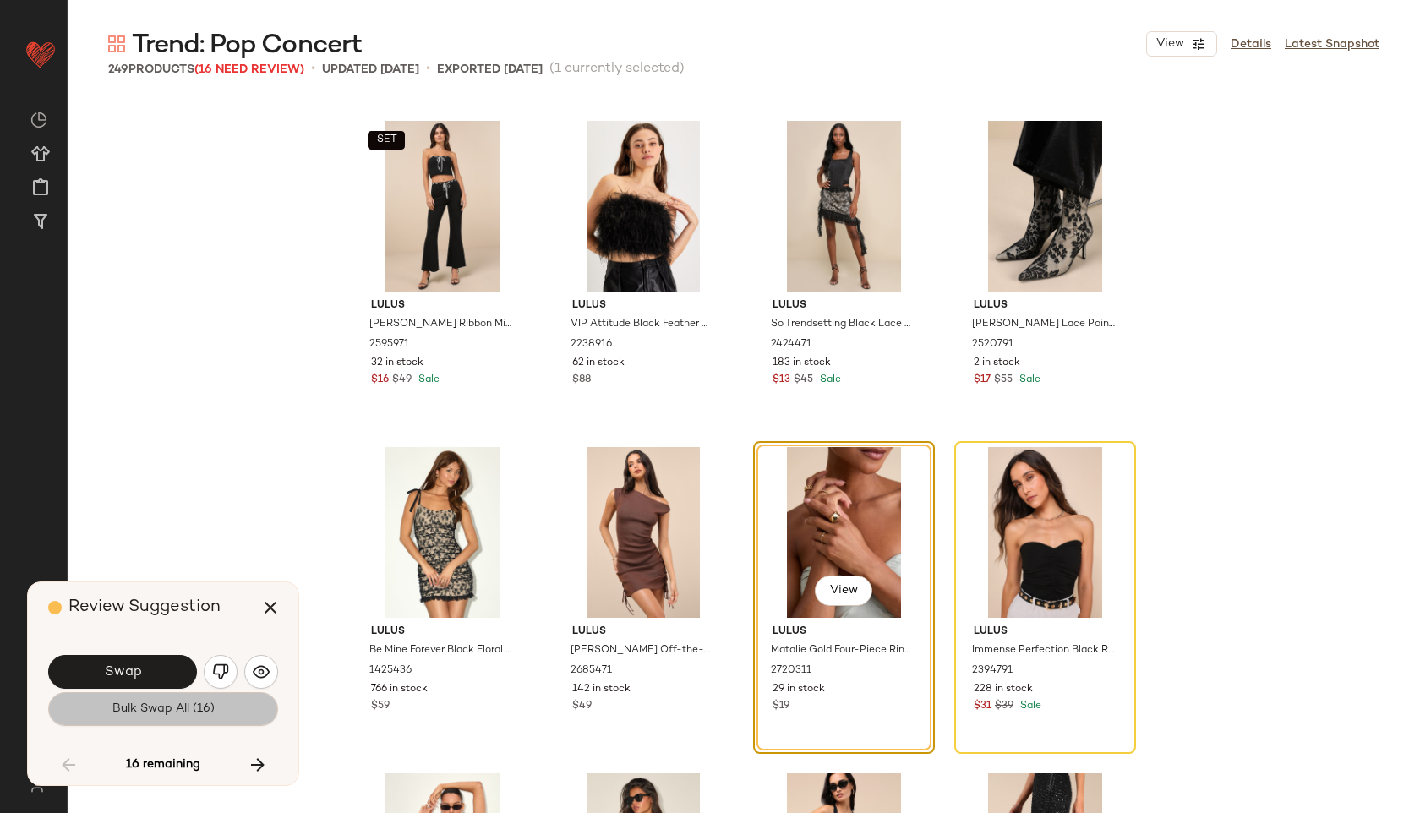
click at [151, 709] on span "Bulk Swap All (16)" at bounding box center [163, 709] width 103 height 14
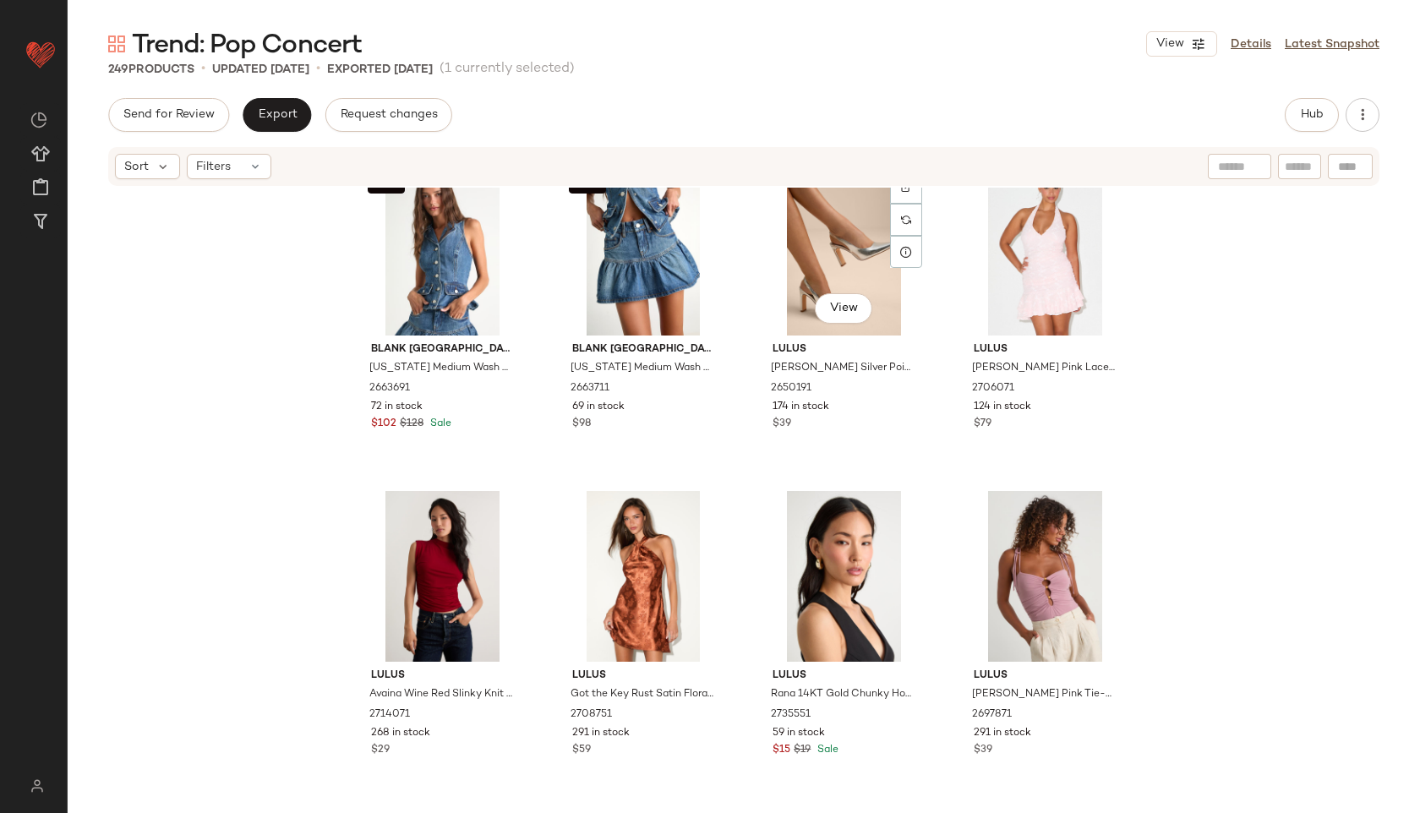
scroll to position [2007, 0]
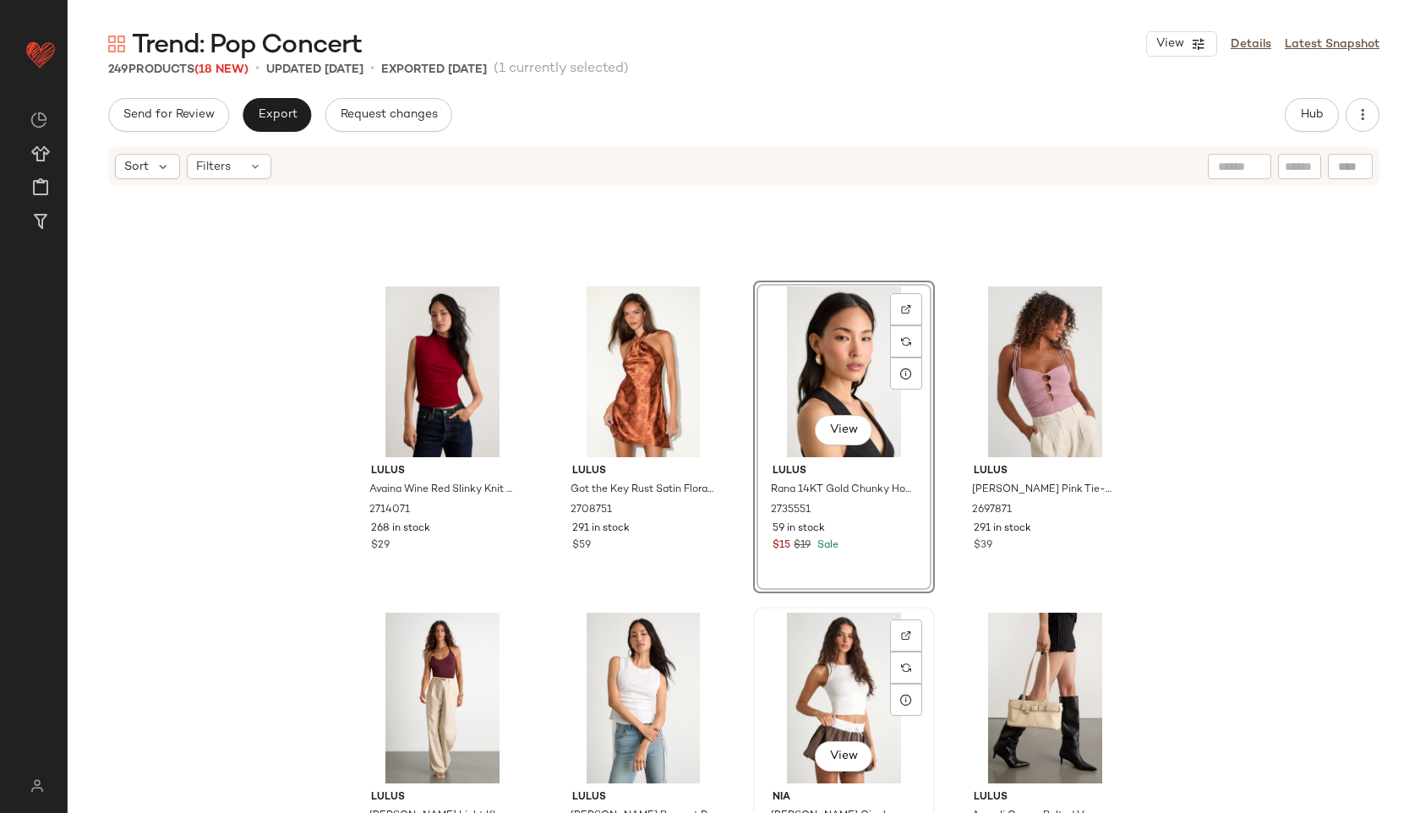
scroll to position [2205, 0]
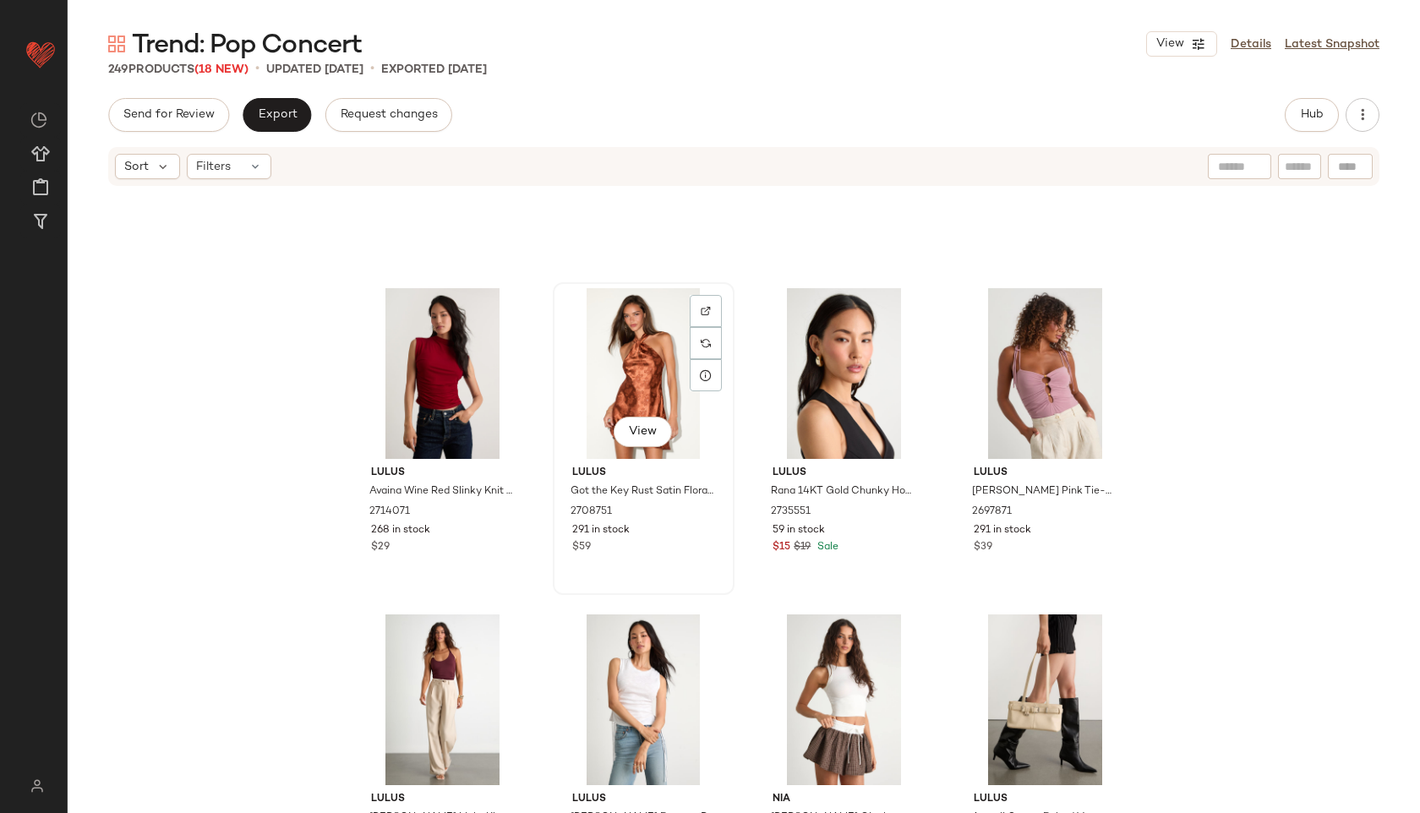
click at [628, 379] on div "View" at bounding box center [644, 373] width 170 height 171
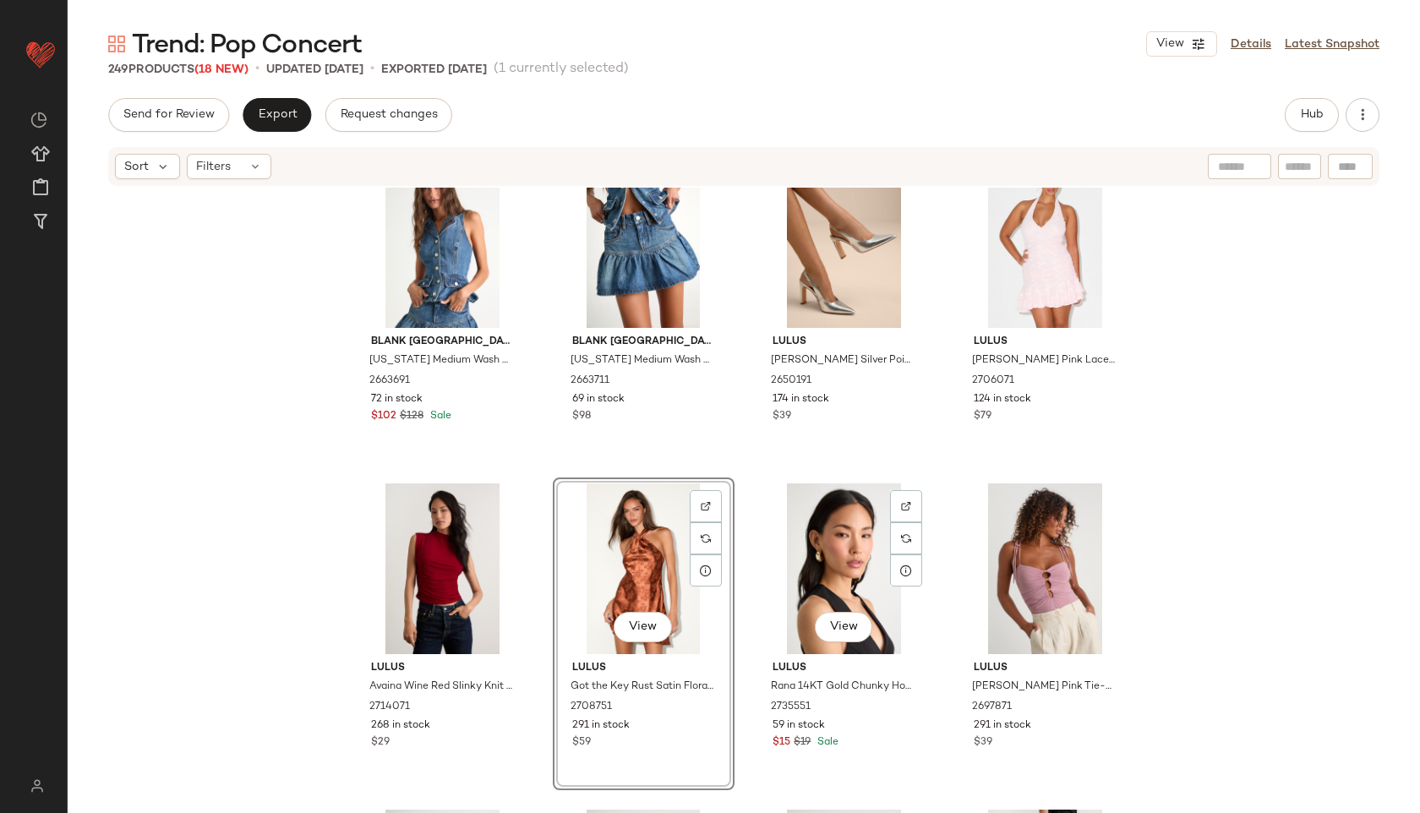
scroll to position [2003, 0]
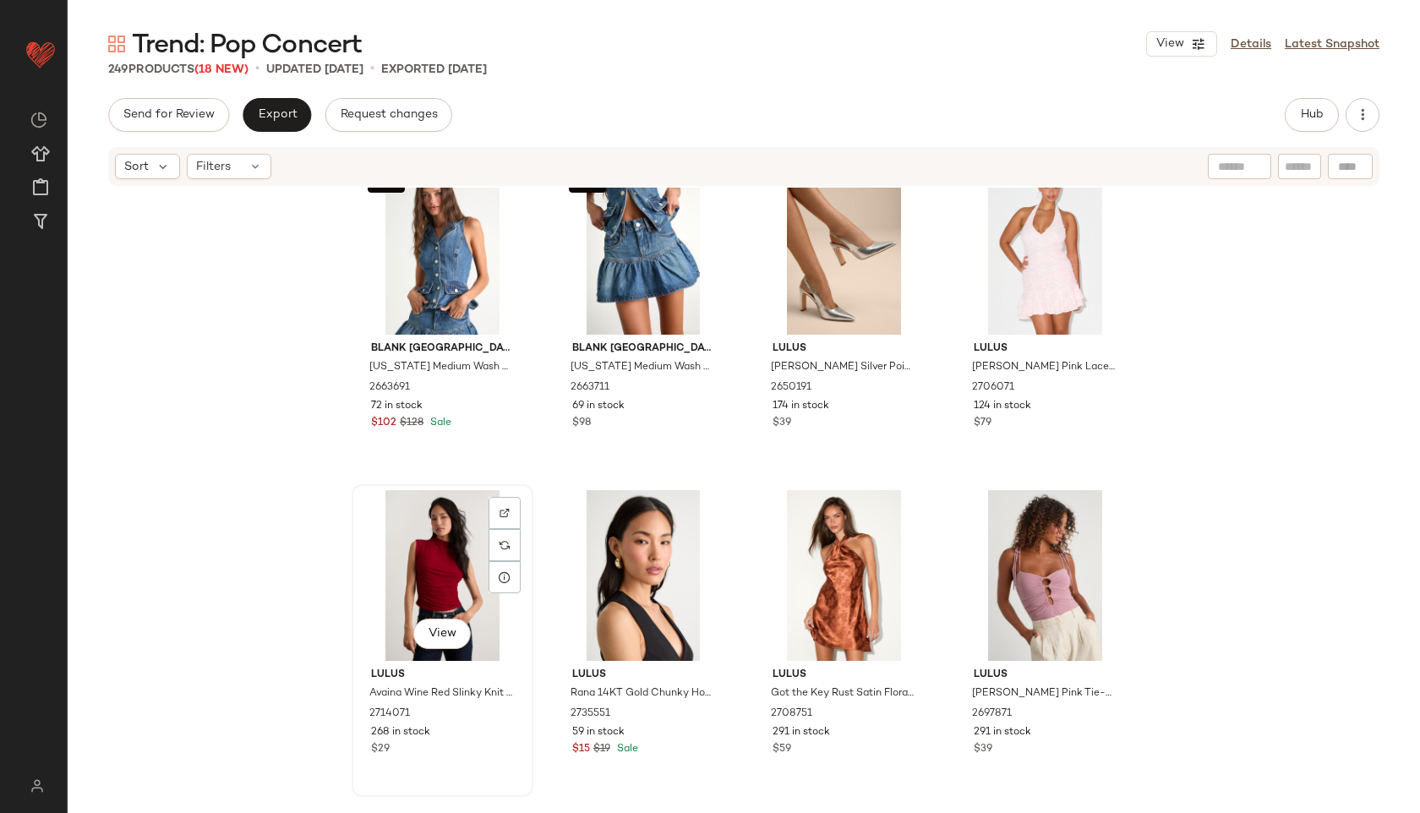
click at [427, 560] on div "View" at bounding box center [442, 575] width 170 height 171
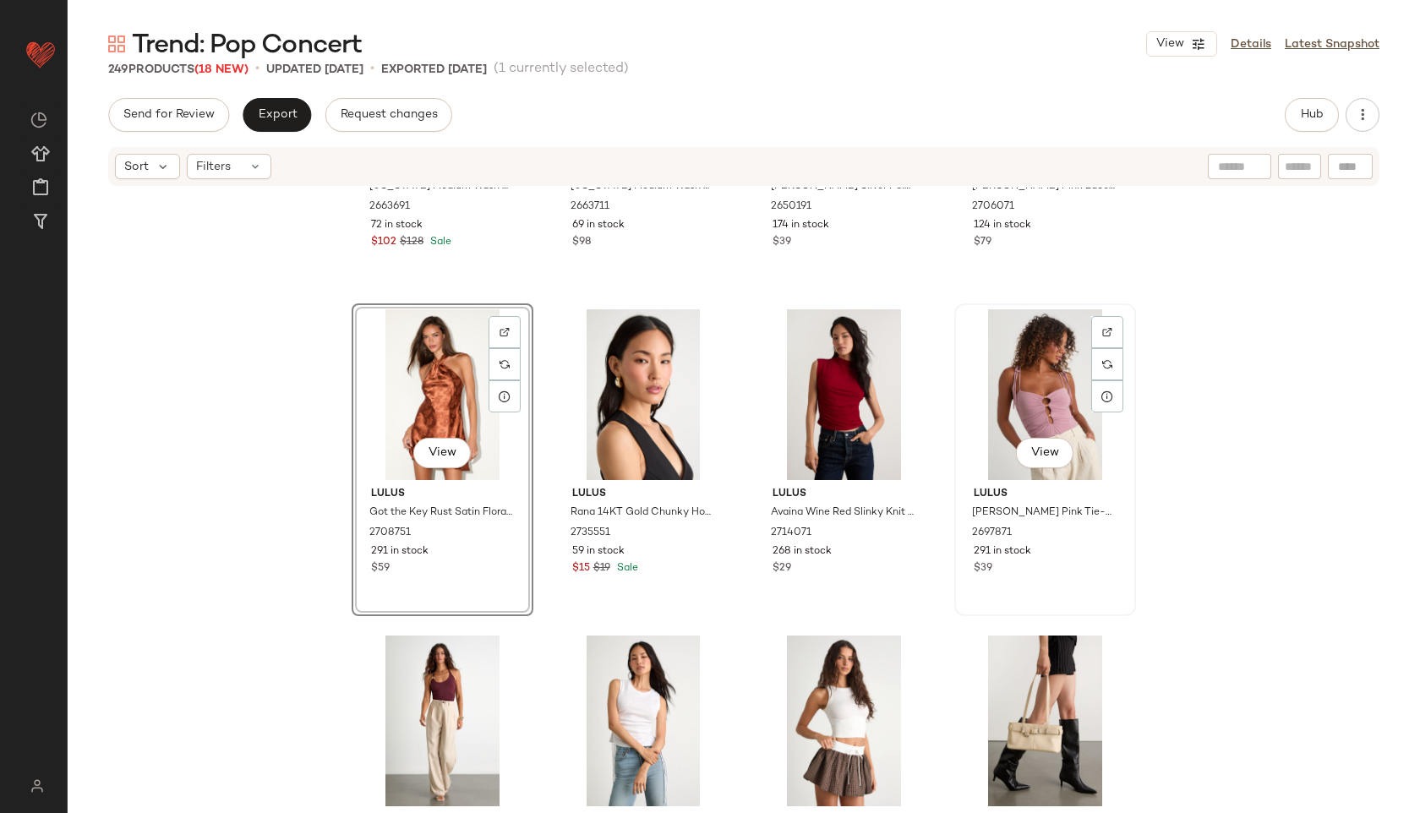
scroll to position [2256, 0]
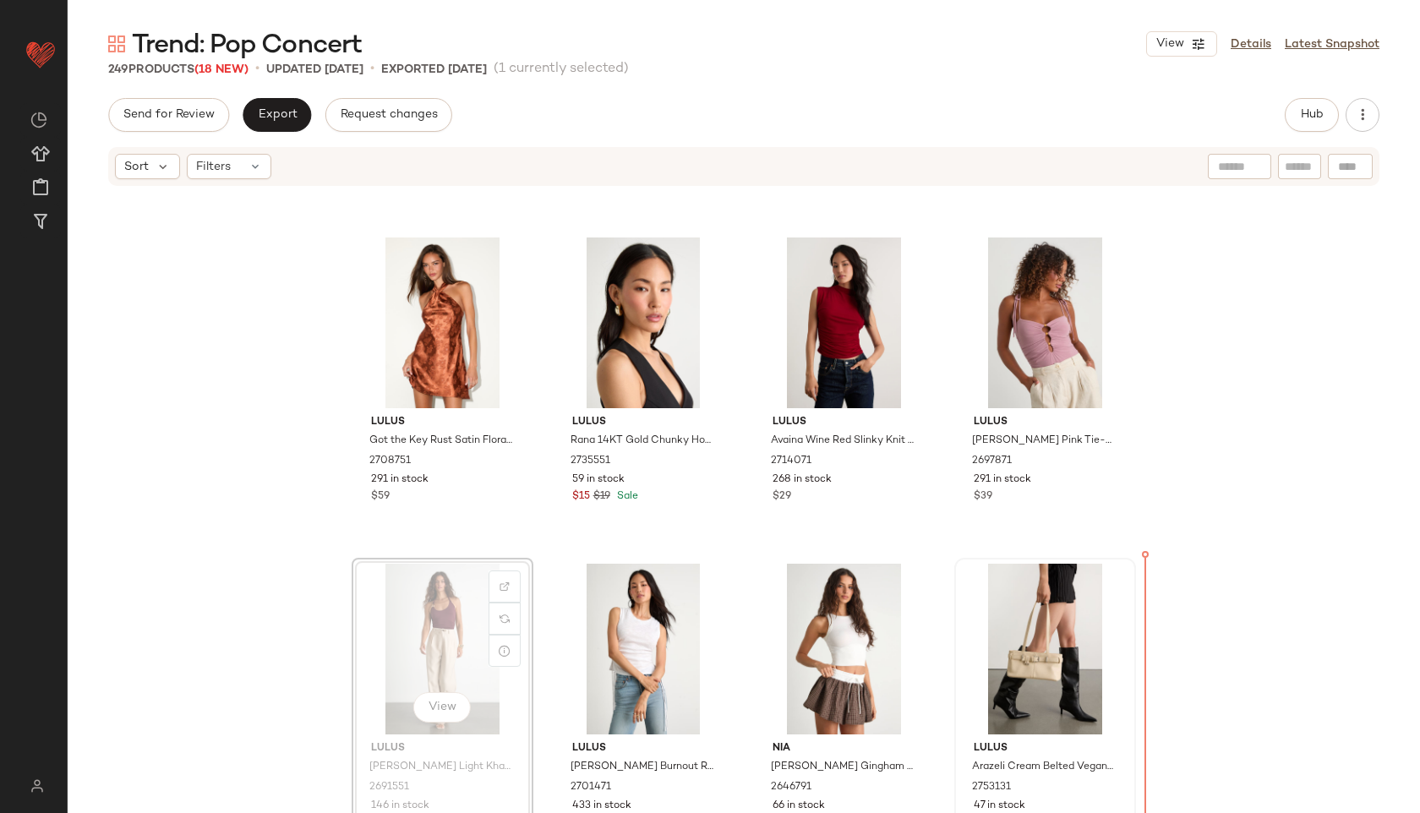
drag, startPoint x: 395, startPoint y: 630, endPoint x: 1085, endPoint y: 639, distance: 690.4
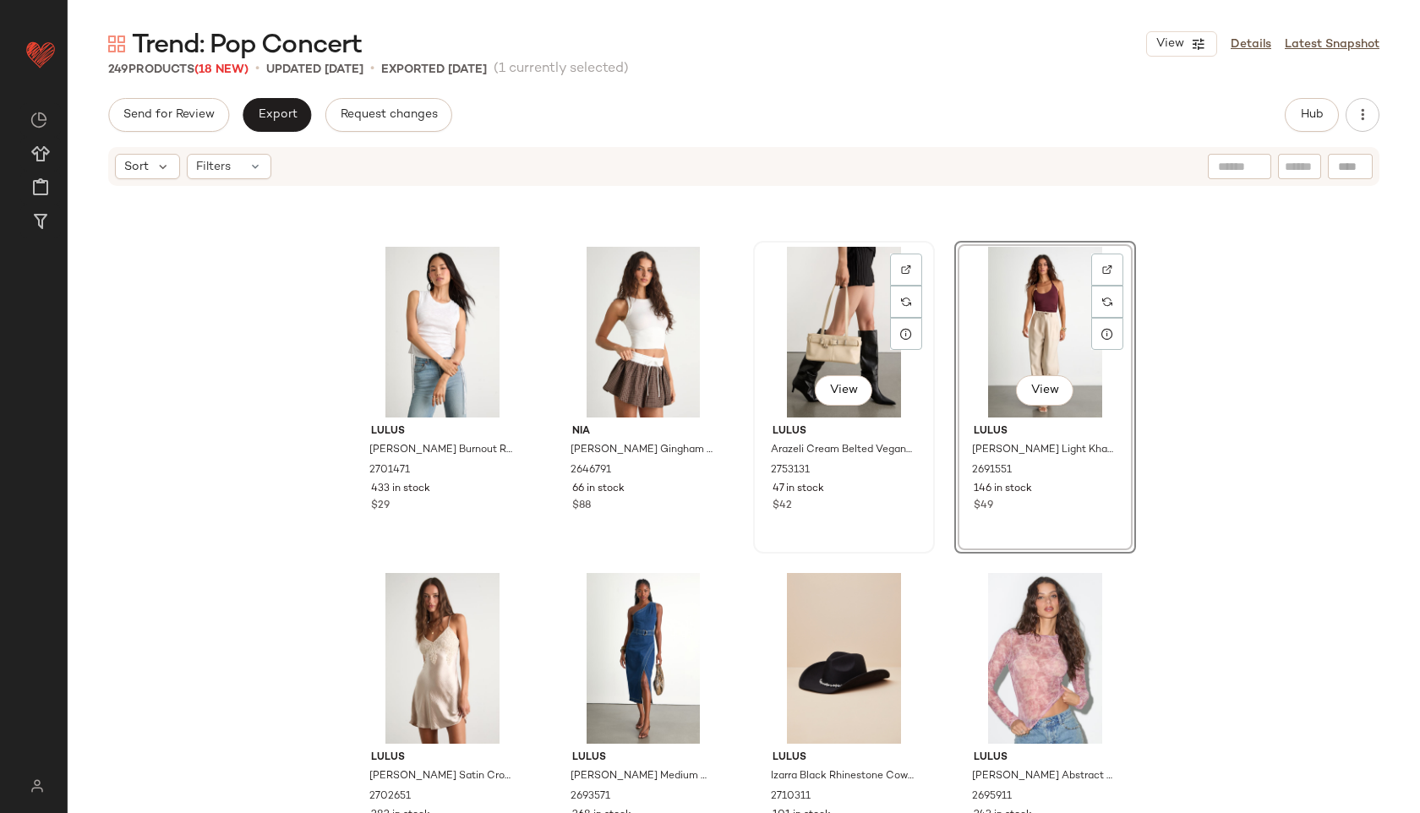
scroll to position [2575, 0]
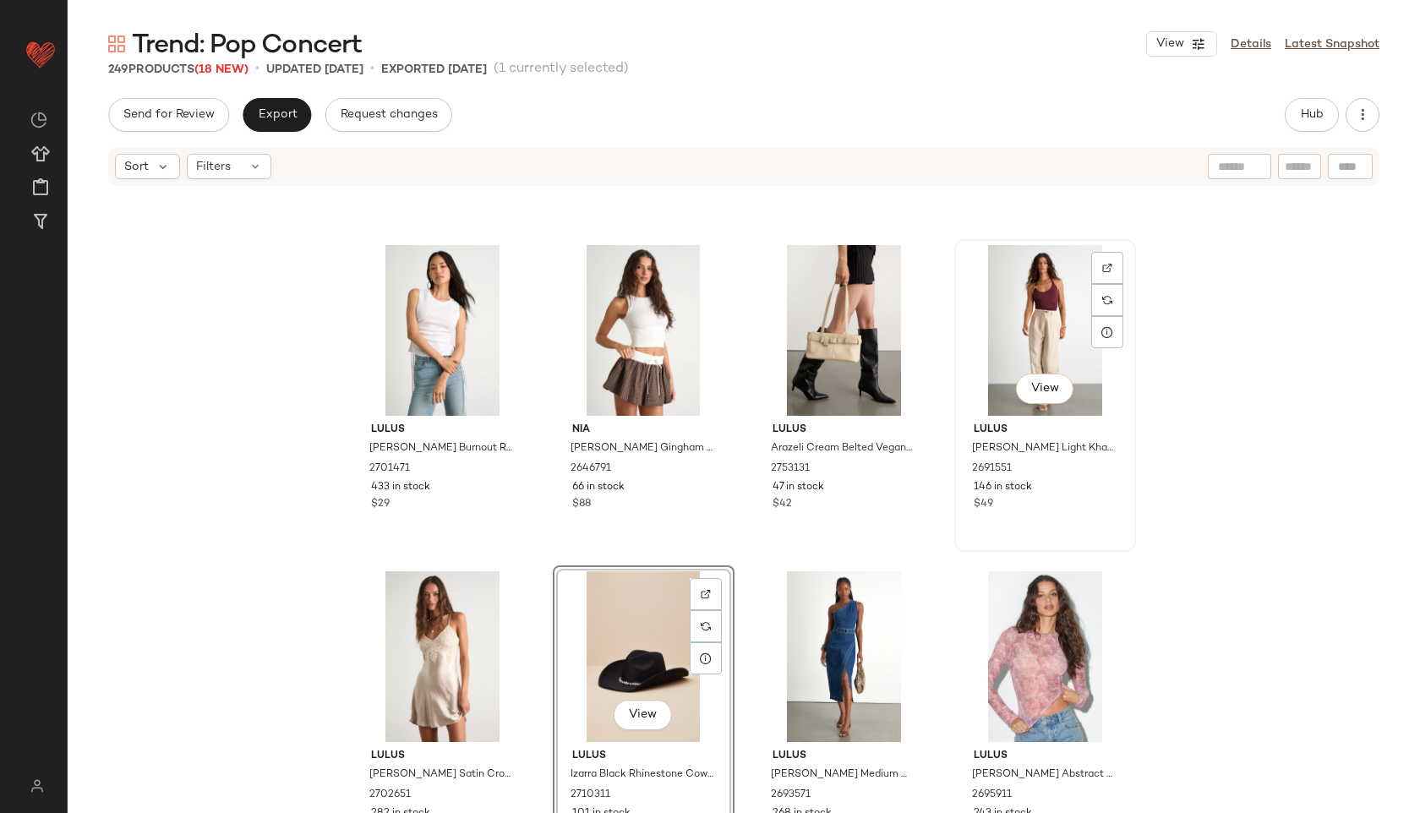
click at [1038, 319] on div "View" at bounding box center [1045, 330] width 170 height 171
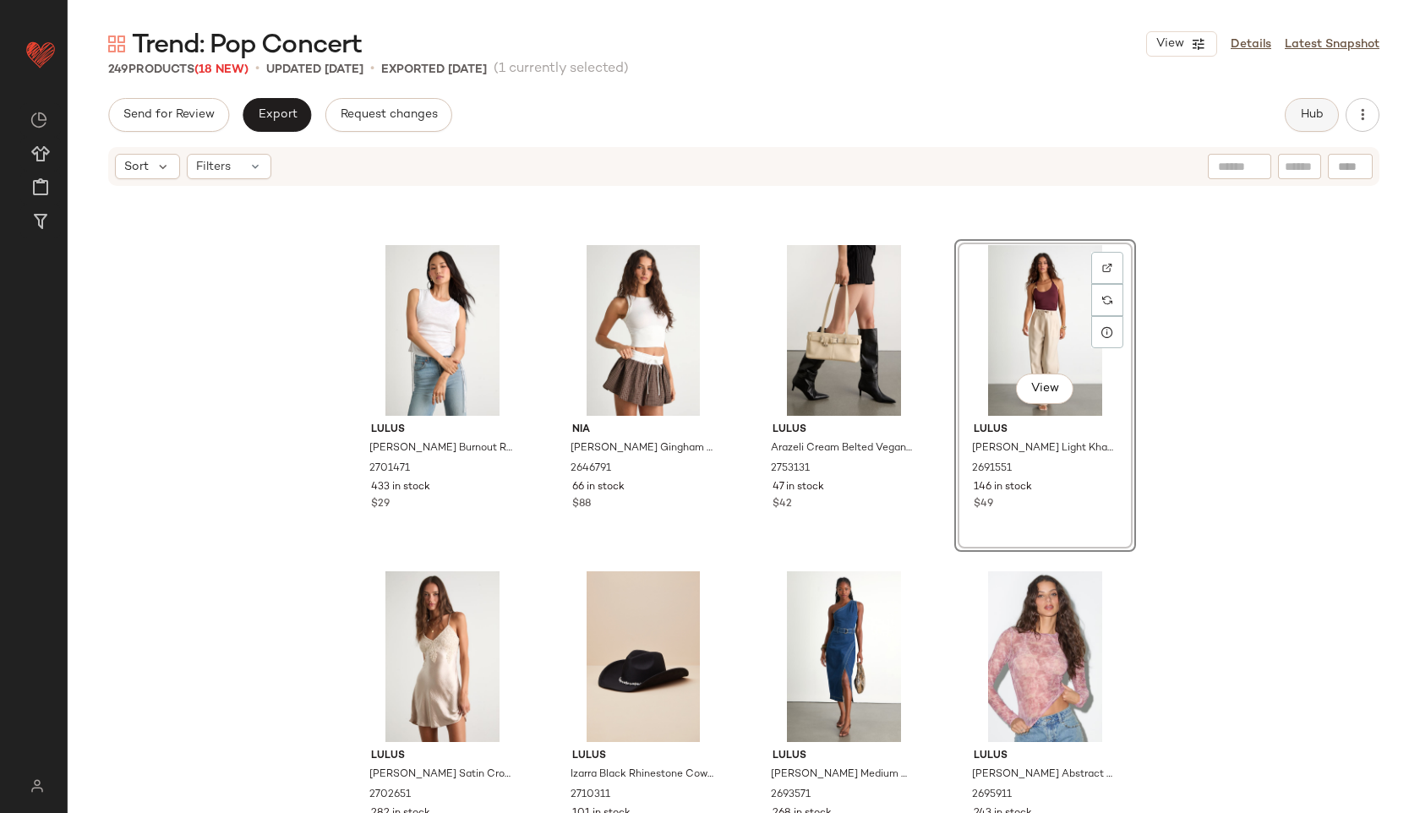
click at [1315, 117] on span "Hub" at bounding box center [1312, 115] width 24 height 14
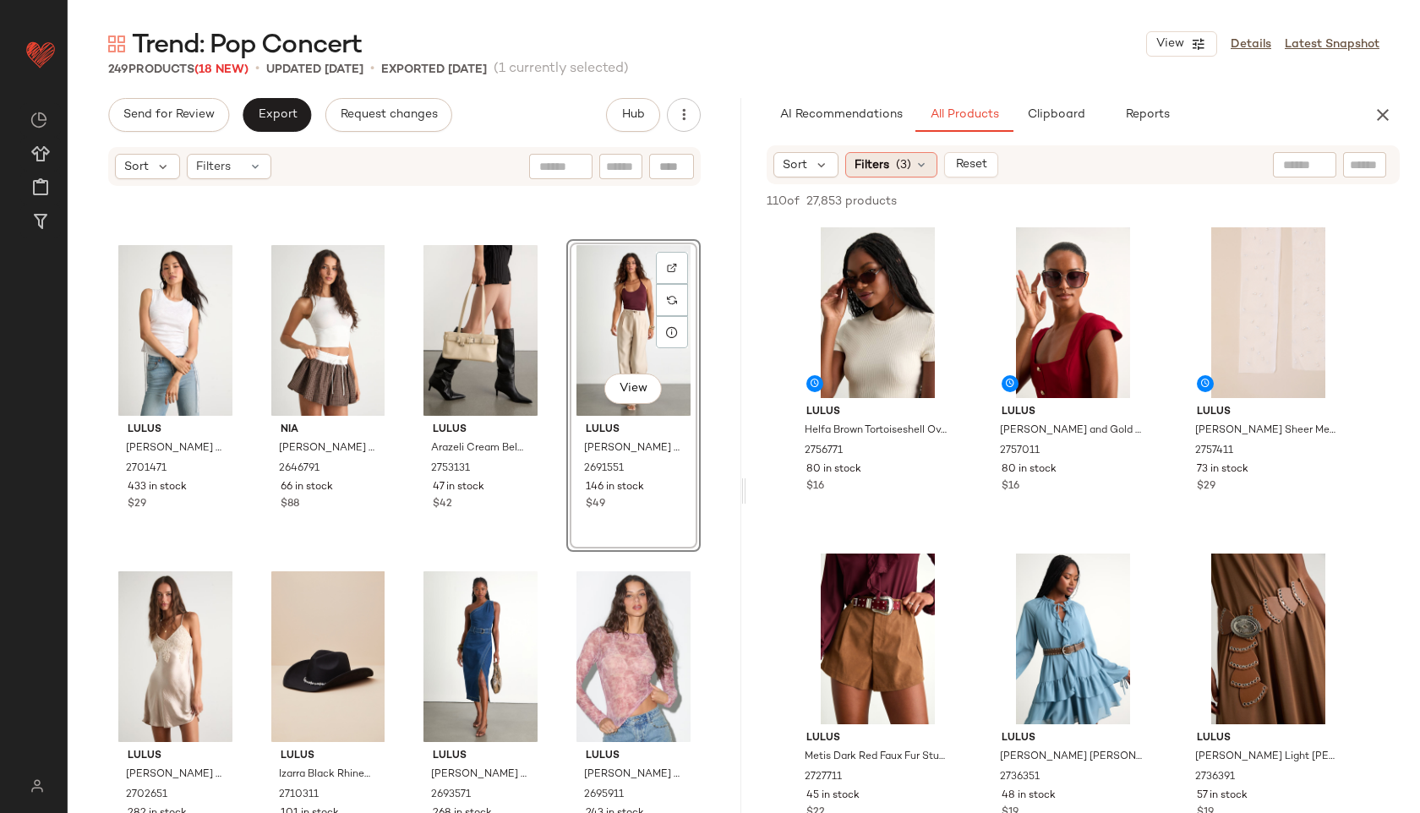
click at [924, 167] on icon at bounding box center [921, 165] width 14 height 14
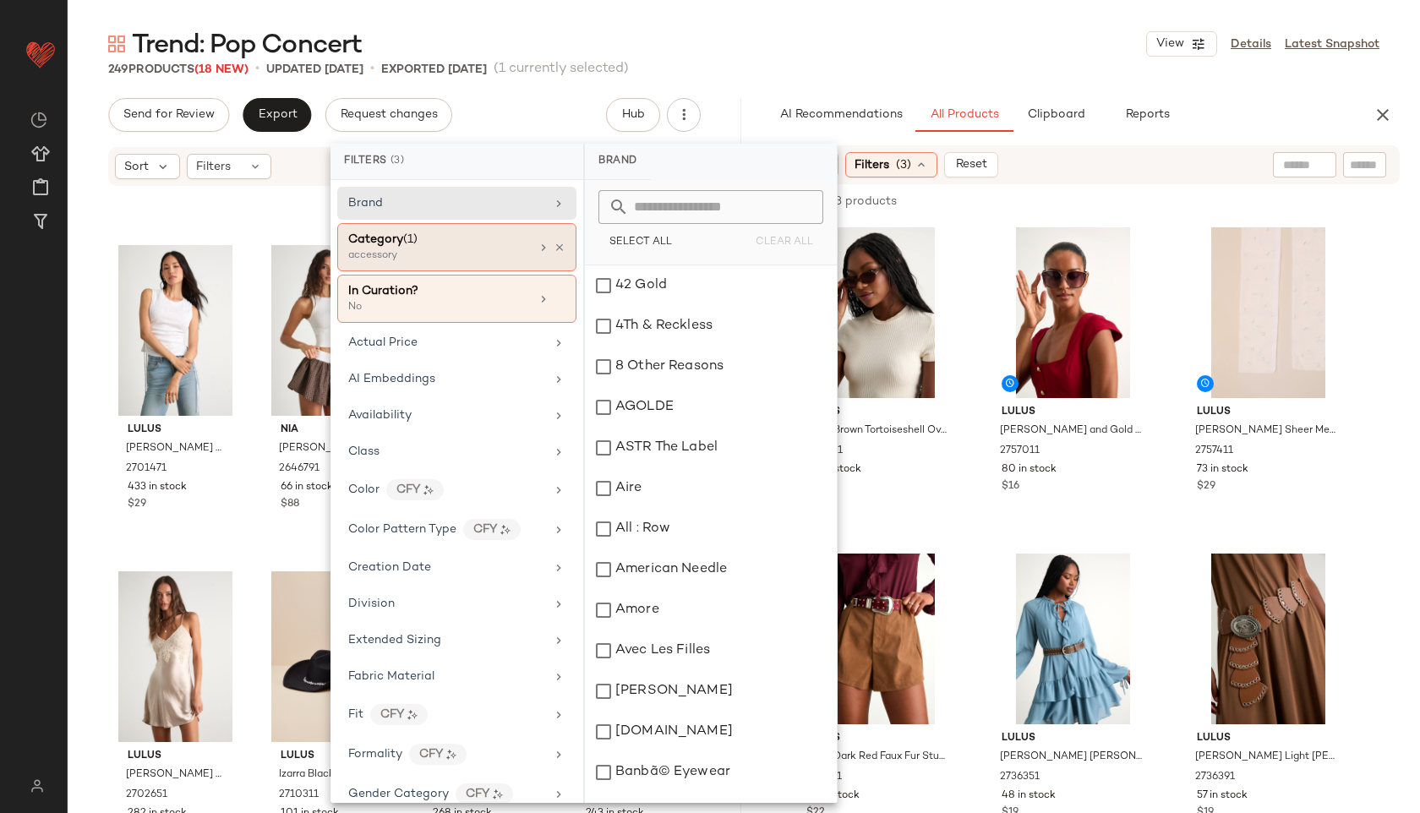
click at [439, 239] on div "Category (1)" at bounding box center [439, 240] width 182 height 18
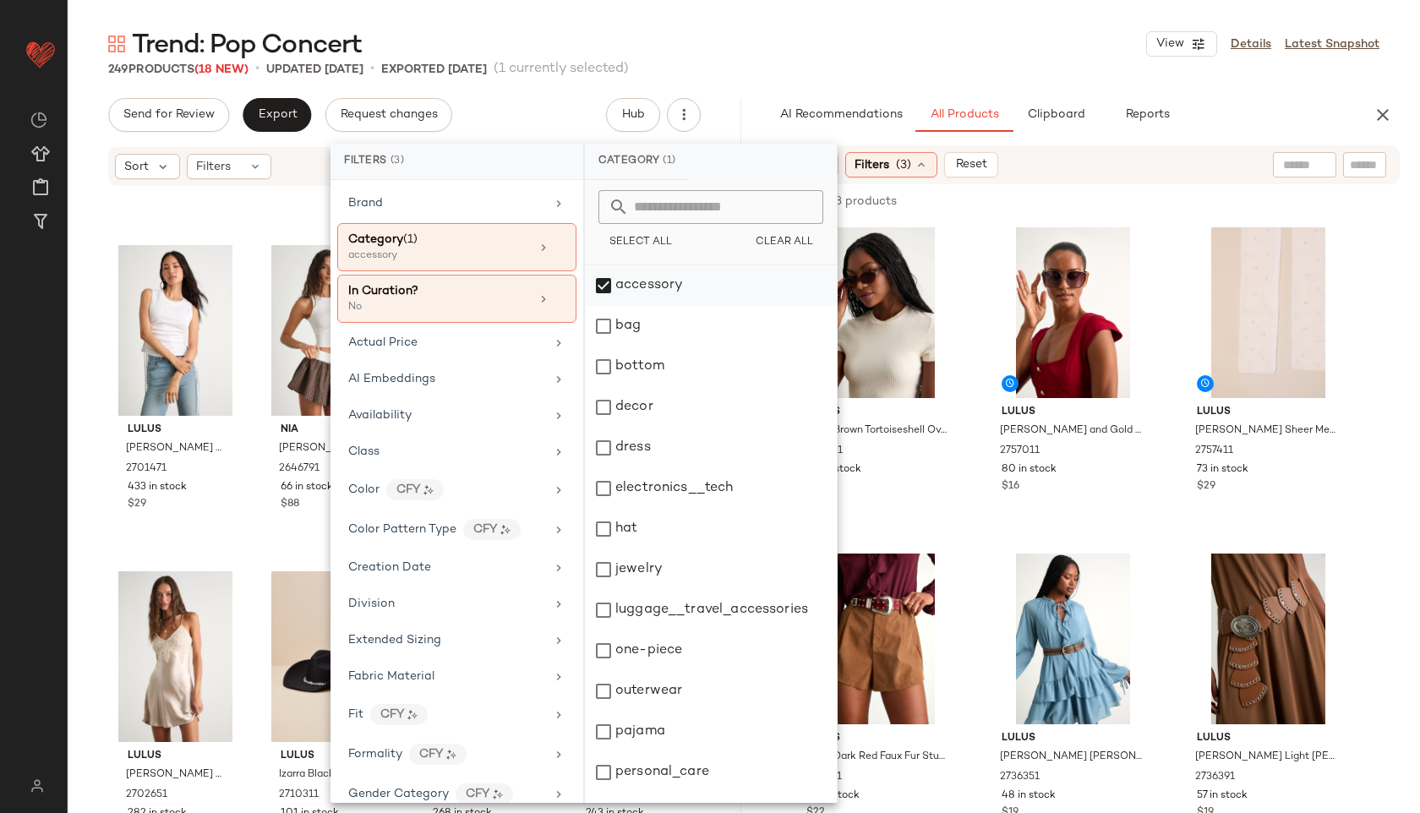
click at [642, 306] on div "accessory" at bounding box center [711, 326] width 252 height 41
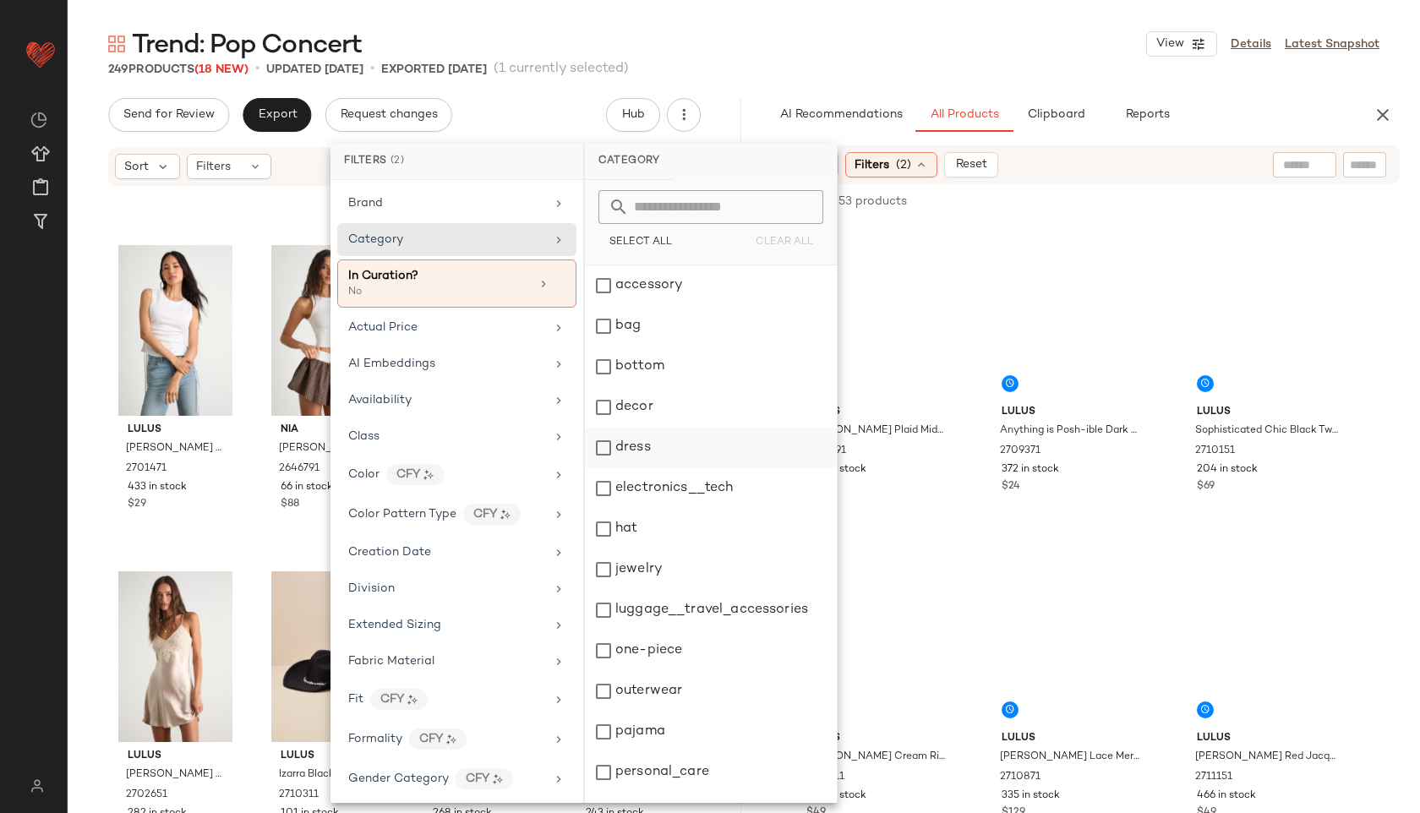
click at [633, 468] on div "dress" at bounding box center [711, 488] width 252 height 41
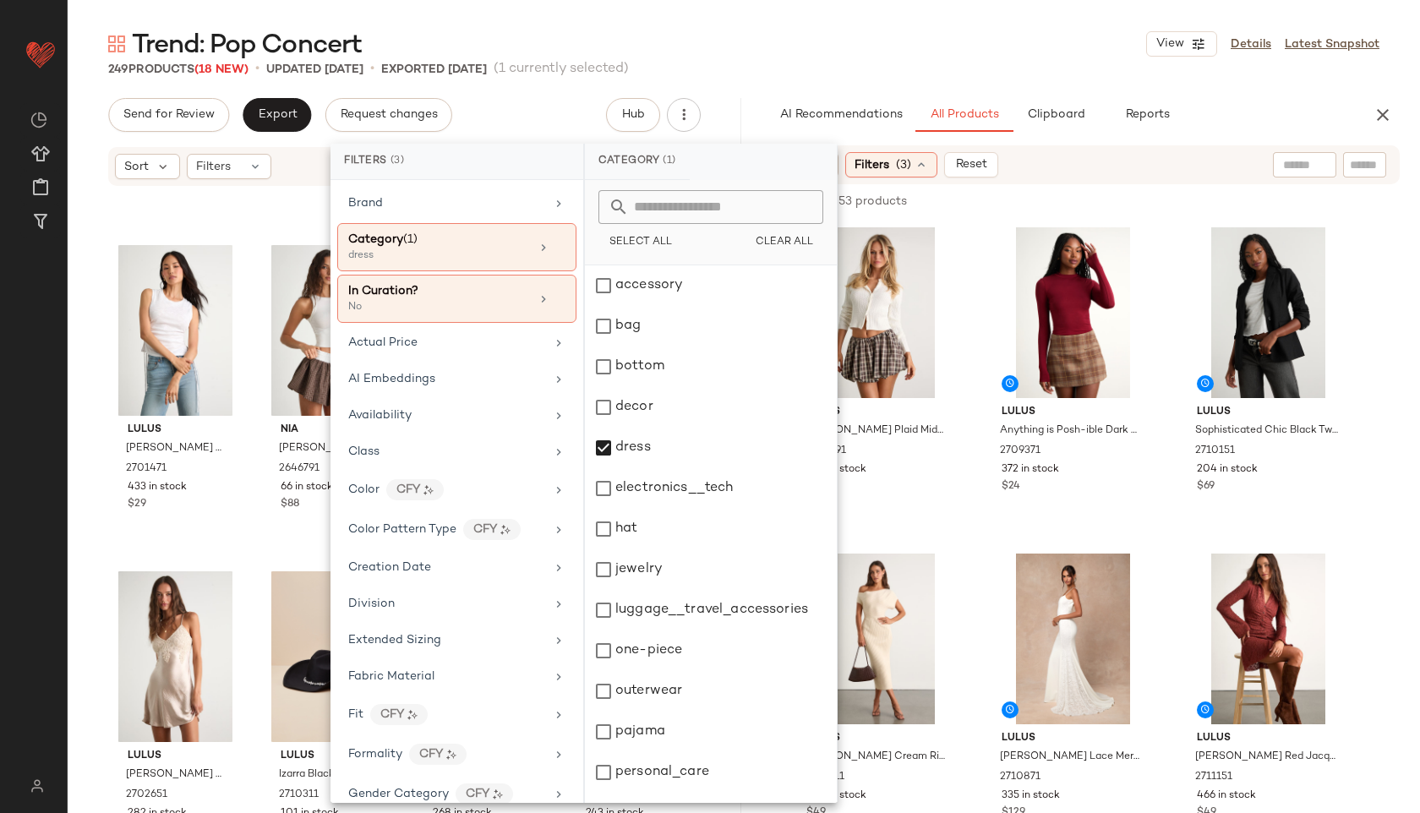
click at [854, 41] on div "Trend: Pop Concert View Details Latest Snapshot" at bounding box center [744, 44] width 1352 height 34
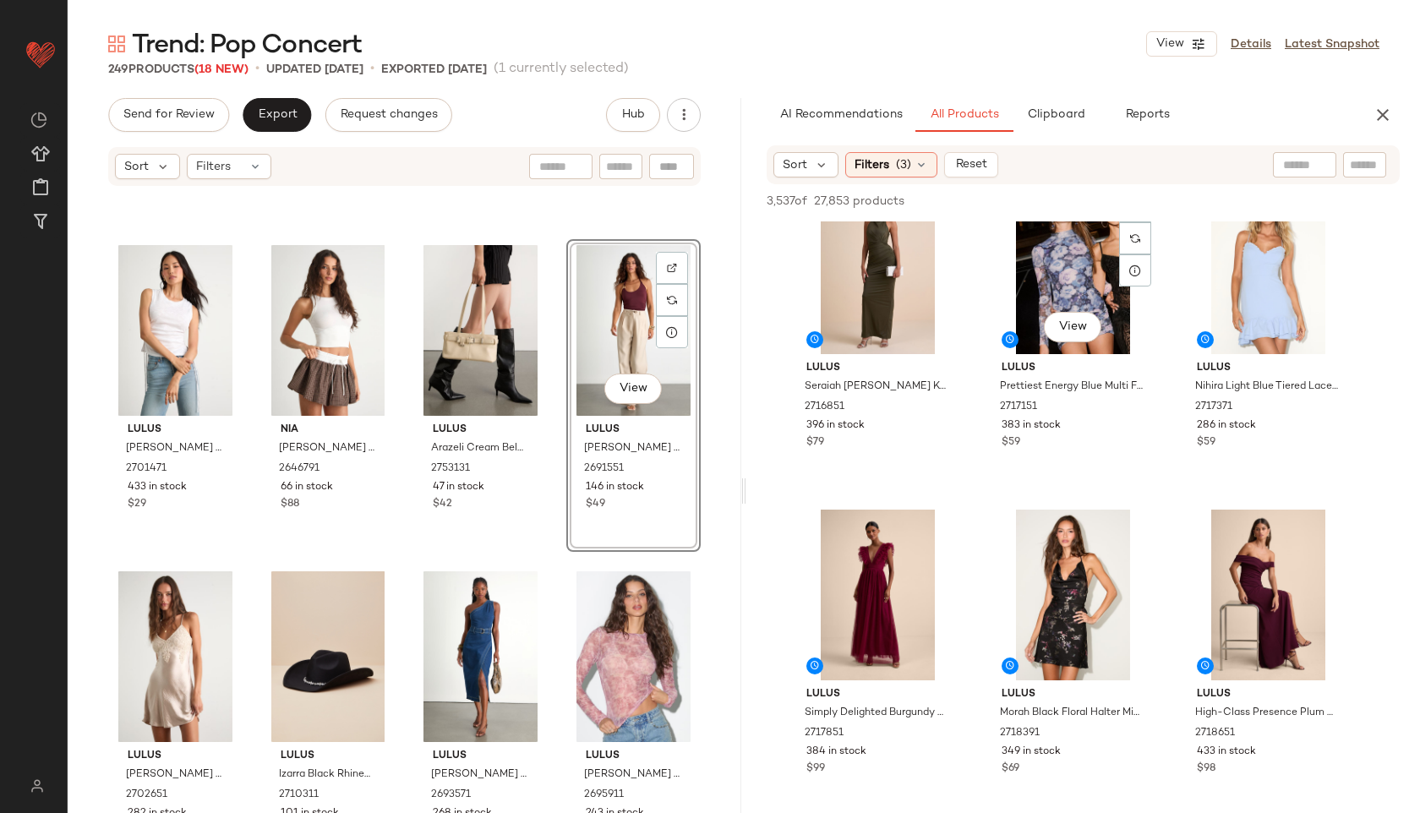
scroll to position [1025, 0]
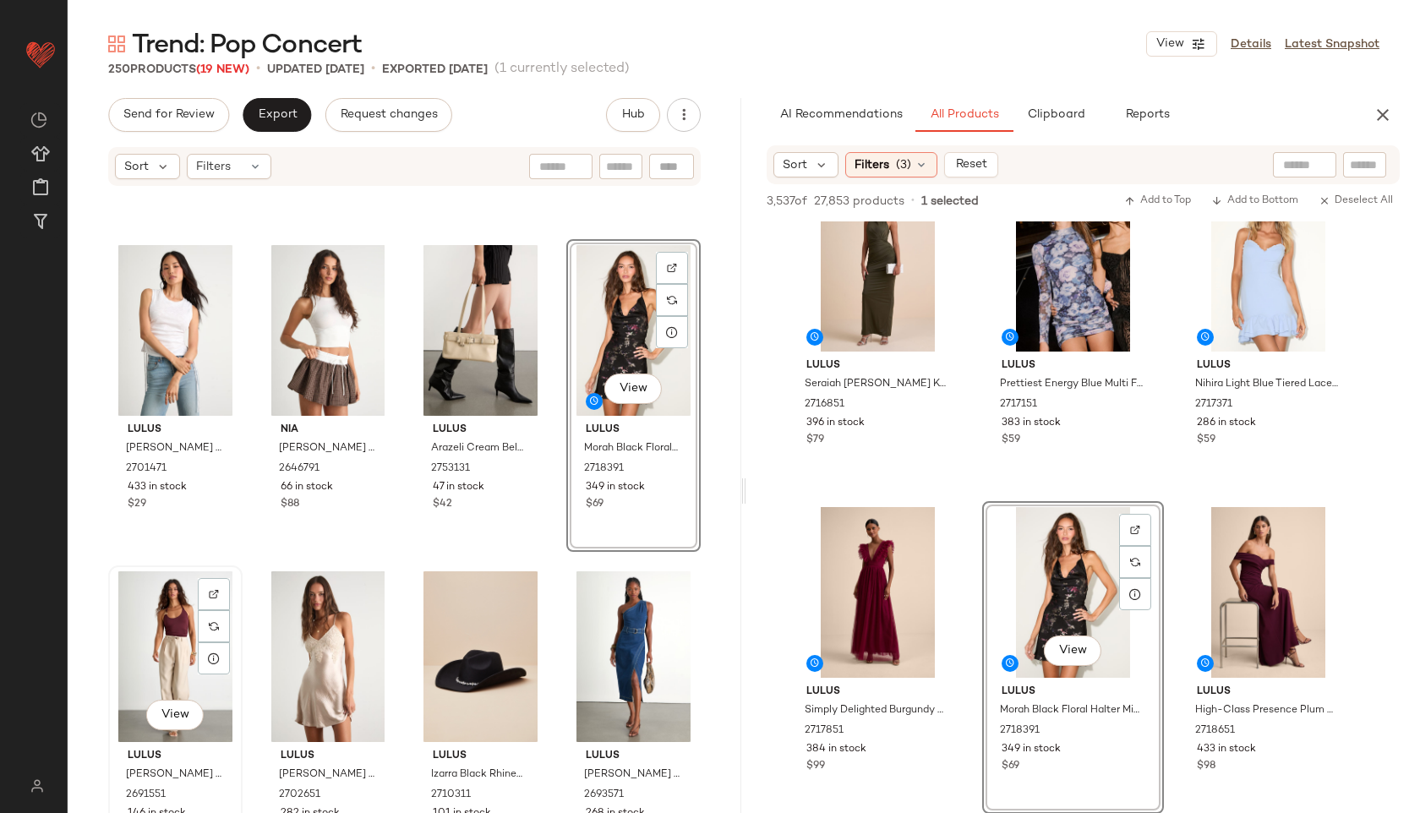
click at [172, 638] on div "View" at bounding box center [175, 656] width 123 height 171
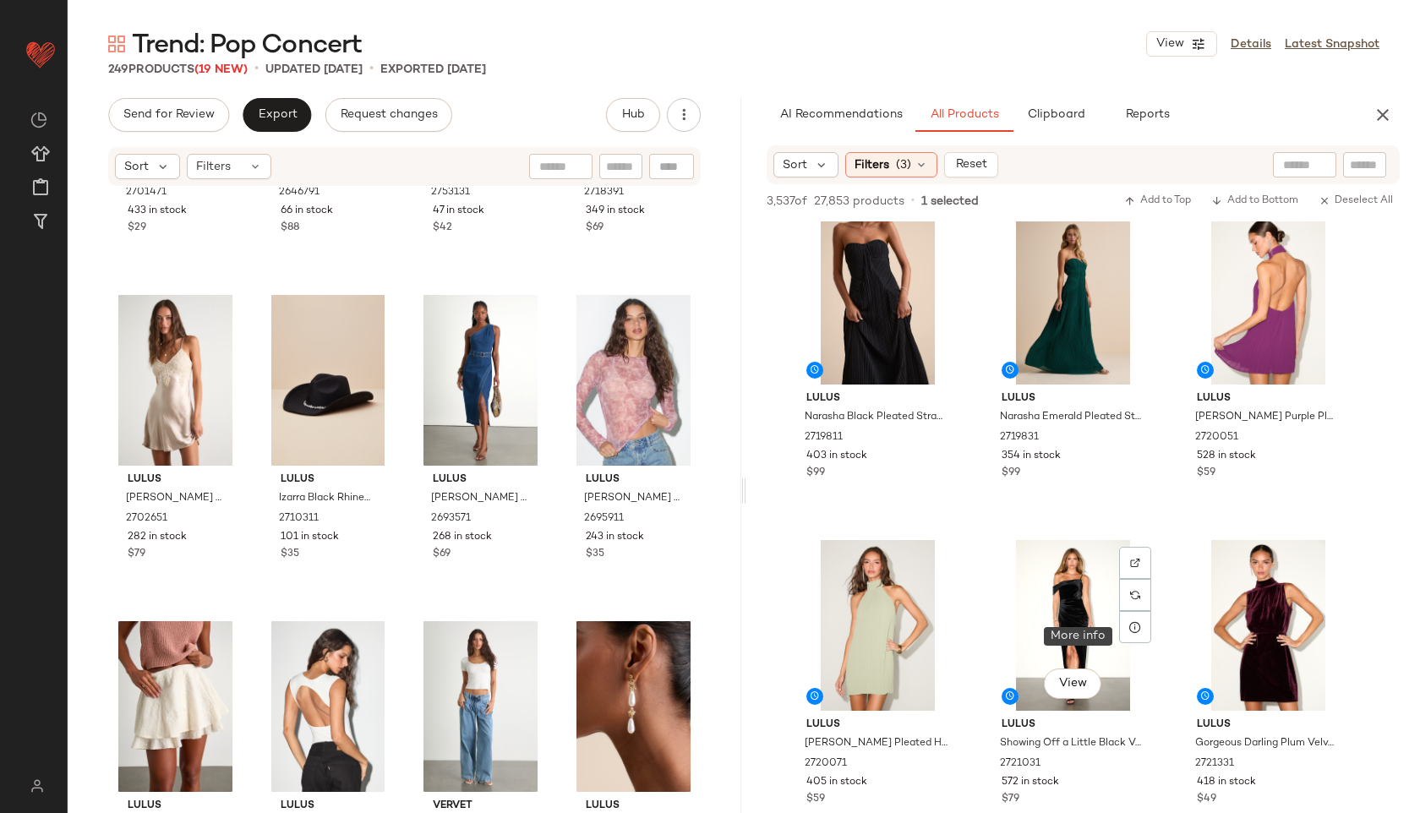
scroll to position [2300, 0]
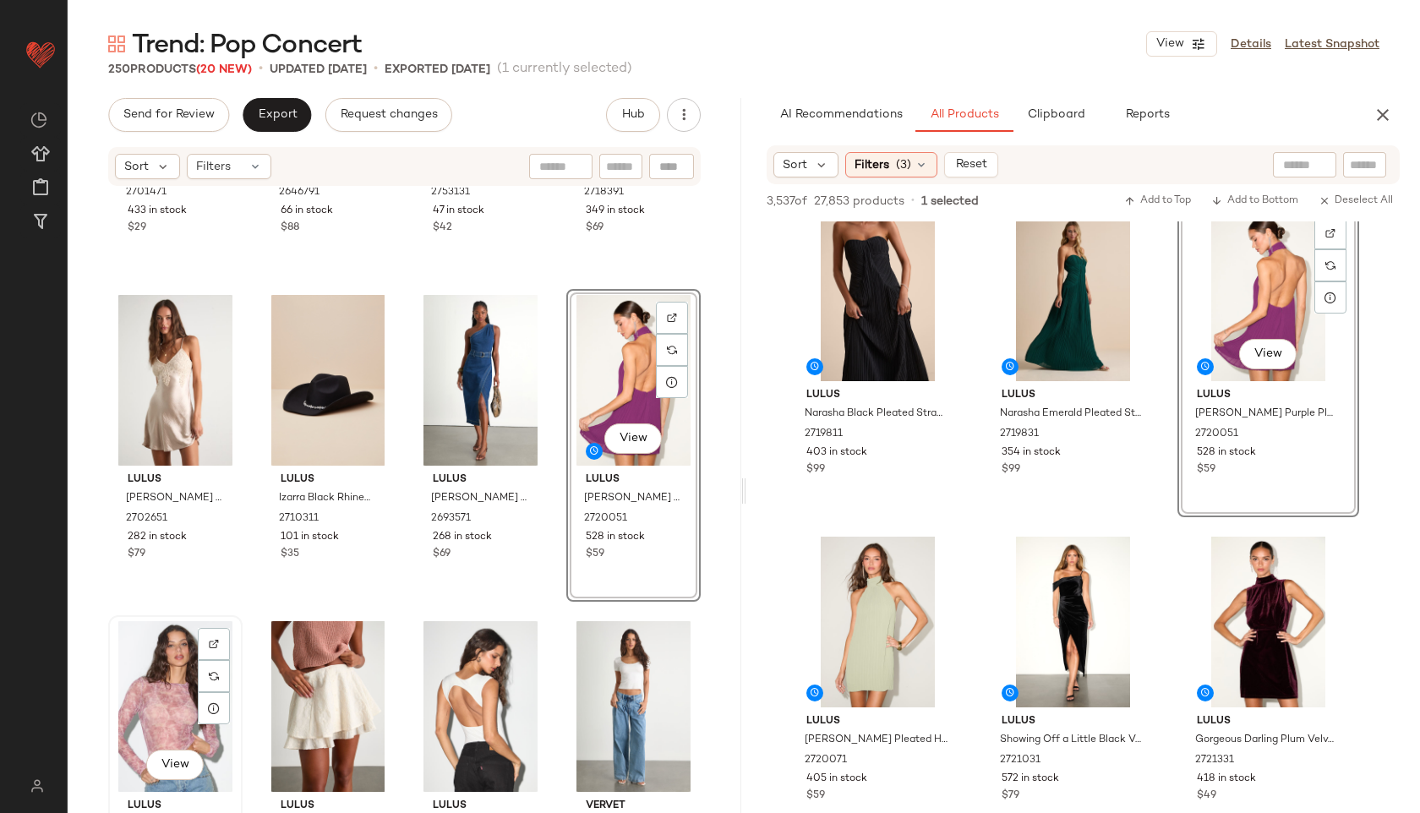
click at [179, 670] on div "View" at bounding box center [175, 706] width 123 height 171
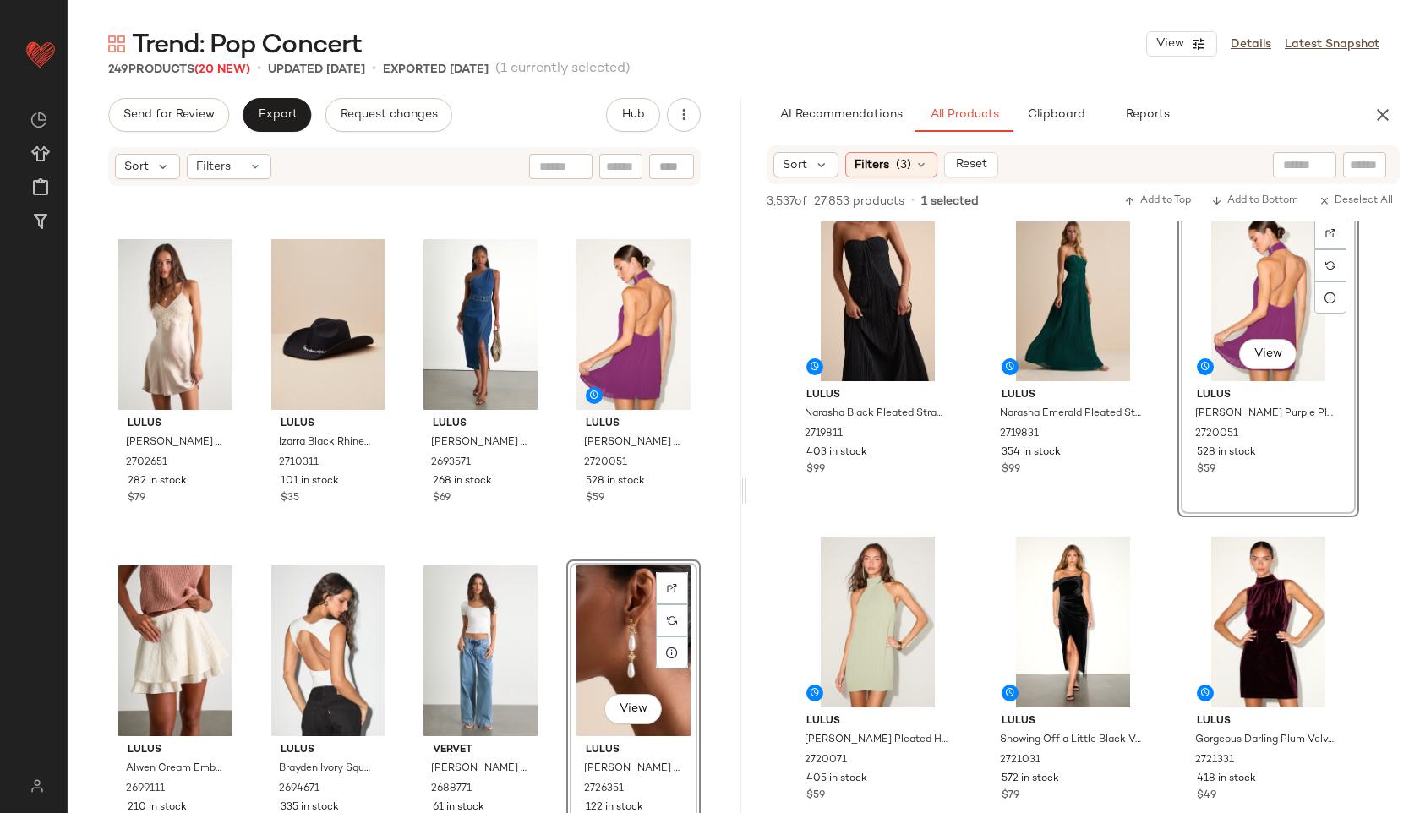
scroll to position [3081, 0]
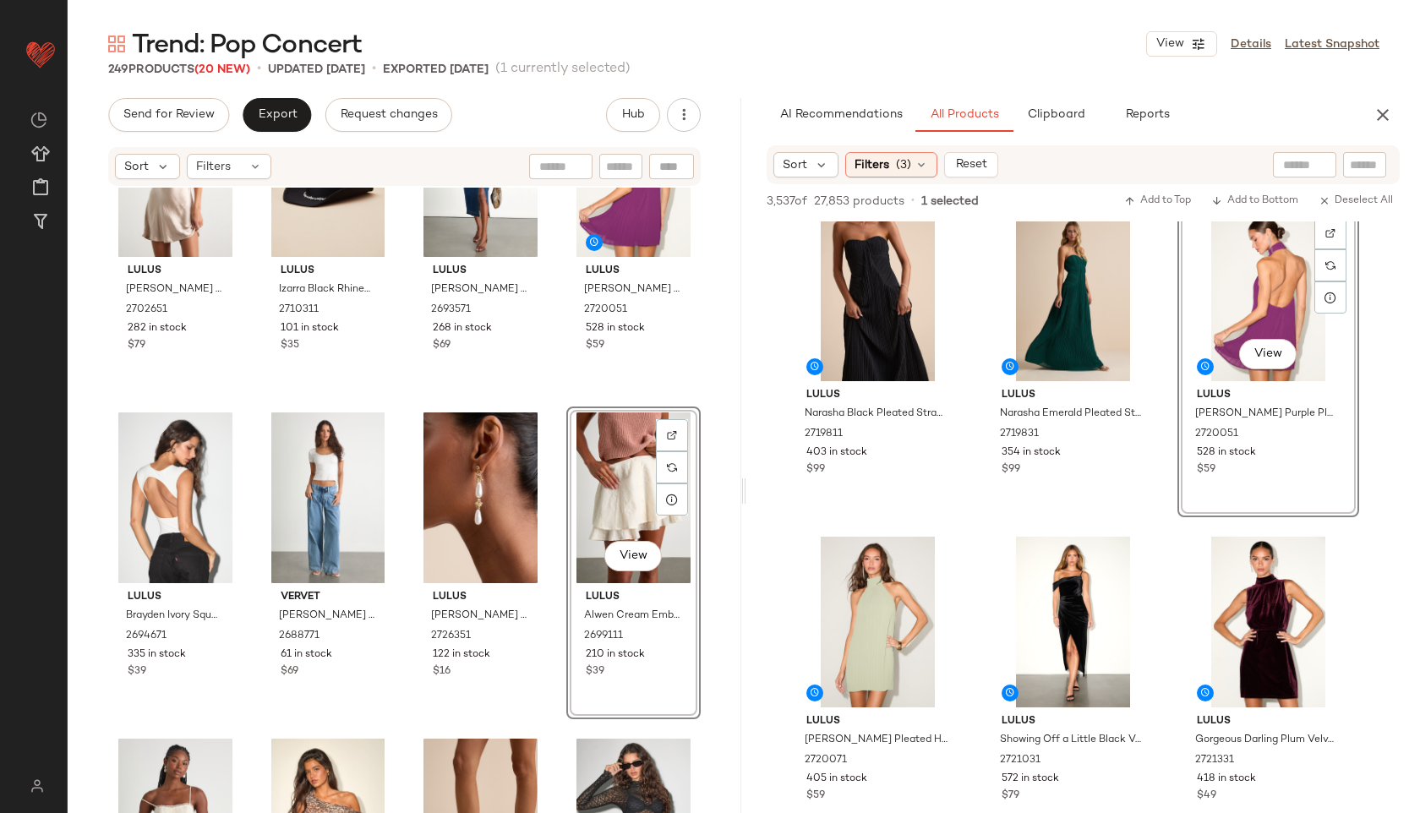
scroll to position [3059, 0]
click at [635, 497] on div "View" at bounding box center [633, 498] width 123 height 171
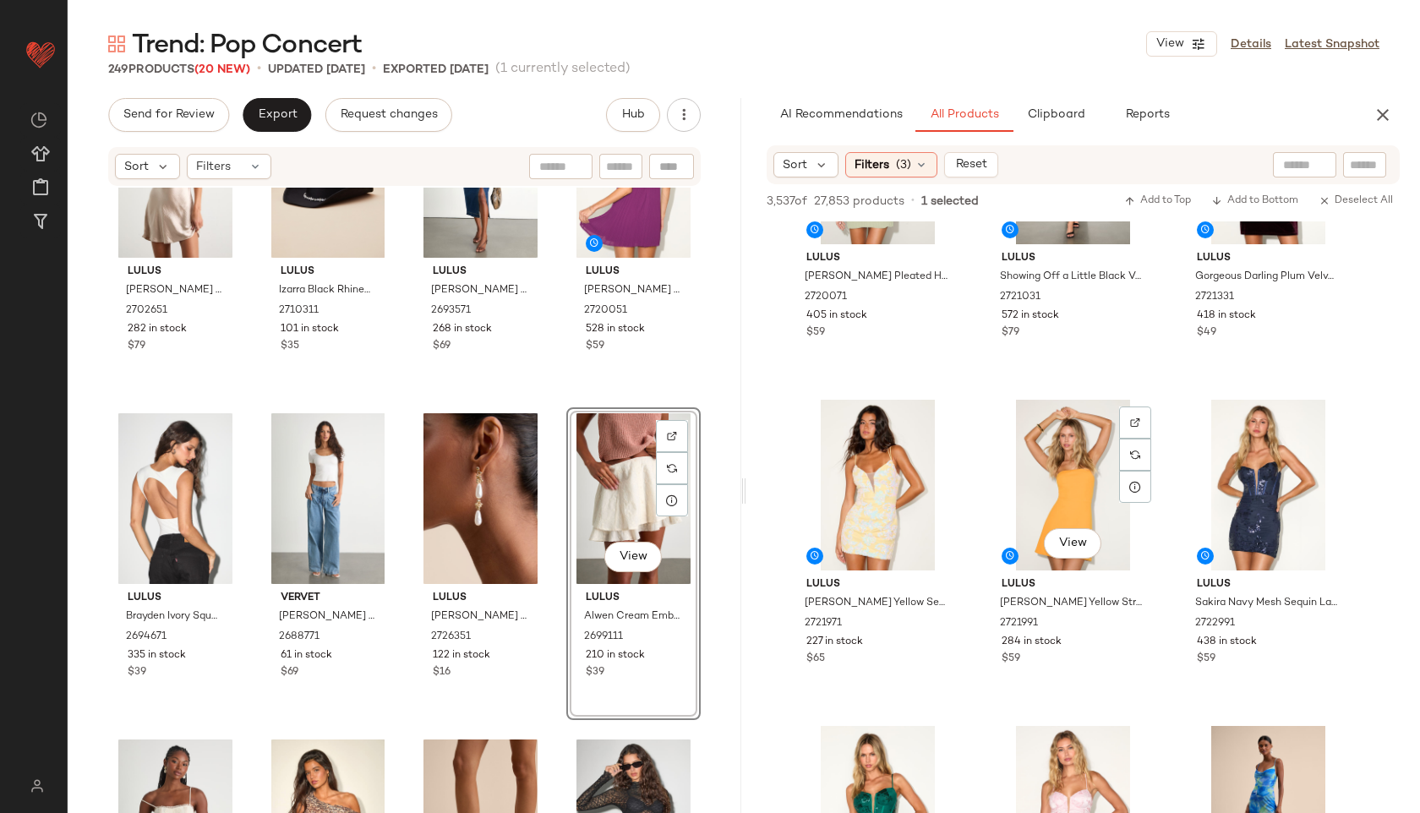
scroll to position [2772, 0]
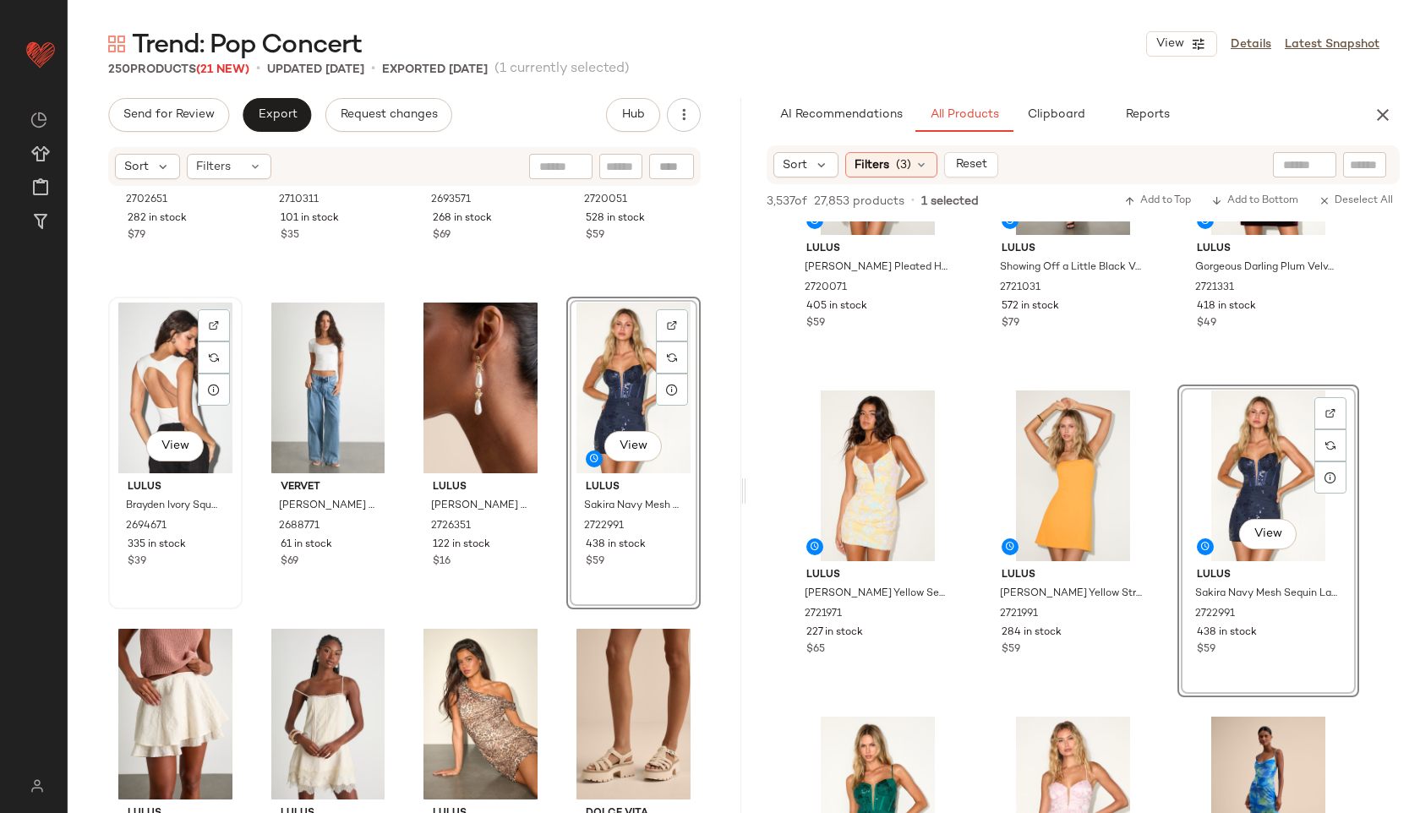
scroll to position [3200, 0]
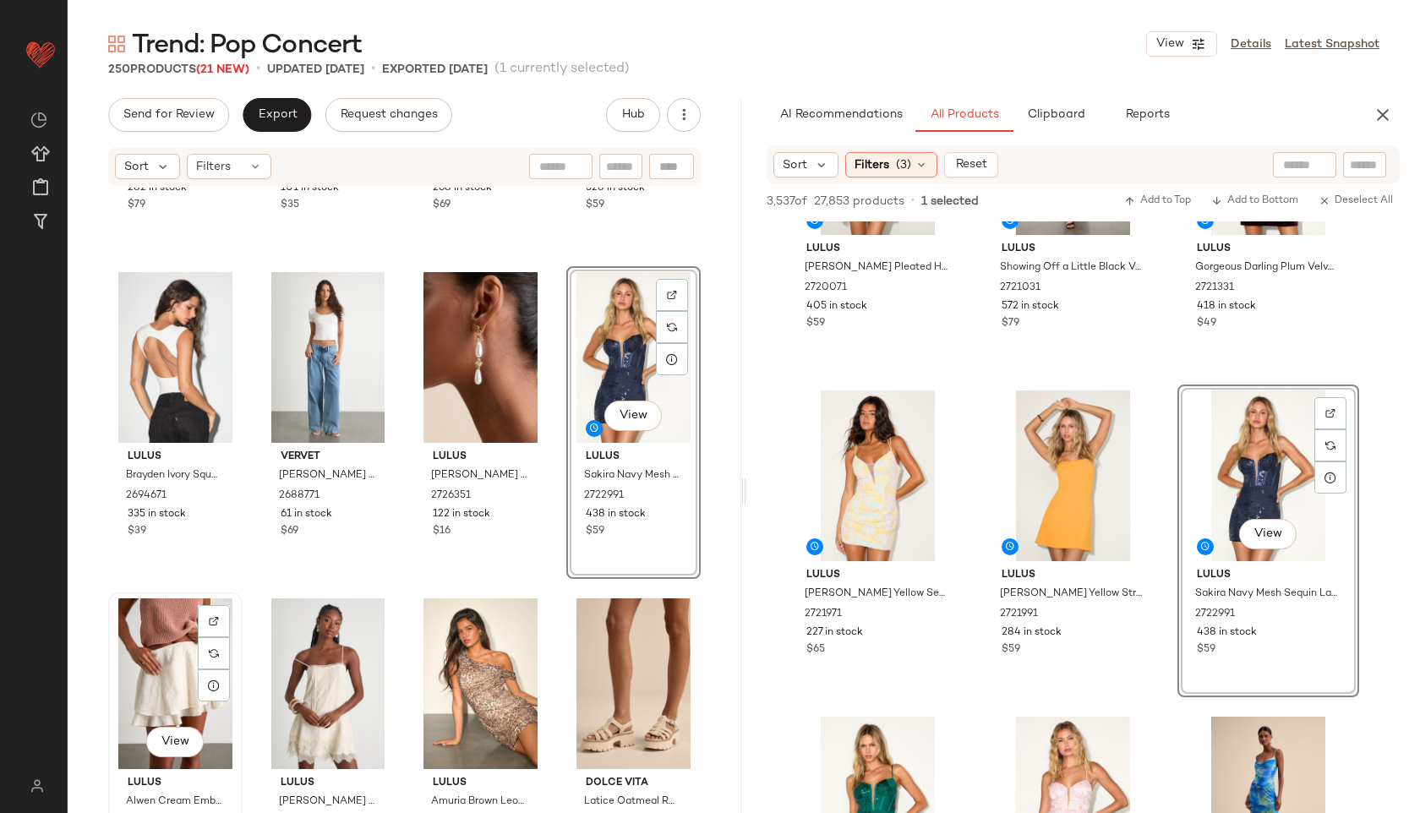
click at [167, 662] on div "View" at bounding box center [175, 683] width 123 height 171
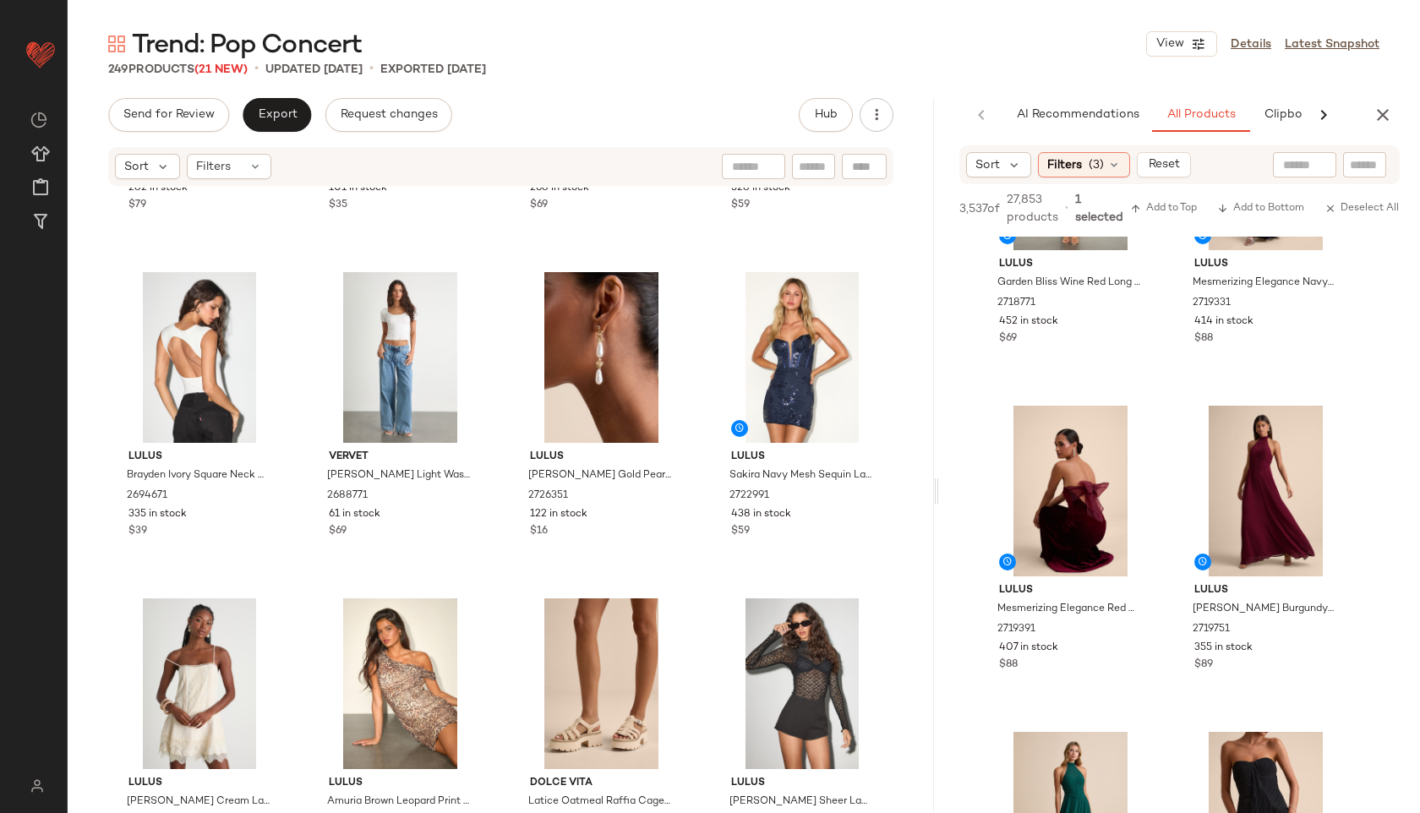
drag, startPoint x: 741, startPoint y: 494, endPoint x: 1101, endPoint y: 500, distance: 360.0
click at [1101, 500] on div "Trend: Pop Concert View Details Latest Snapshot 249 Products (21 New) • updated…" at bounding box center [744, 420] width 1352 height 786
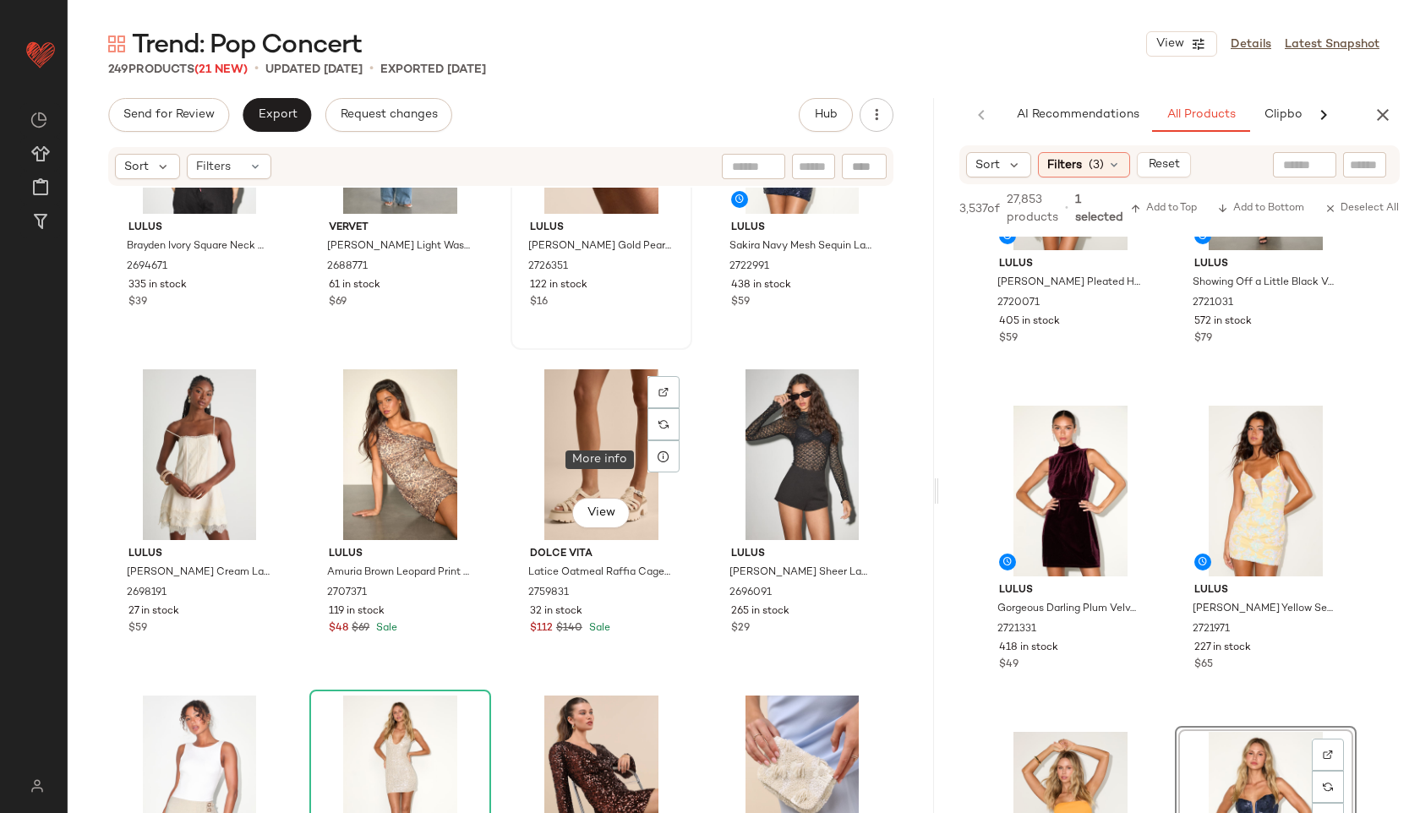
scroll to position [3426, 0]
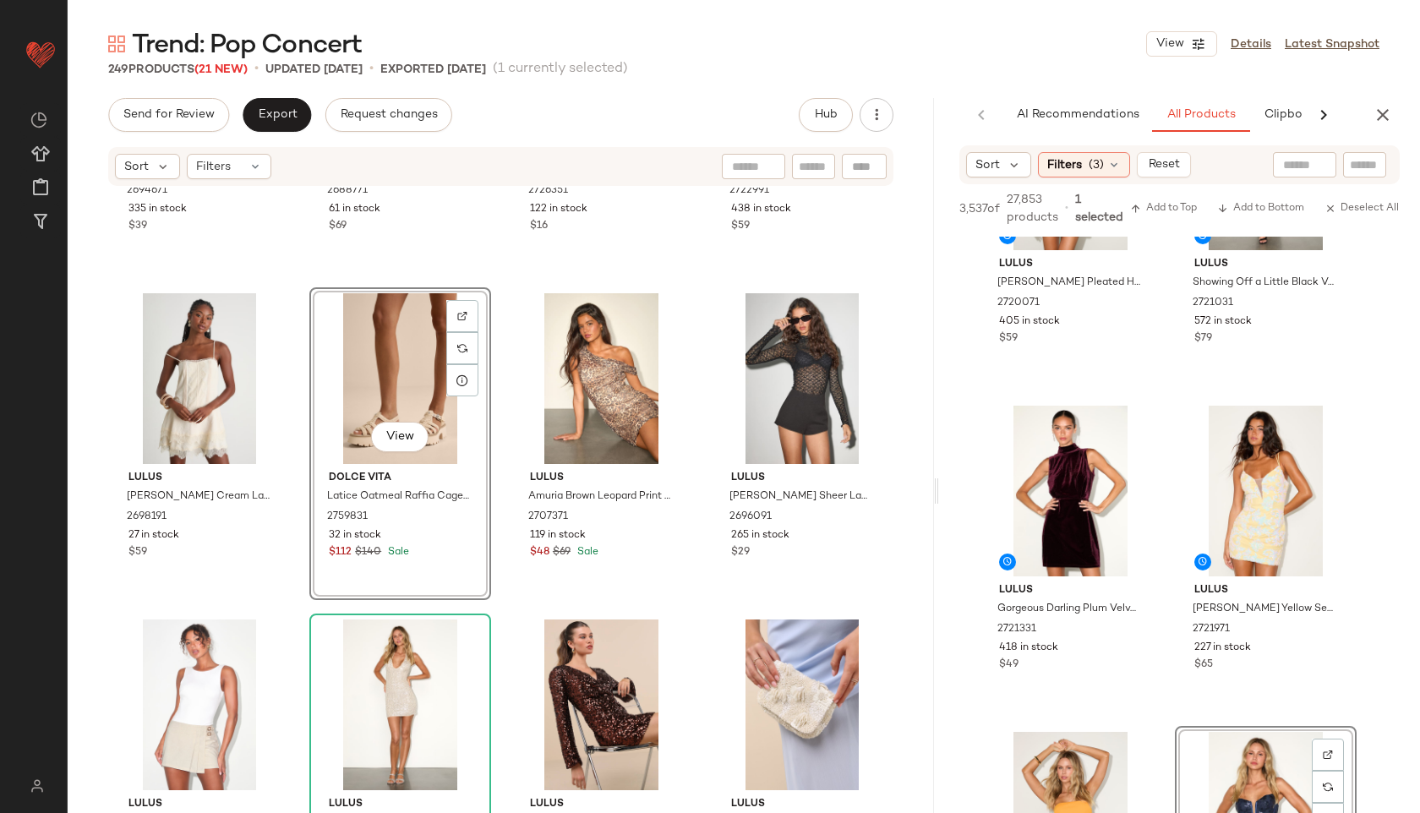
scroll to position [3518, 0]
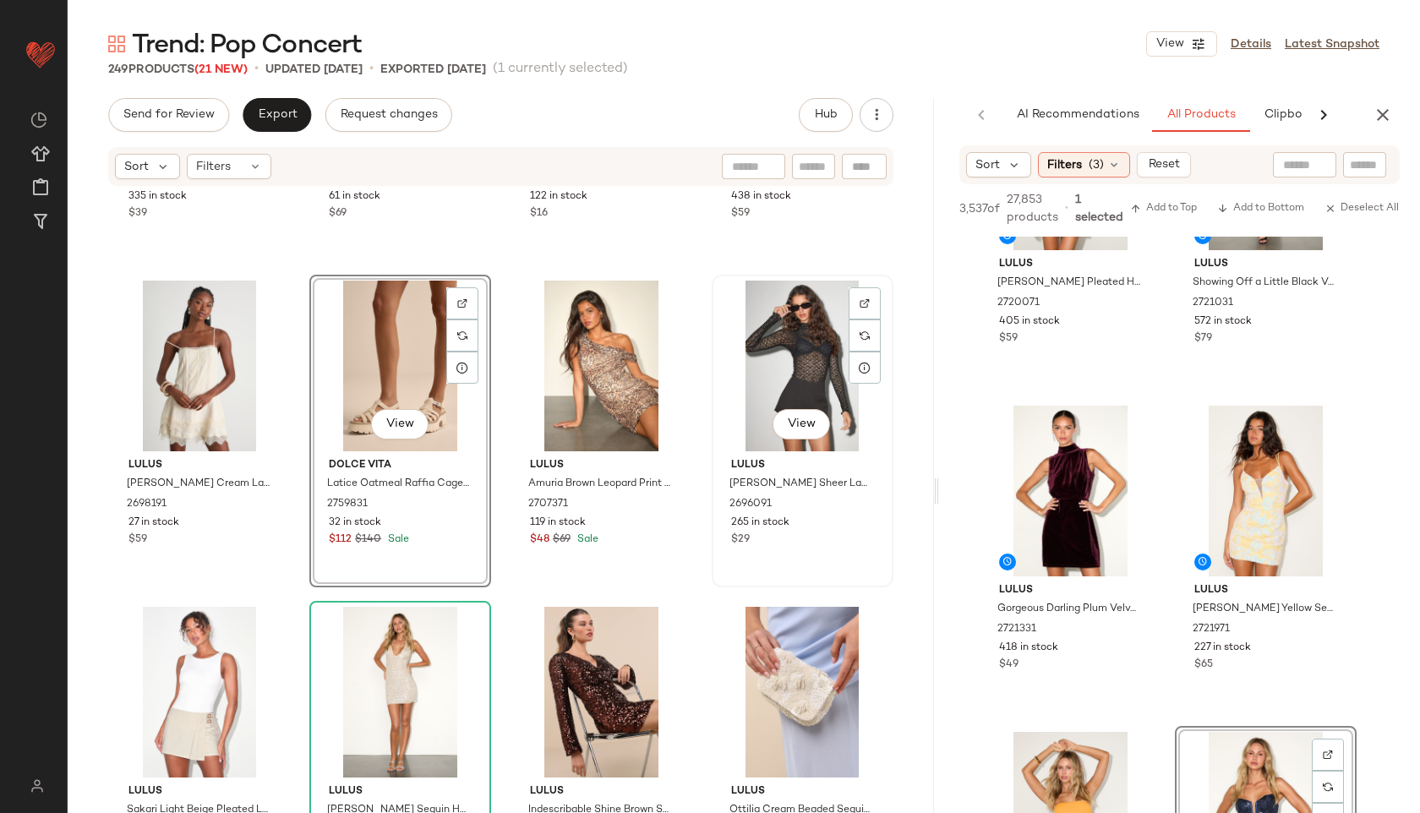
click at [781, 356] on div "View" at bounding box center [802, 366] width 170 height 171
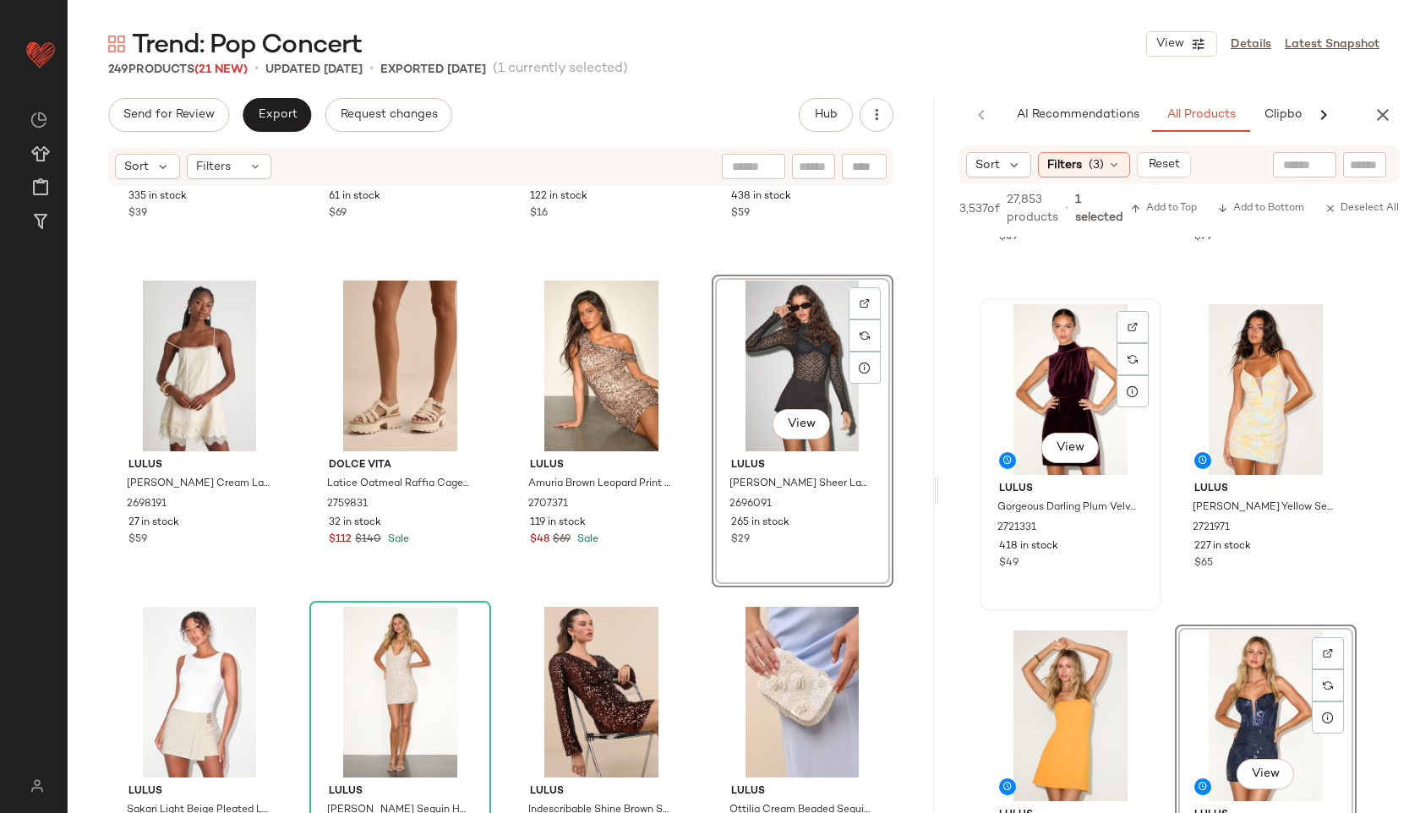
scroll to position [4180, 0]
click at [1246, 441] on button "View" at bounding box center [1264, 446] width 57 height 30
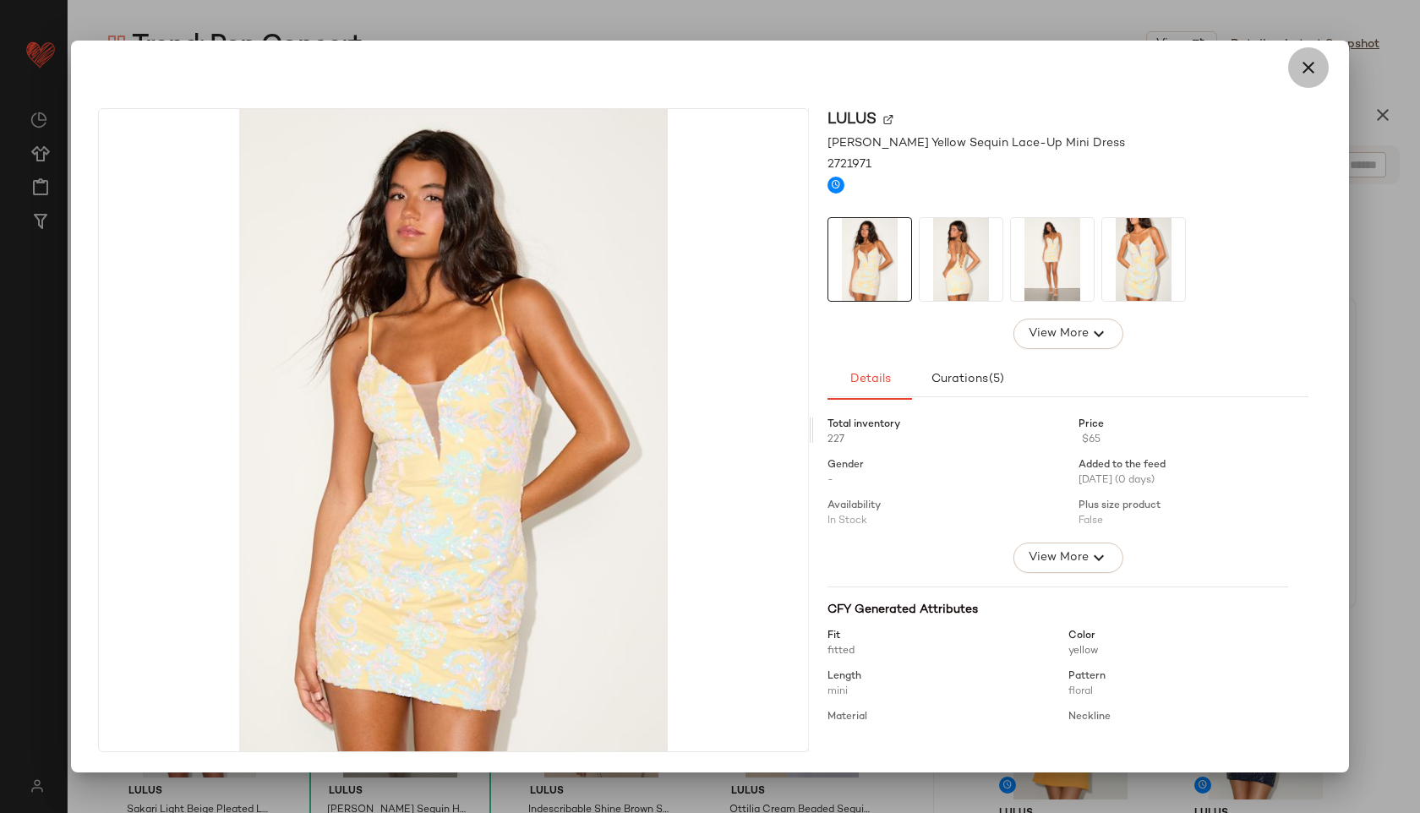
click at [1306, 72] on icon "button" at bounding box center [1308, 67] width 20 height 20
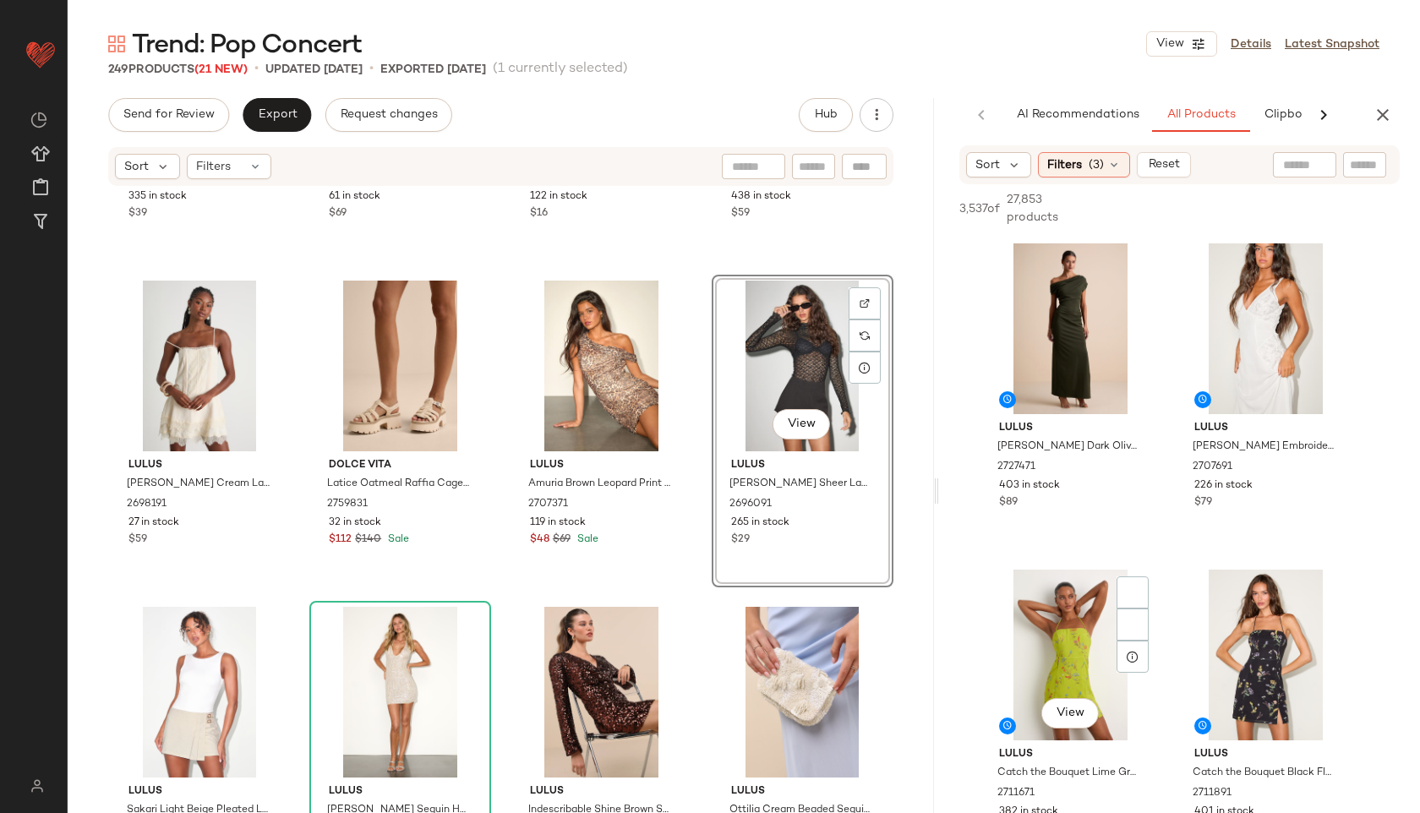
scroll to position [7630, 0]
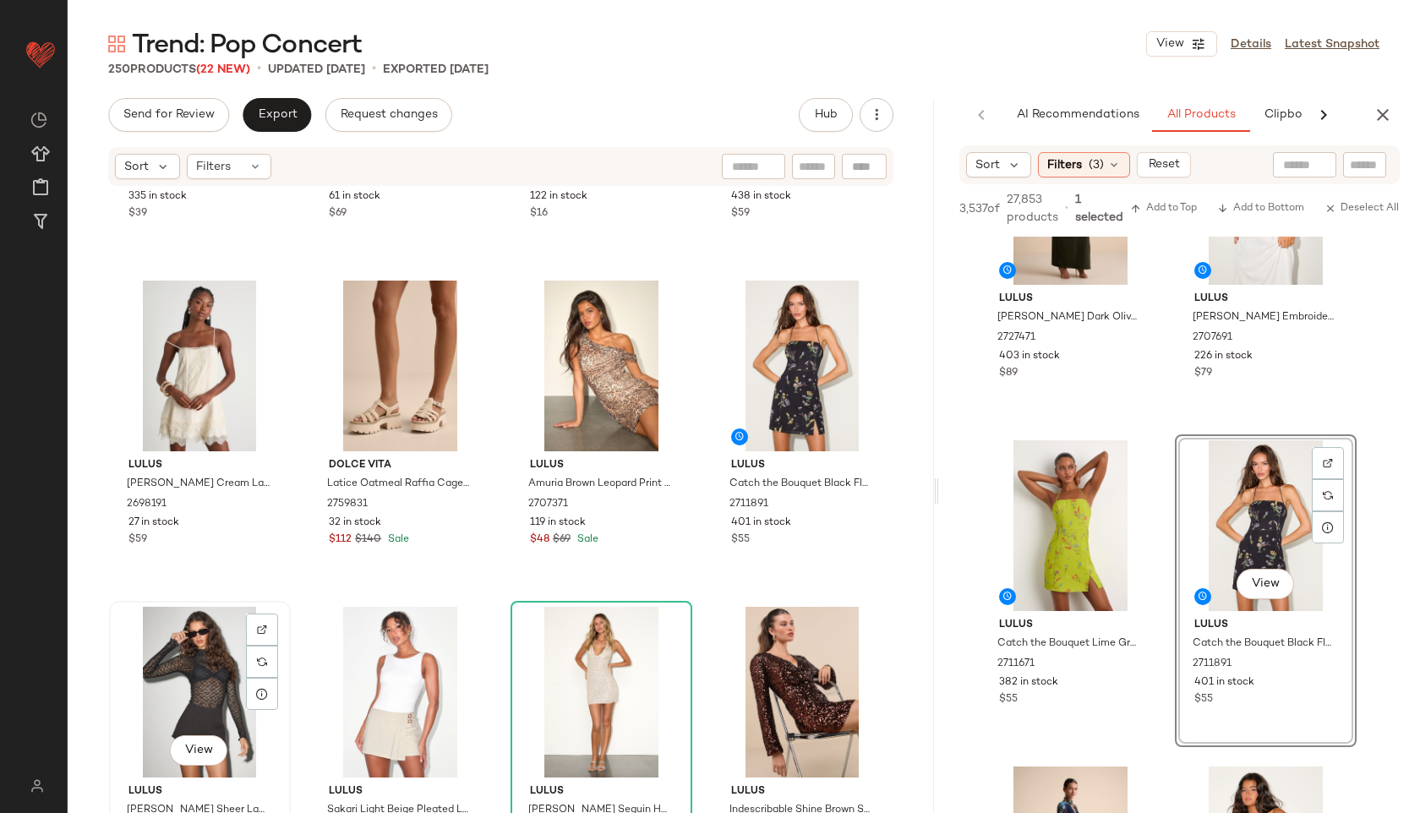
click at [199, 668] on div "View" at bounding box center [200, 692] width 170 height 171
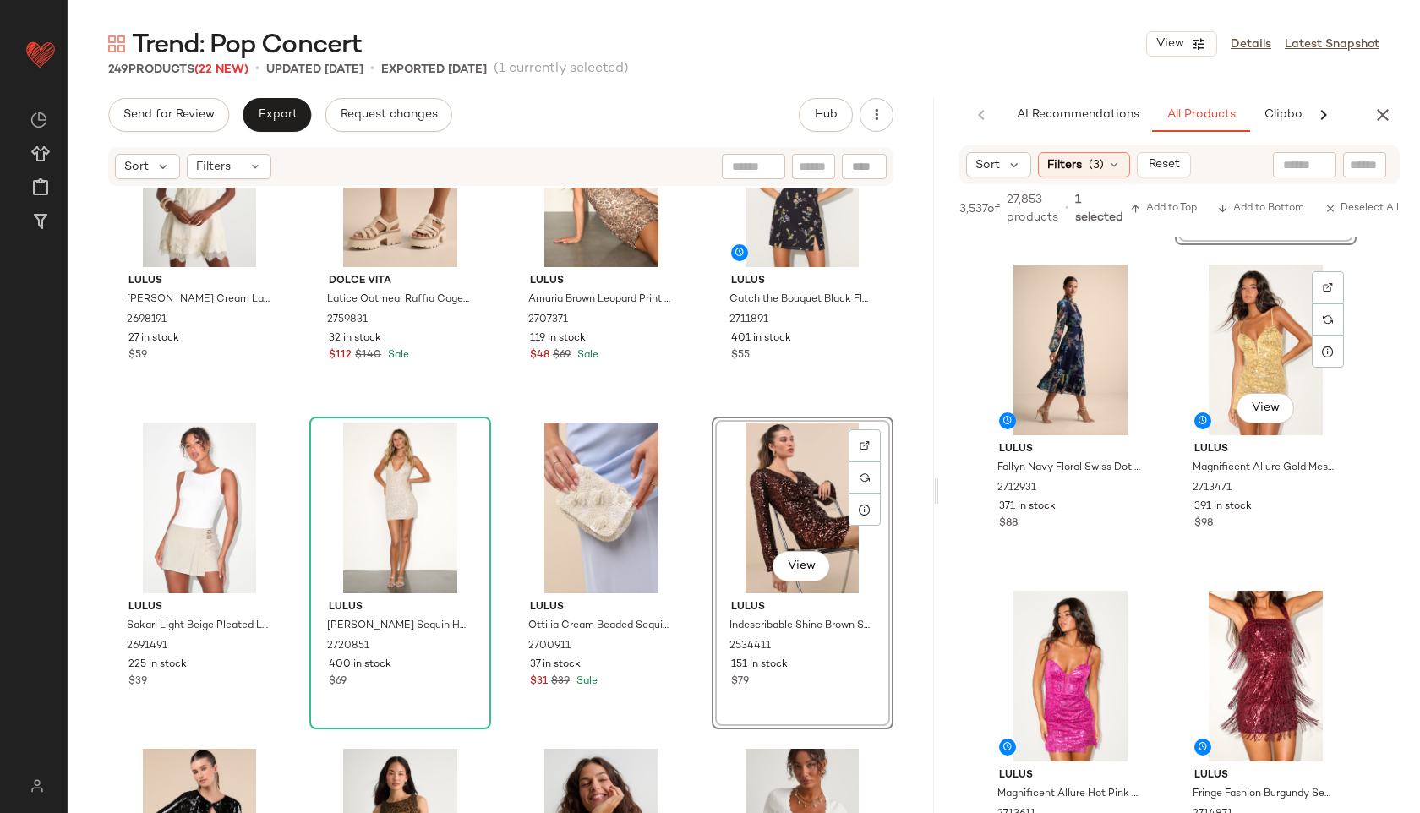
scroll to position [8134, 0]
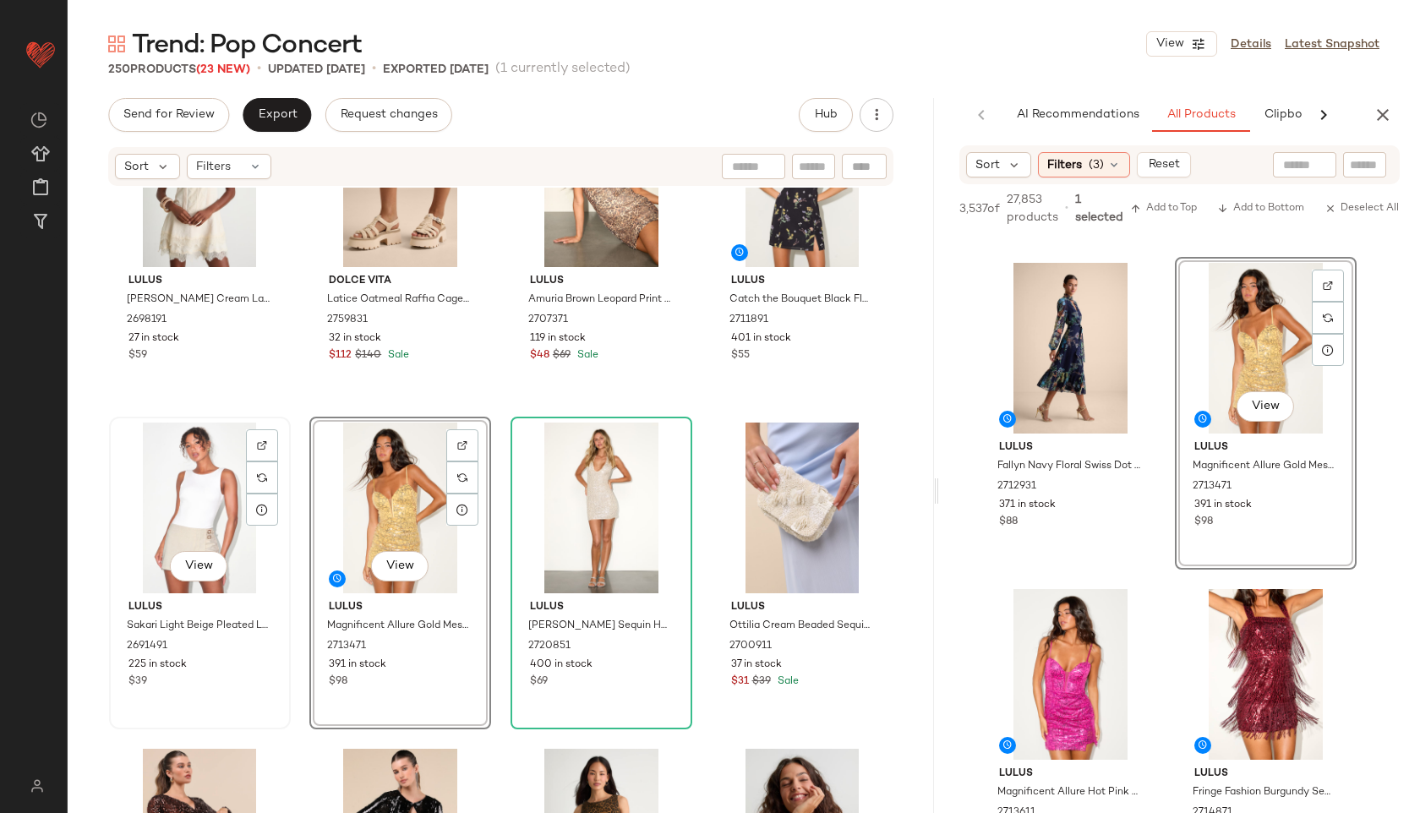
click at [211, 497] on div "View" at bounding box center [200, 507] width 170 height 171
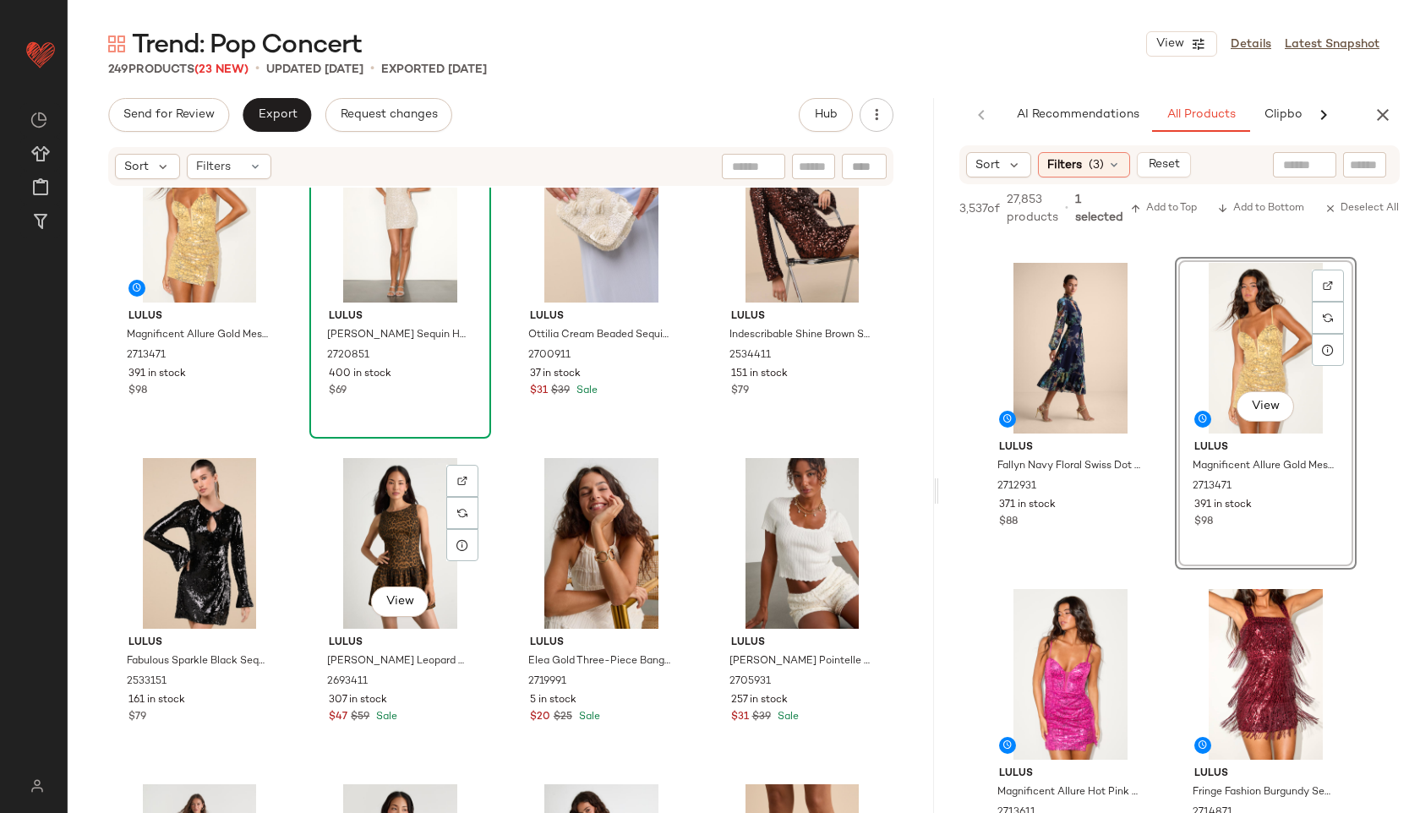
scroll to position [3994, 0]
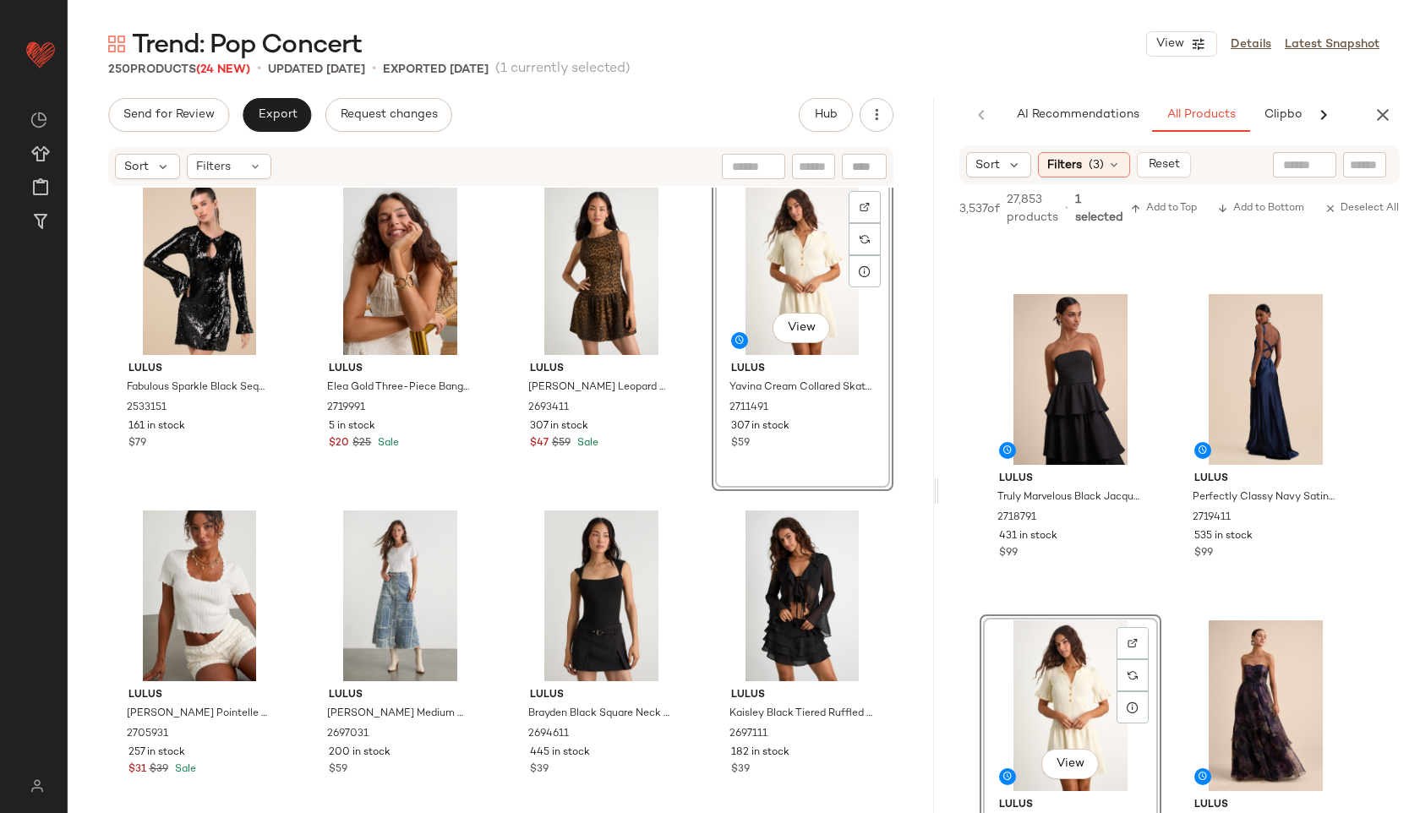
scroll to position [4267, 0]
click at [156, 603] on div "View" at bounding box center [200, 595] width 170 height 171
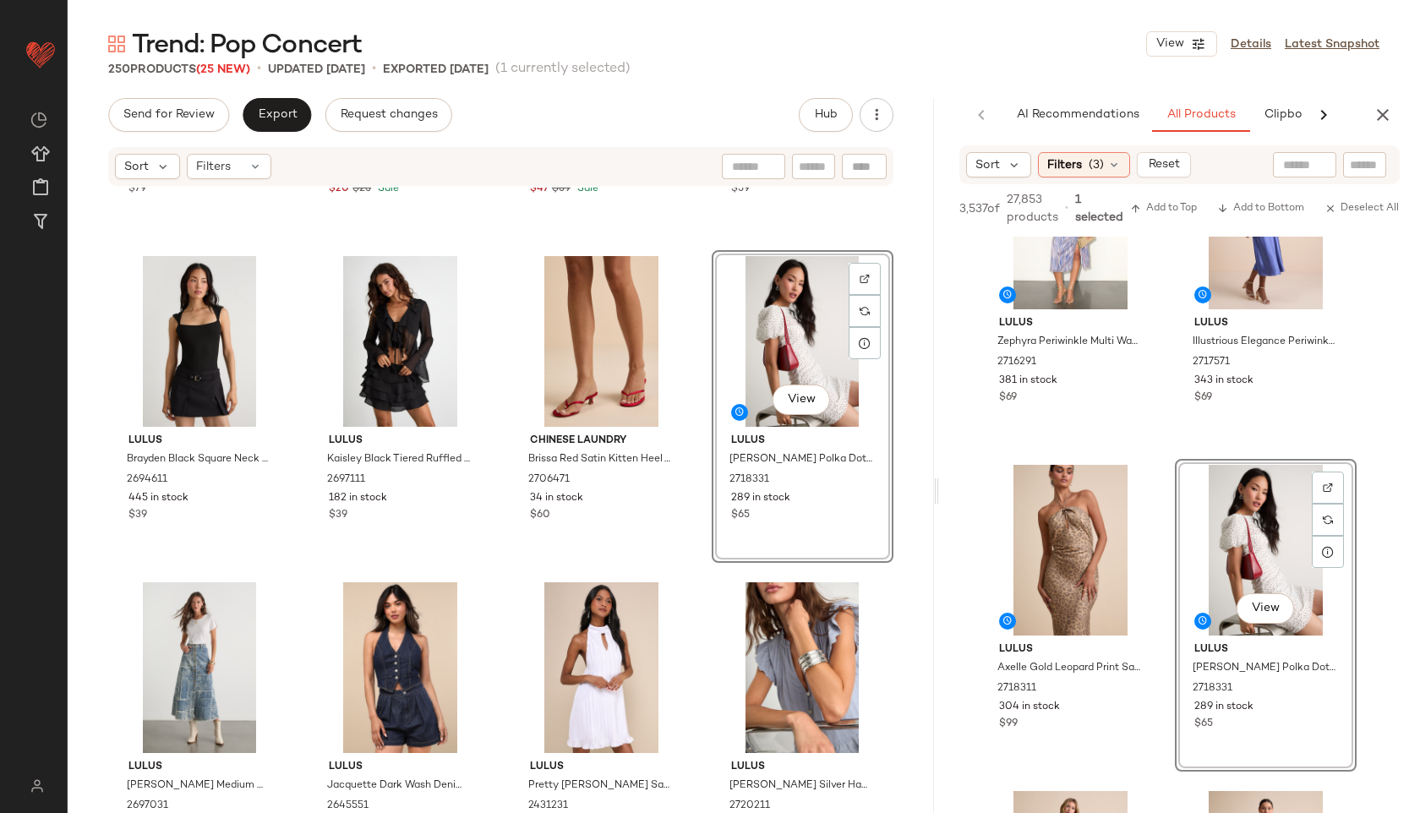
scroll to position [4536, 0]
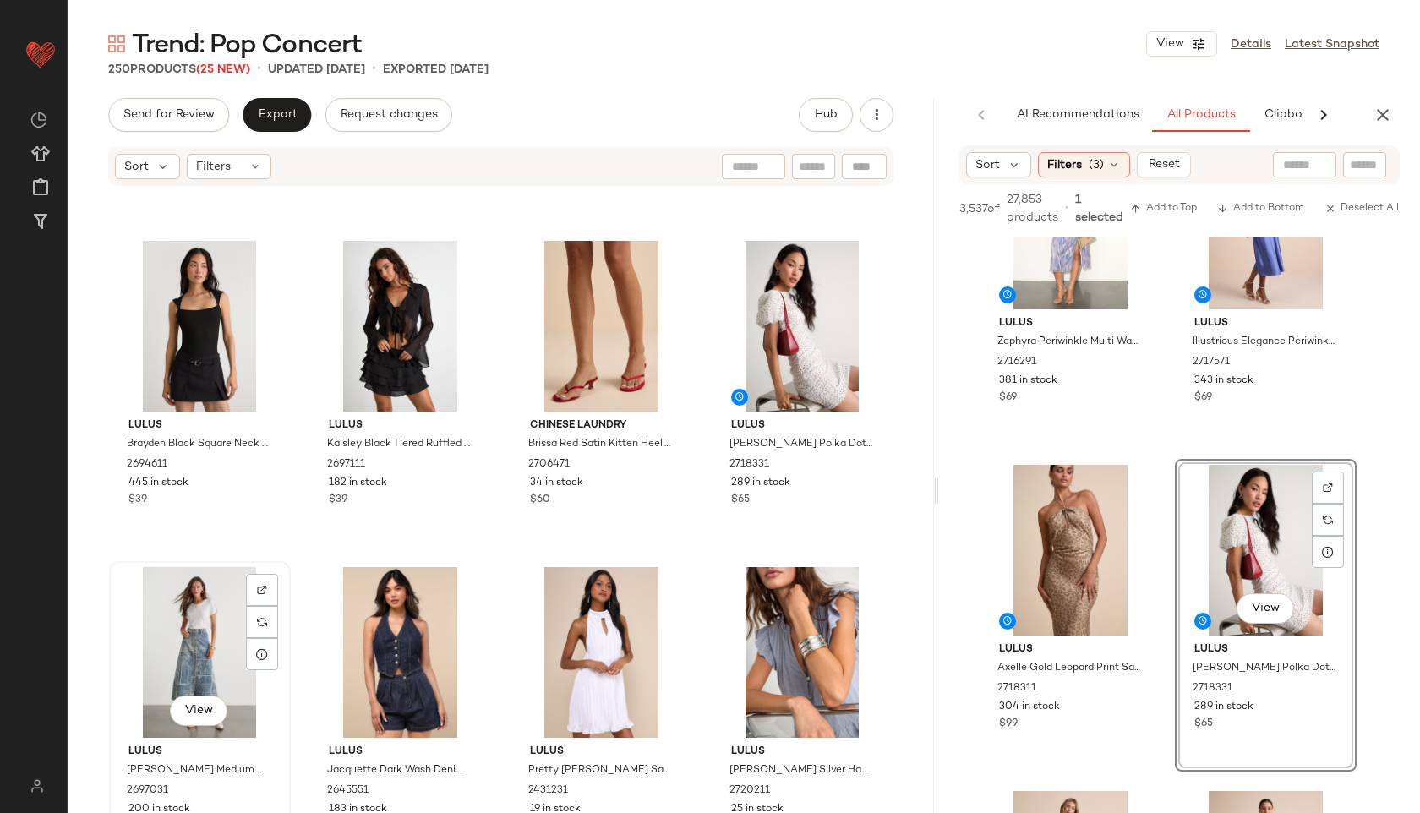
click at [185, 629] on div "View" at bounding box center [200, 652] width 170 height 171
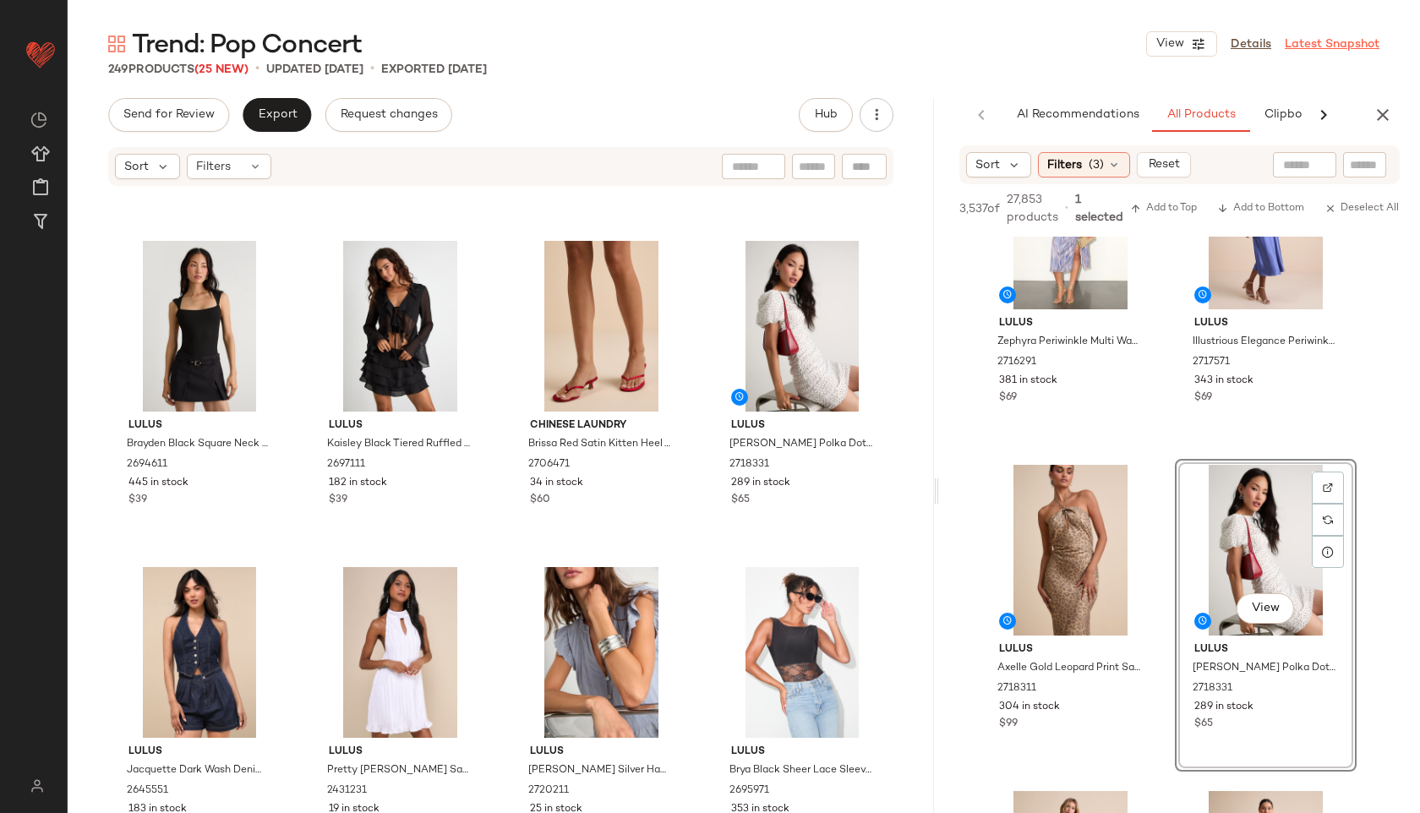
click at [1361, 45] on link "Latest Snapshot" at bounding box center [1331, 44] width 95 height 18
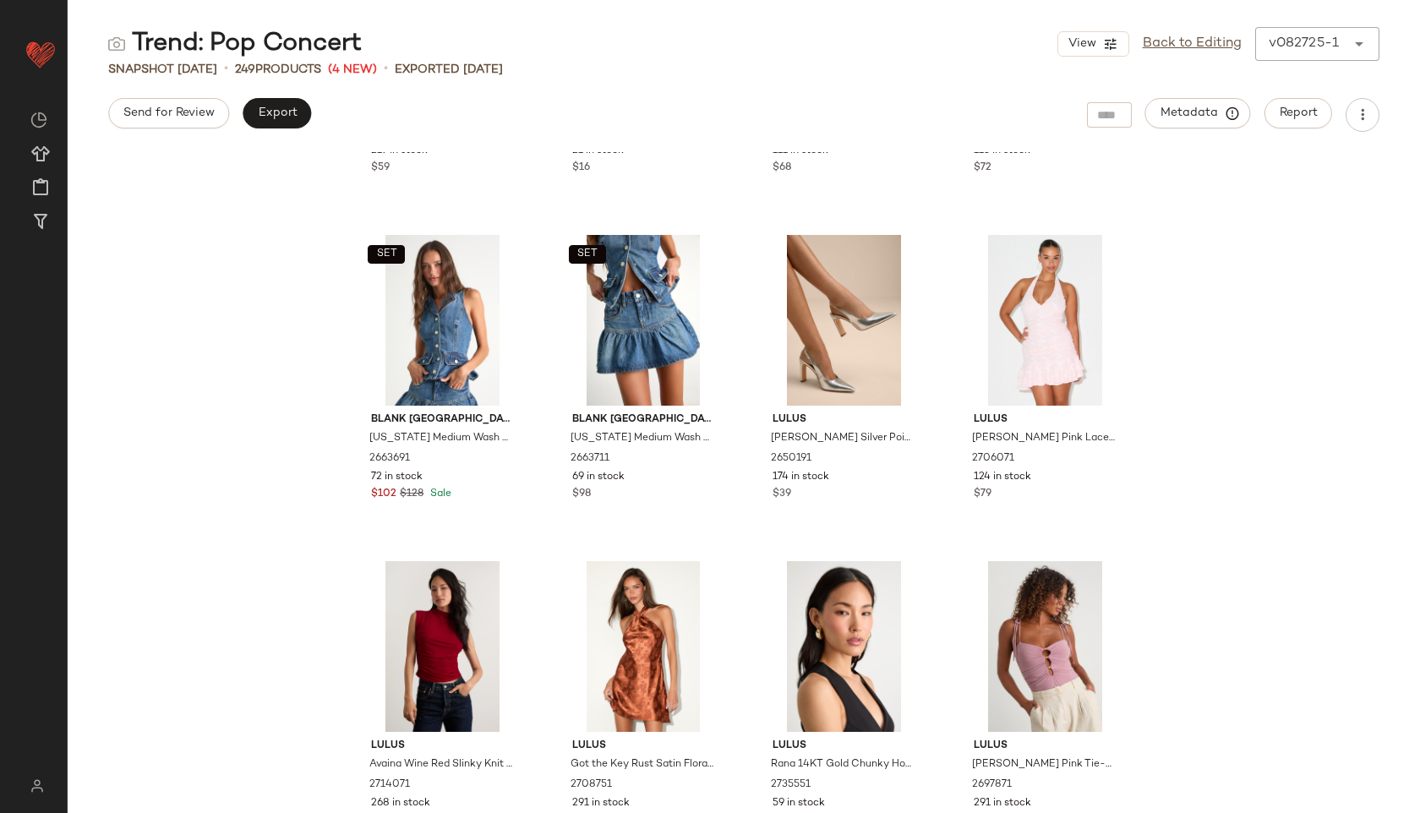
scroll to position [1900, 0]
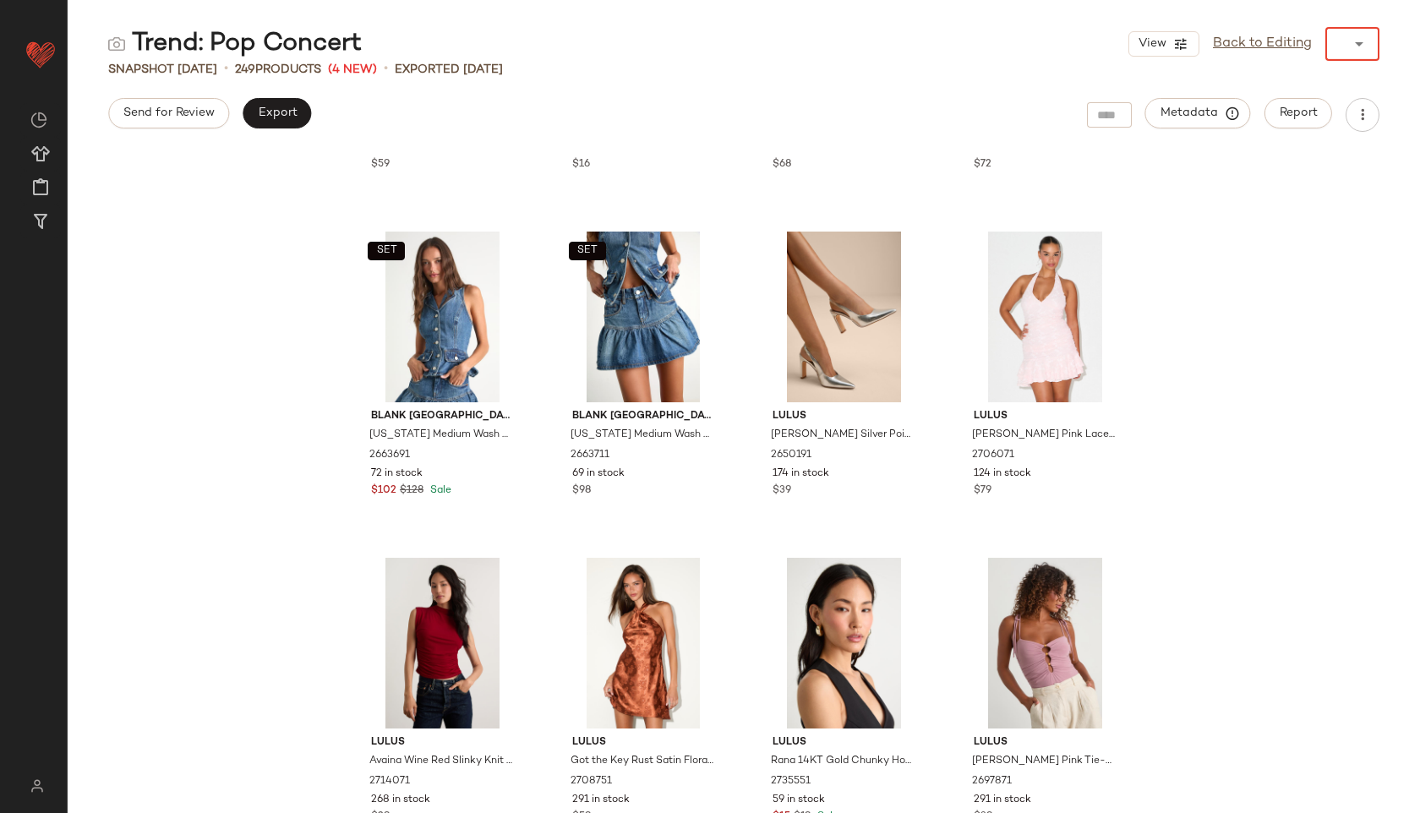
click at [1308, 50] on div "View Back to Editing ******" at bounding box center [1253, 44] width 251 height 34
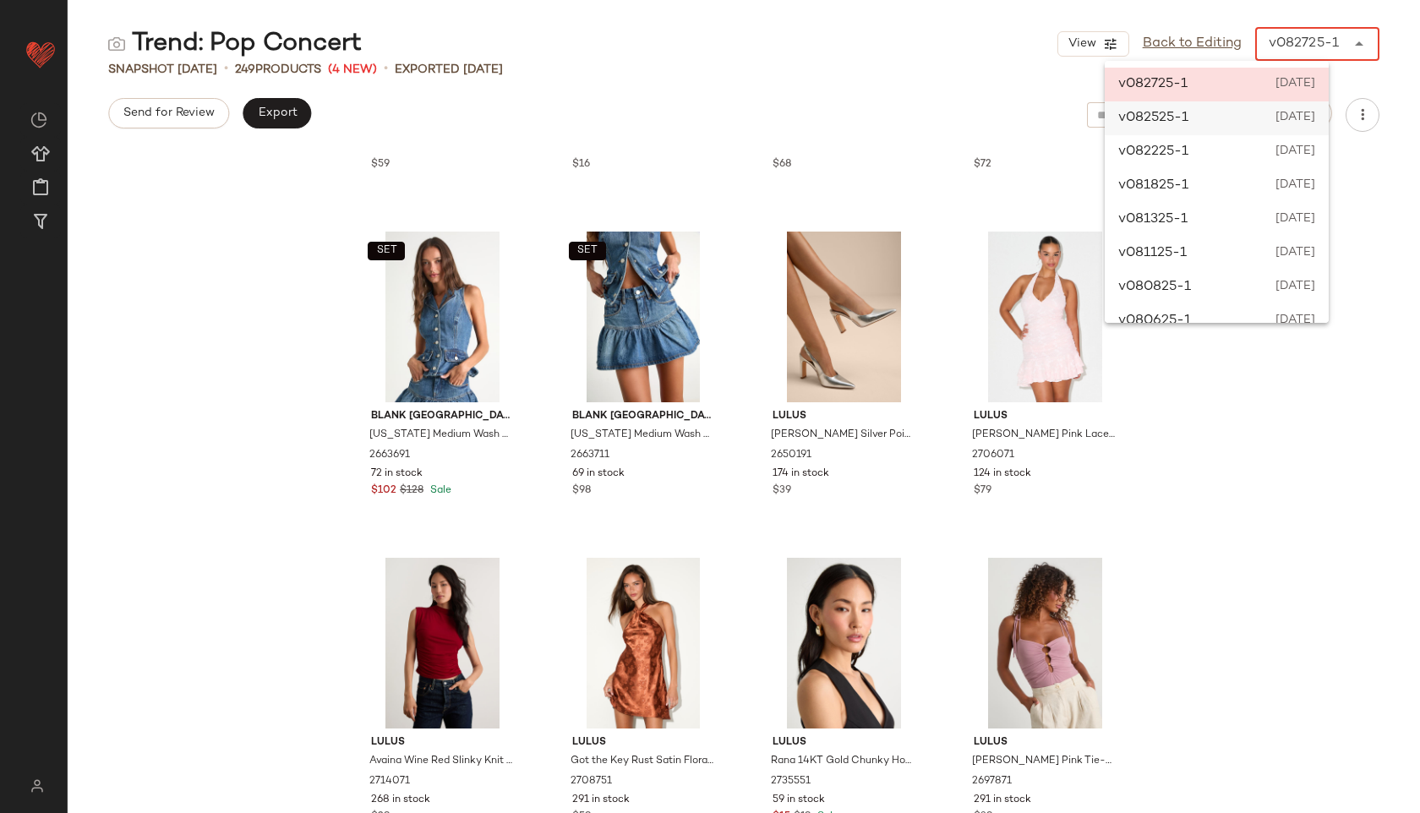
click at [1273, 108] on span "[DATE]" at bounding box center [1294, 118] width 42 height 20
type input "******"
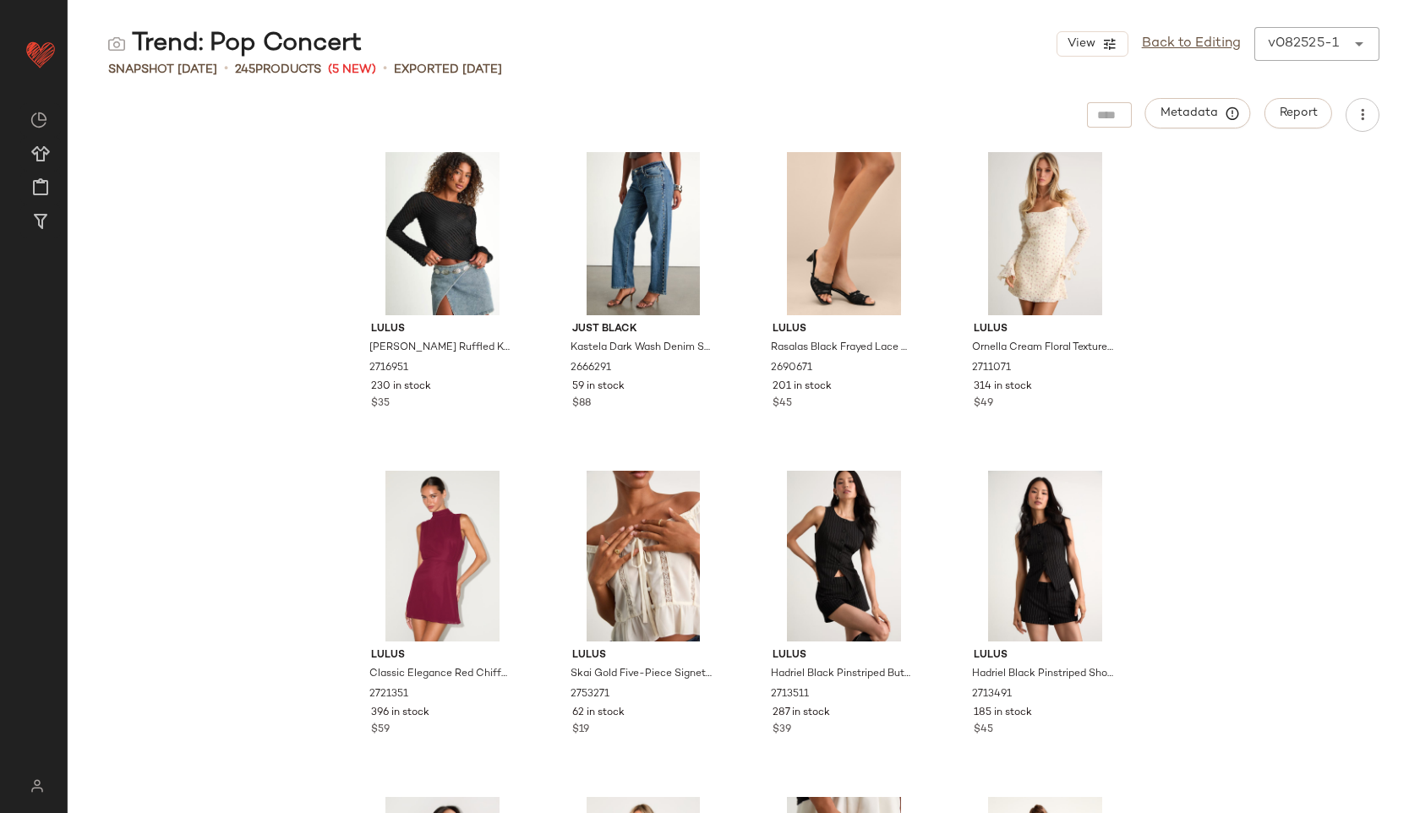
scroll to position [0, 0]
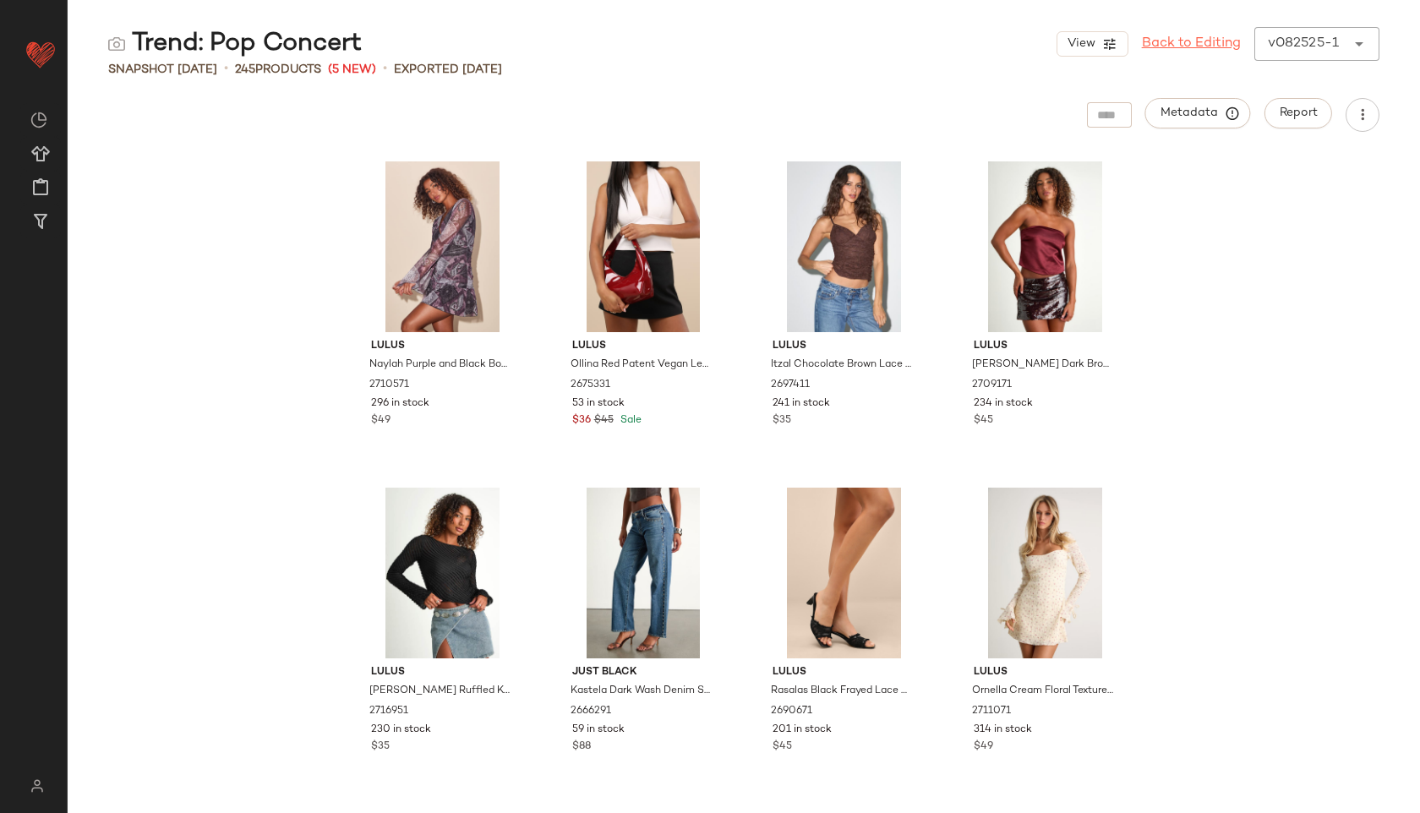
click at [1204, 40] on link "Back to Editing" at bounding box center [1191, 44] width 99 height 20
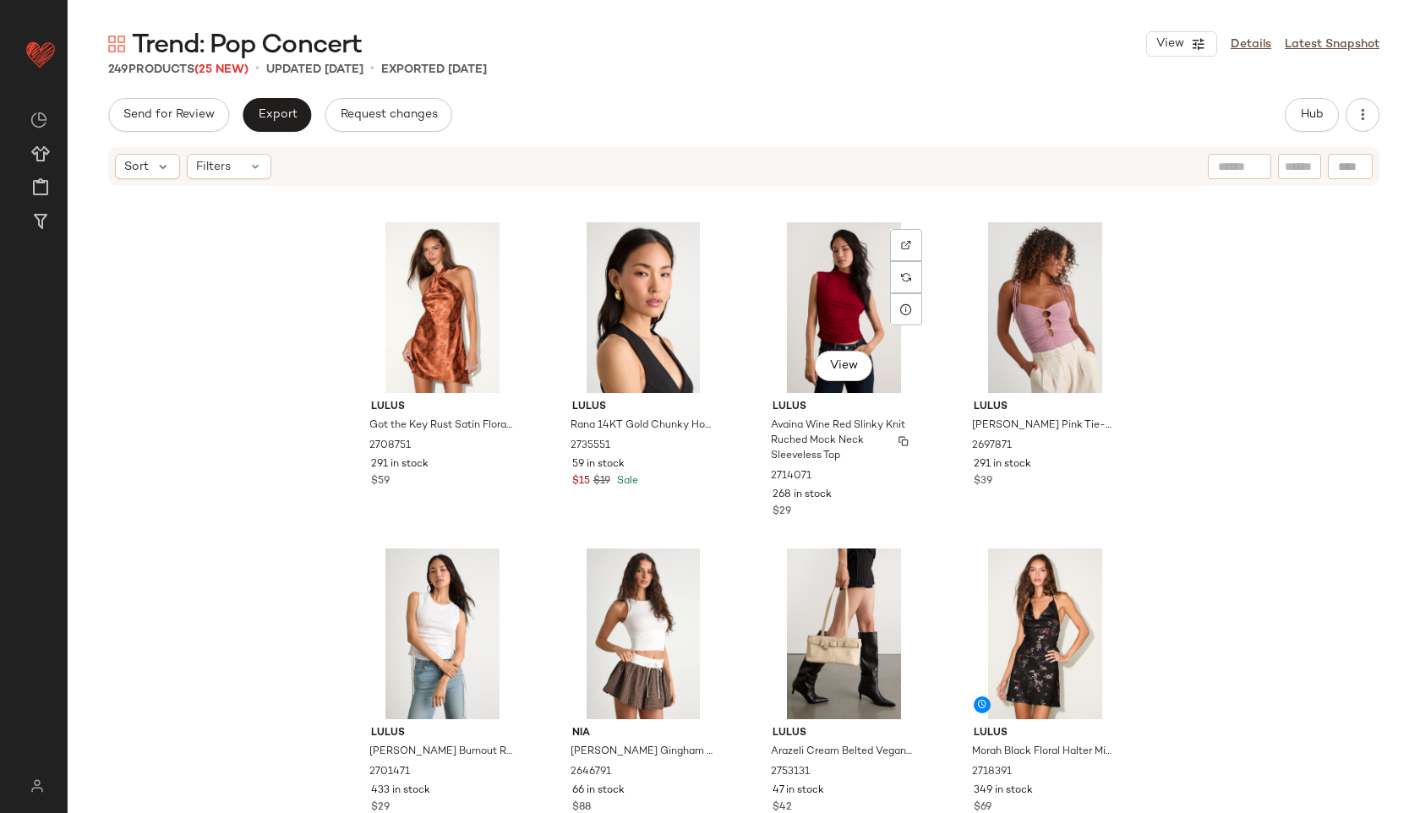
scroll to position [2280, 0]
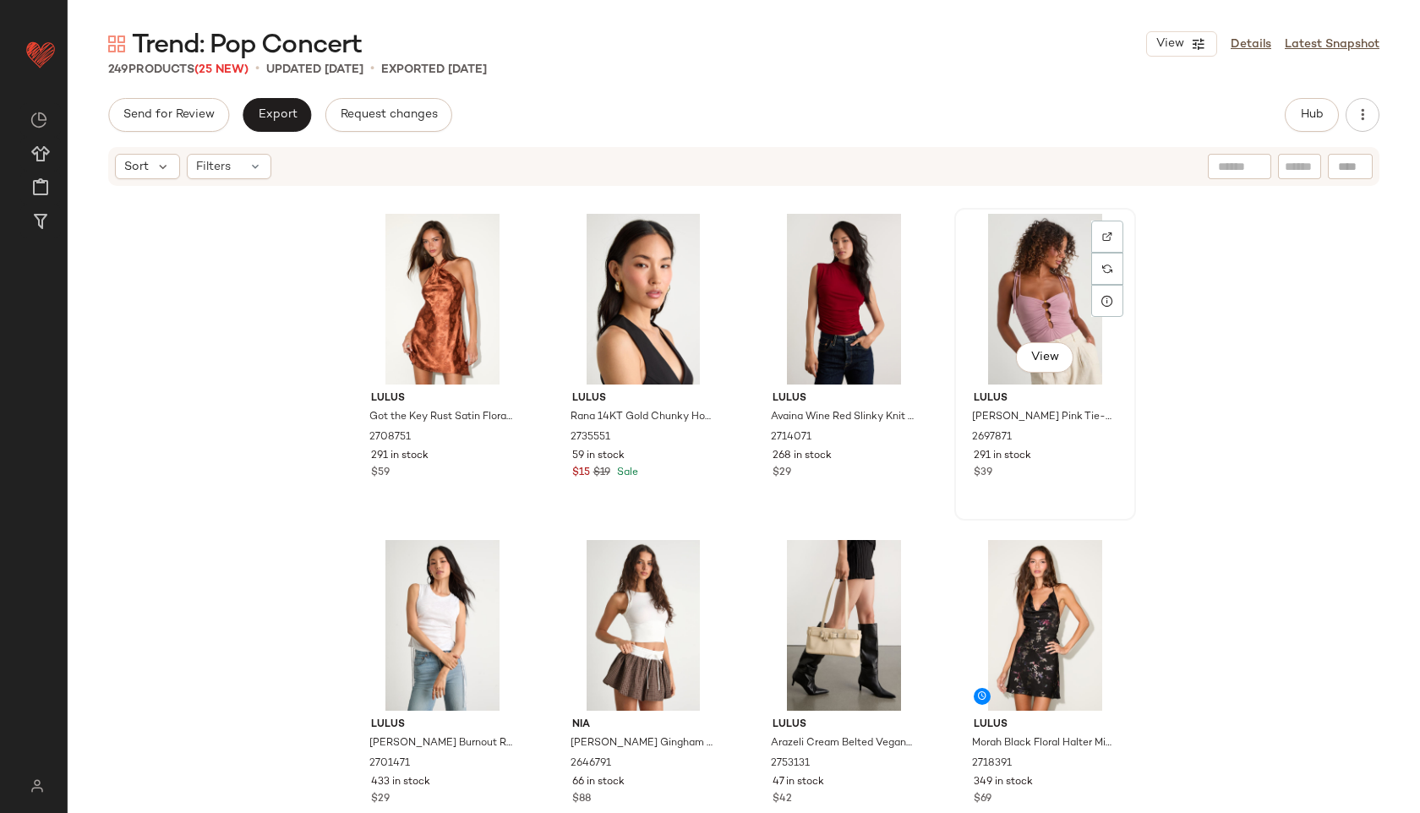
click at [1009, 324] on div "View" at bounding box center [1045, 299] width 170 height 171
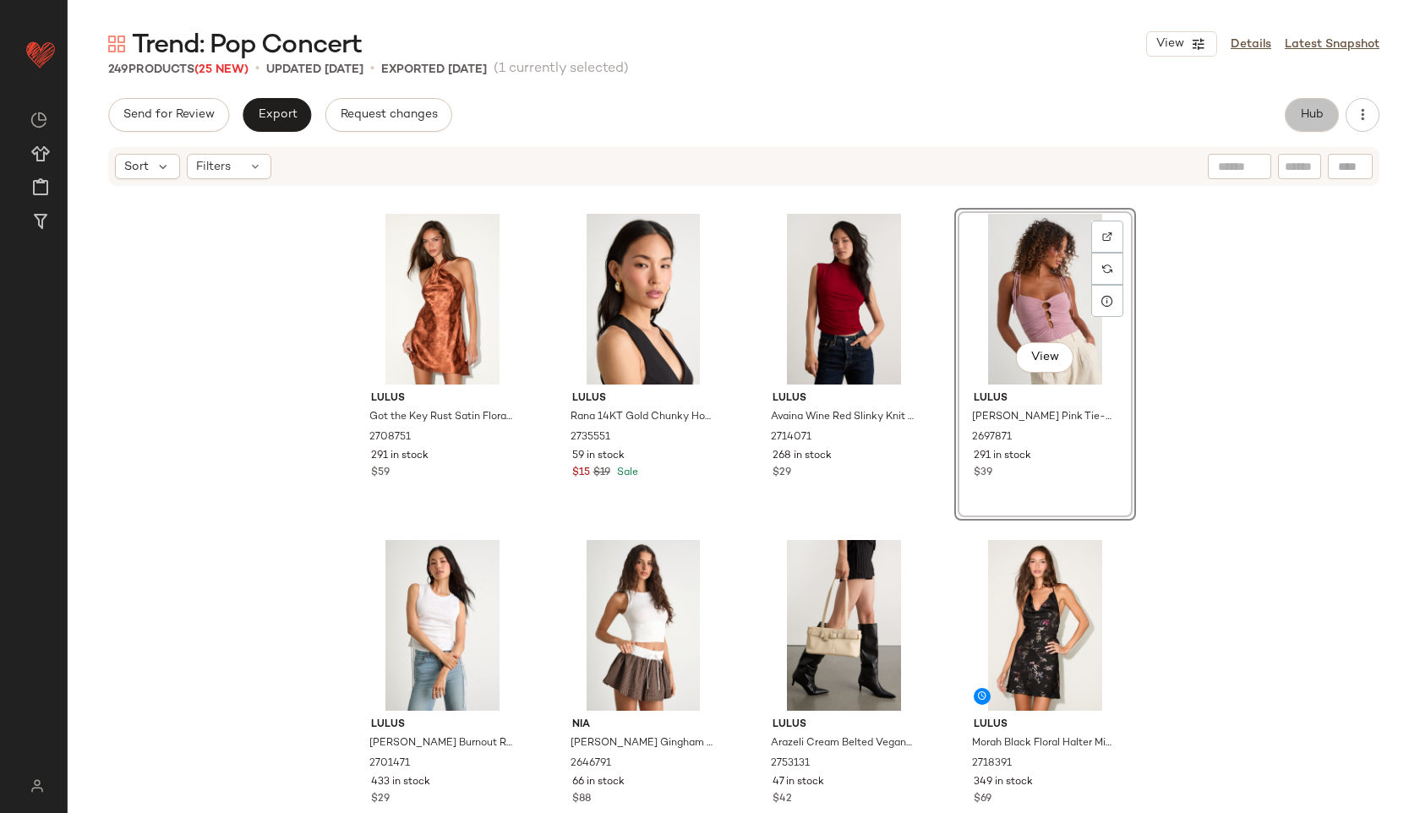
click at [1317, 112] on span "Hub" at bounding box center [1312, 115] width 24 height 14
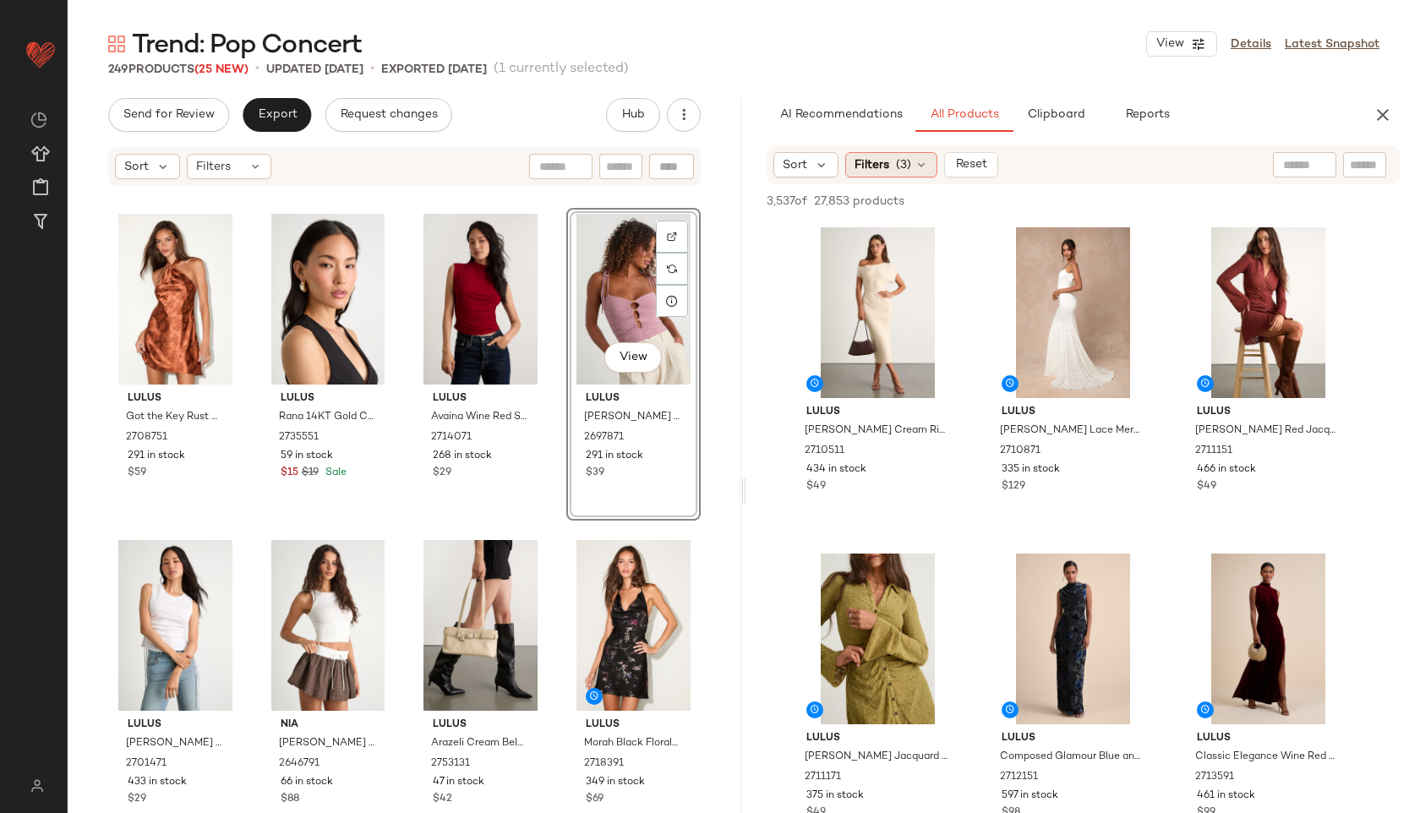
click at [904, 157] on span "(3)" at bounding box center [903, 165] width 15 height 18
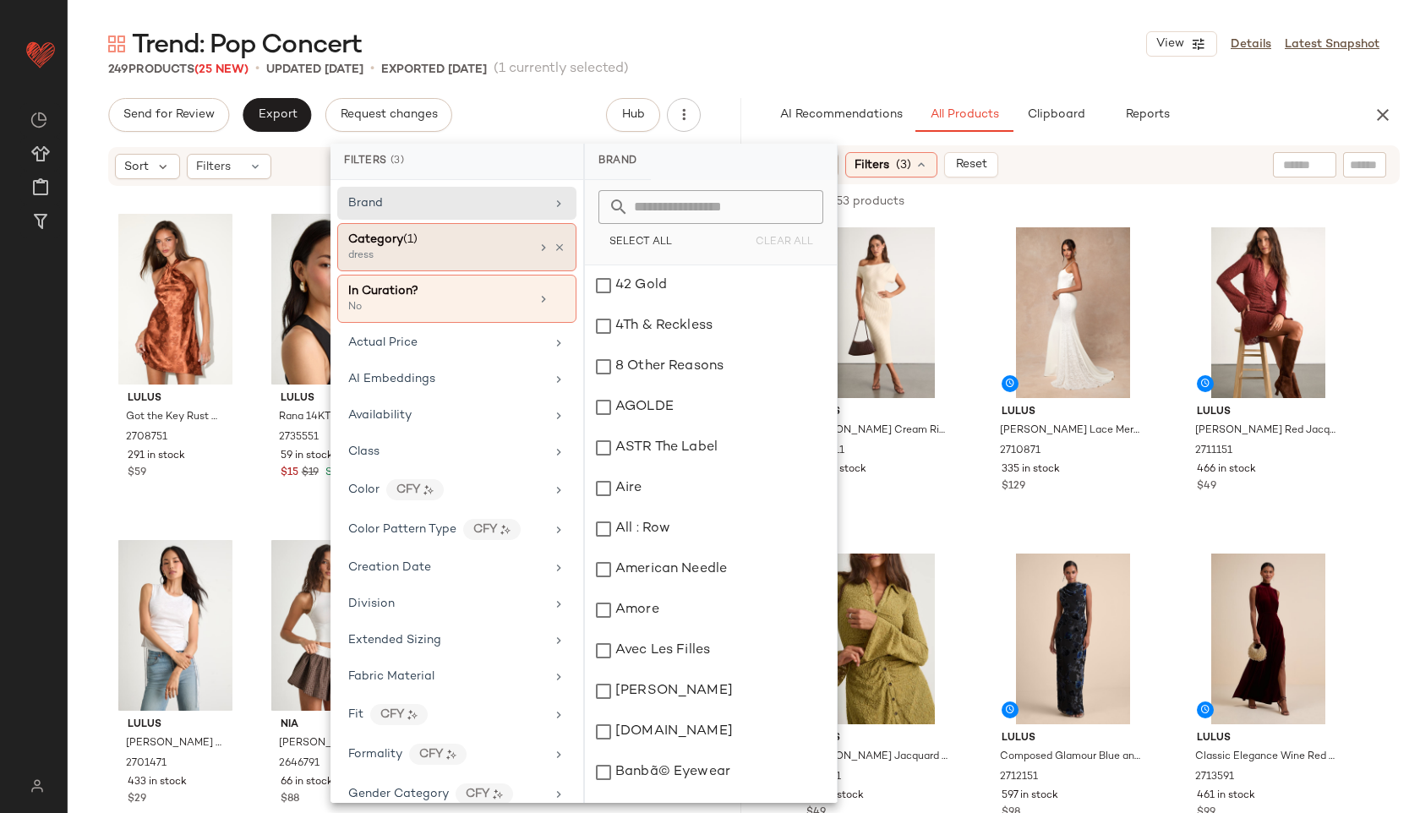
click at [437, 244] on div "Category (1)" at bounding box center [439, 240] width 182 height 18
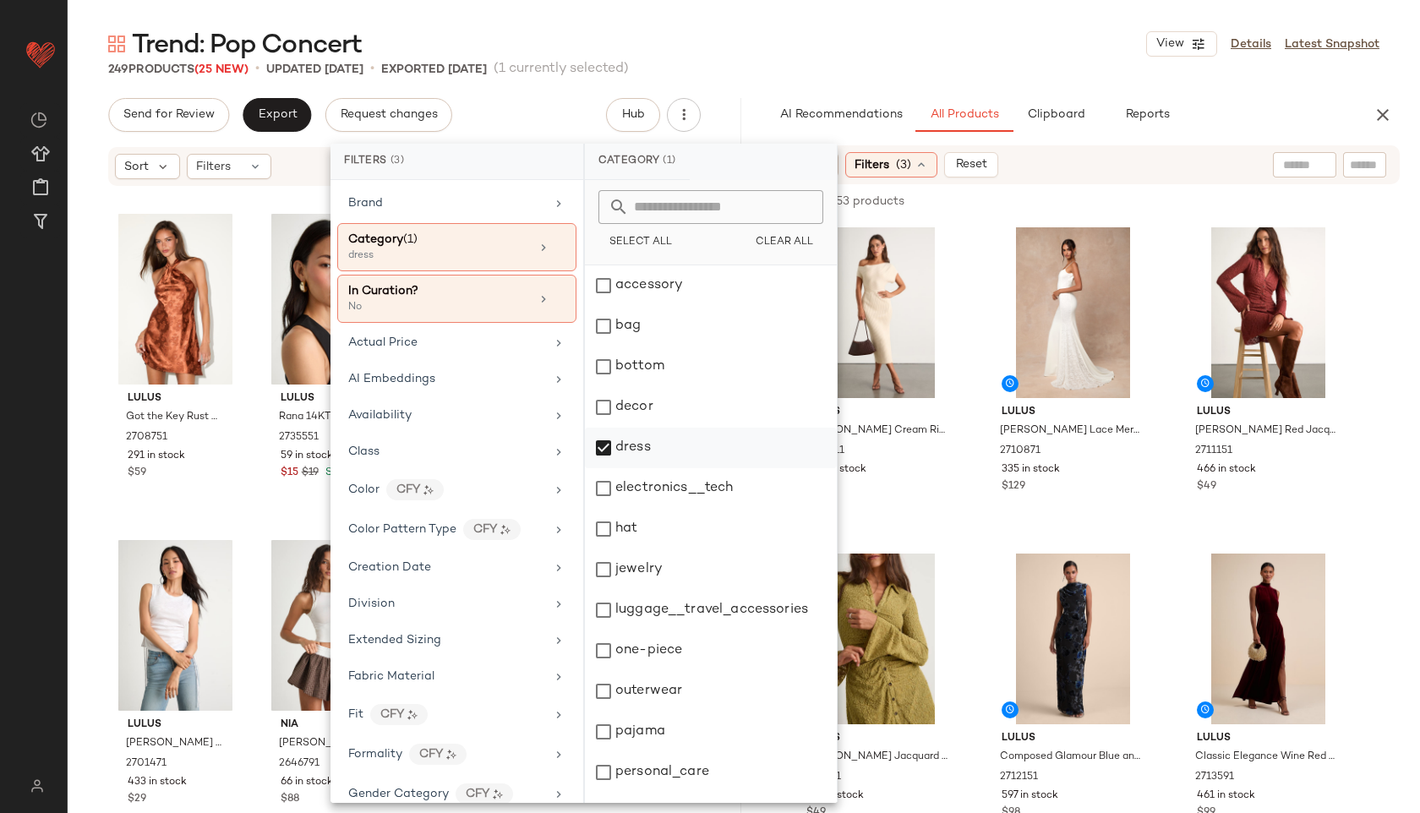
click at [619, 468] on div "dress" at bounding box center [711, 488] width 252 height 41
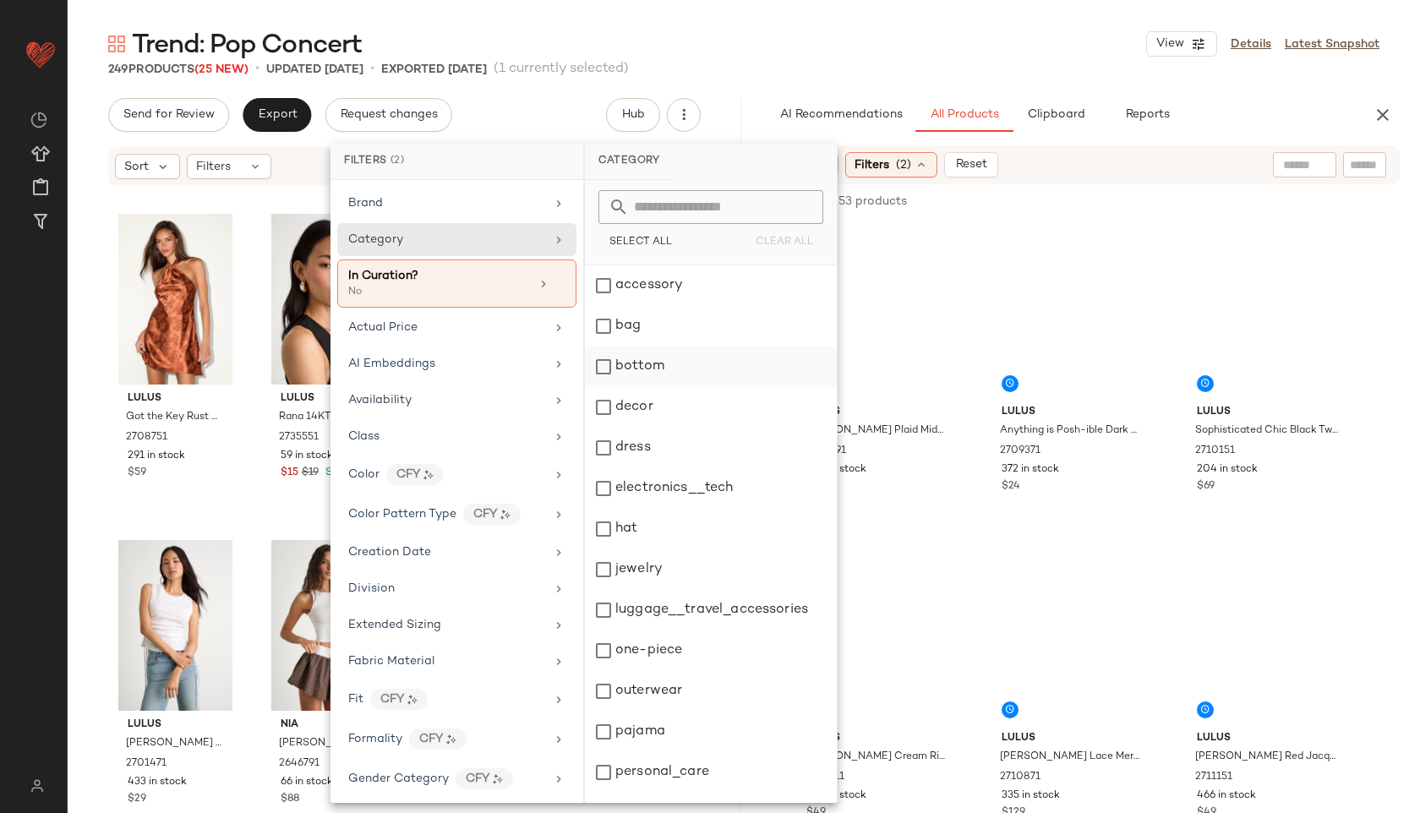
click at [634, 387] on div "bottom" at bounding box center [711, 407] width 252 height 41
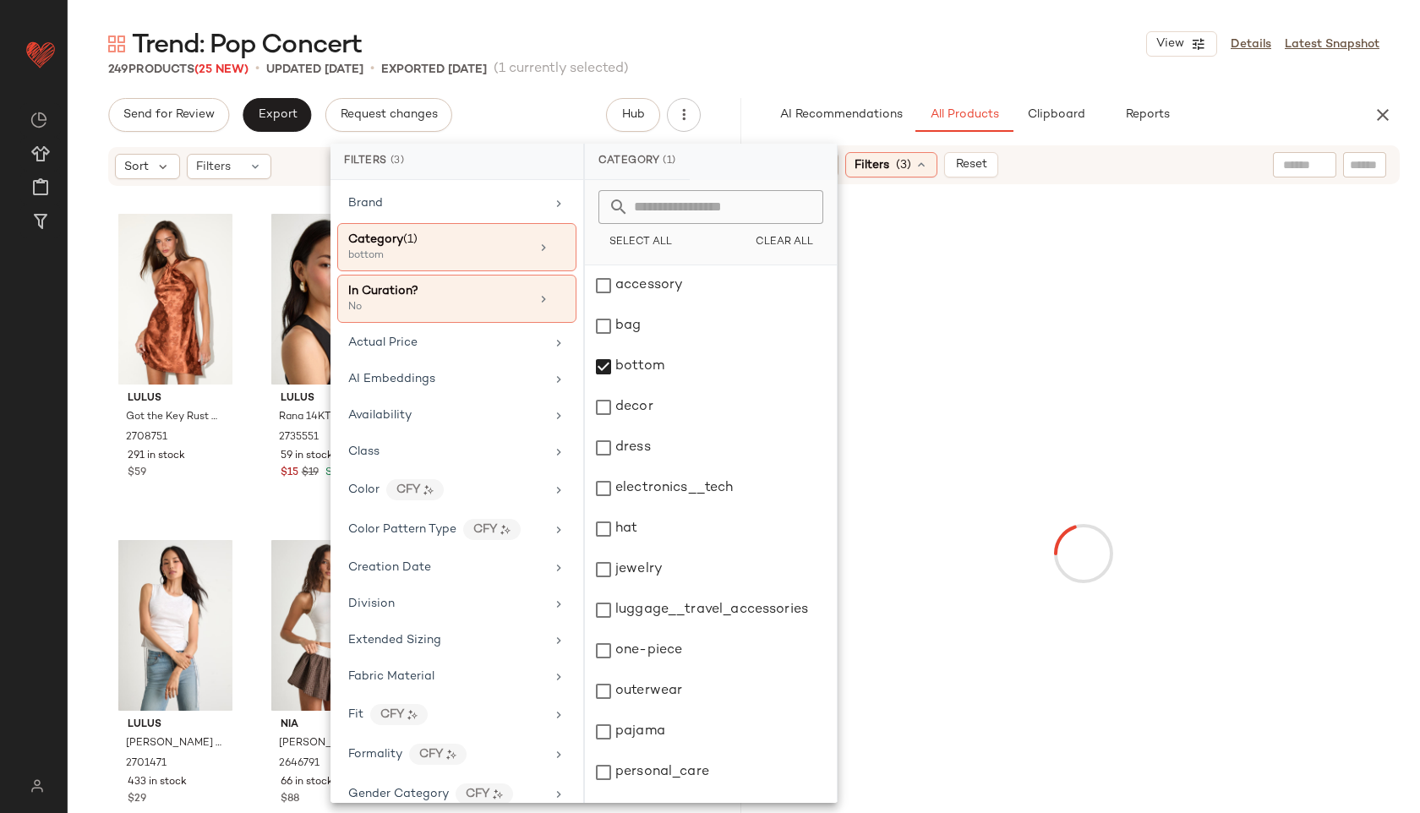
click at [885, 42] on div "Trend: Pop Concert View Details Latest Snapshot" at bounding box center [744, 44] width 1352 height 34
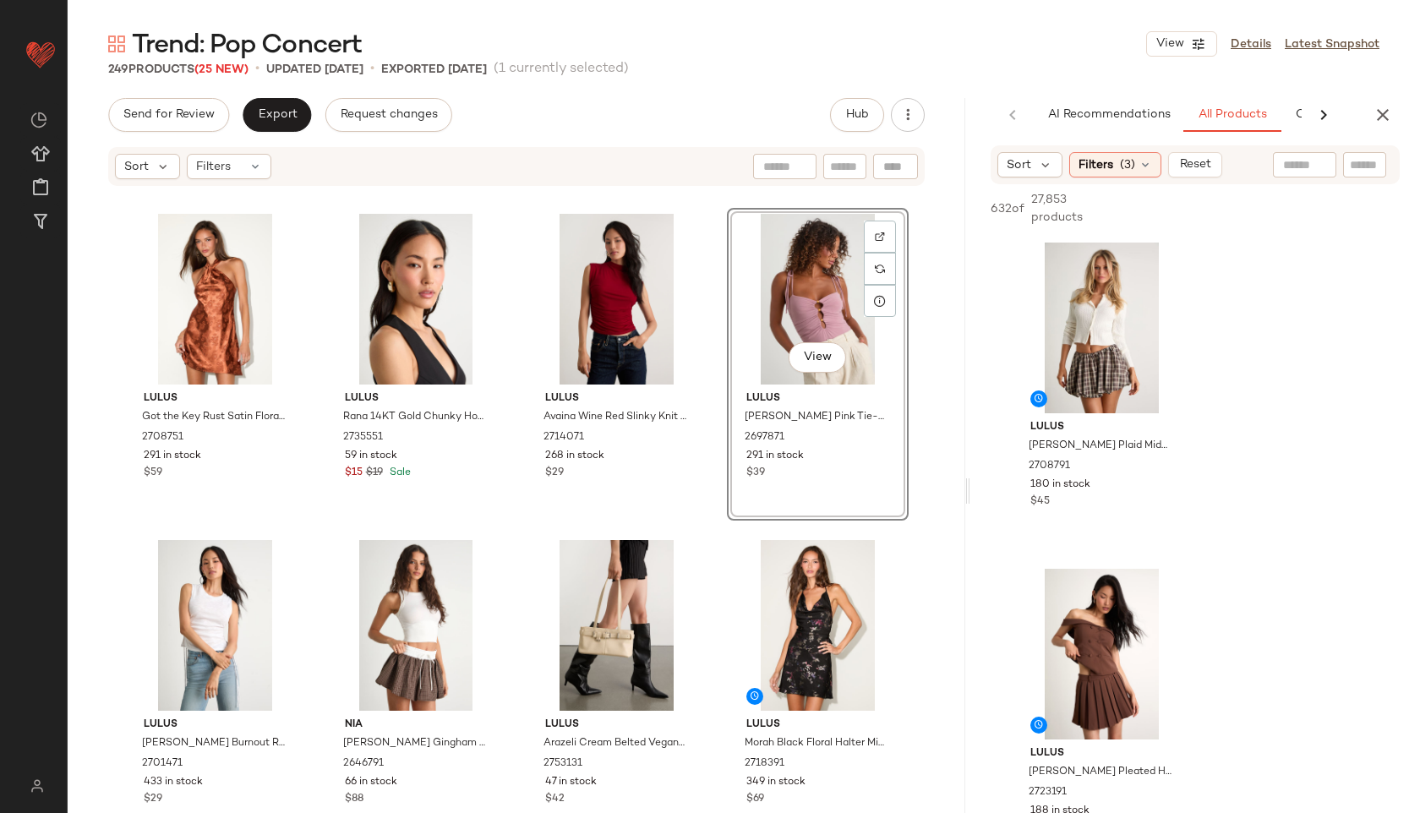
drag, startPoint x: 744, startPoint y: 491, endPoint x: 1035, endPoint y: 441, distance: 295.7
click at [1035, 441] on div "Trend: Pop Concert View Details Latest Snapshot 249 Products (25 New) • updated…" at bounding box center [744, 420] width 1352 height 786
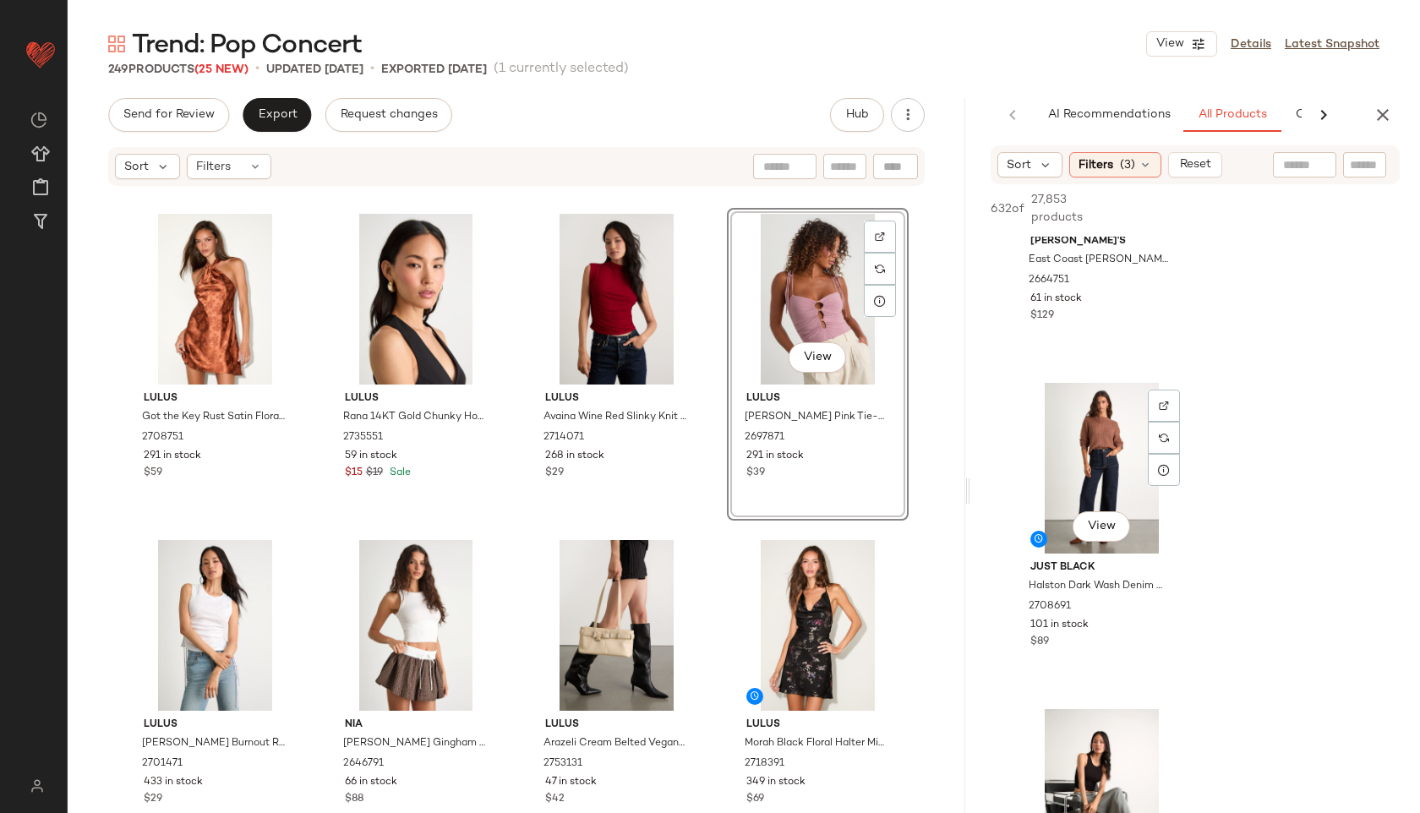
scroll to position [2158, 0]
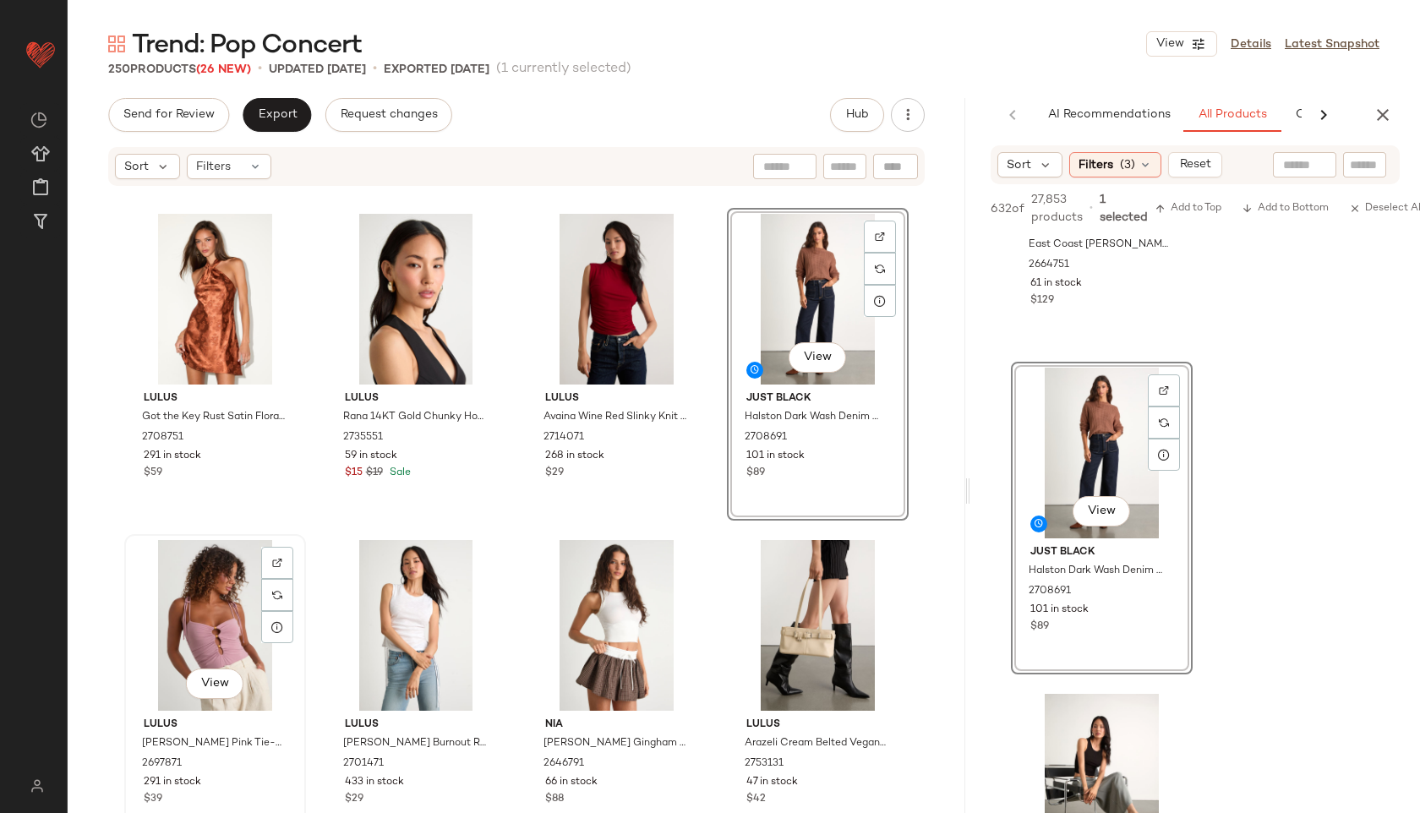
click at [222, 630] on div "View" at bounding box center [215, 625] width 170 height 171
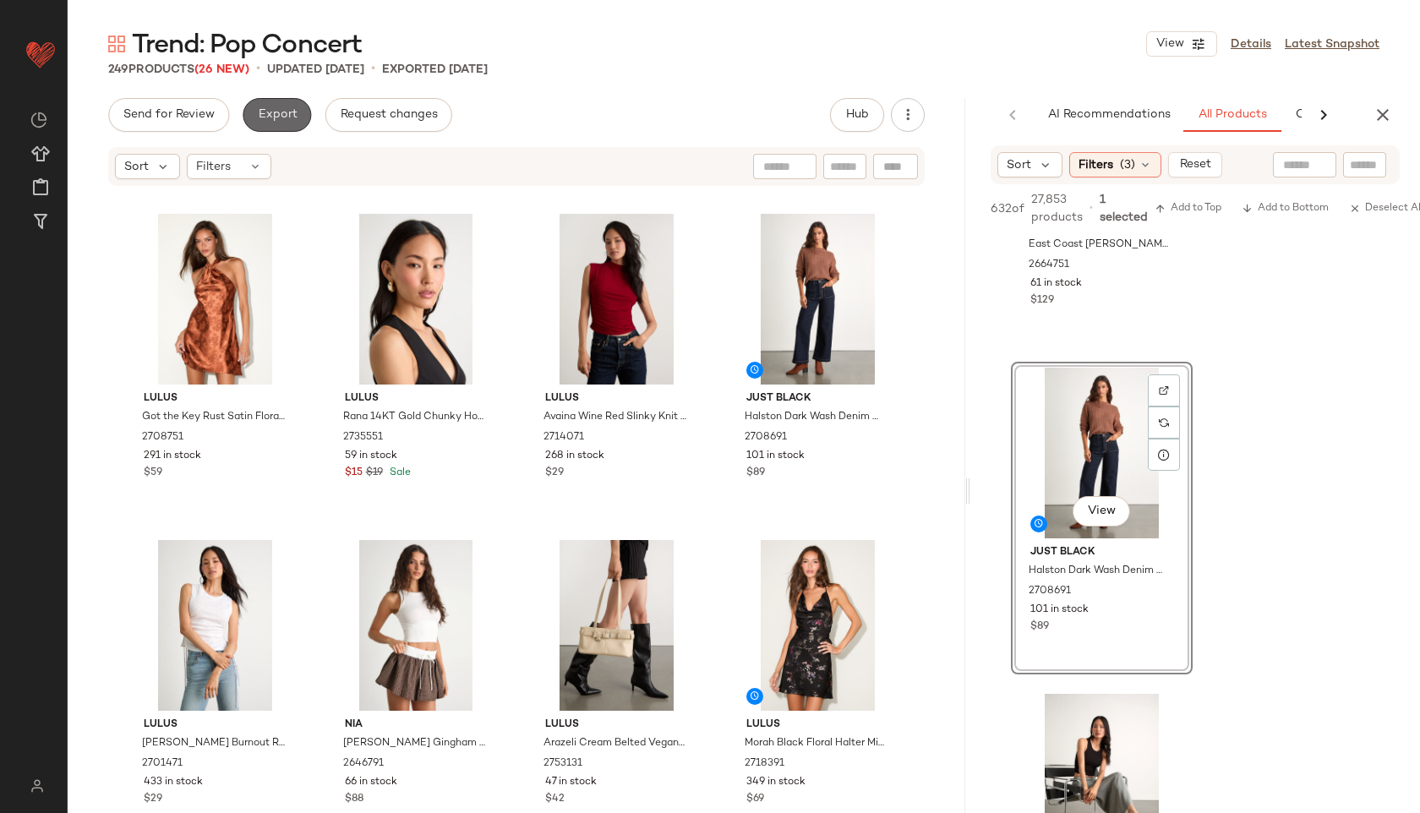
click at [261, 114] on span "Export" at bounding box center [277, 115] width 40 height 14
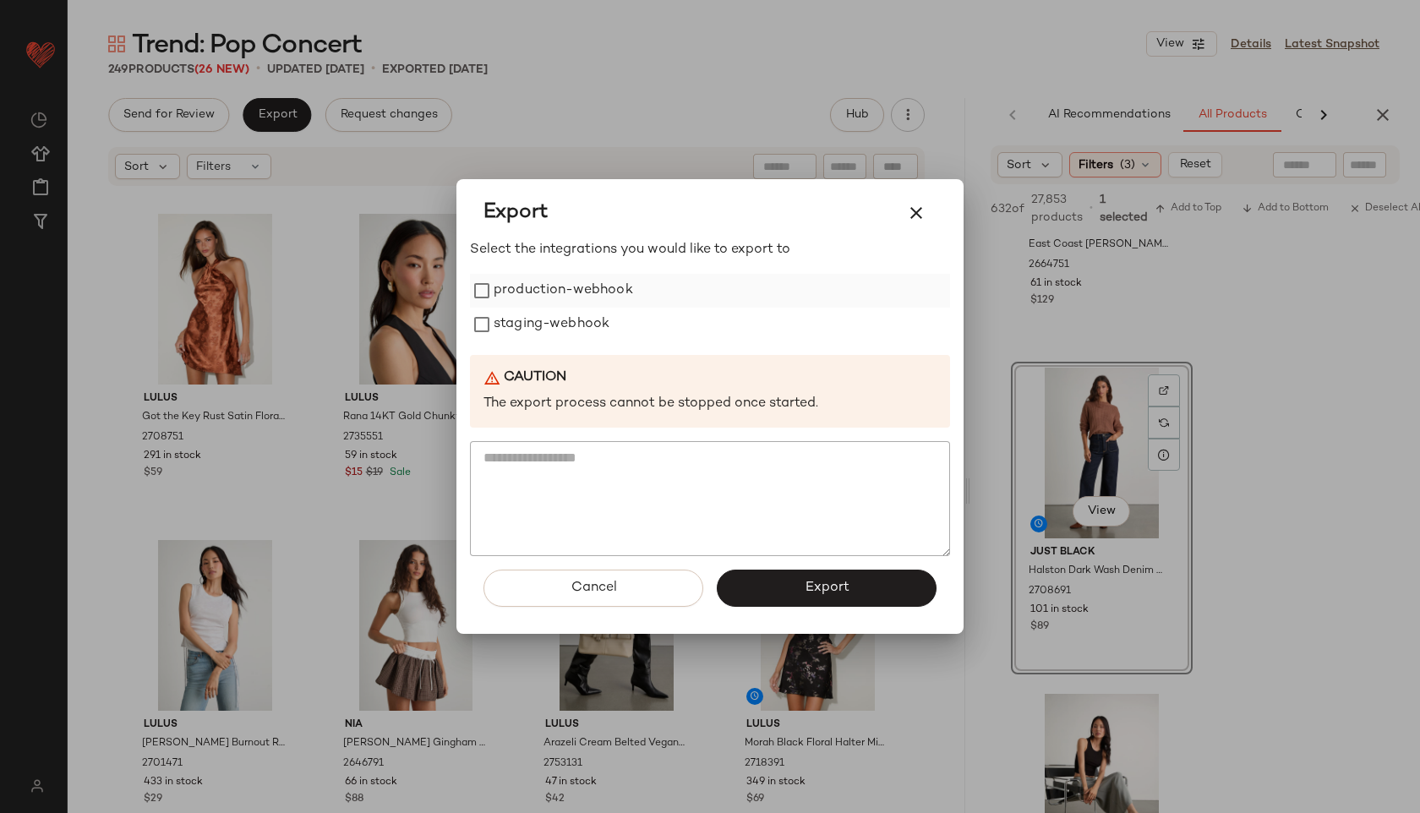
click at [516, 304] on label "production-webhook" at bounding box center [562, 291] width 139 height 34
click at [521, 314] on label "staging-webhook" at bounding box center [551, 325] width 116 height 34
click at [785, 582] on button "Export" at bounding box center [827, 588] width 220 height 37
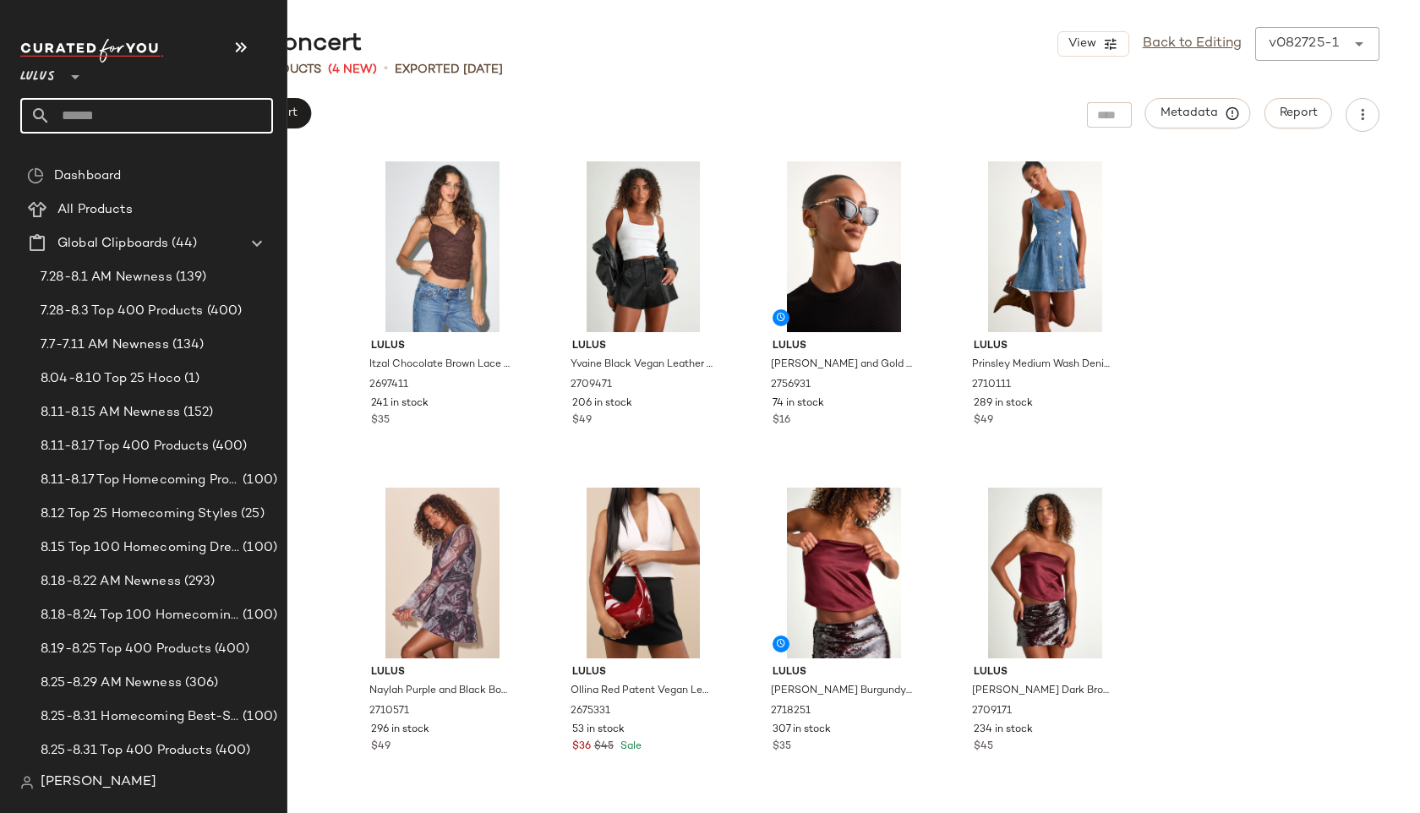
click at [71, 119] on input "text" at bounding box center [162, 115] width 222 height 35
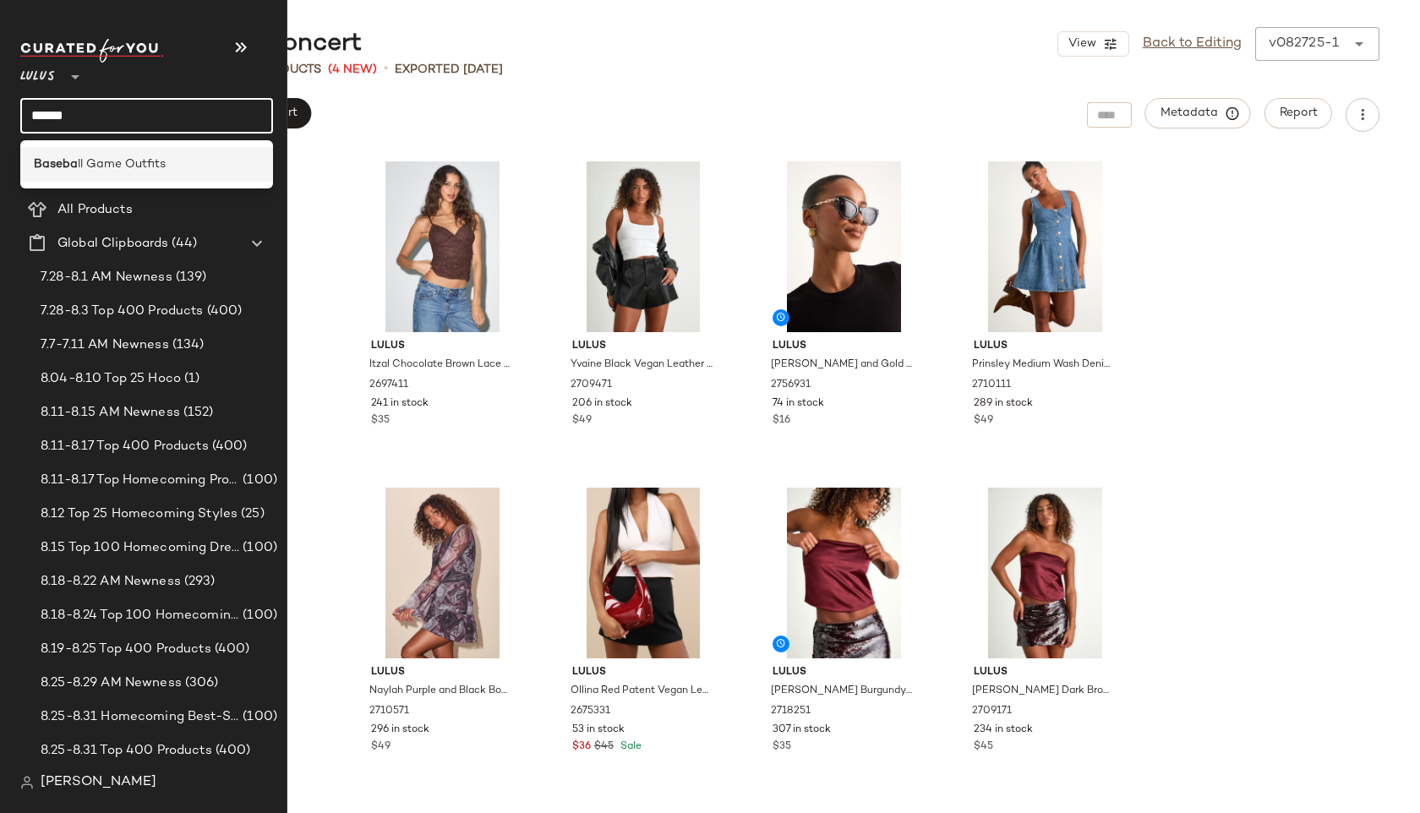
type input "******"
click at [51, 158] on b "Baseba" at bounding box center [56, 164] width 44 height 18
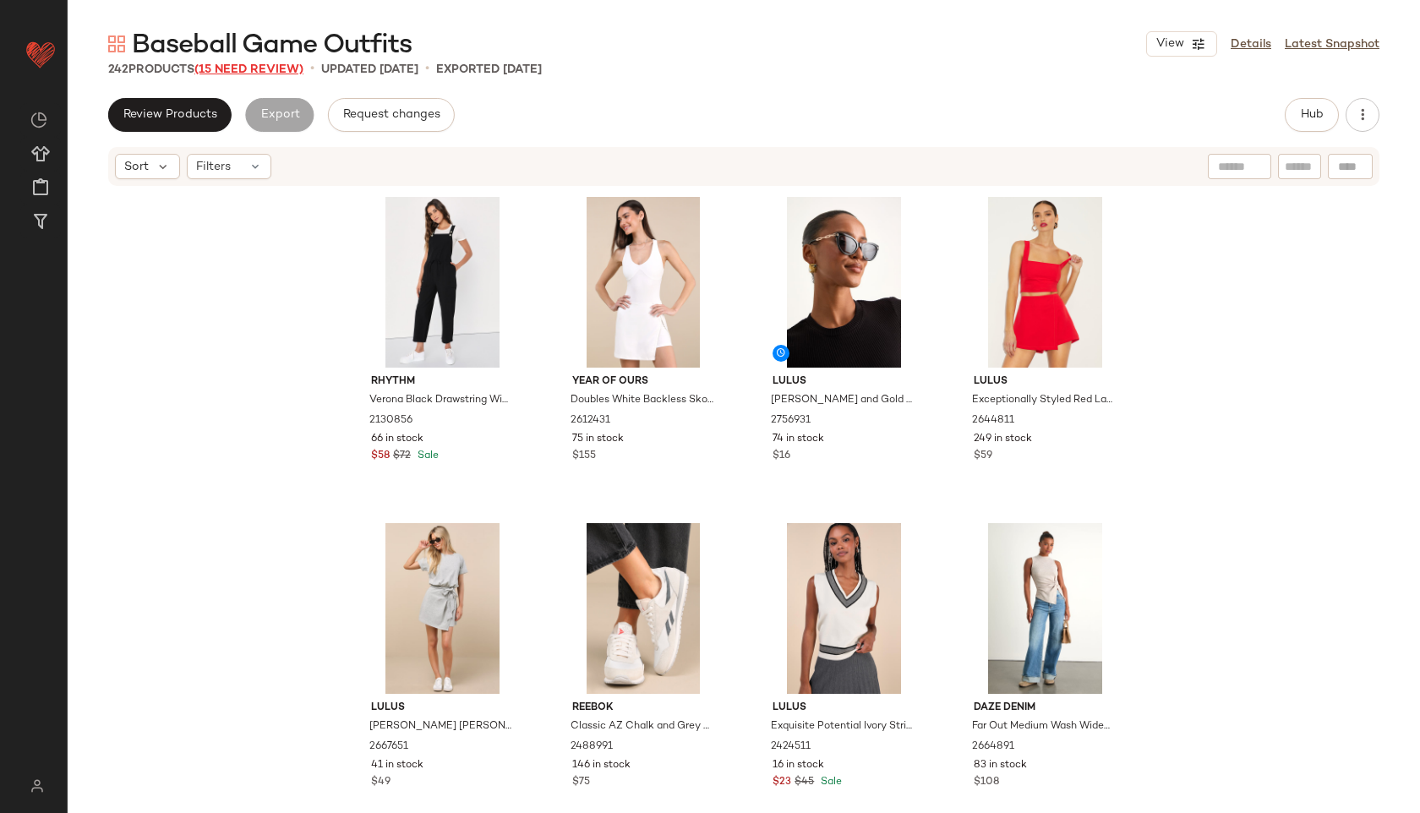
click at [260, 68] on span "(15 Need Review)" at bounding box center [248, 69] width 109 height 13
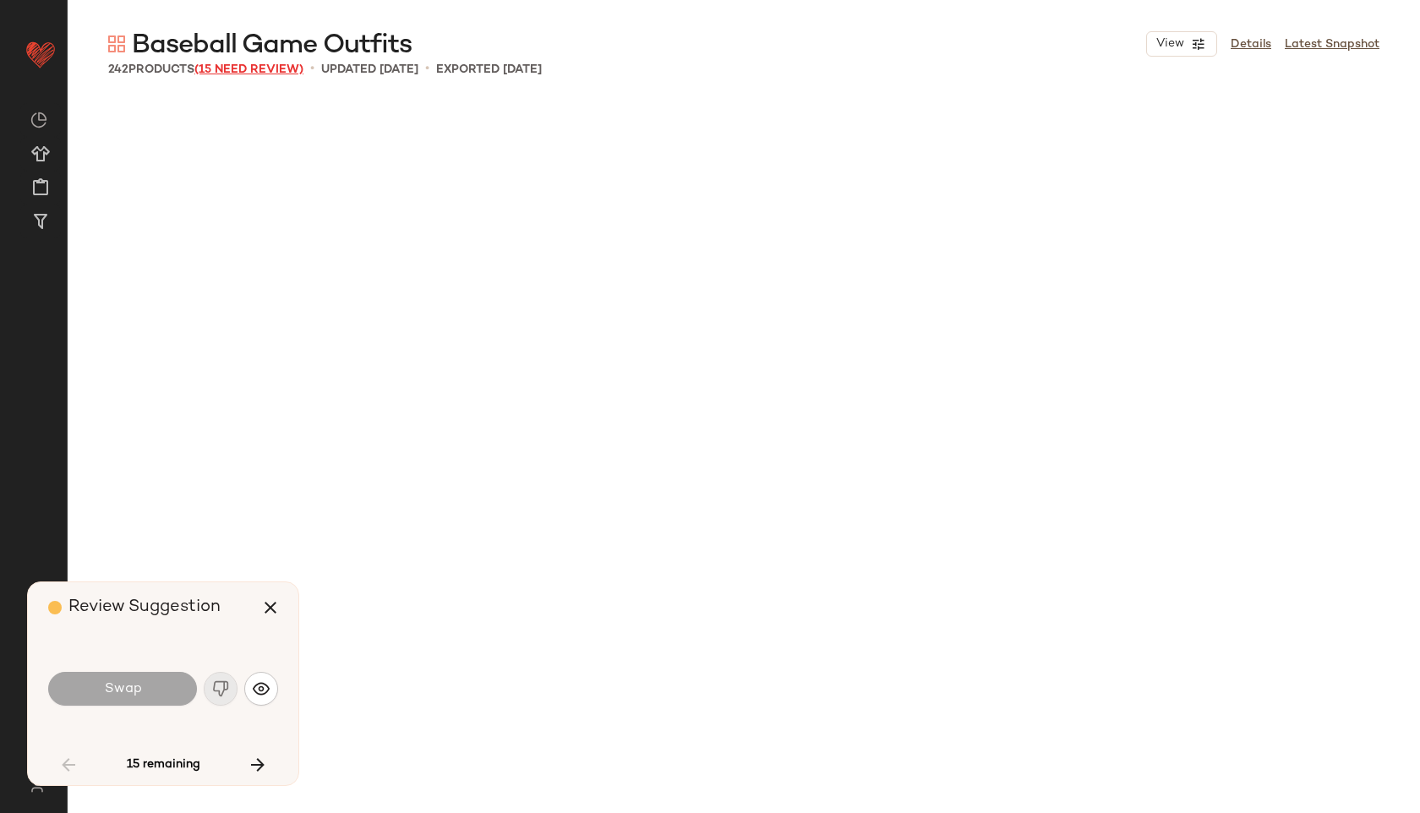
scroll to position [1318, 0]
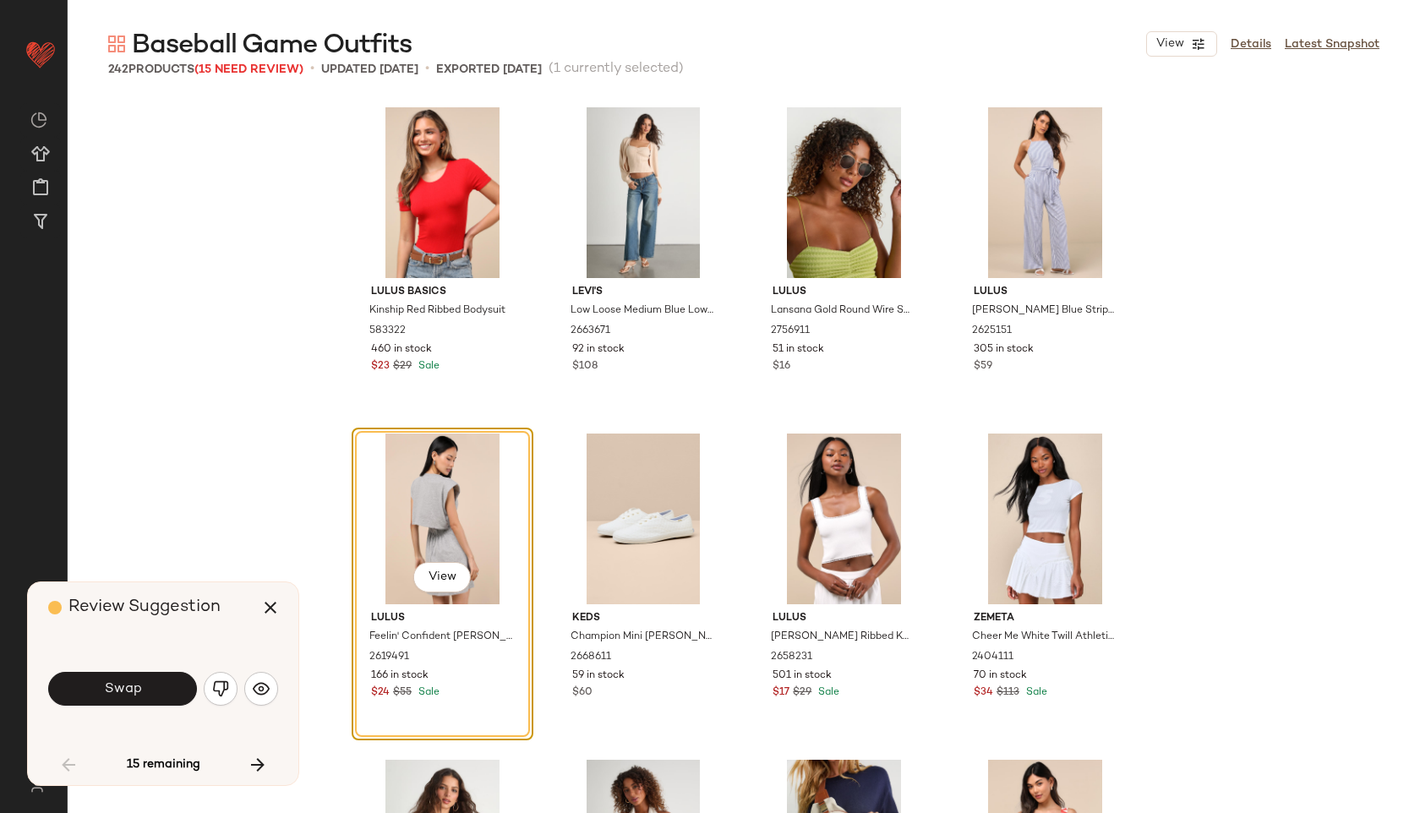
click at [137, 668] on div "Swap" at bounding box center [163, 688] width 230 height 41
click at [146, 684] on button "Swap" at bounding box center [122, 689] width 149 height 34
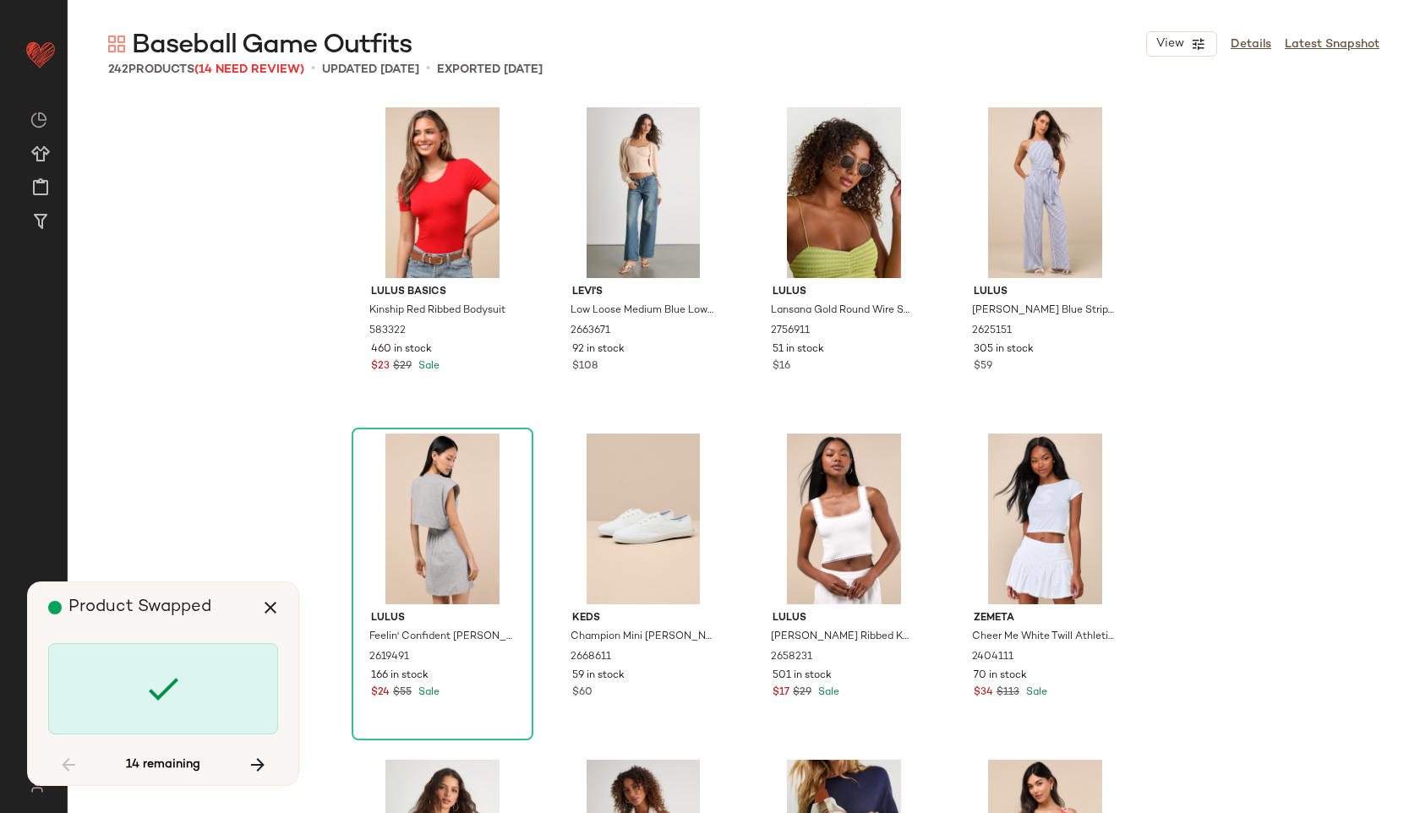
scroll to position [6197, 0]
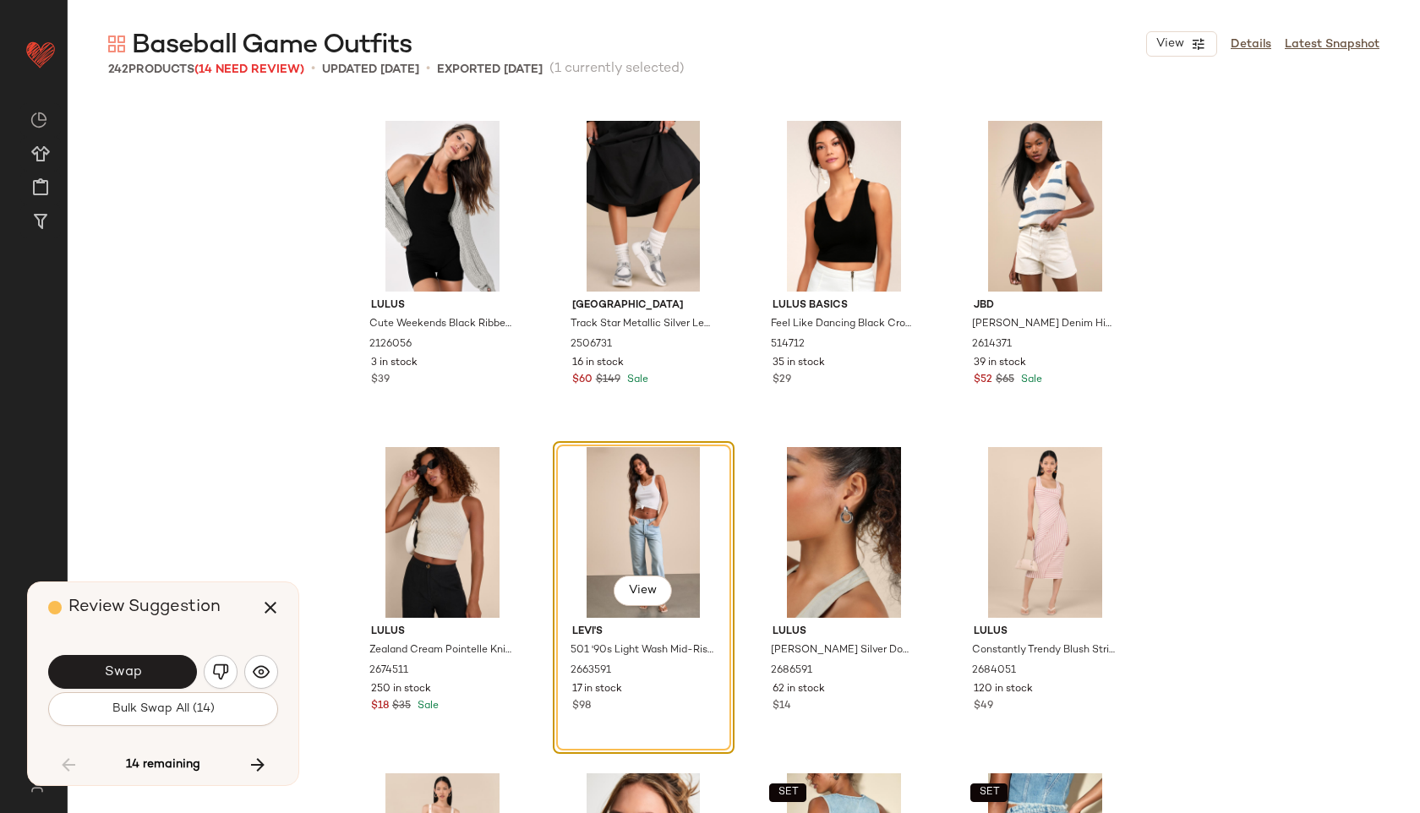
click at [146, 684] on button "Swap" at bounding box center [122, 672] width 149 height 34
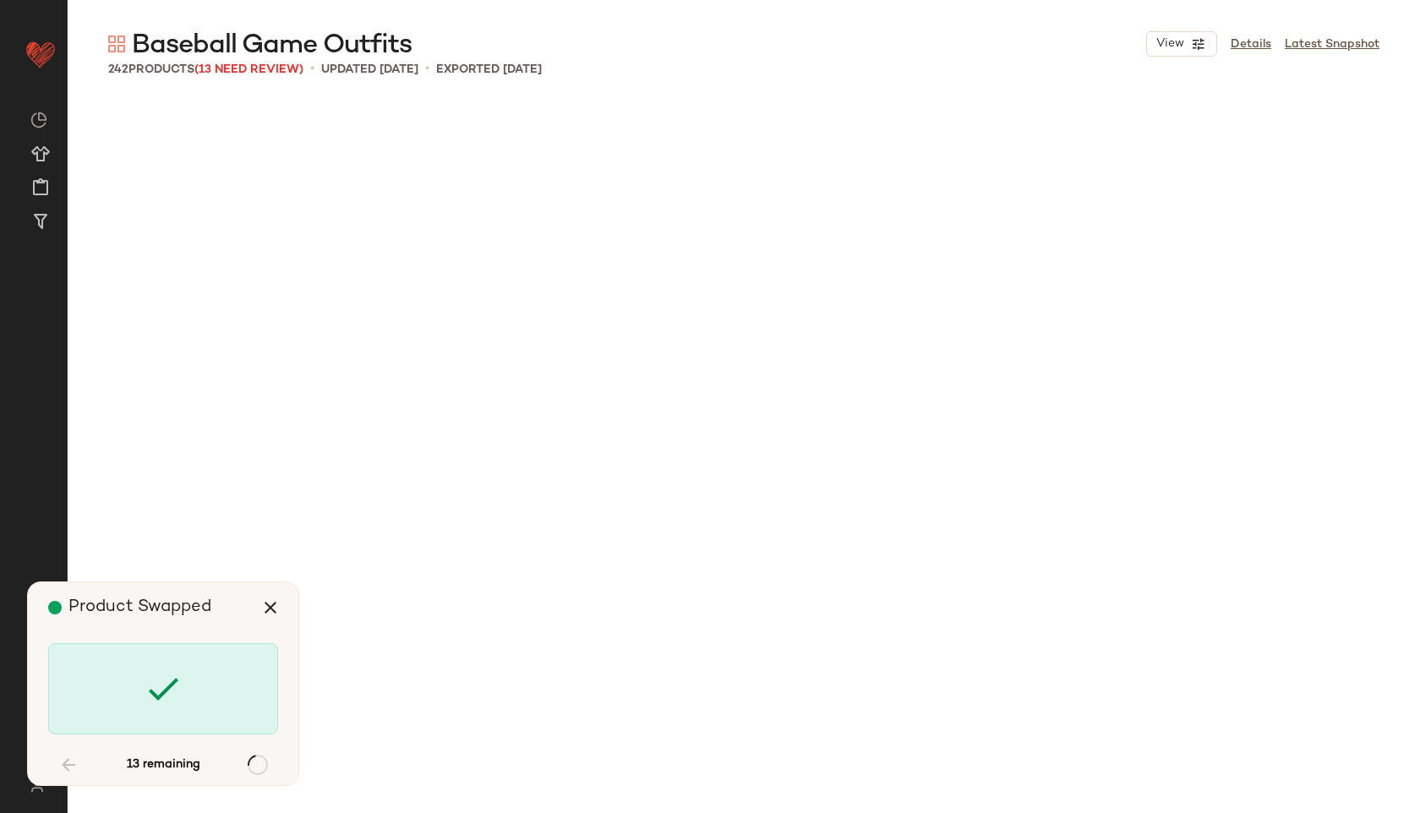
scroll to position [8154, 0]
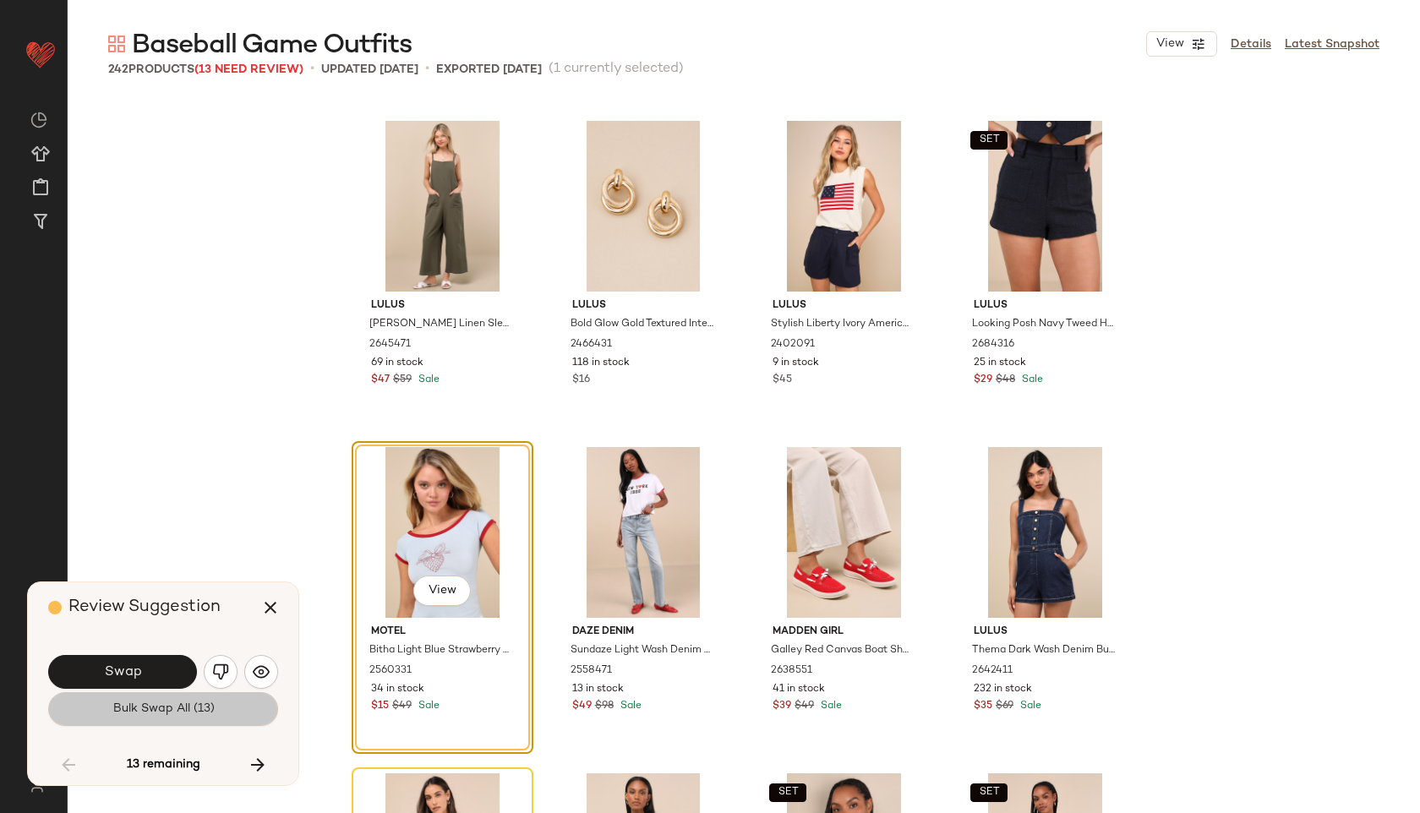
click at [150, 704] on span "Bulk Swap All (13)" at bounding box center [163, 709] width 102 height 14
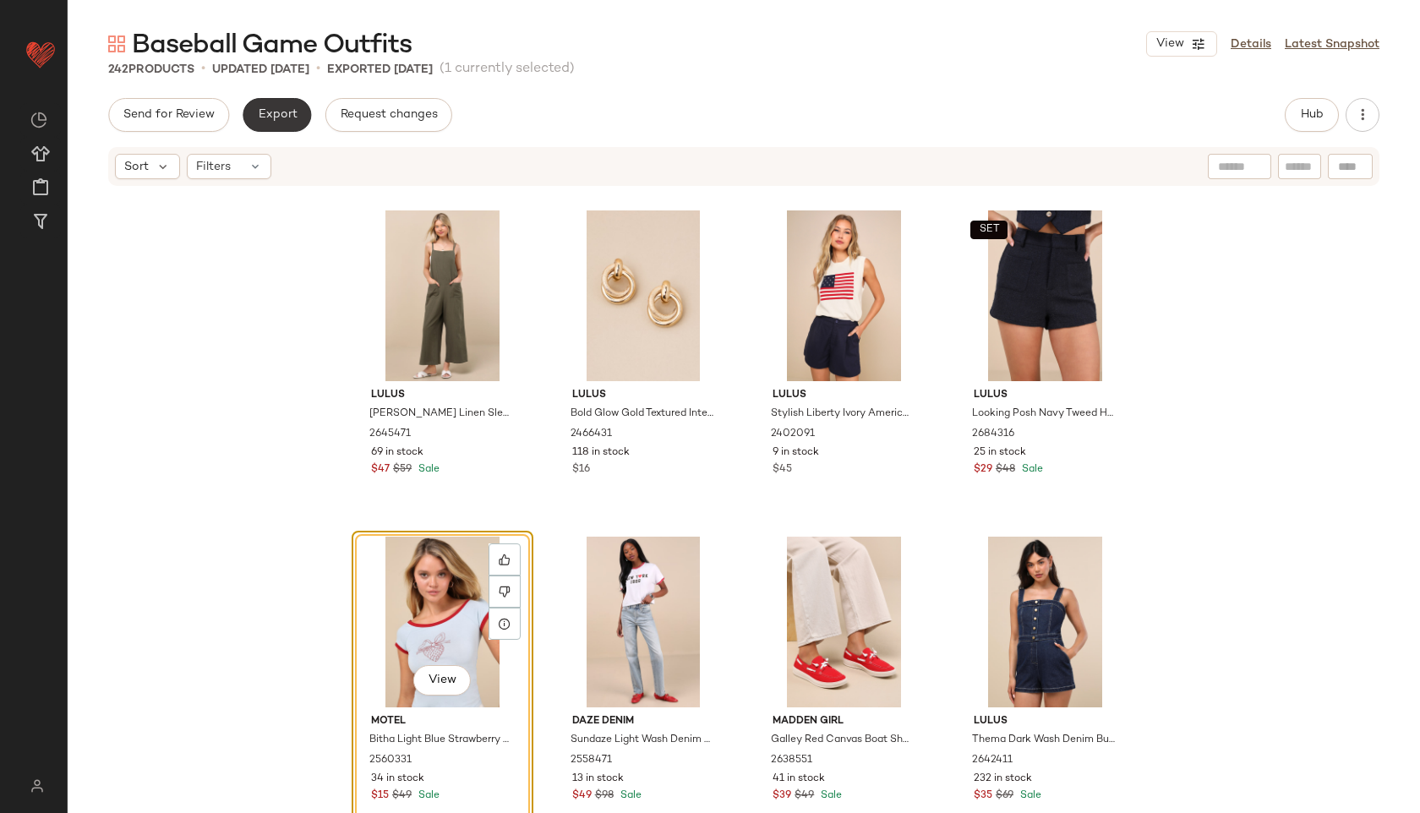
click at [282, 109] on span "Export" at bounding box center [277, 115] width 40 height 14
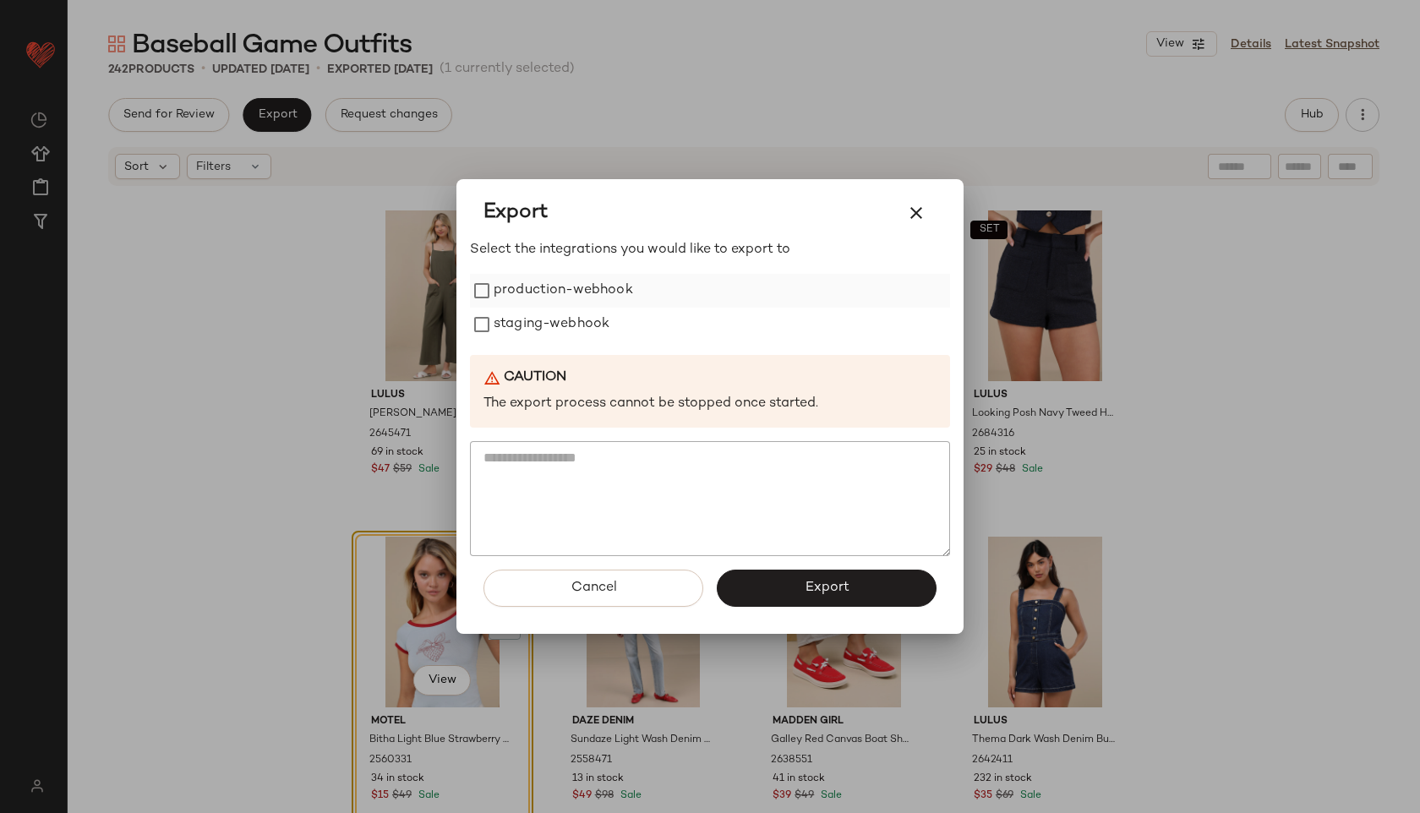
click at [553, 300] on label "production-webhook" at bounding box center [562, 291] width 139 height 34
click at [557, 327] on label "staging-webhook" at bounding box center [551, 325] width 116 height 34
click at [787, 596] on button "Export" at bounding box center [827, 588] width 220 height 37
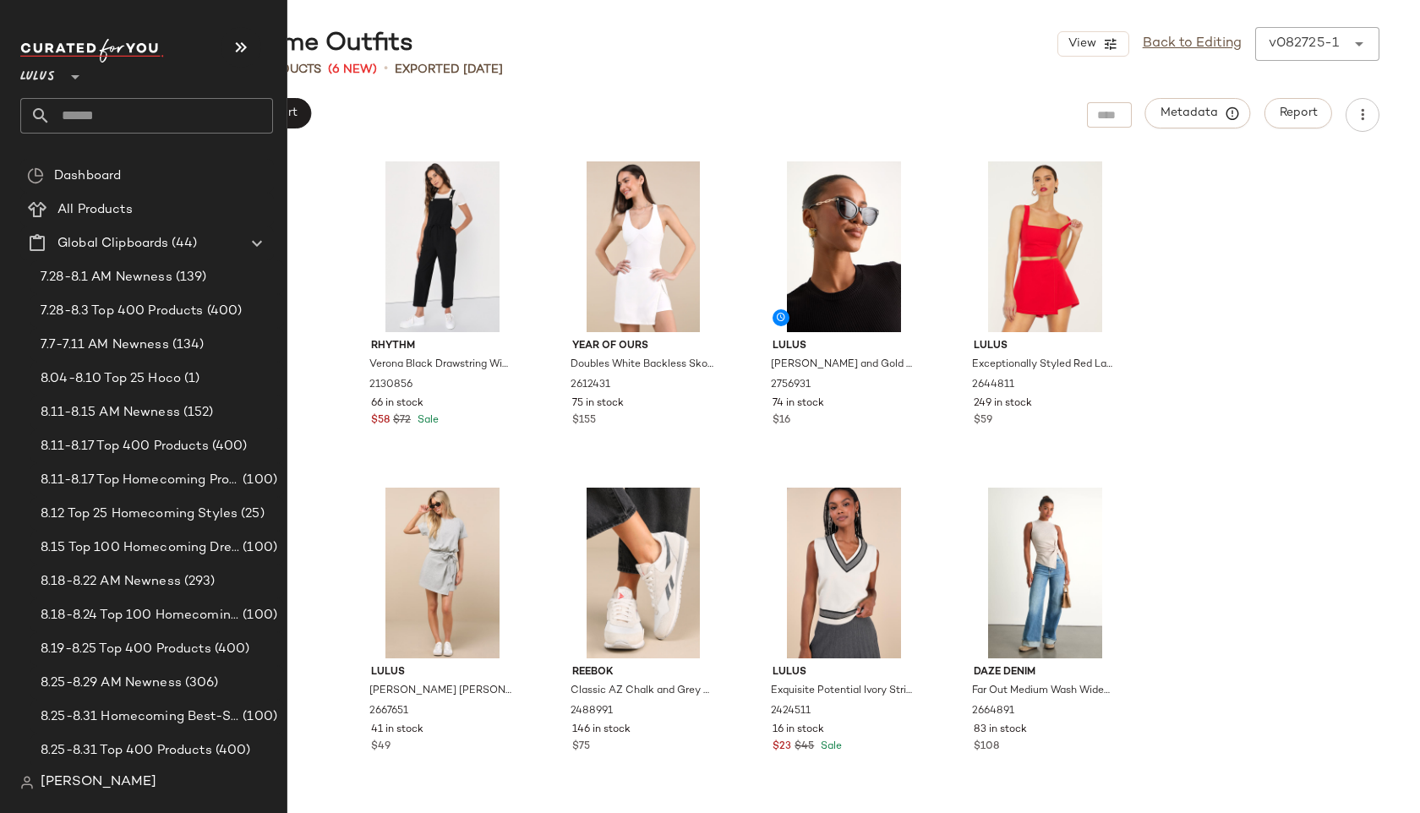
click at [106, 112] on input "text" at bounding box center [162, 115] width 222 height 35
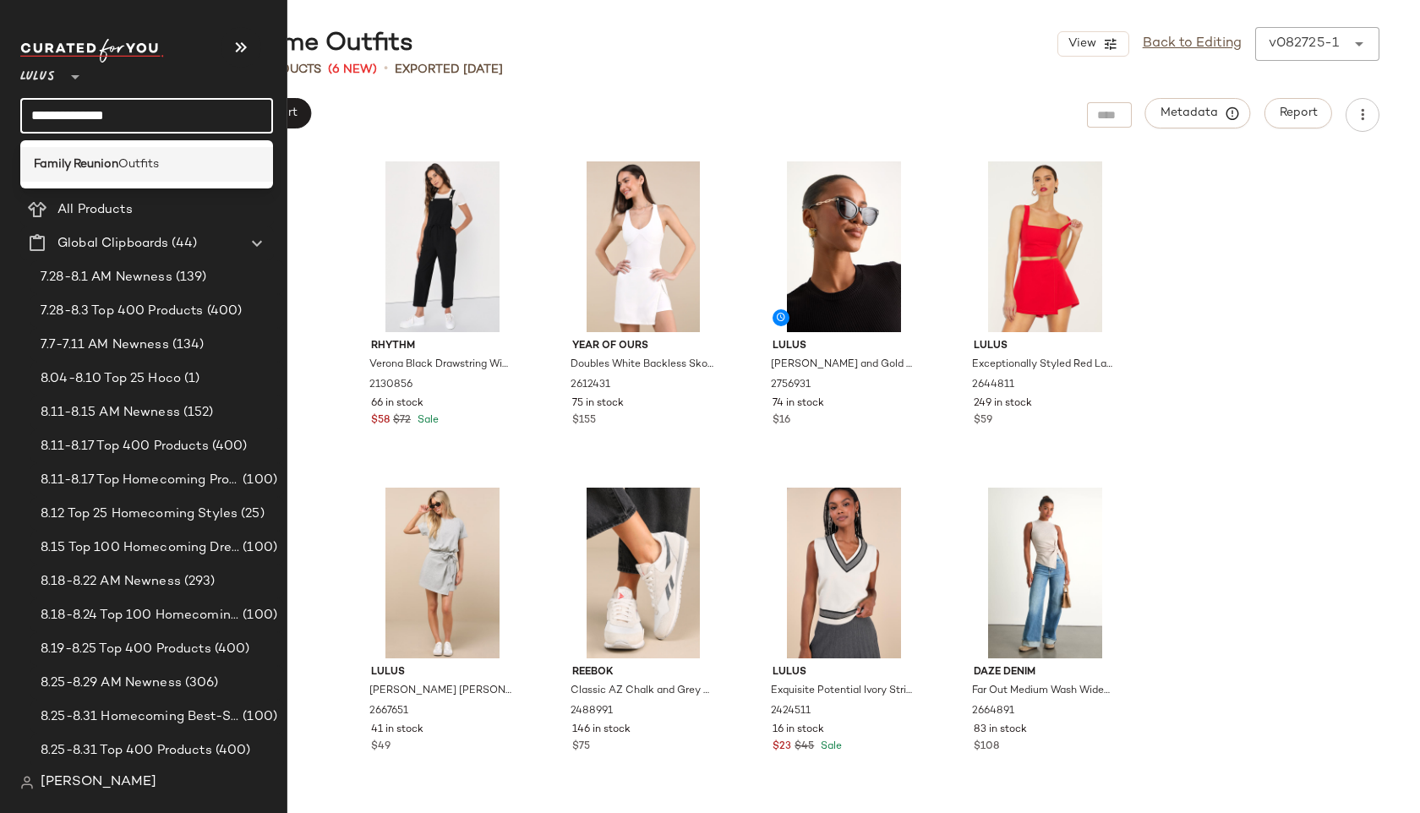
type input "**********"
click at [139, 164] on span "Outfits" at bounding box center [138, 164] width 41 height 18
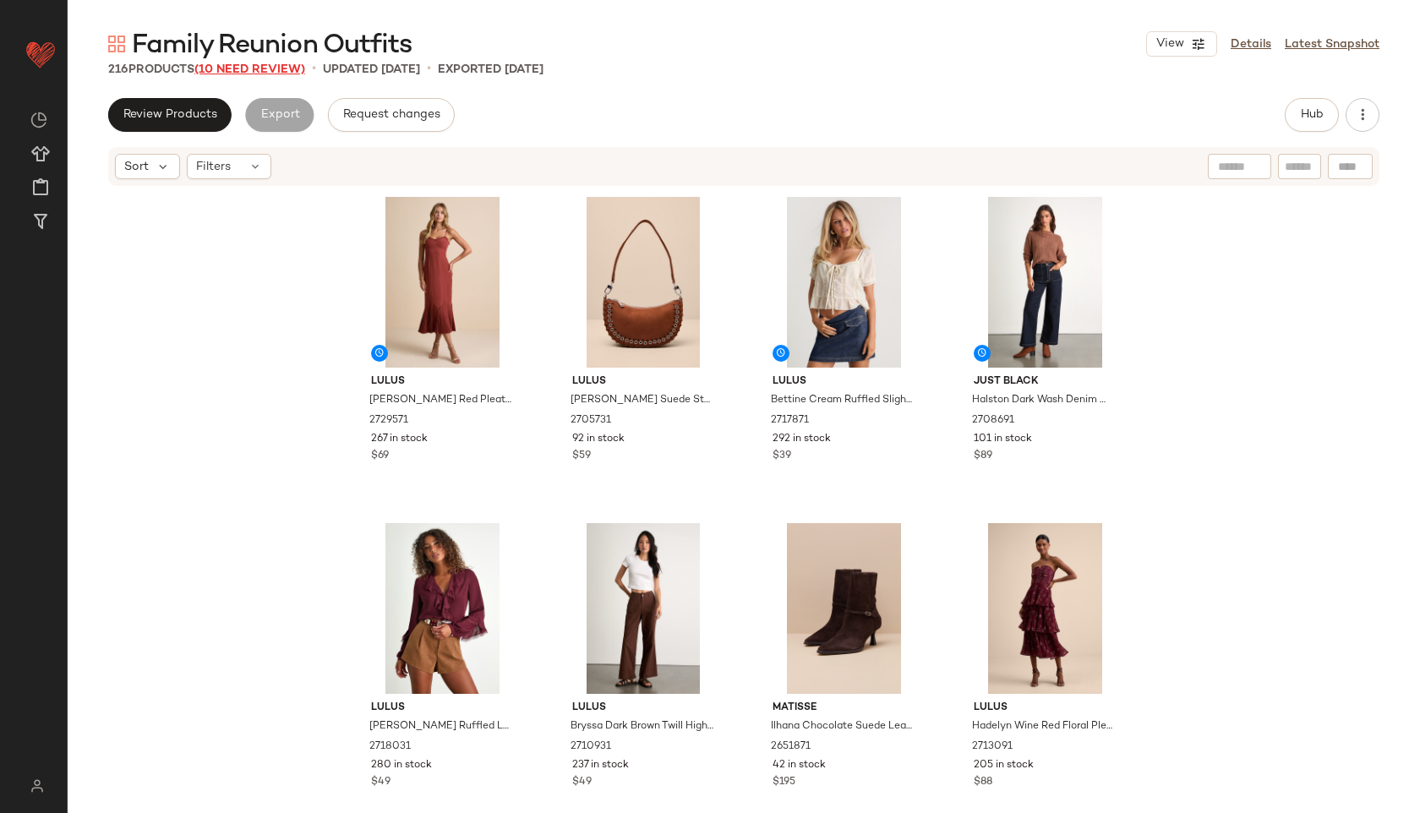
click at [266, 68] on span "(10 Need Review)" at bounding box center [249, 69] width 111 height 13
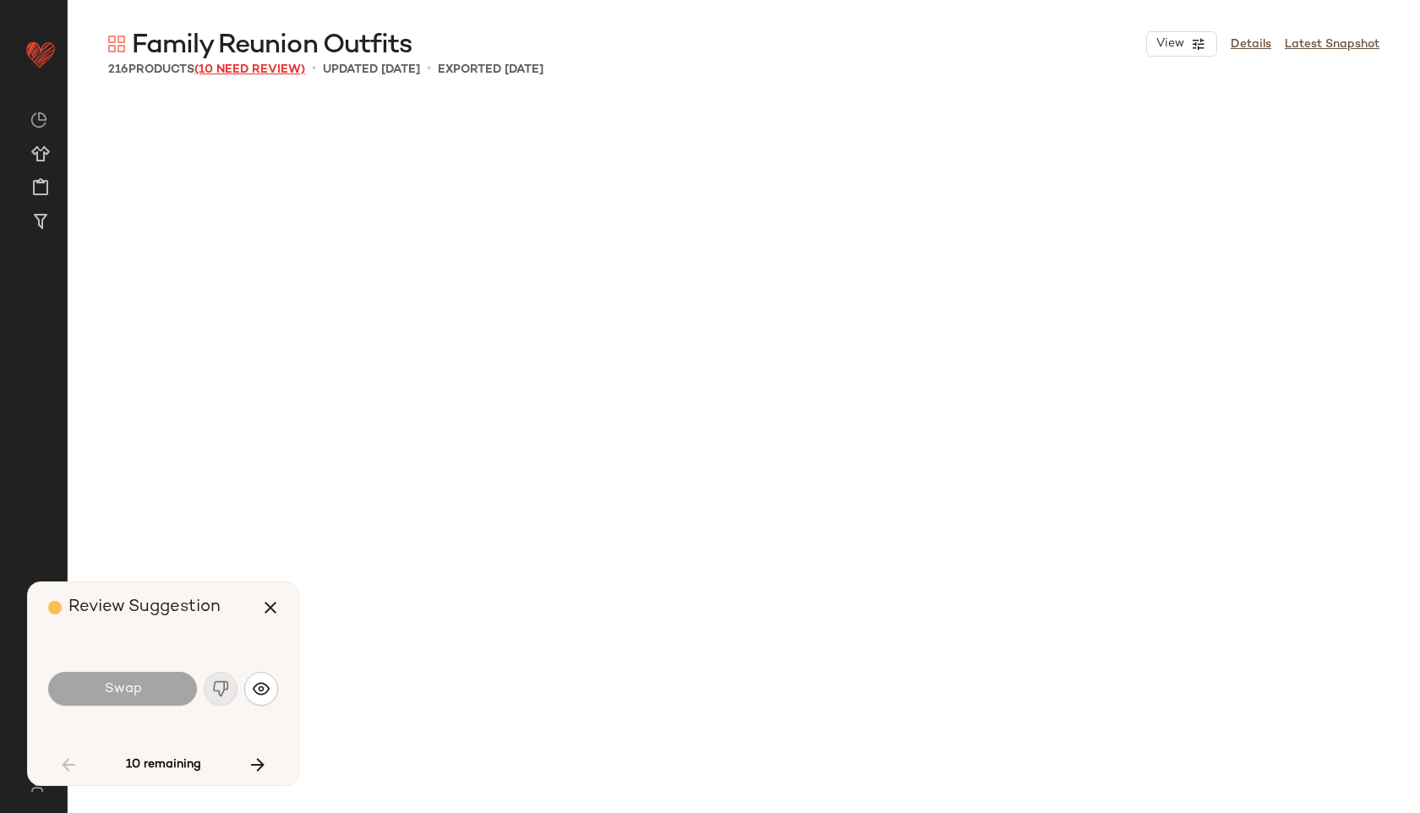
scroll to position [2935, 0]
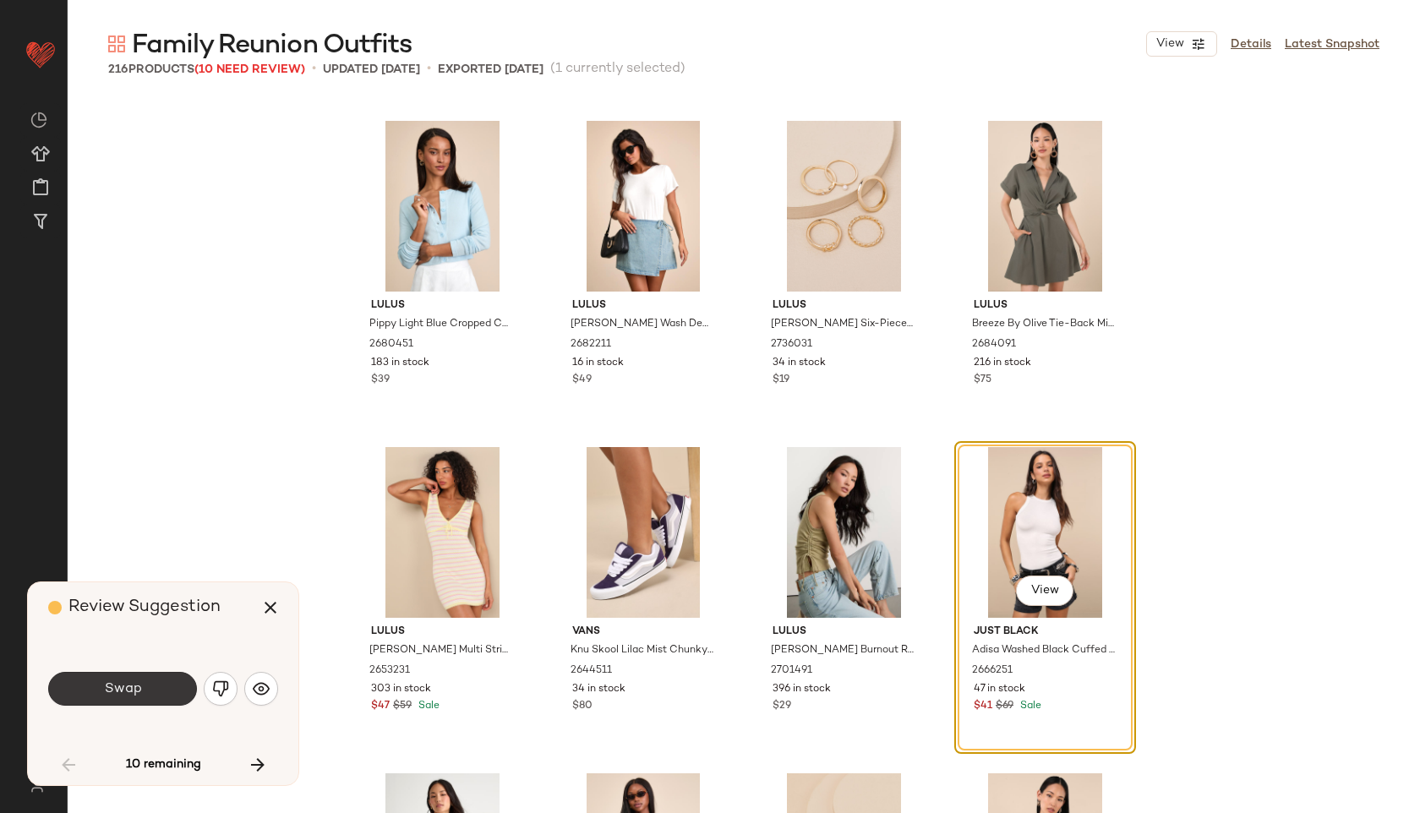
click at [154, 693] on button "Swap" at bounding box center [122, 689] width 149 height 34
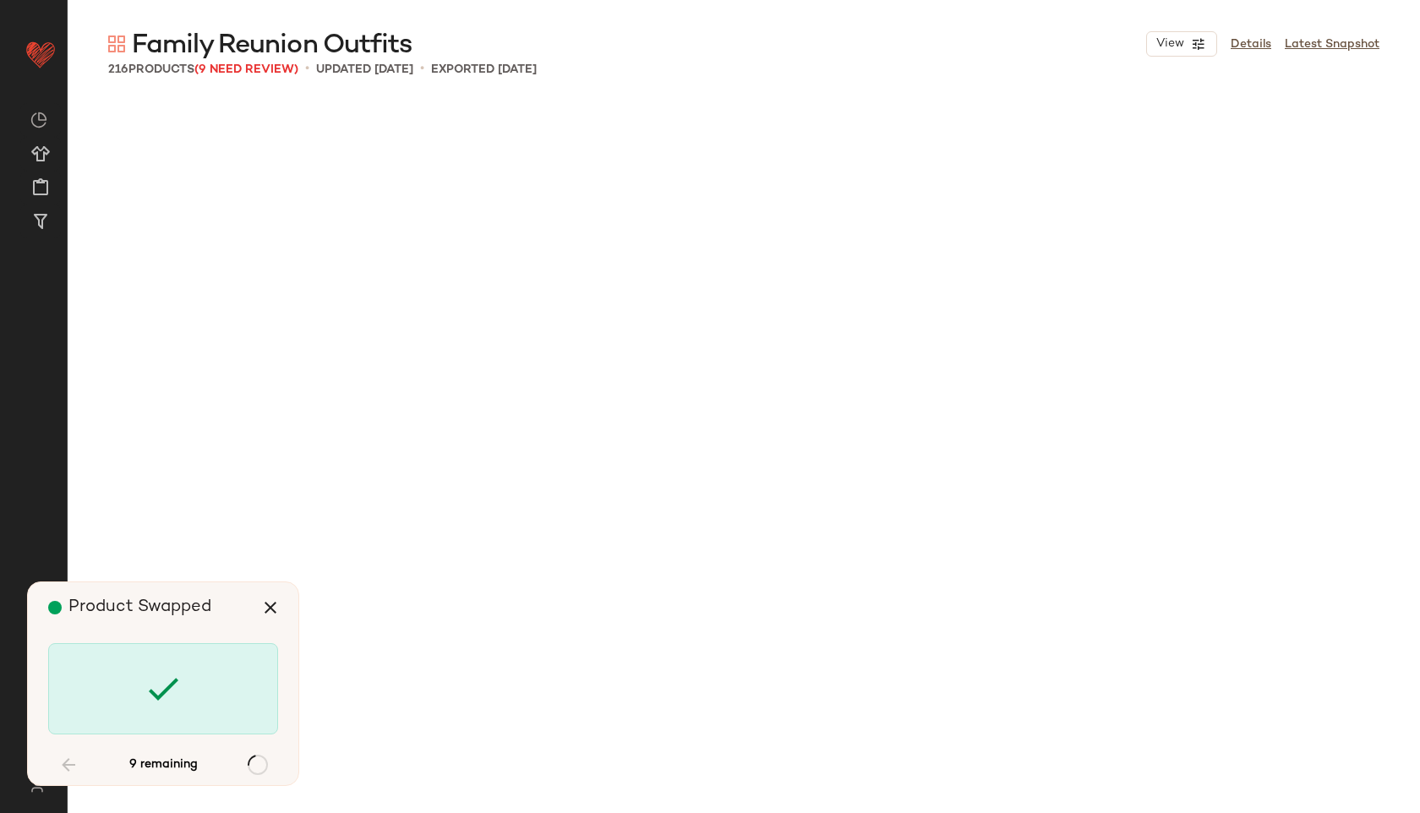
scroll to position [4892, 0]
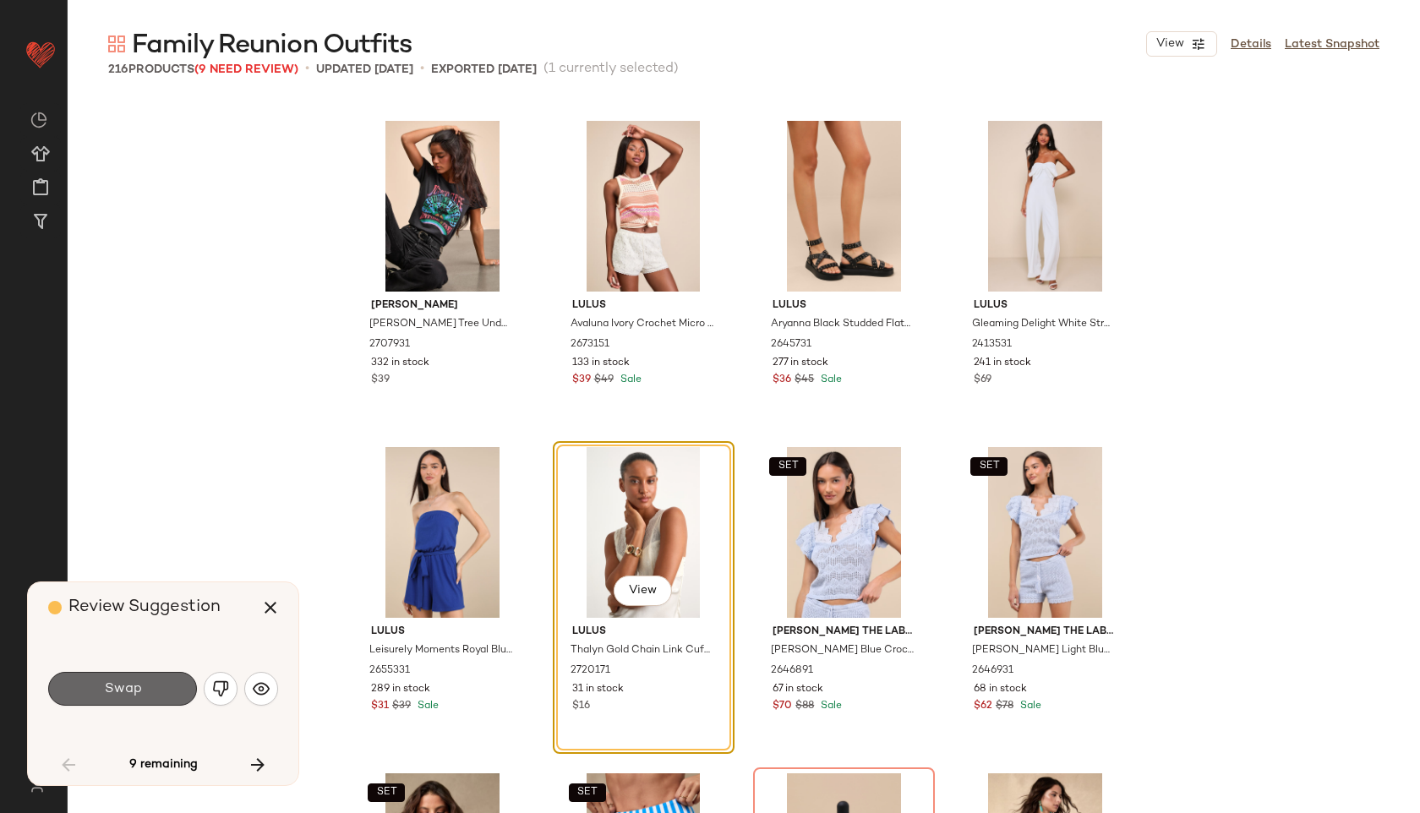
click at [155, 695] on button "Swap" at bounding box center [122, 689] width 149 height 34
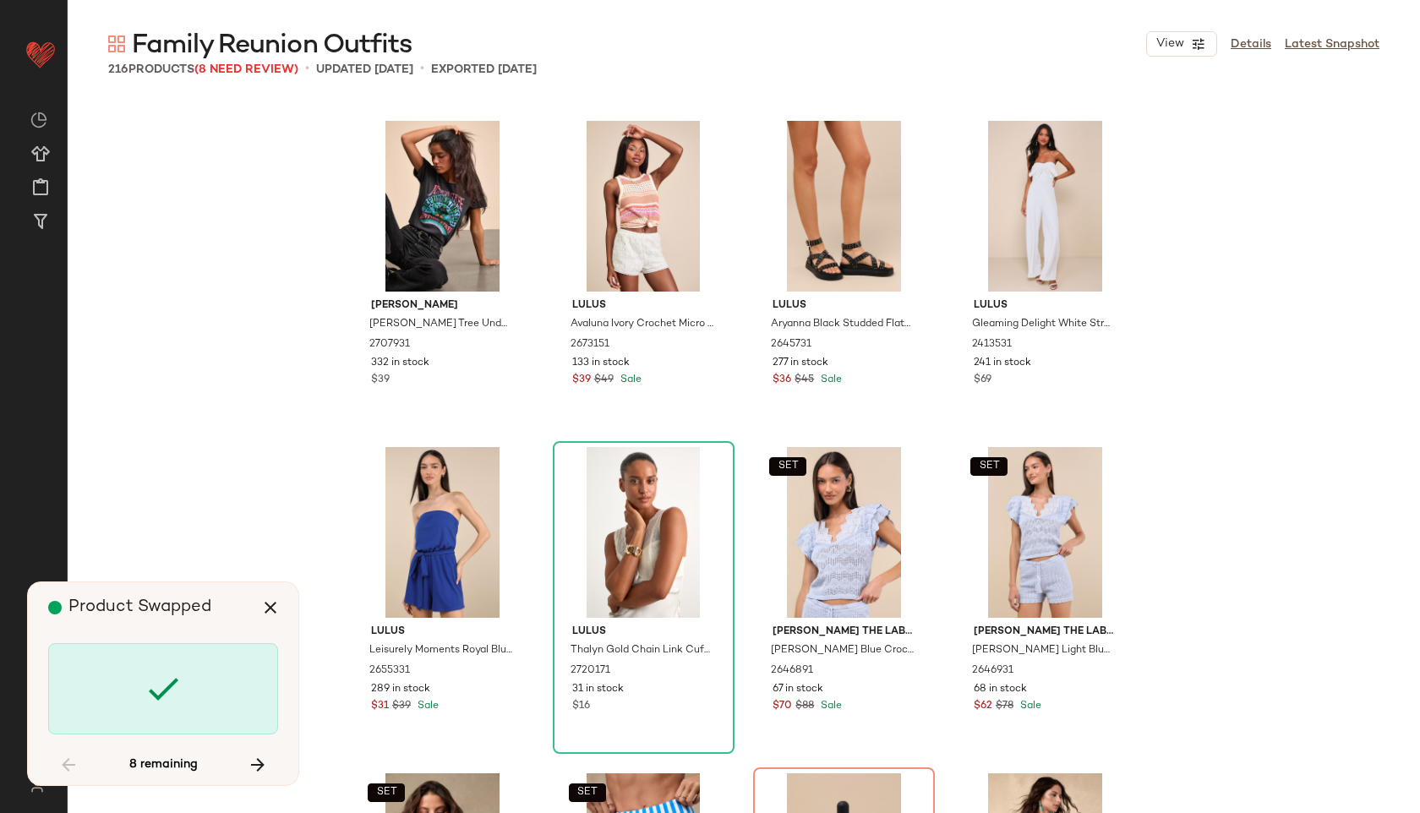
scroll to position [5219, 0]
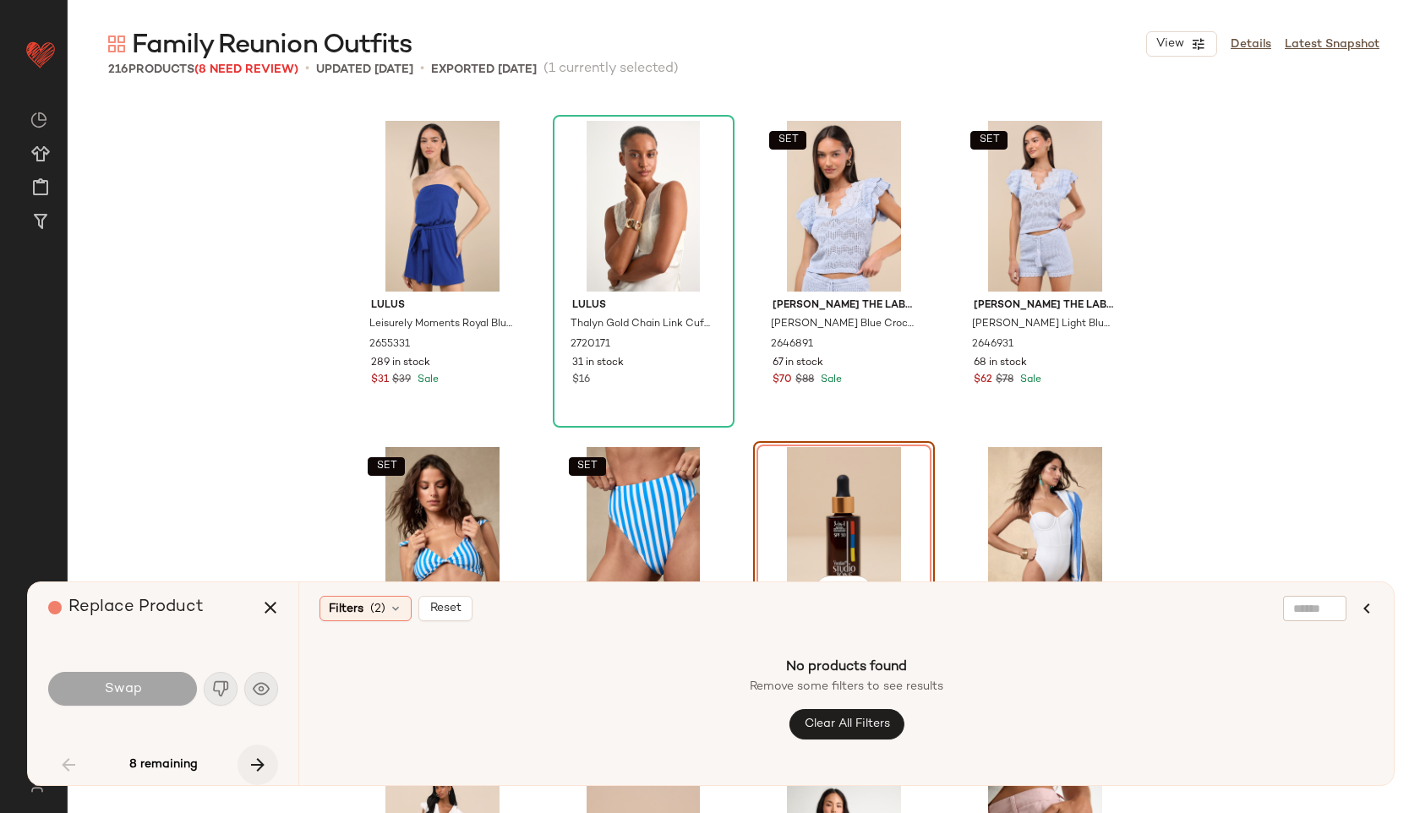
click at [255, 773] on icon "button" at bounding box center [258, 765] width 20 height 20
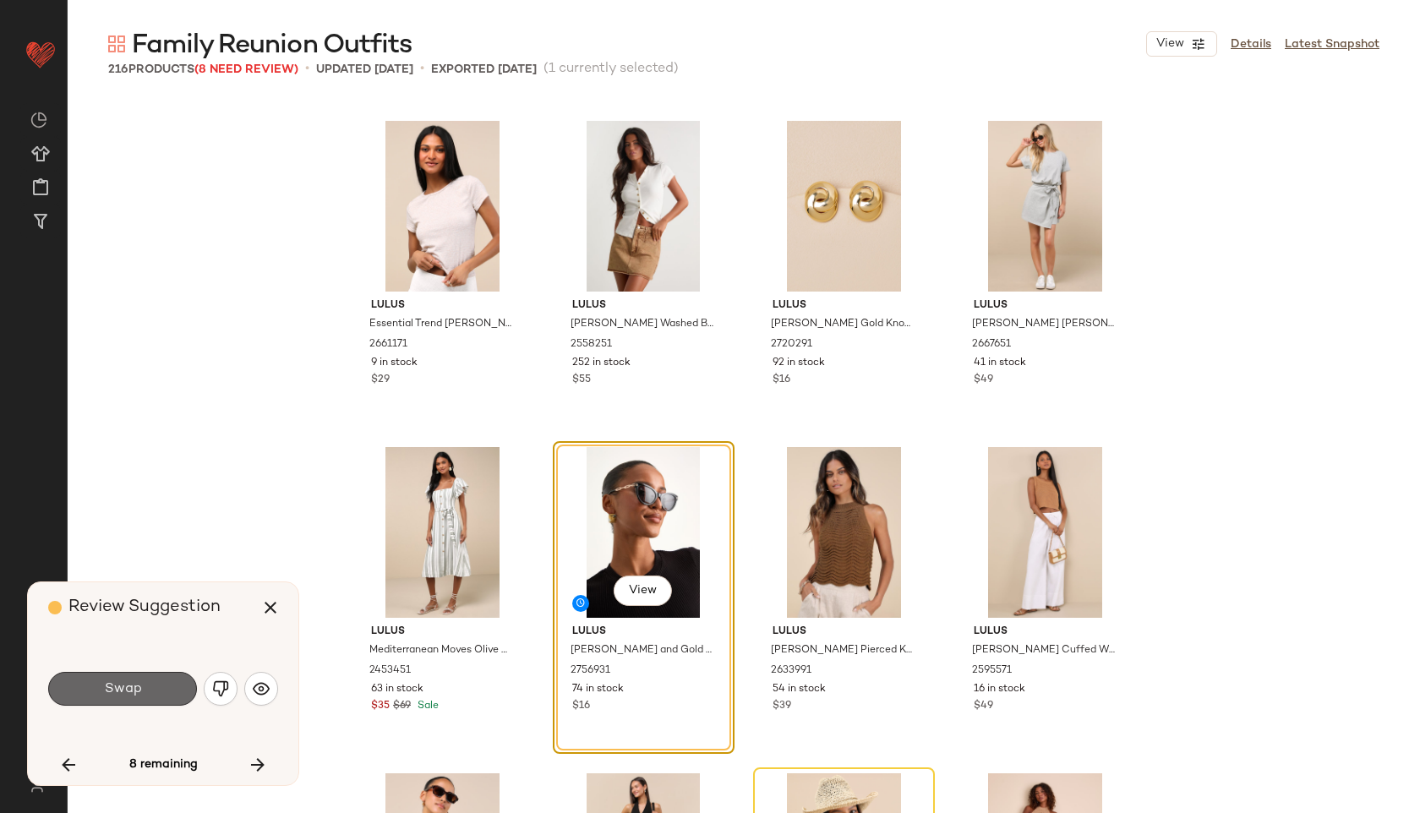
click at [170, 680] on button "Swap" at bounding box center [122, 689] width 149 height 34
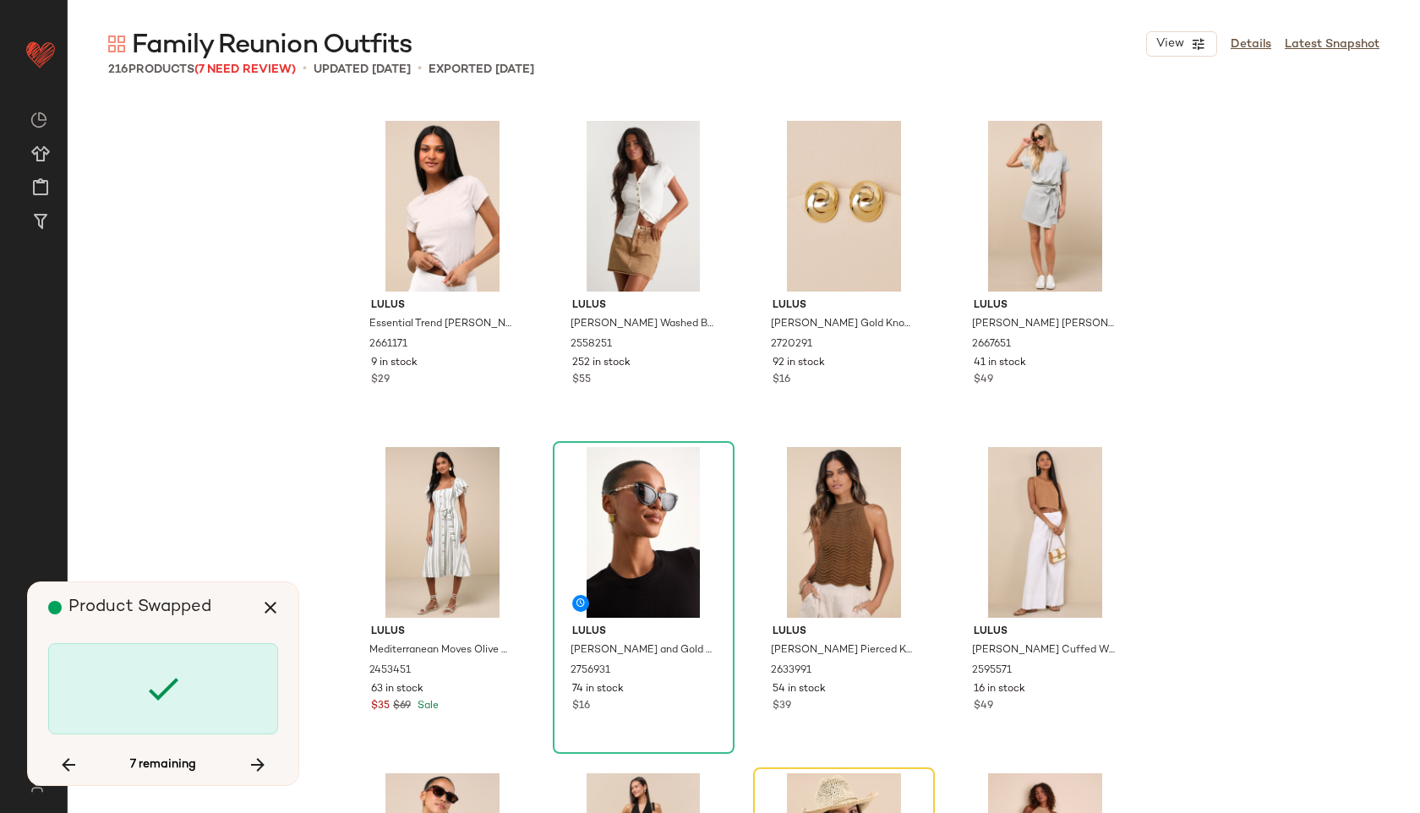
scroll to position [10437, 0]
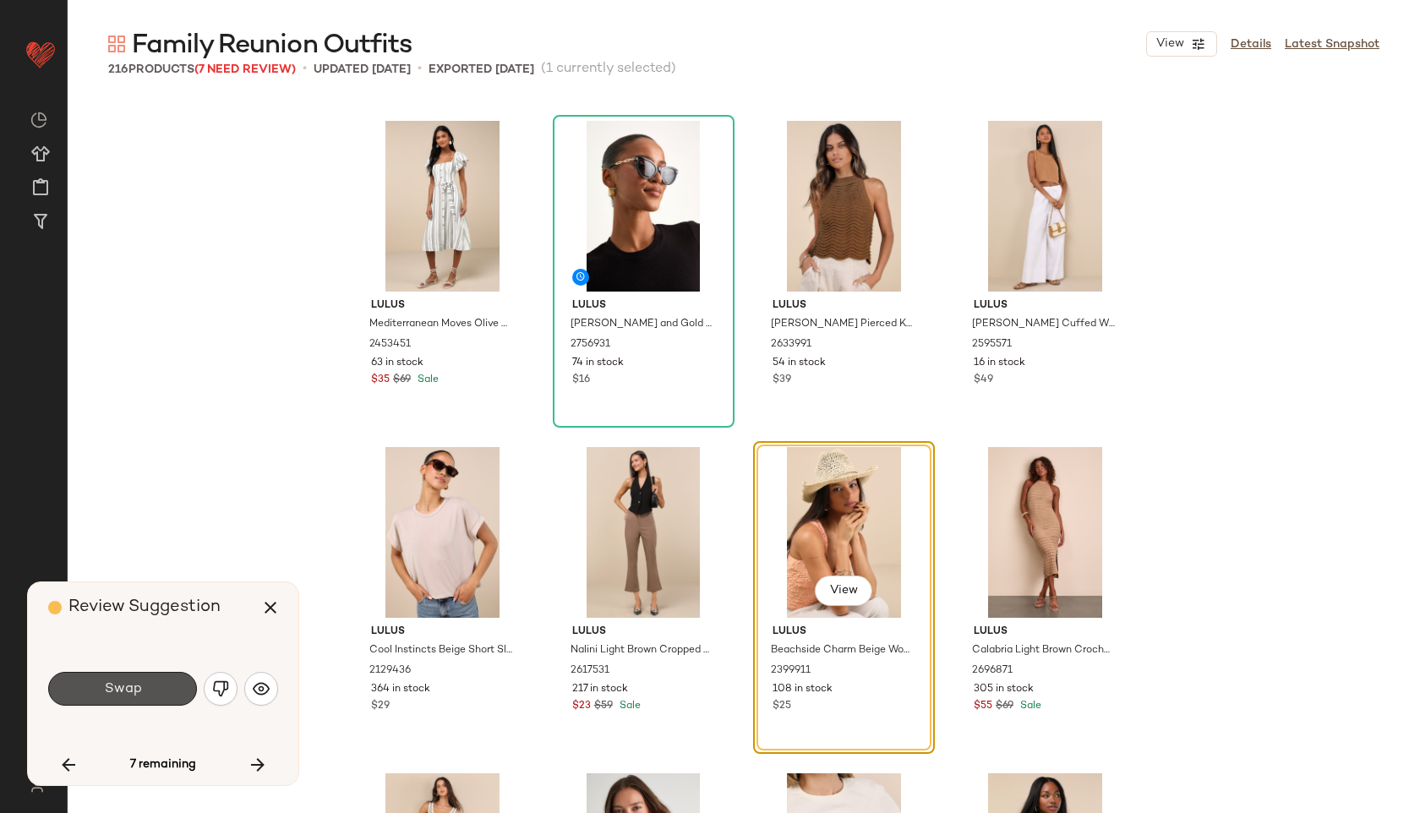
click at [170, 680] on button "Swap" at bounding box center [122, 689] width 149 height 34
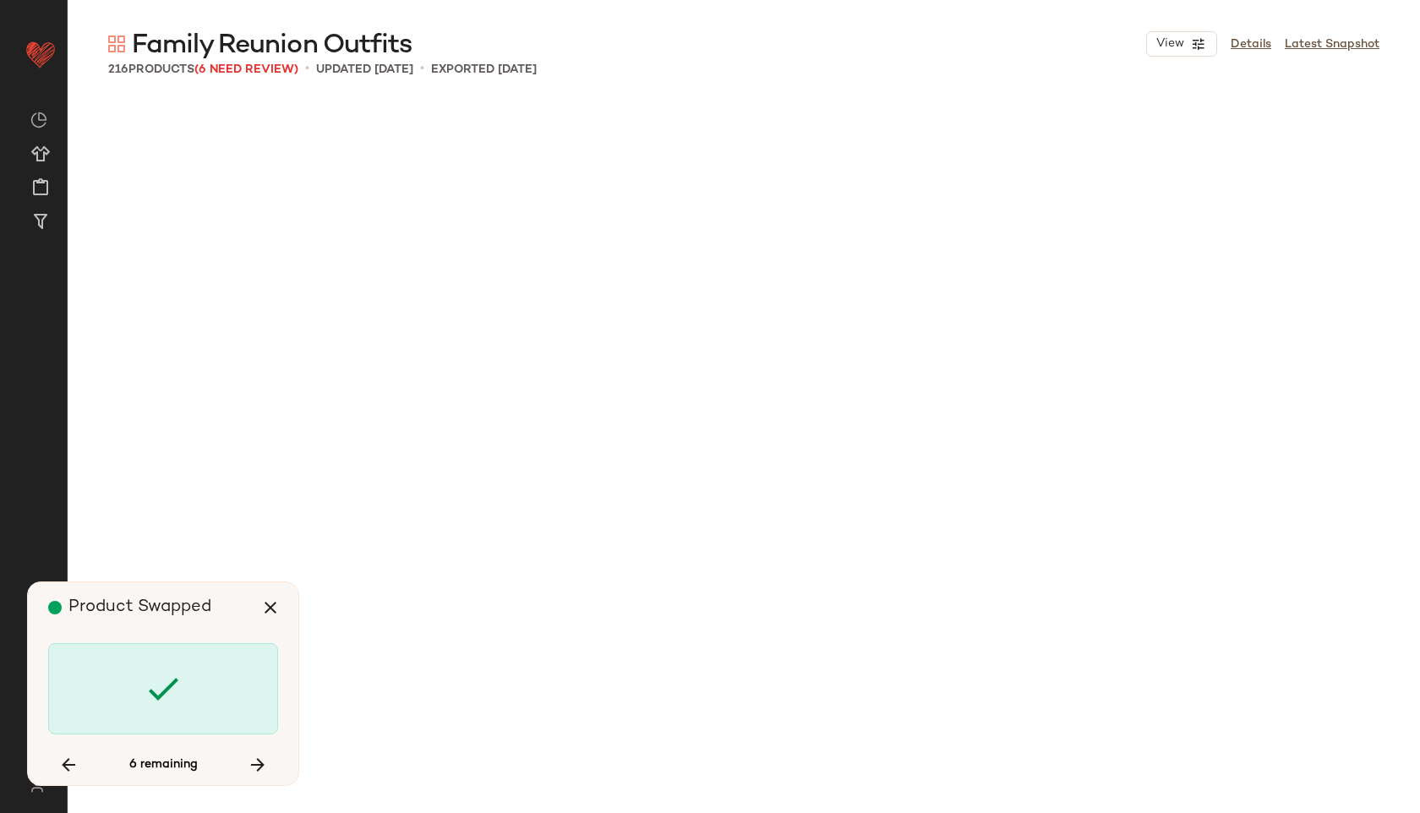
scroll to position [12068, 0]
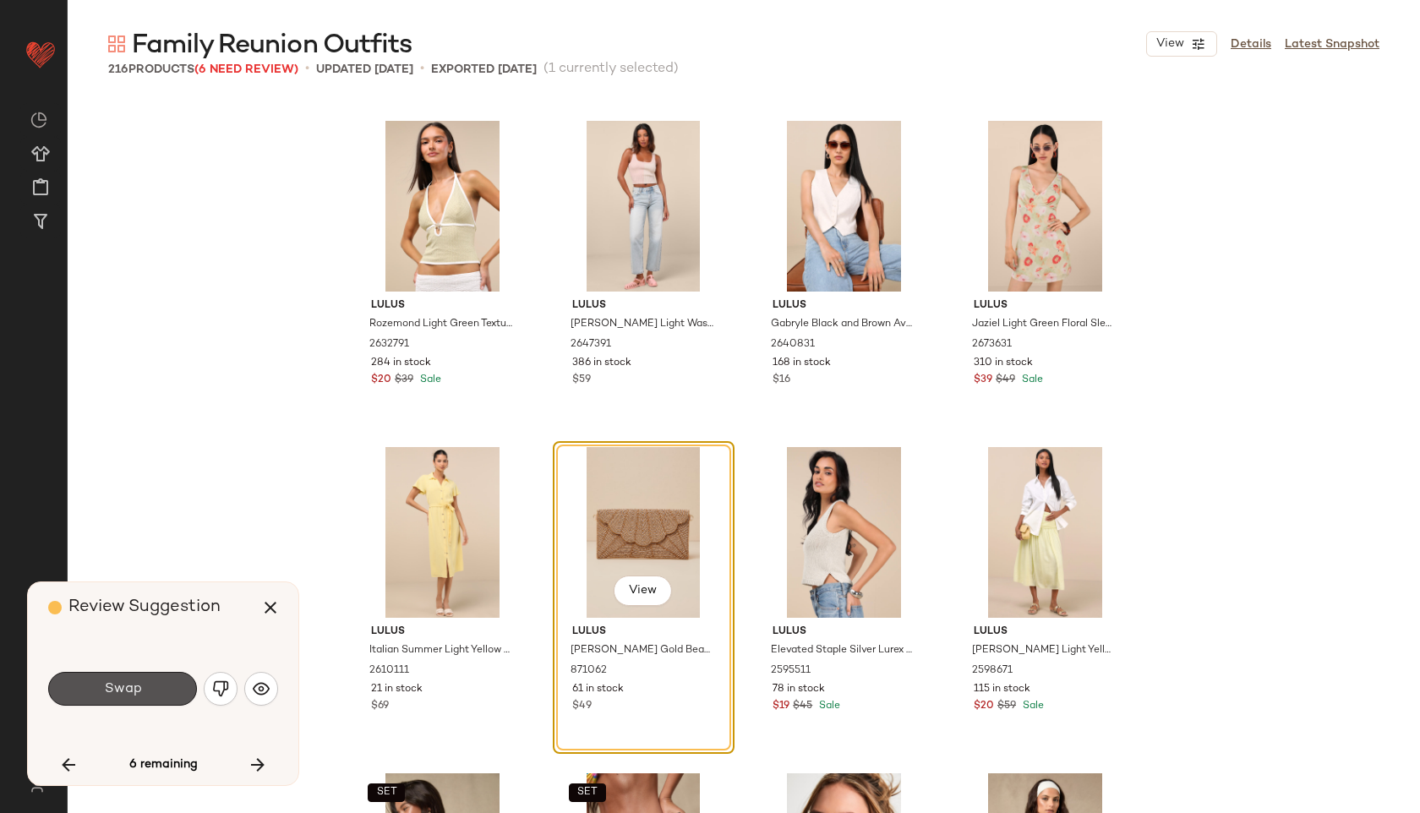
click at [170, 680] on button "Swap" at bounding box center [122, 689] width 149 height 34
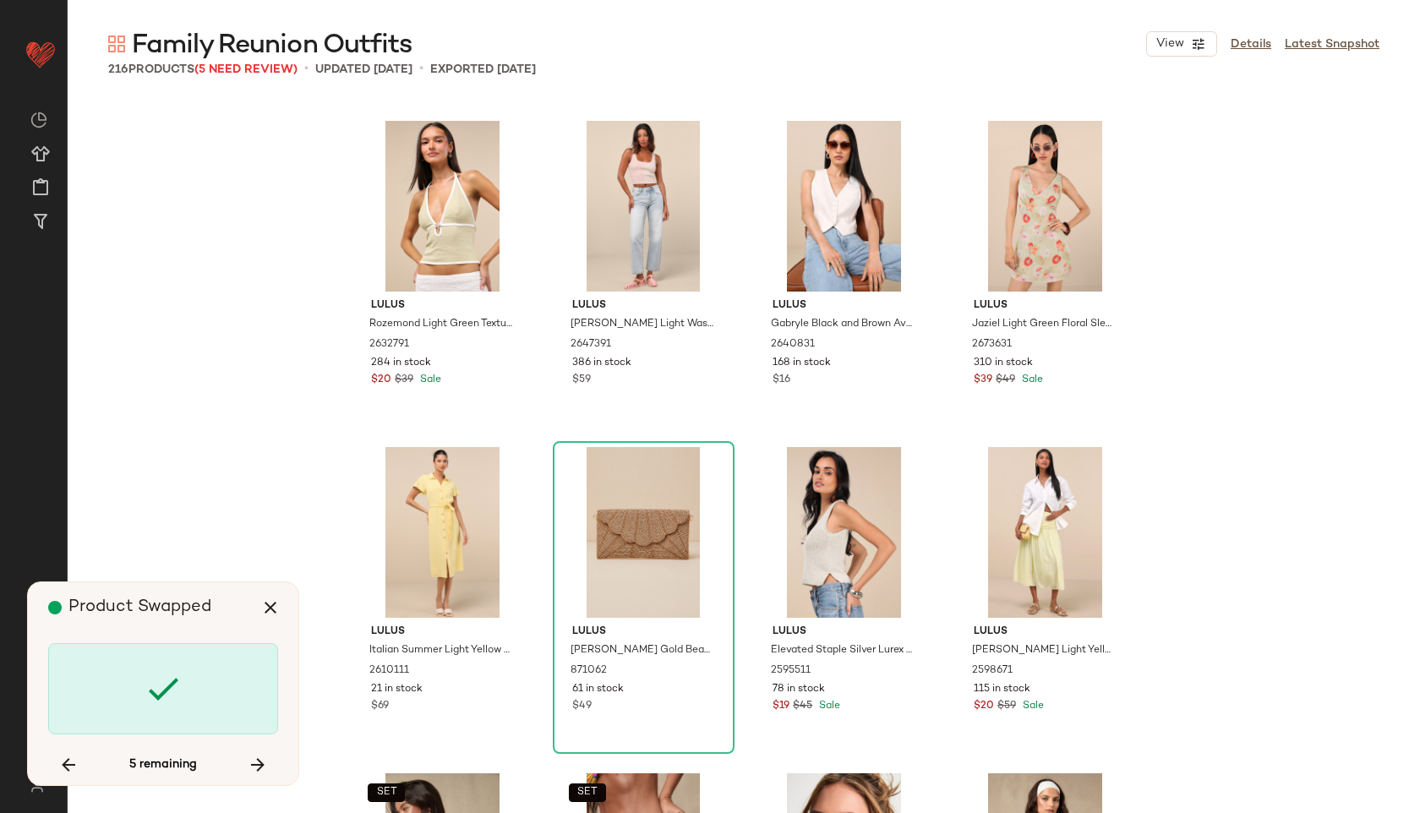
scroll to position [13046, 0]
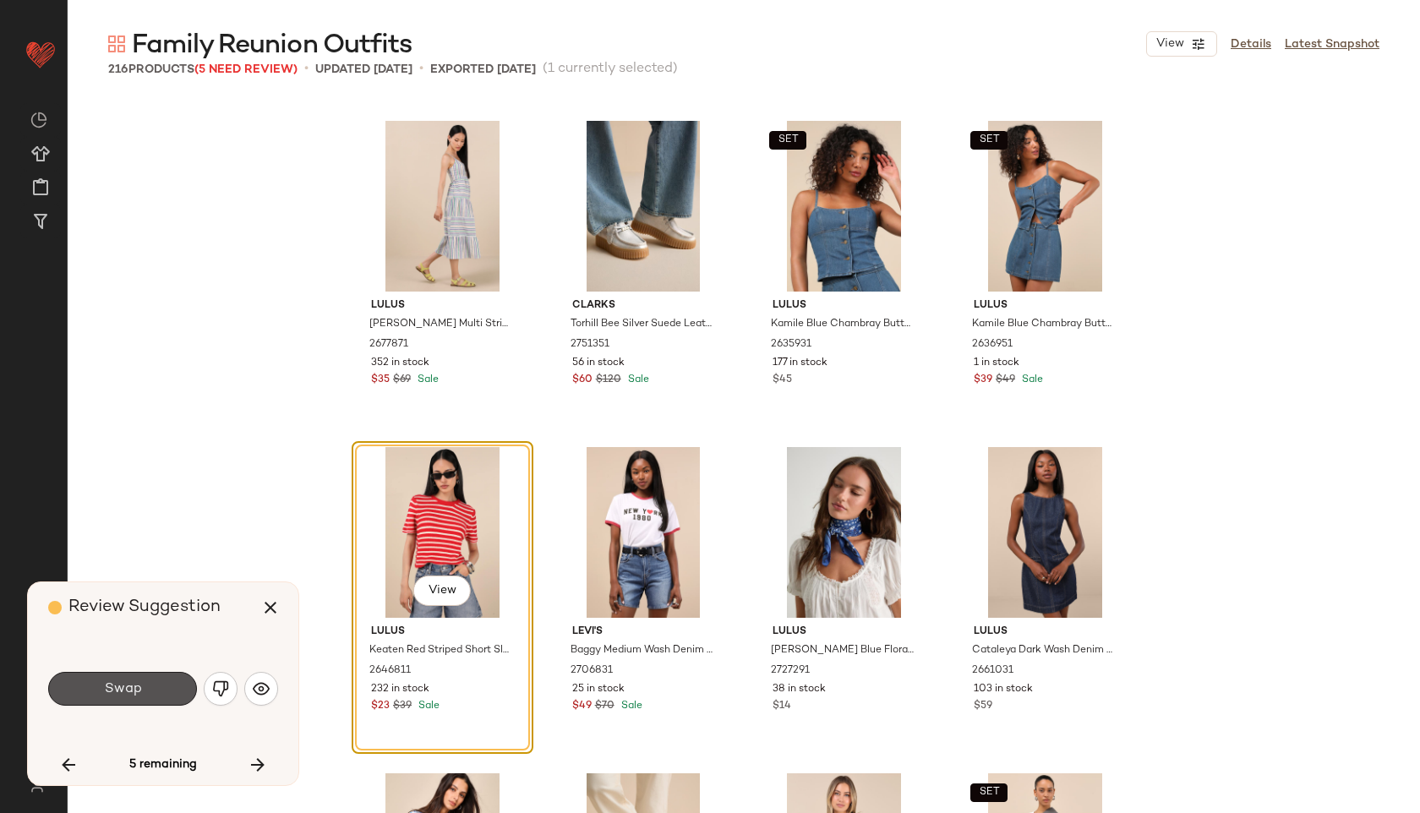
click at [170, 680] on button "Swap" at bounding box center [122, 689] width 149 height 34
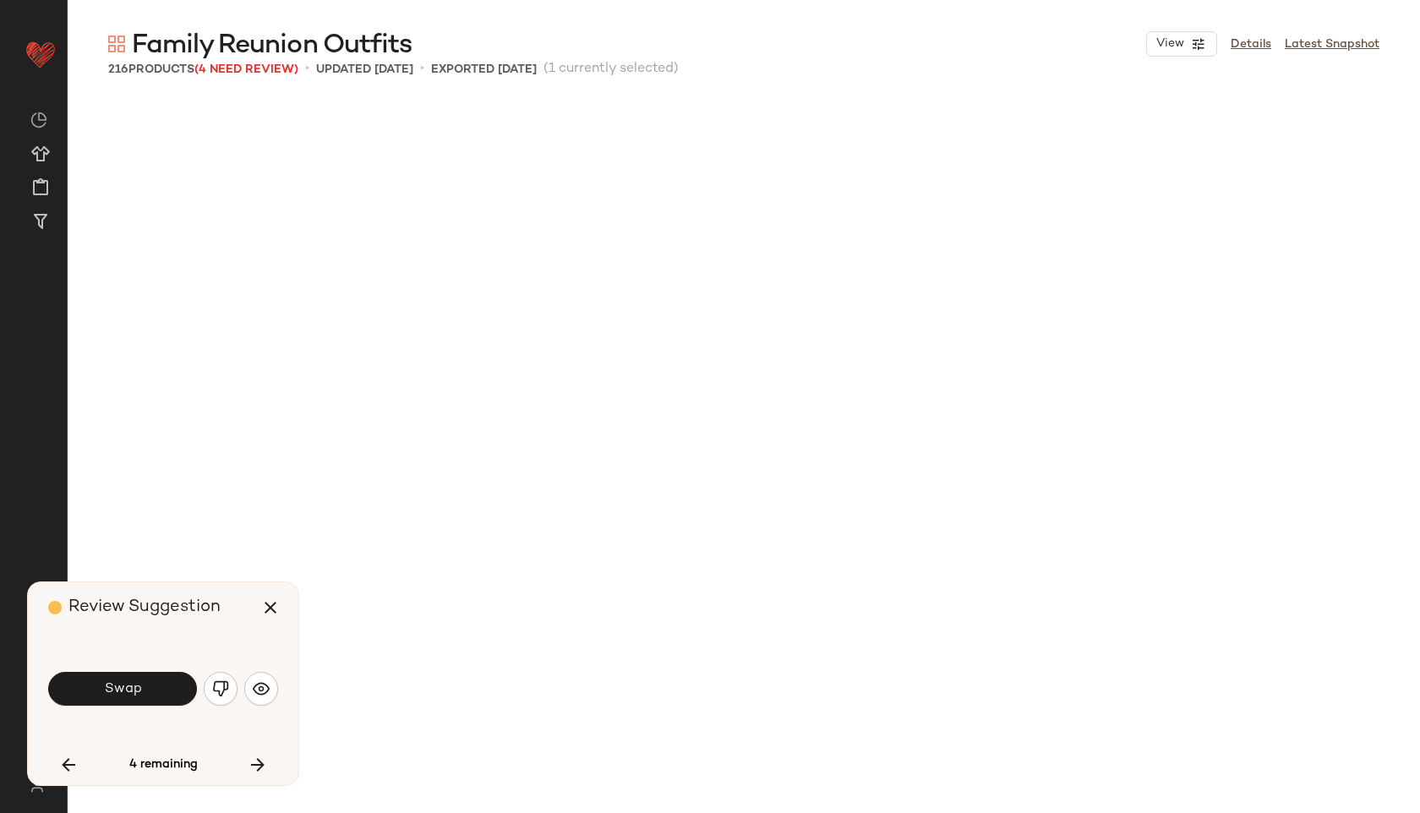
scroll to position [14025, 0]
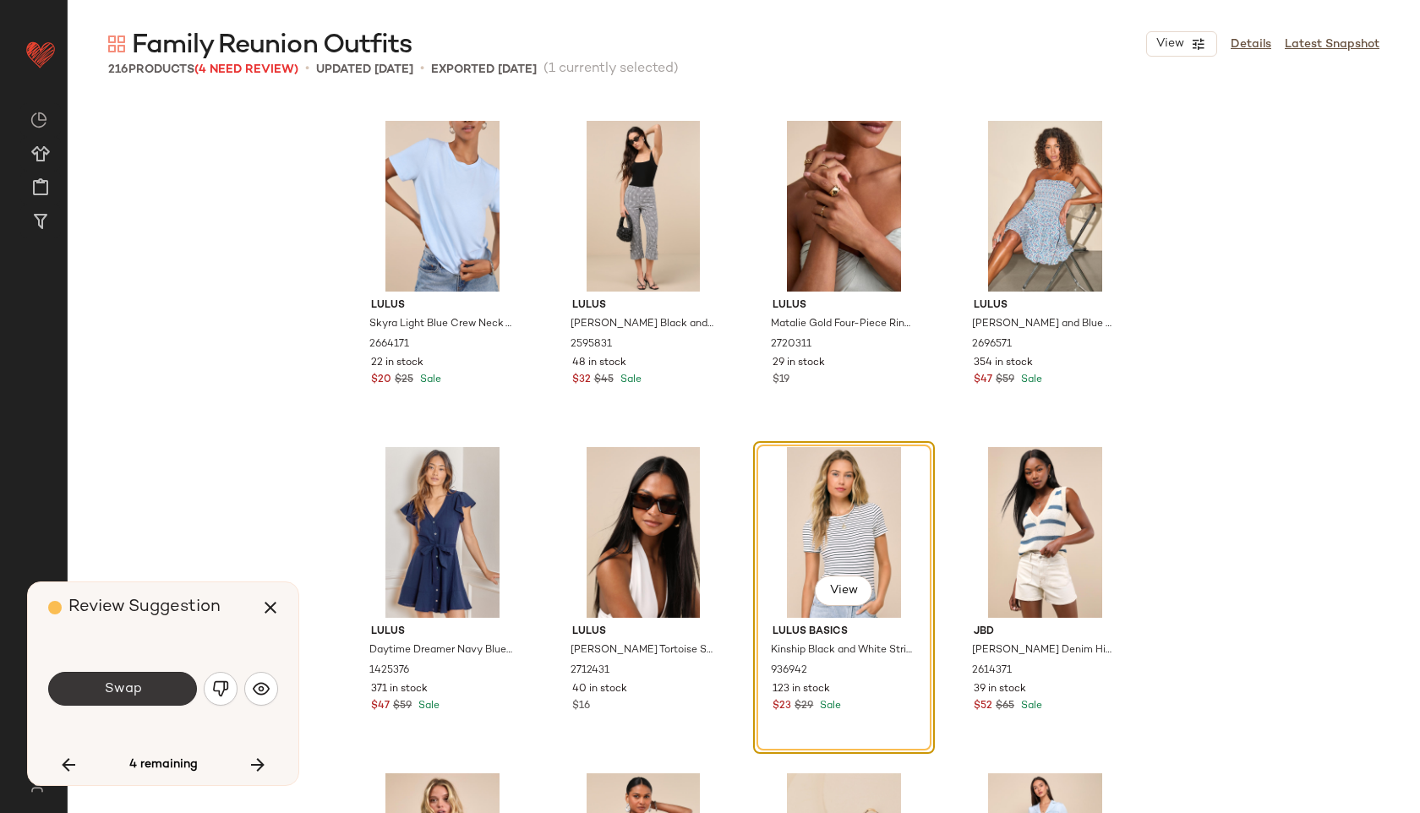
click at [180, 692] on button "Swap" at bounding box center [122, 689] width 149 height 34
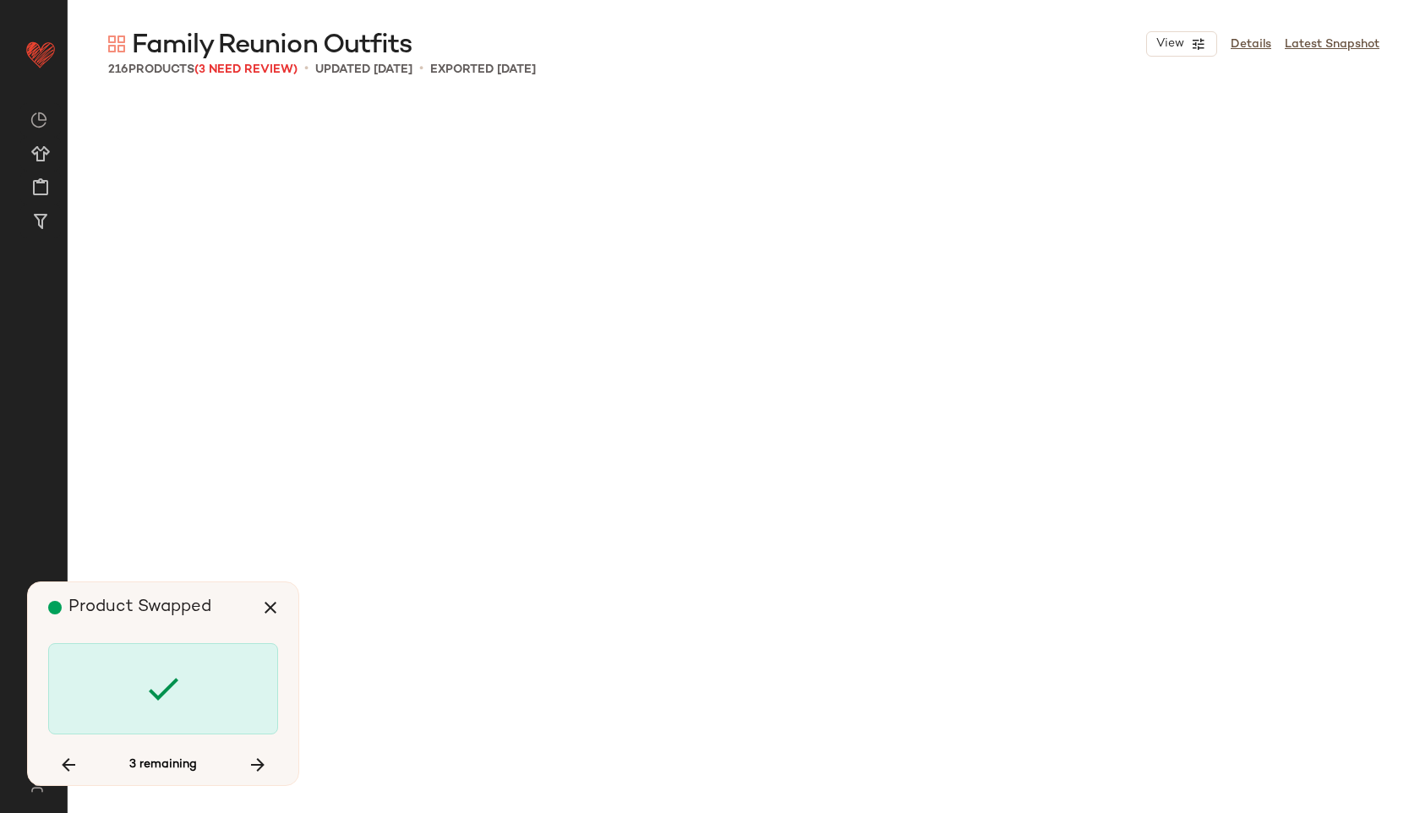
scroll to position [15656, 0]
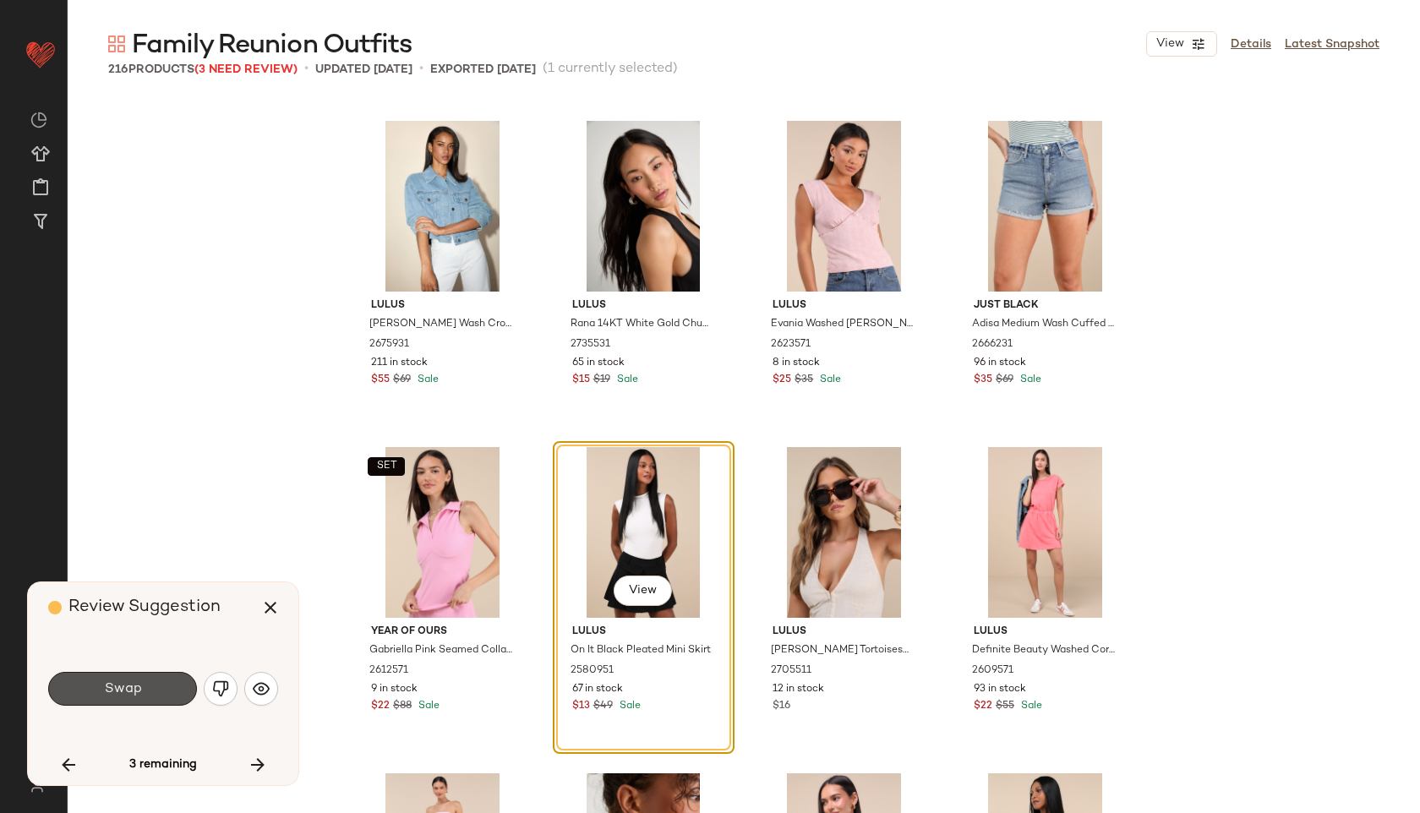
click at [180, 692] on button "Swap" at bounding box center [122, 689] width 149 height 34
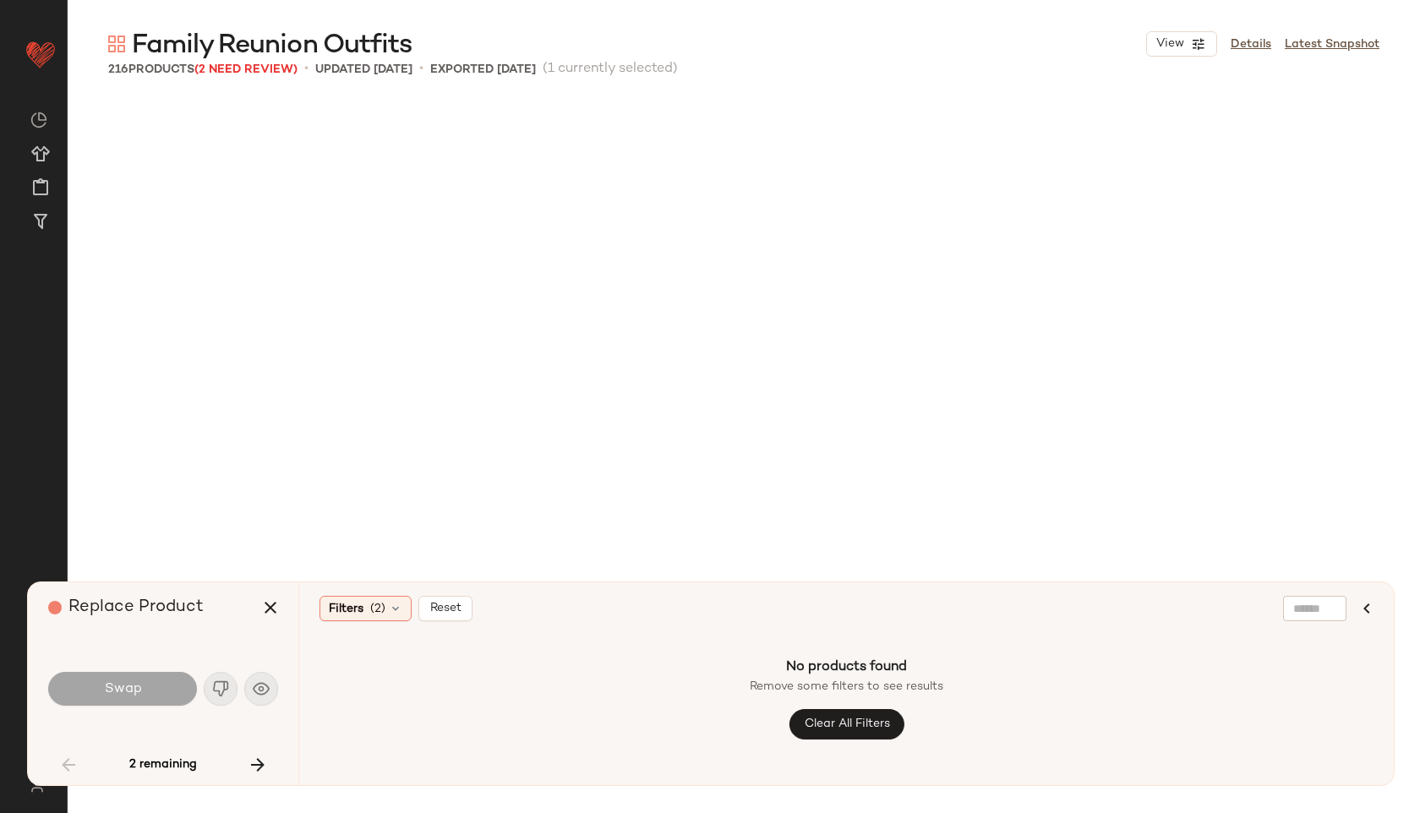
scroll to position [5219, 0]
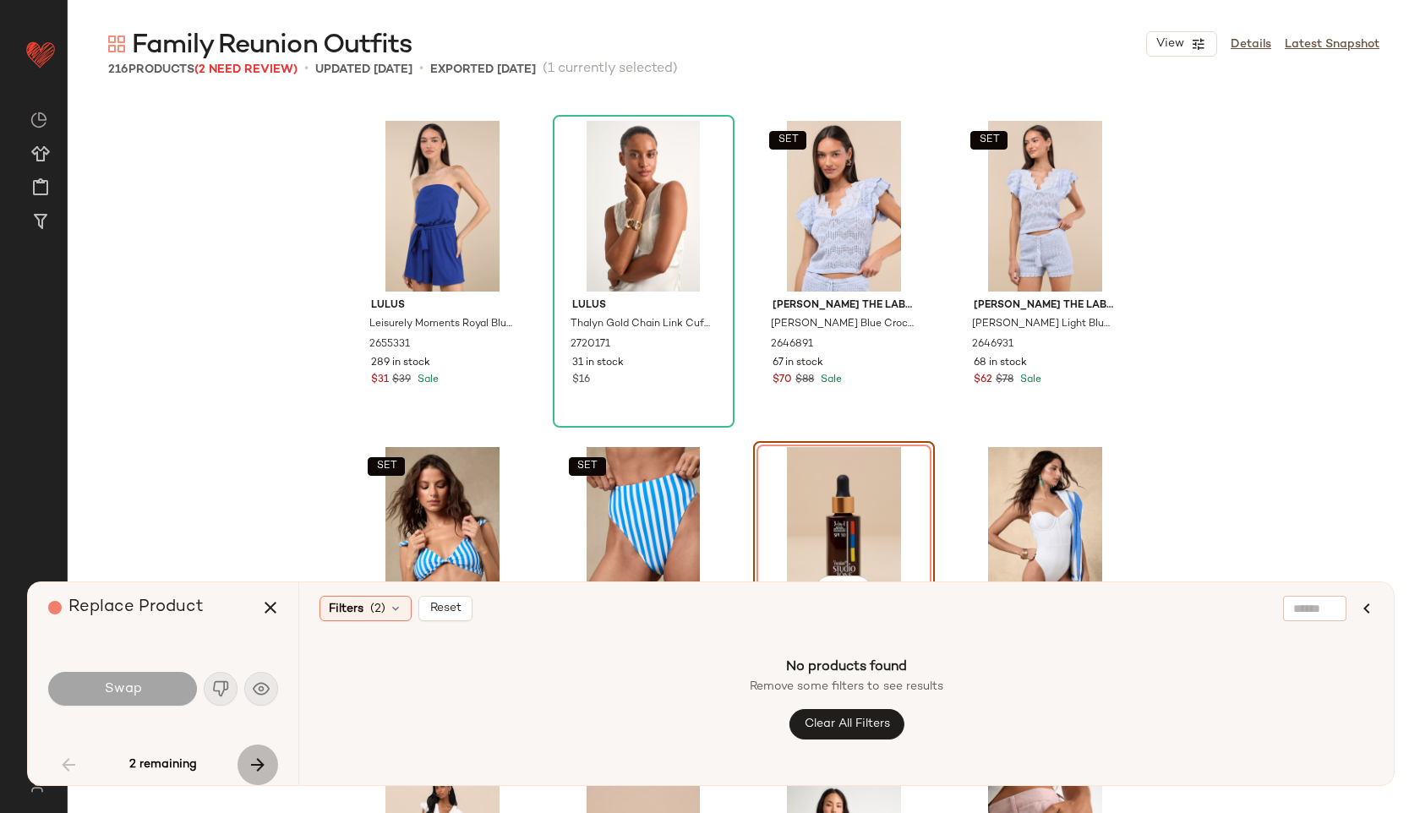
click at [257, 771] on icon "button" at bounding box center [258, 765] width 20 height 20
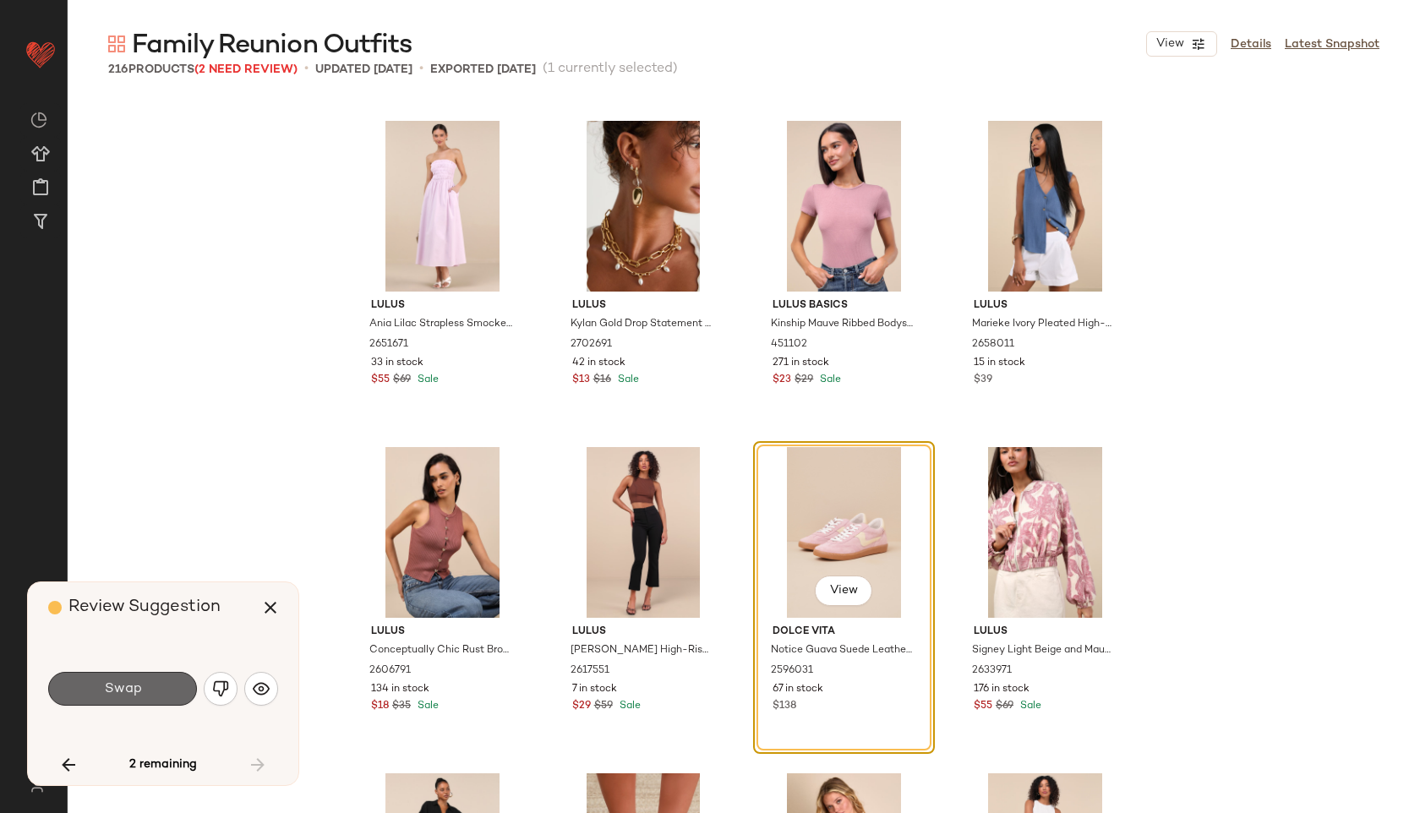
click at [114, 685] on span "Swap" at bounding box center [122, 689] width 38 height 16
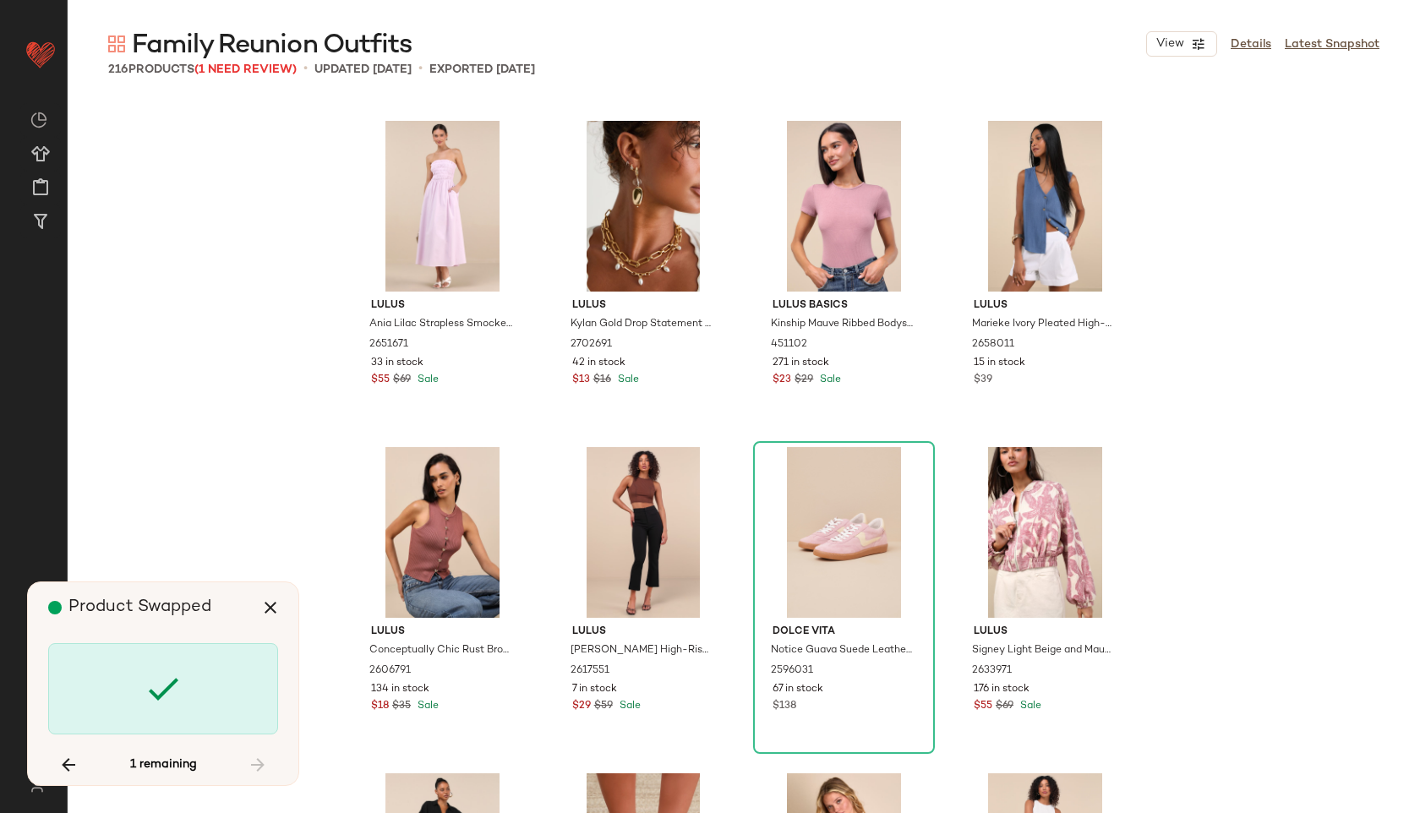
scroll to position [5219, 0]
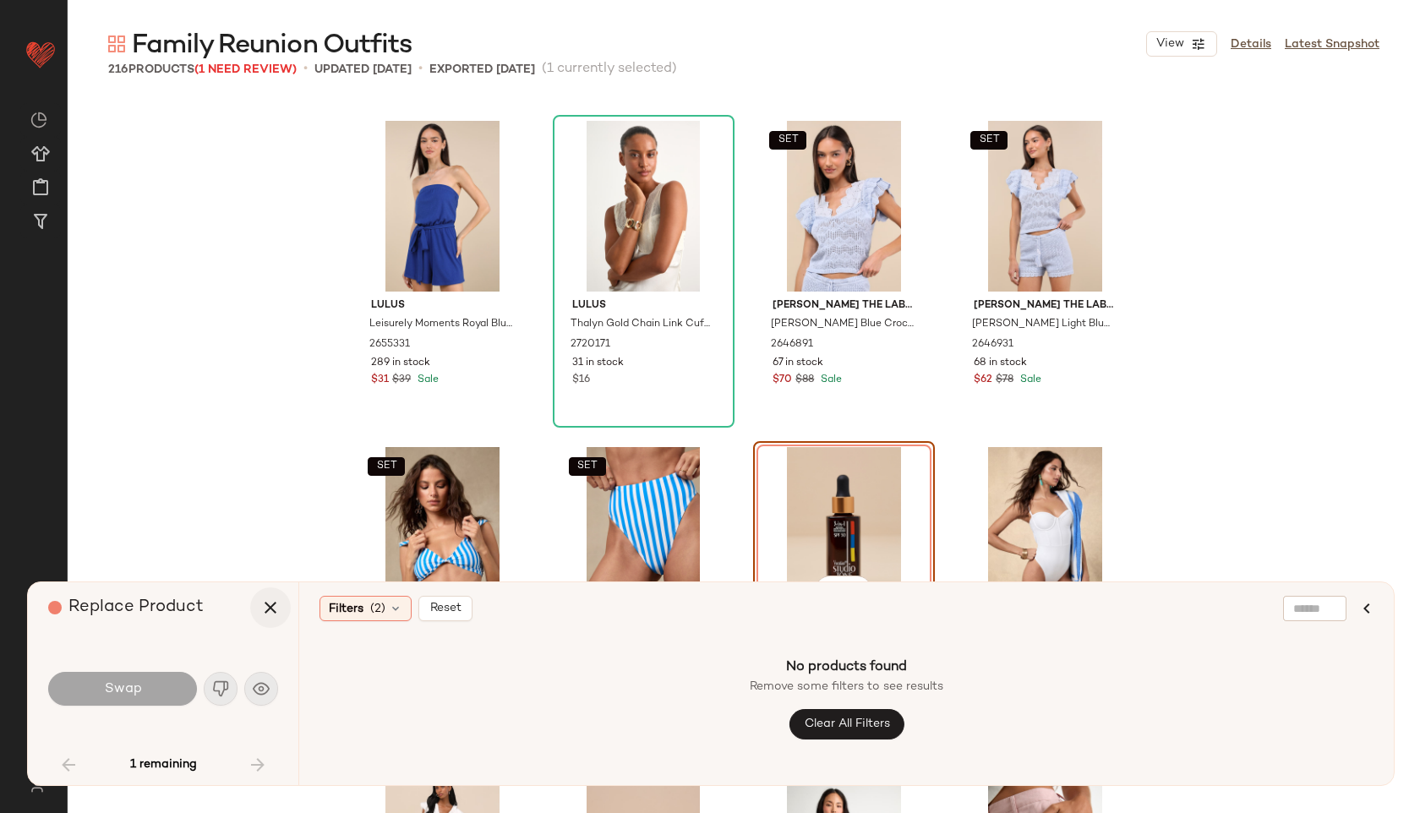
click at [272, 601] on icon "button" at bounding box center [270, 607] width 20 height 20
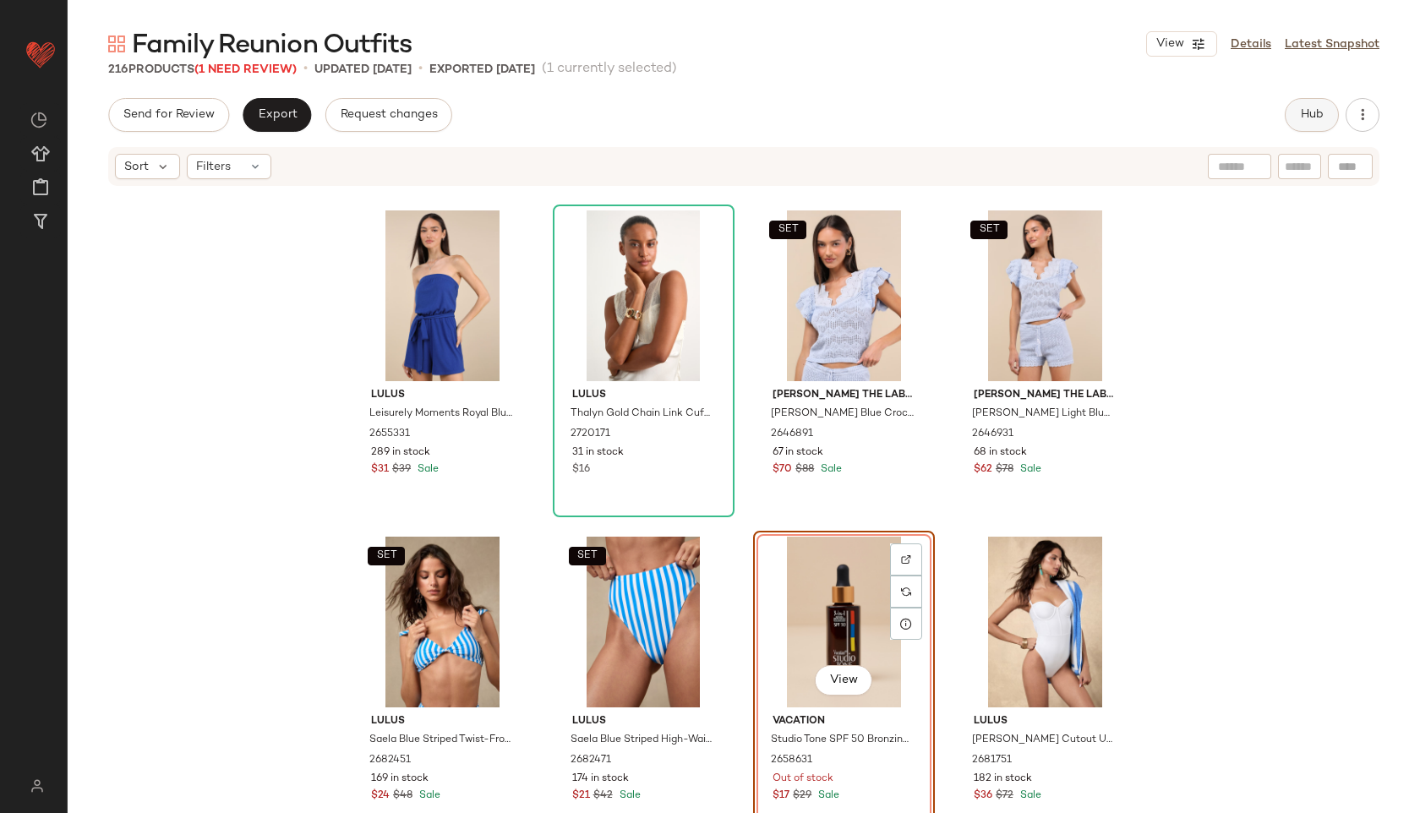
click at [1306, 114] on span "Hub" at bounding box center [1312, 115] width 24 height 14
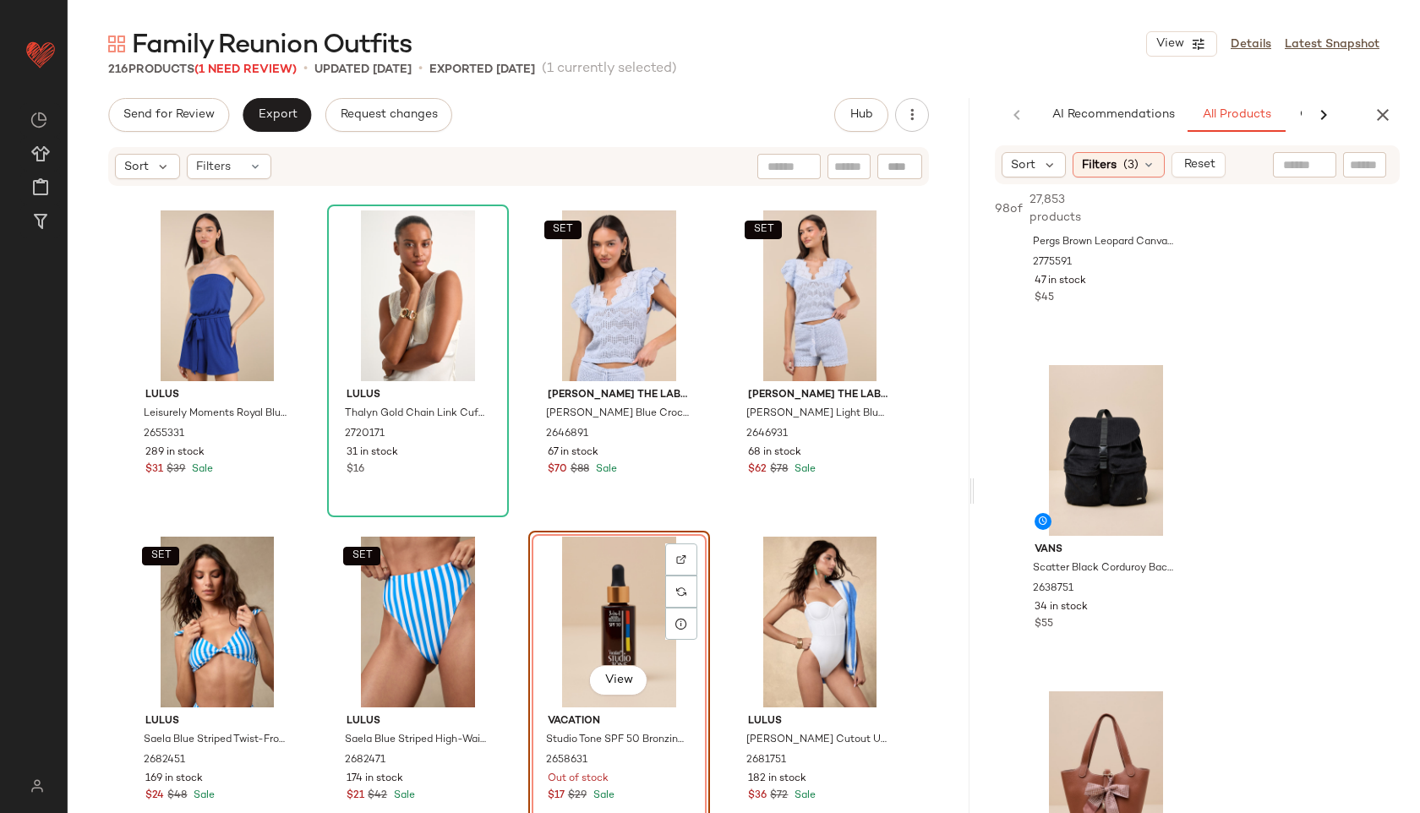
scroll to position [1182, 0]
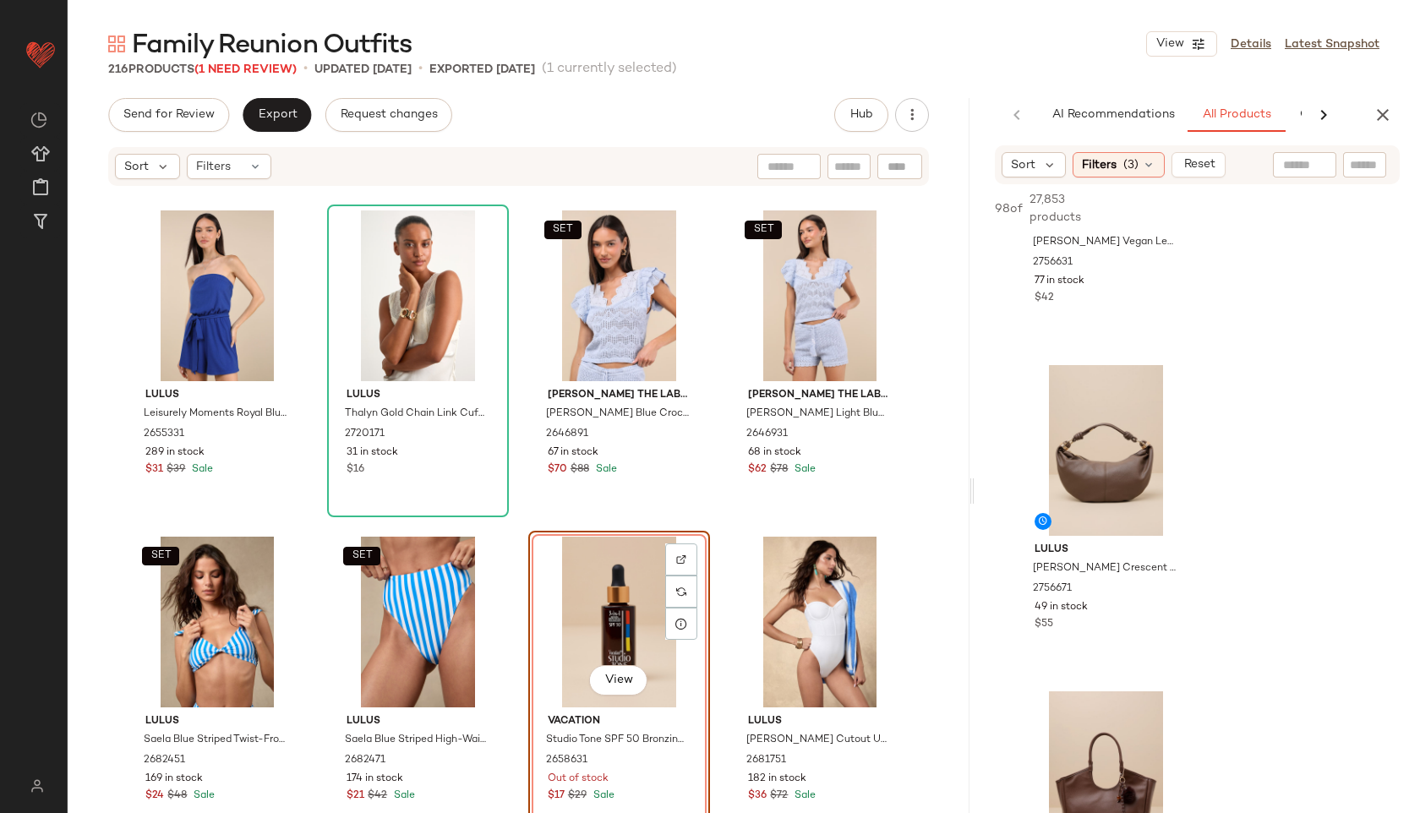
drag, startPoint x: 744, startPoint y: 492, endPoint x: 1224, endPoint y: 469, distance: 480.5
click at [1224, 469] on div "Family Reunion Outfits View Details Latest Snapshot 216 Products (1 Need Review…" at bounding box center [744, 420] width 1352 height 786
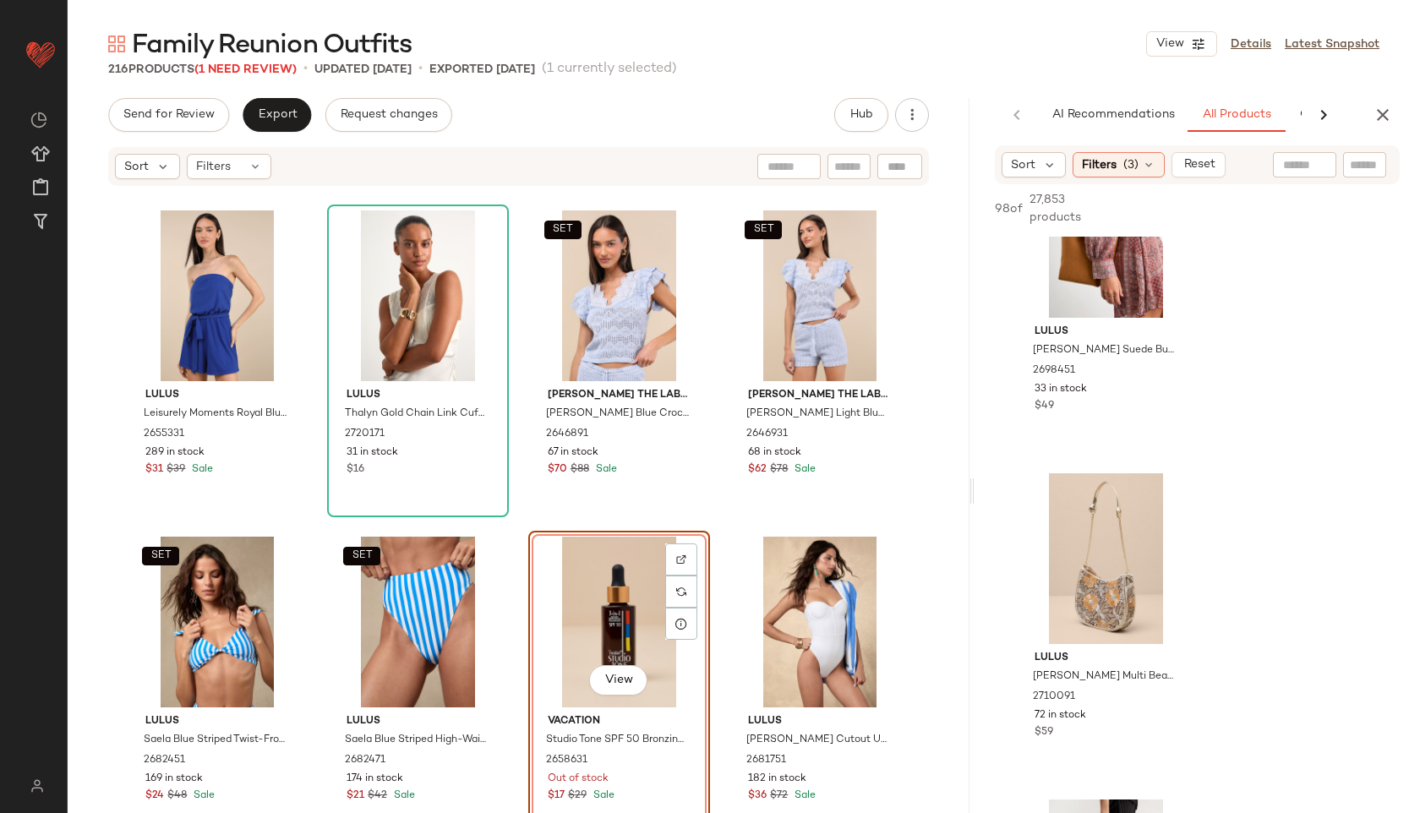
scroll to position [4014, 0]
click at [1154, 166] on icon at bounding box center [1149, 165] width 14 height 14
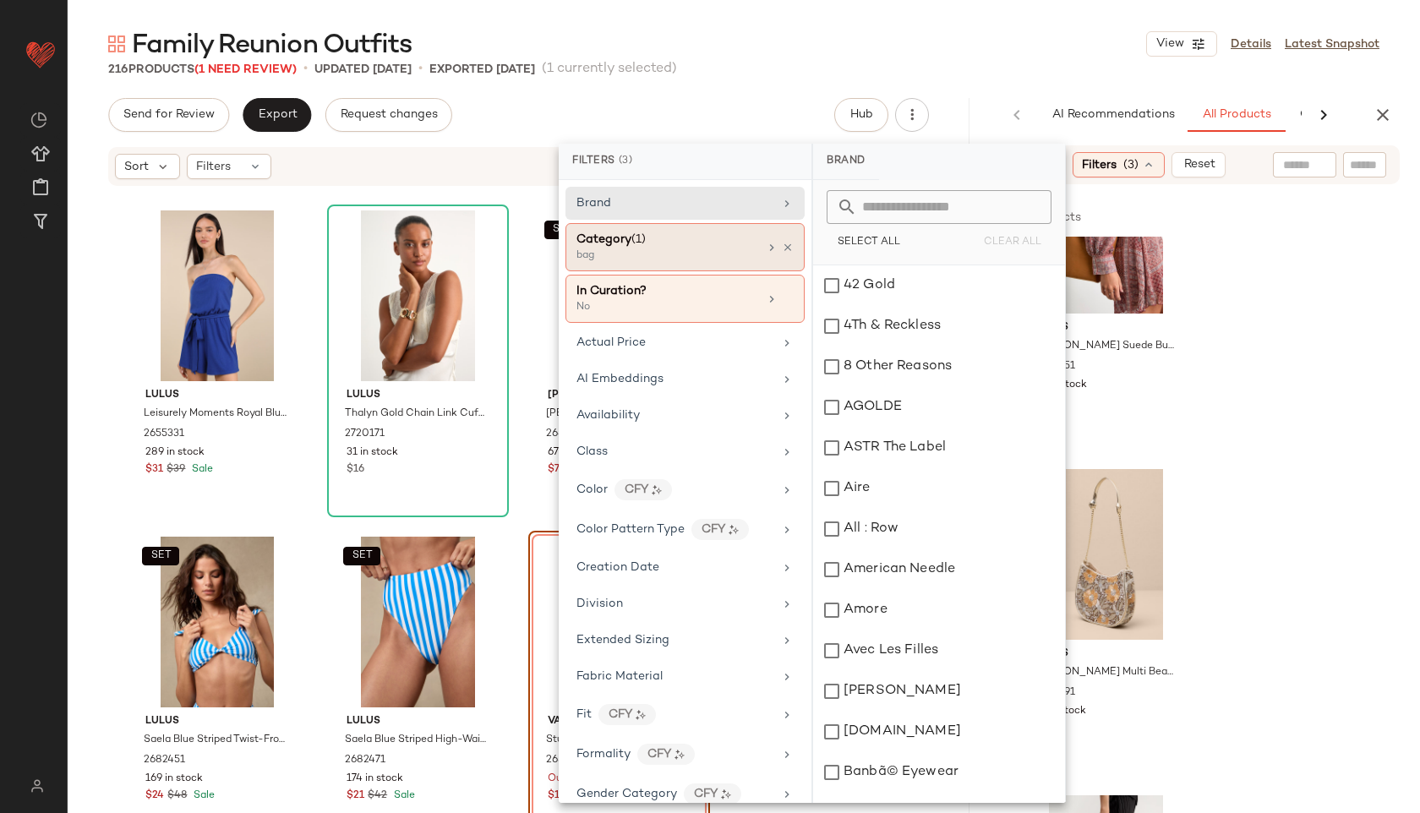
click at [731, 258] on div "bag" at bounding box center [660, 255] width 169 height 15
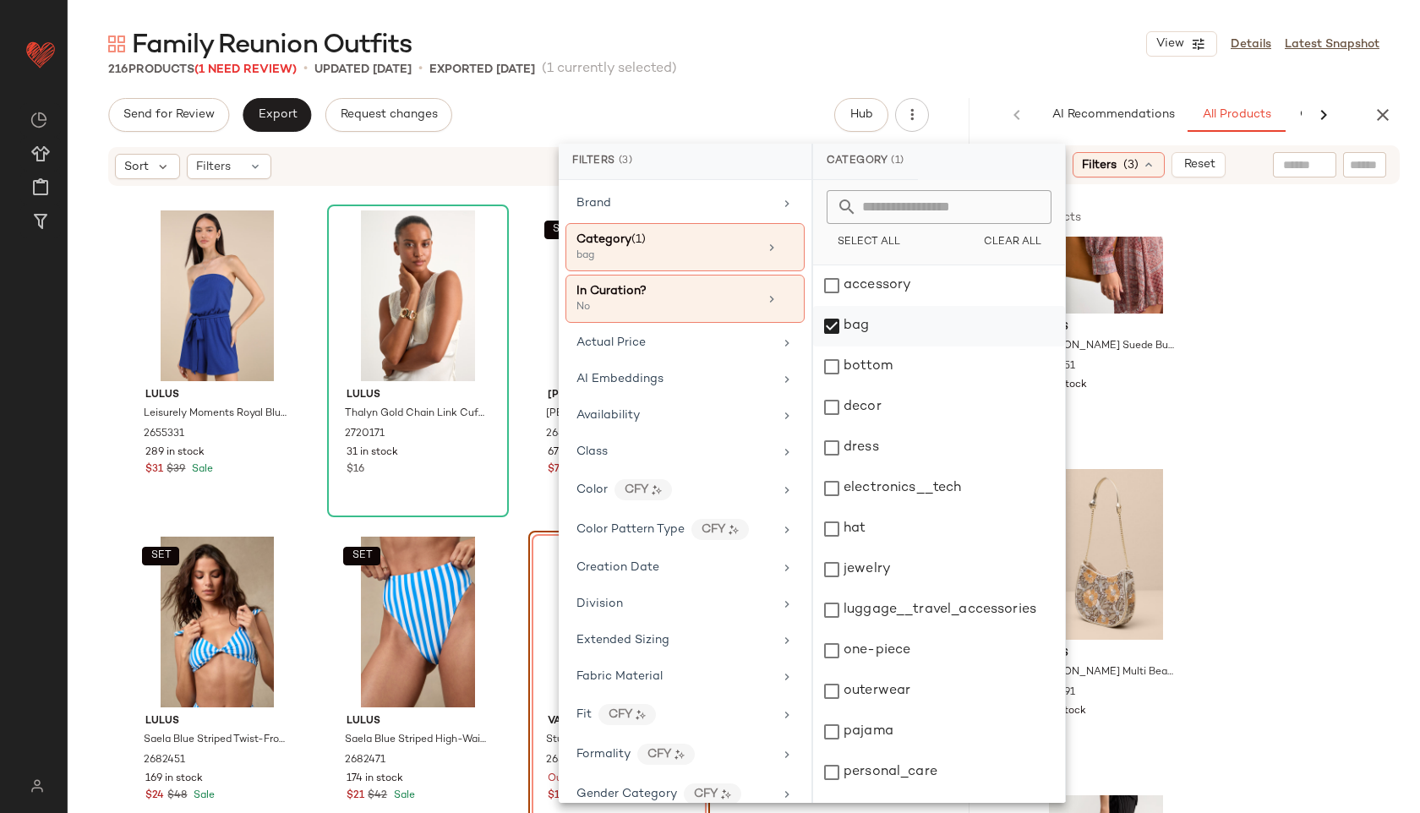
click at [857, 346] on div "bag" at bounding box center [939, 366] width 252 height 41
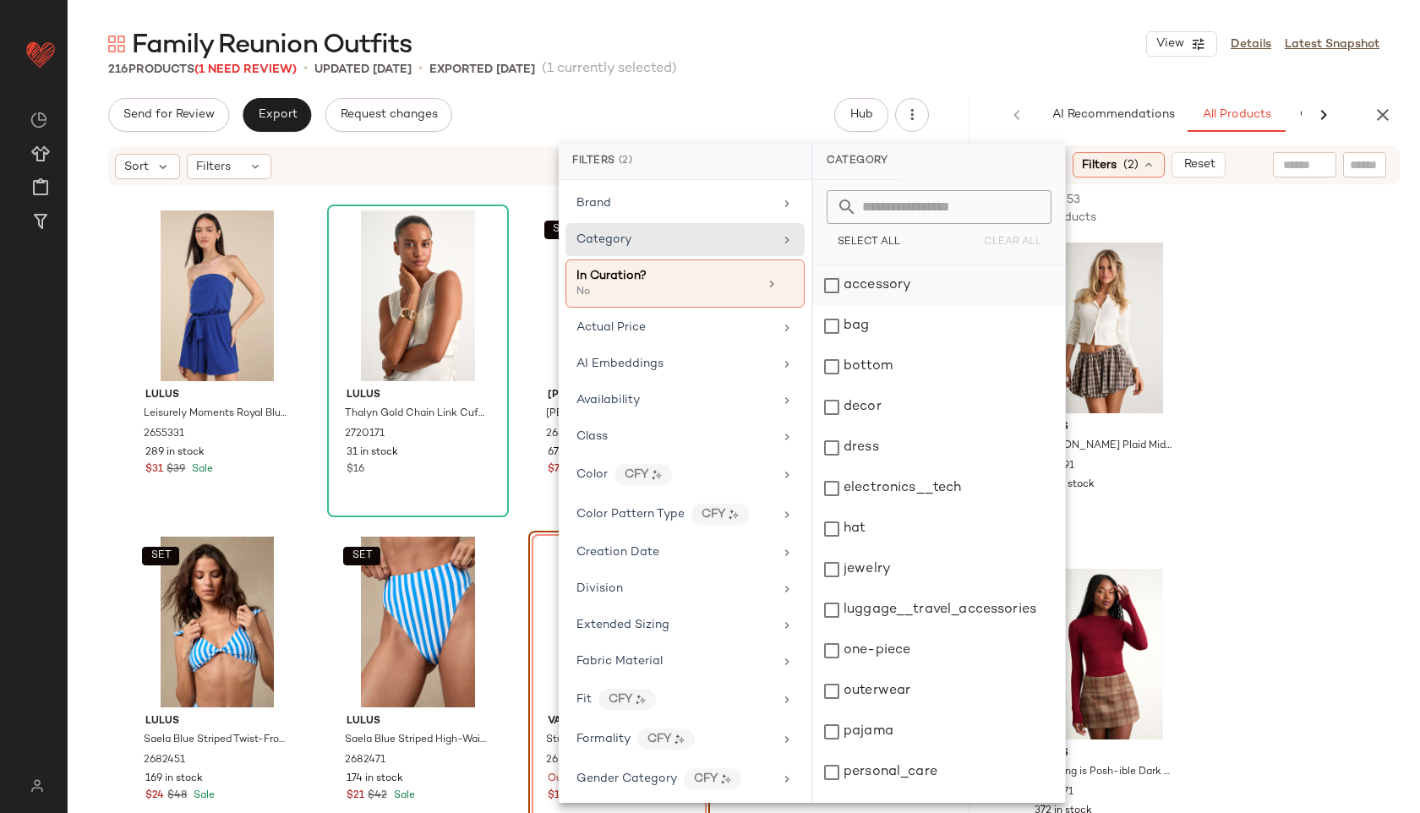
click at [905, 306] on div "accessory" at bounding box center [939, 326] width 252 height 41
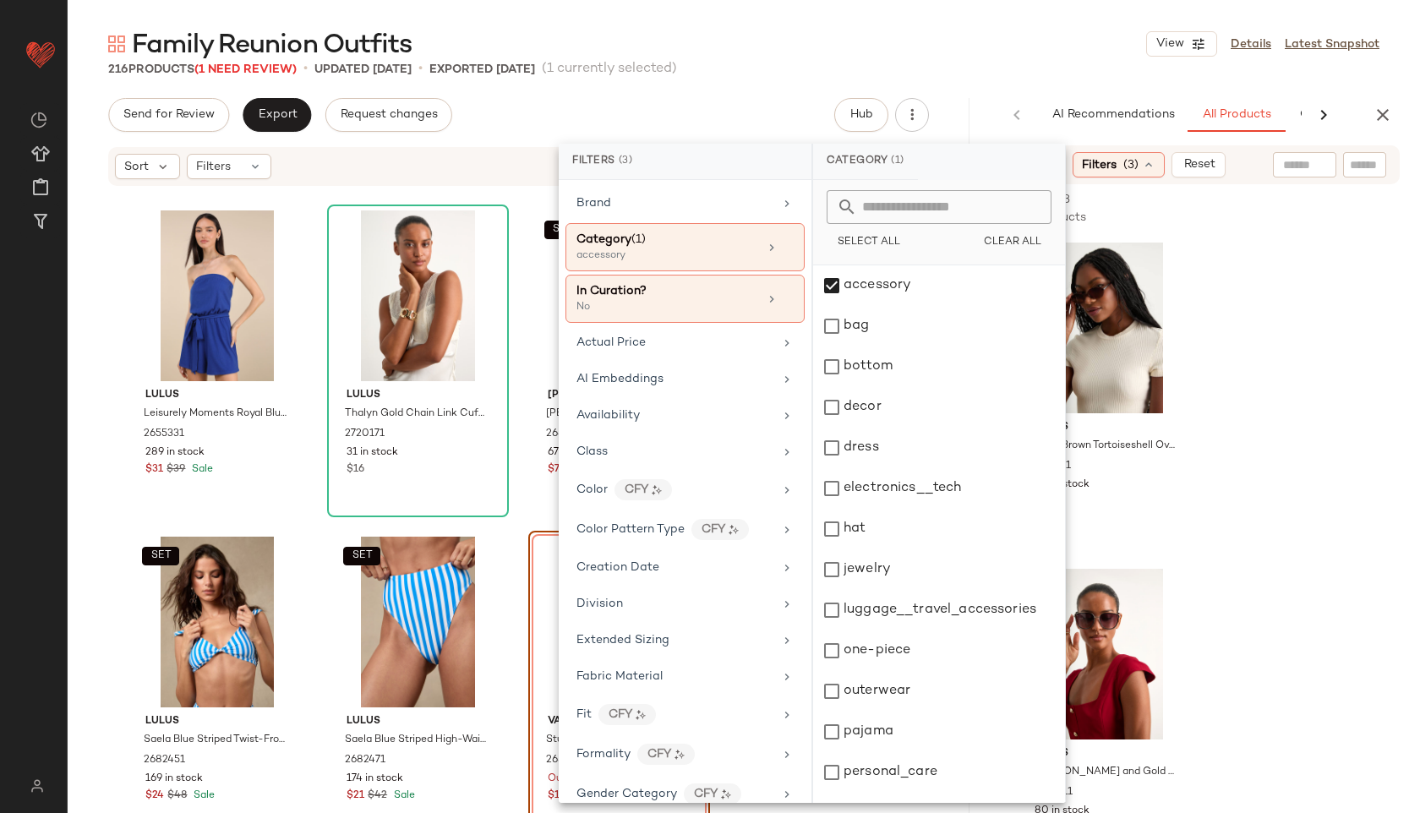
click at [1233, 216] on div at bounding box center [1281, 209] width 237 height 20
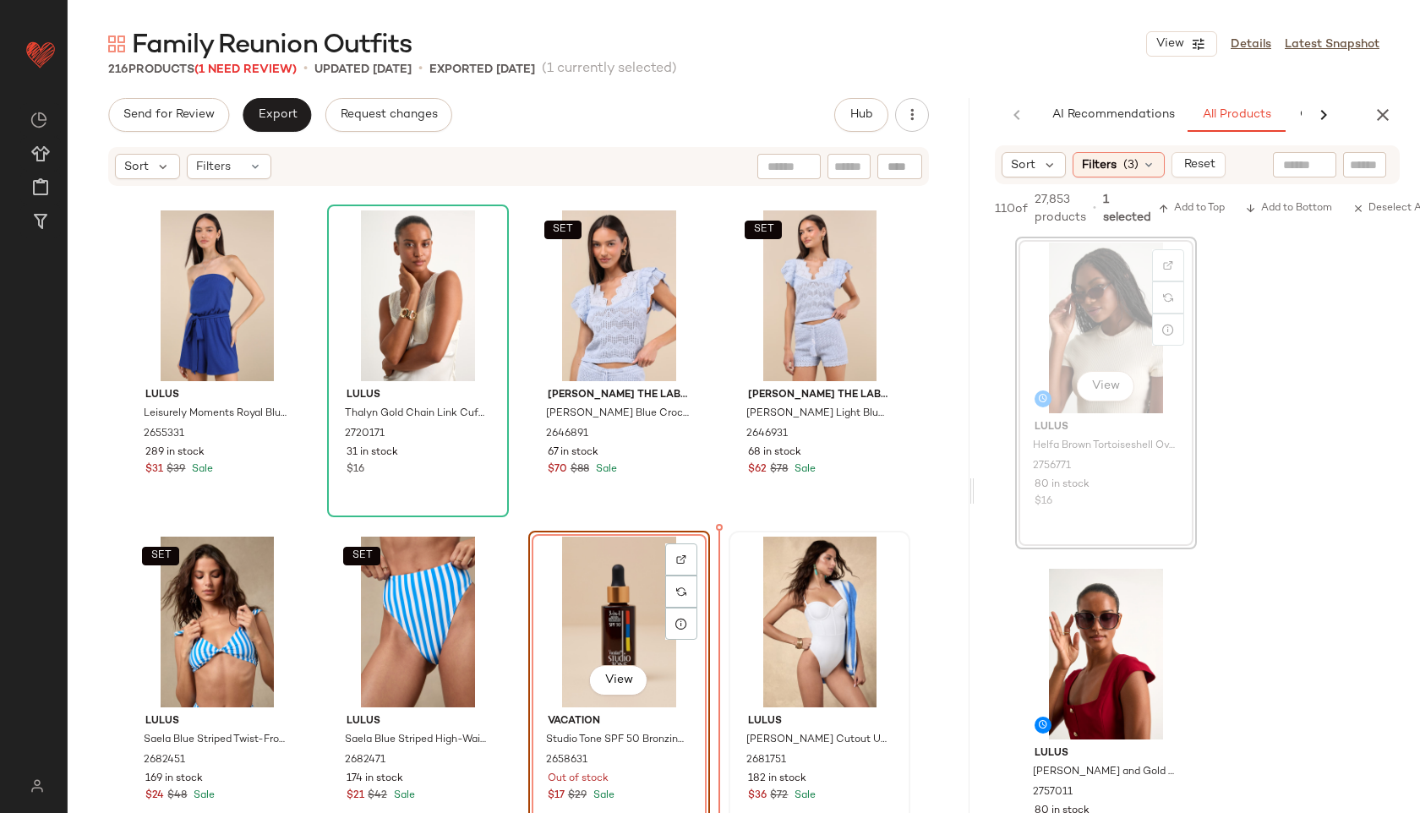
drag, startPoint x: 1142, startPoint y: 321, endPoint x: 751, endPoint y: 675, distance: 527.6
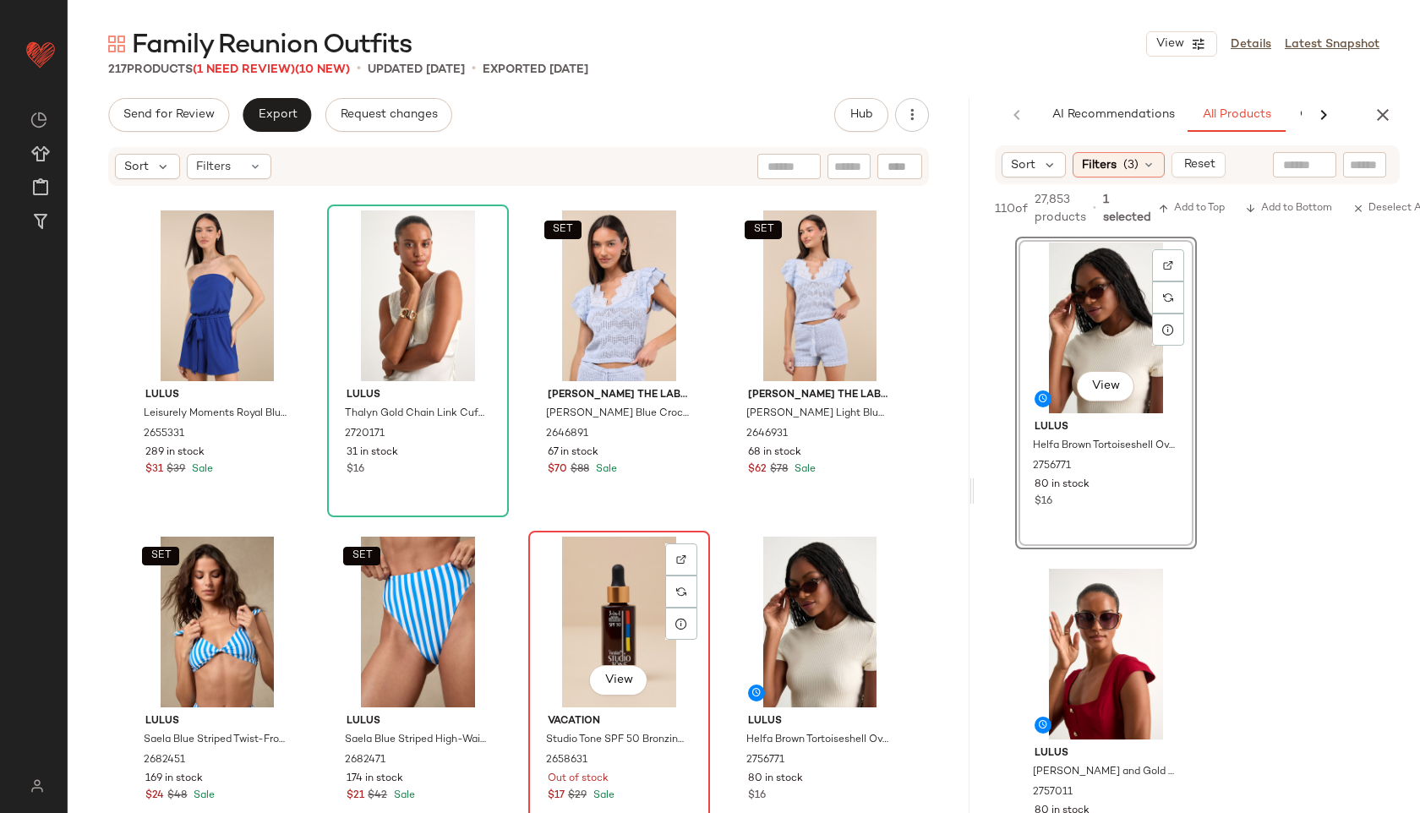
click at [631, 621] on div "View" at bounding box center [619, 622] width 170 height 171
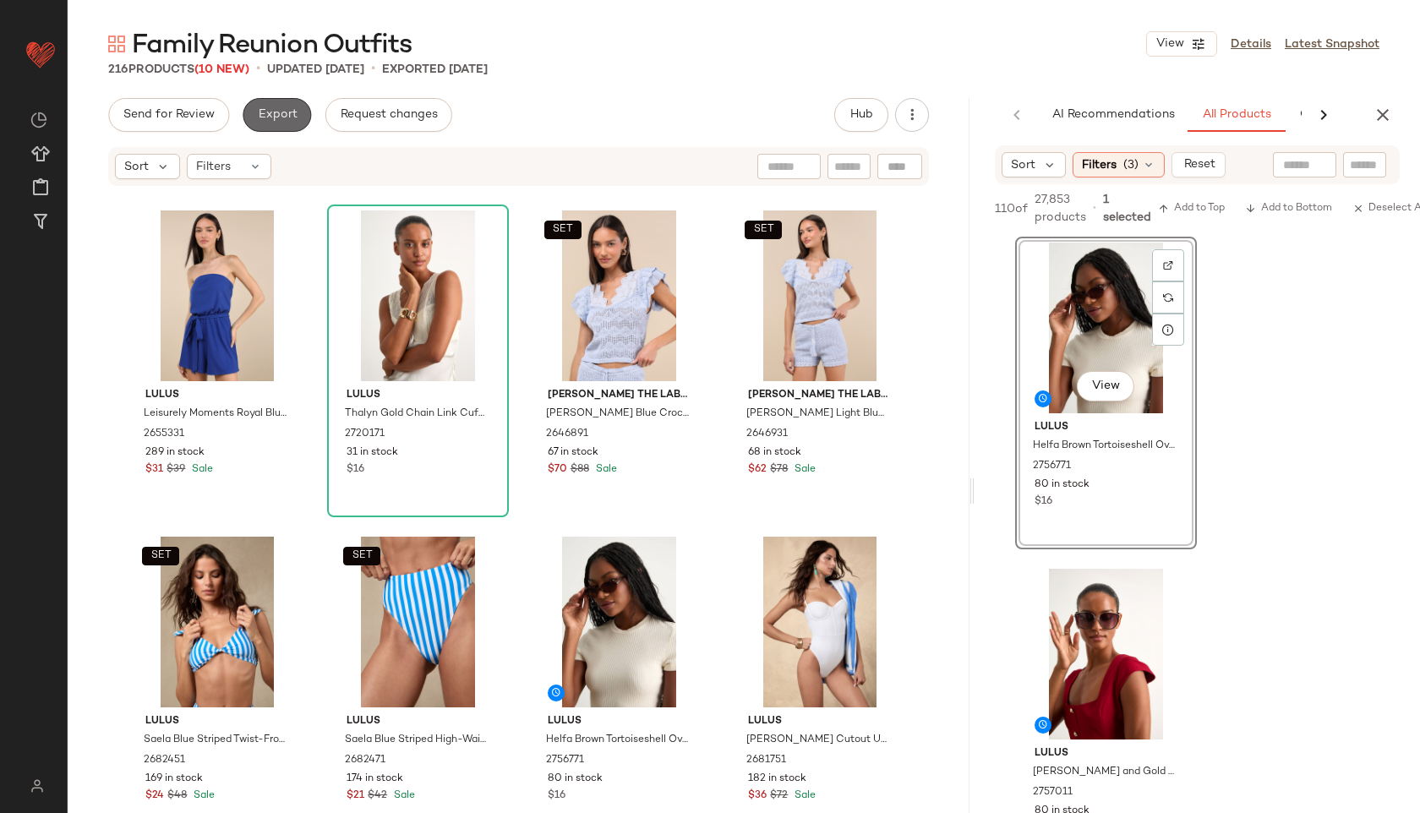
click at [259, 116] on span "Export" at bounding box center [277, 115] width 40 height 14
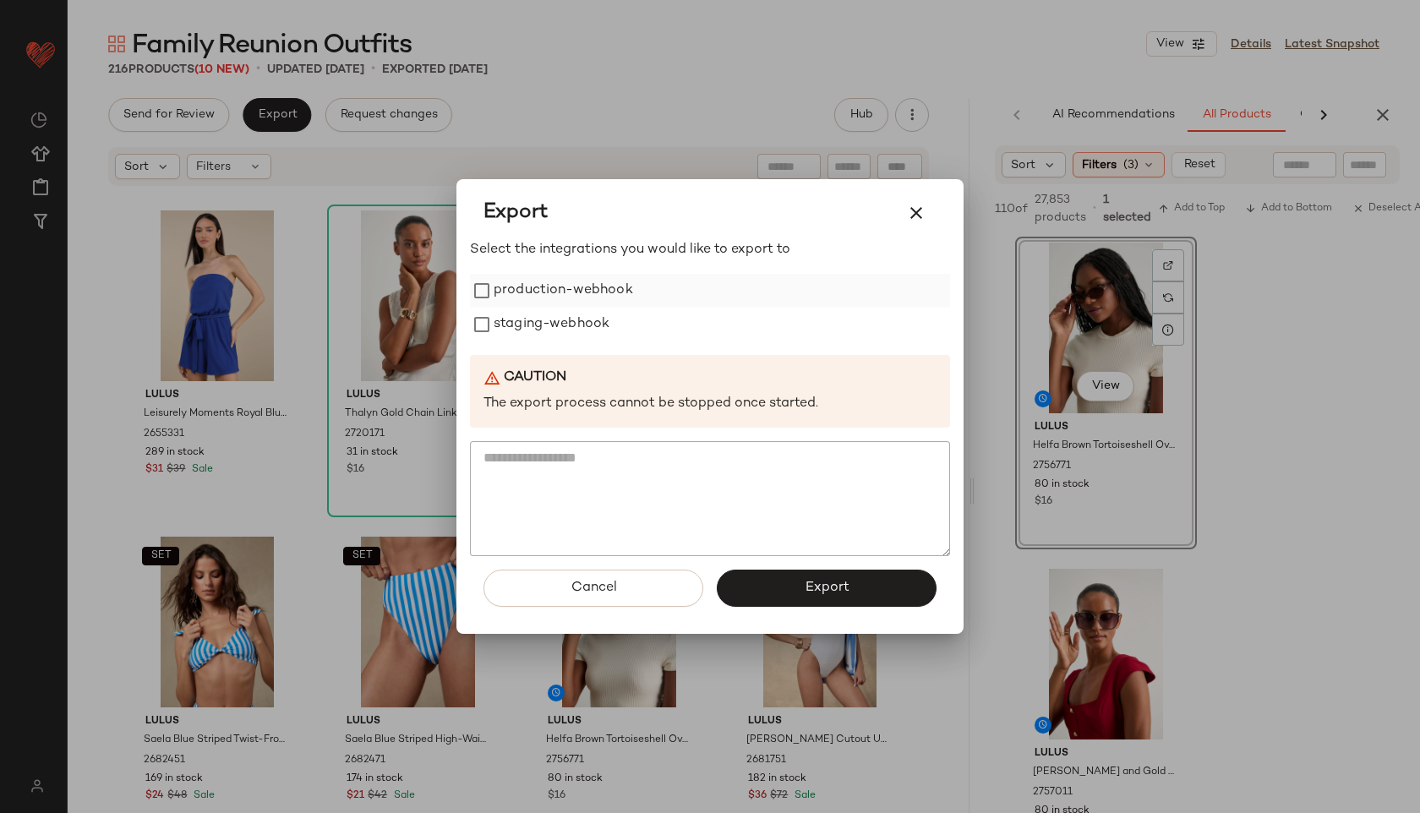
click at [539, 286] on label "production-webhook" at bounding box center [562, 291] width 139 height 34
click at [543, 313] on label "staging-webhook" at bounding box center [551, 325] width 116 height 34
click at [832, 591] on span "Export" at bounding box center [826, 588] width 45 height 16
